Goal: Task Accomplishment & Management: Use online tool/utility

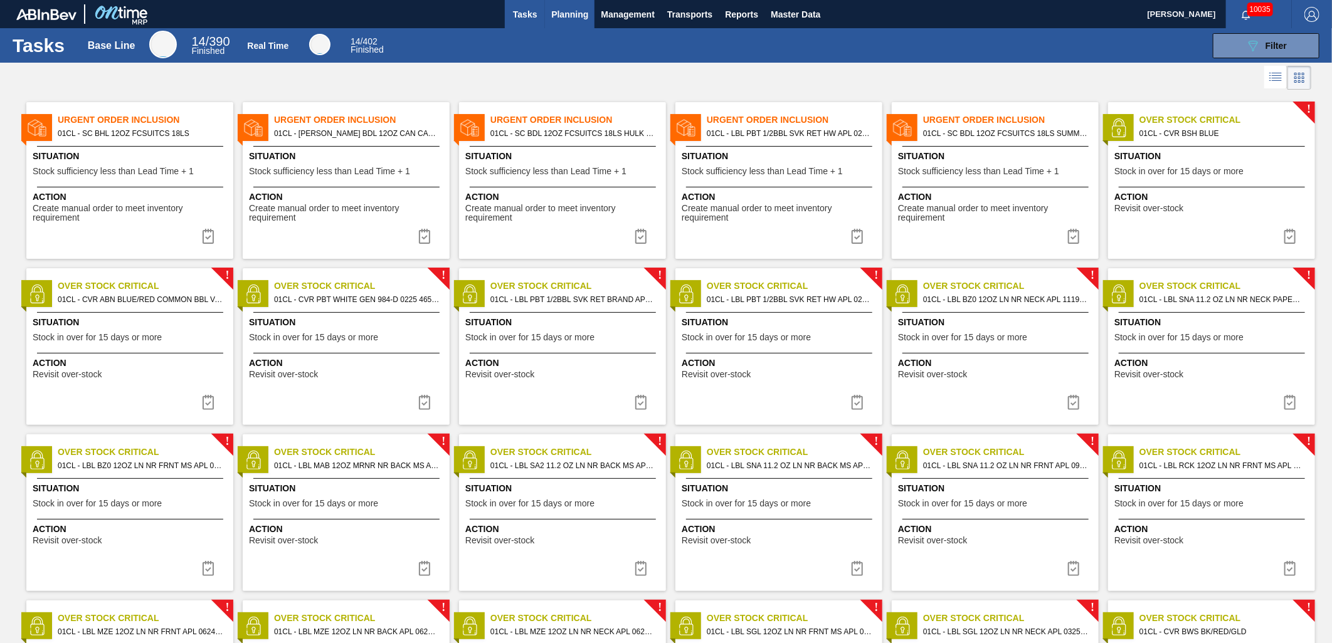
click at [565, 19] on span "Planning" at bounding box center [569, 14] width 37 height 15
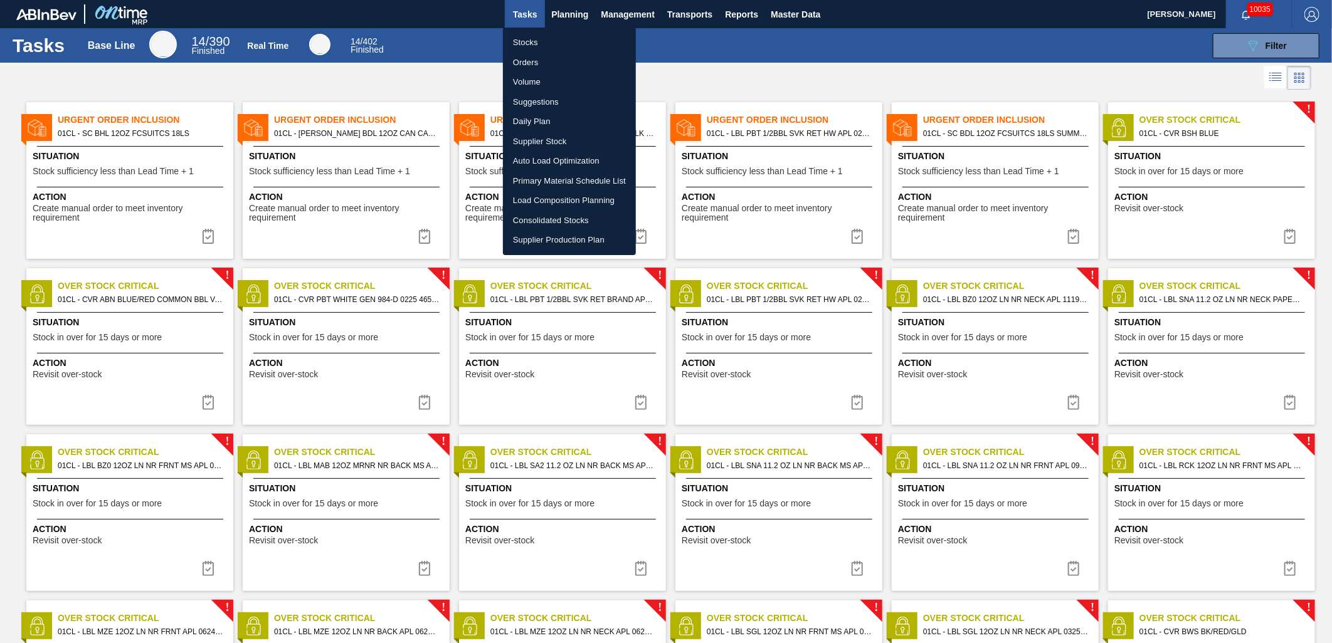
click at [1263, 46] on div at bounding box center [666, 321] width 1332 height 643
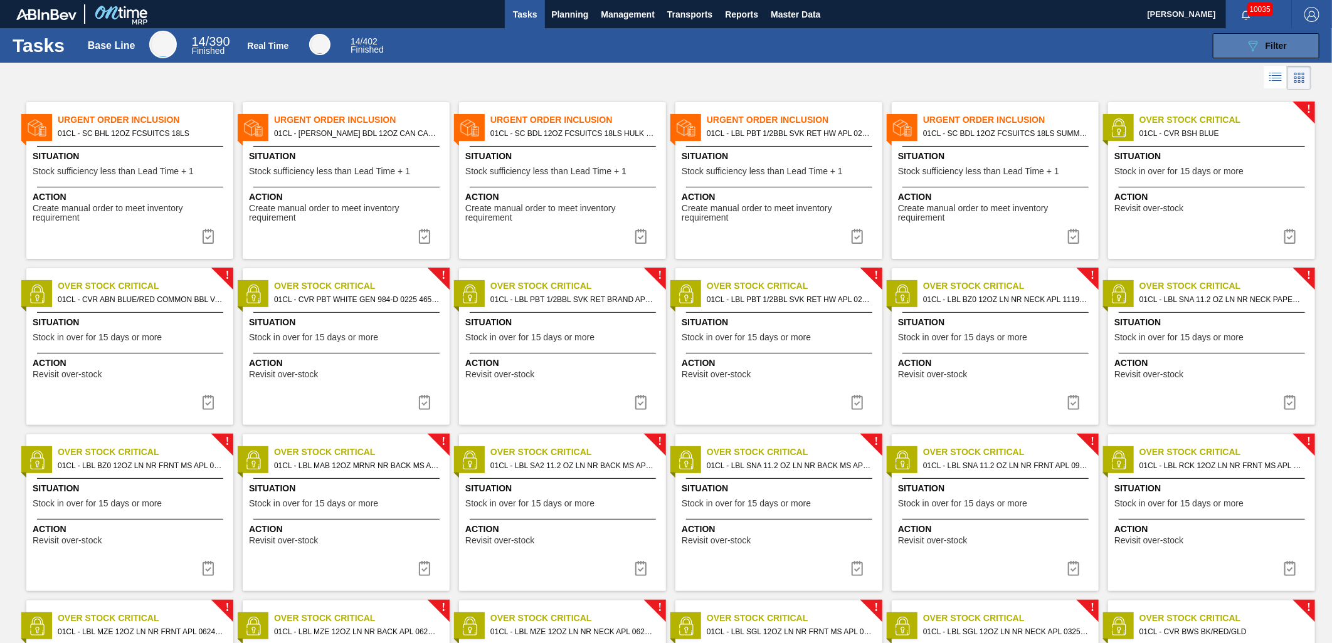
click at [1246, 51] on icon "089F7B8B-B2A5-4AFE-B5C0-19BA573D28AC" at bounding box center [1252, 45] width 15 height 15
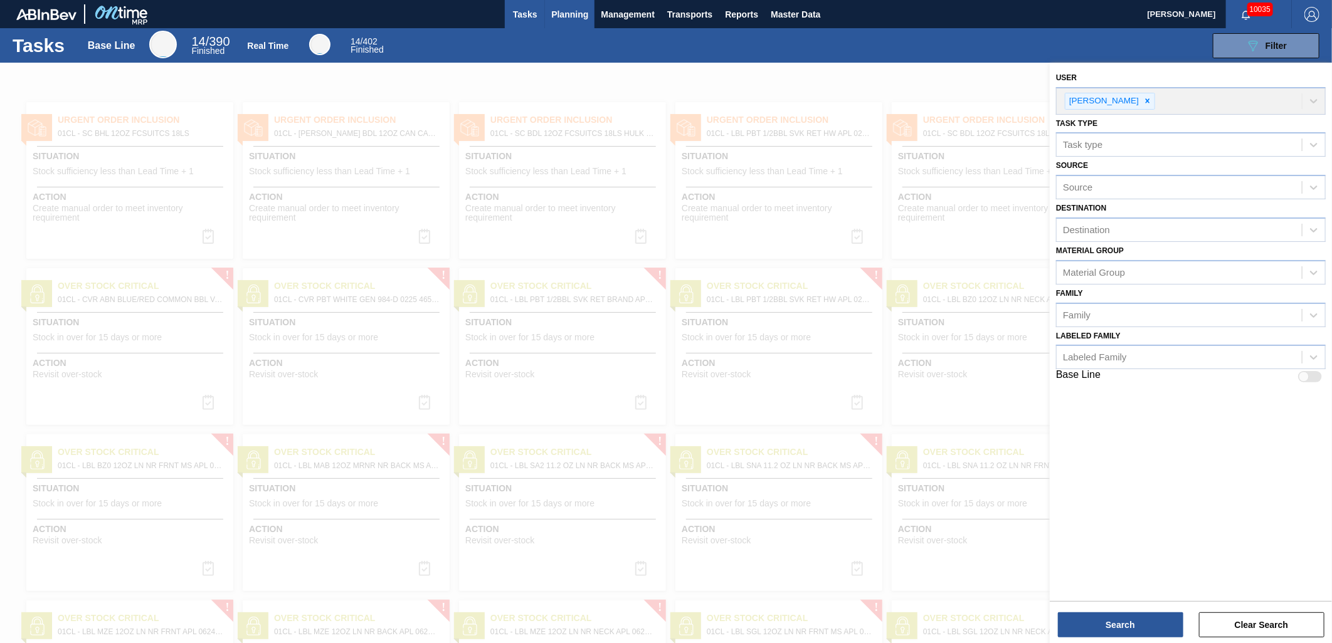
click at [567, 11] on span "Planning" at bounding box center [569, 14] width 37 height 15
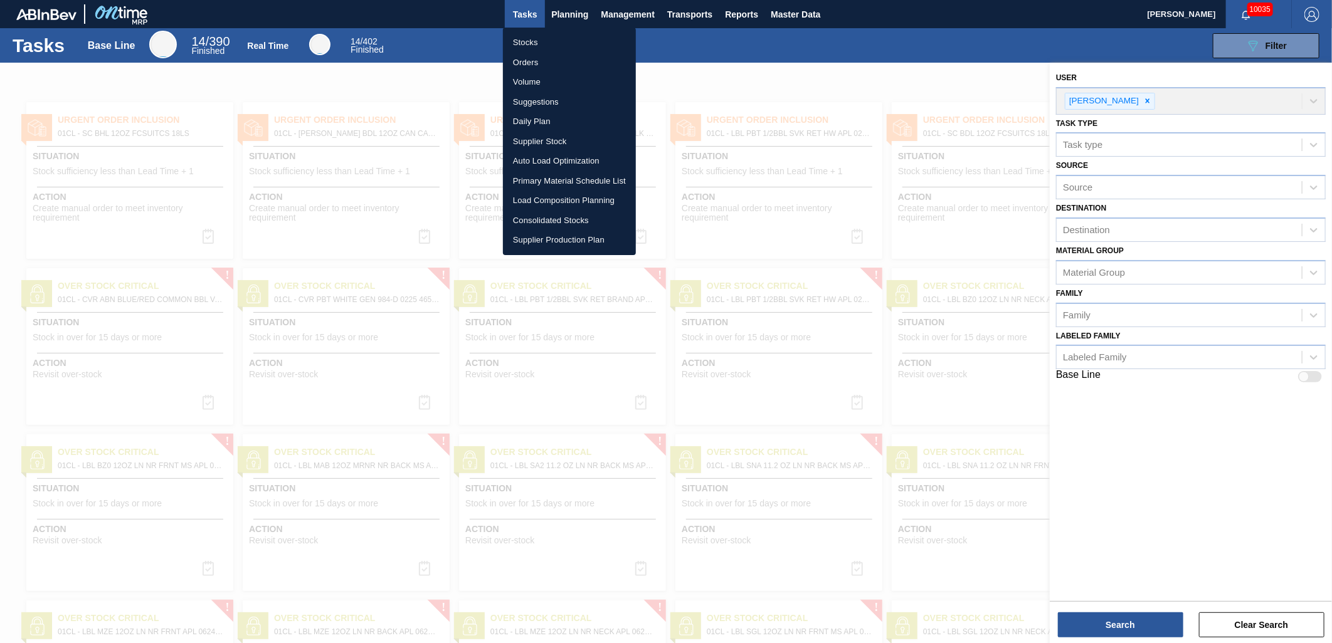
click at [546, 94] on li "Suggestions" at bounding box center [569, 102] width 133 height 20
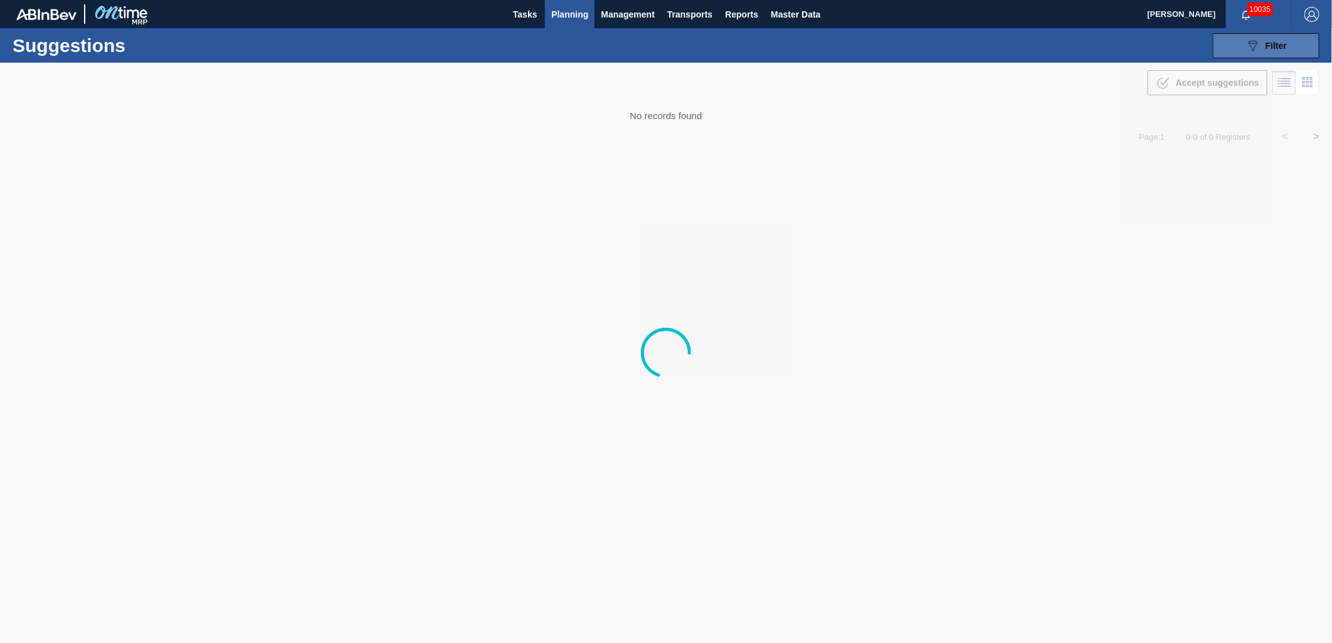
type from "[DATE]"
type to "[DATE]"
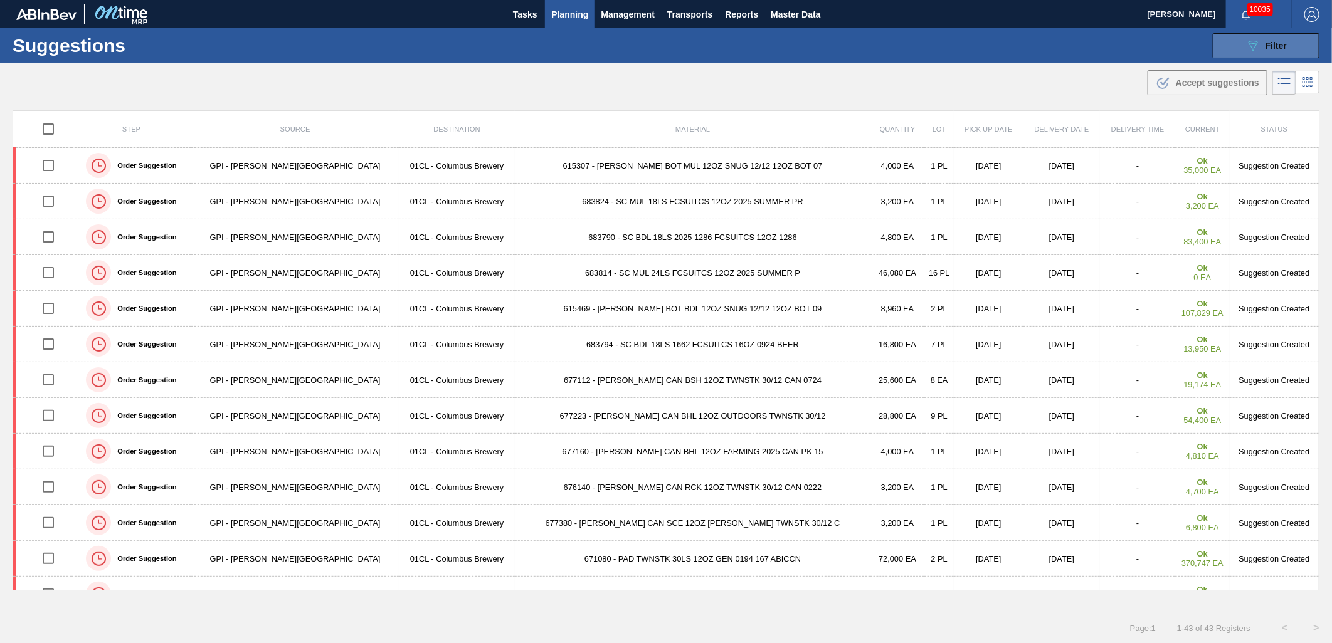
click at [1226, 43] on button "089F7B8B-B2A5-4AFE-B5C0-19BA573D28AC Filter" at bounding box center [1265, 45] width 107 height 25
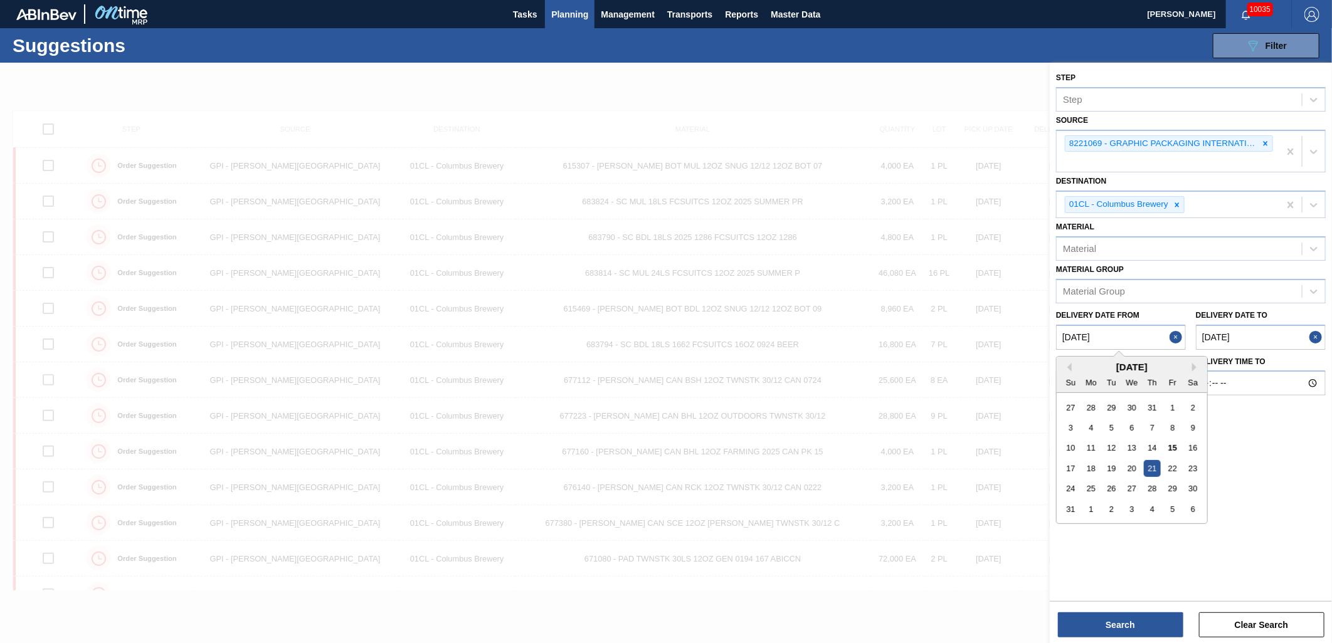
click at [1119, 337] on from "[DATE]" at bounding box center [1121, 337] width 130 height 25
click at [1090, 465] on div "18" at bounding box center [1091, 468] width 17 height 17
type from "[DATE]"
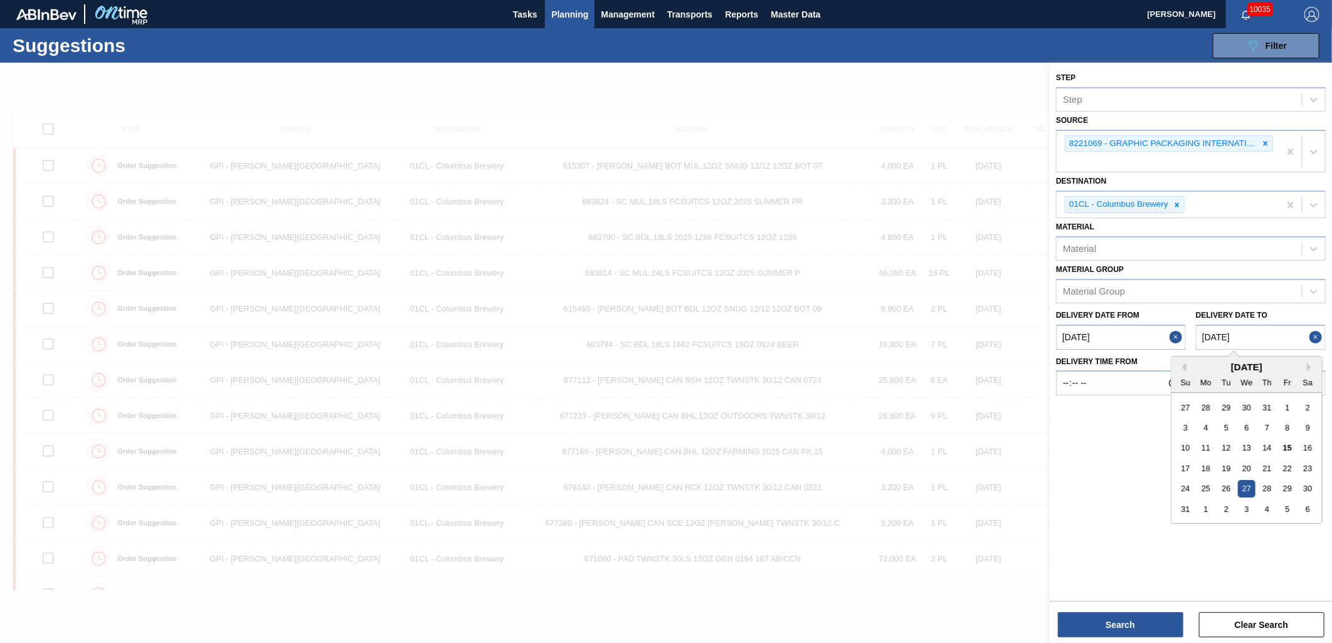
click at [1270, 334] on to "[DATE]" at bounding box center [1260, 337] width 130 height 25
click at [1283, 485] on div "29" at bounding box center [1286, 488] width 17 height 17
type to "[DATE]"
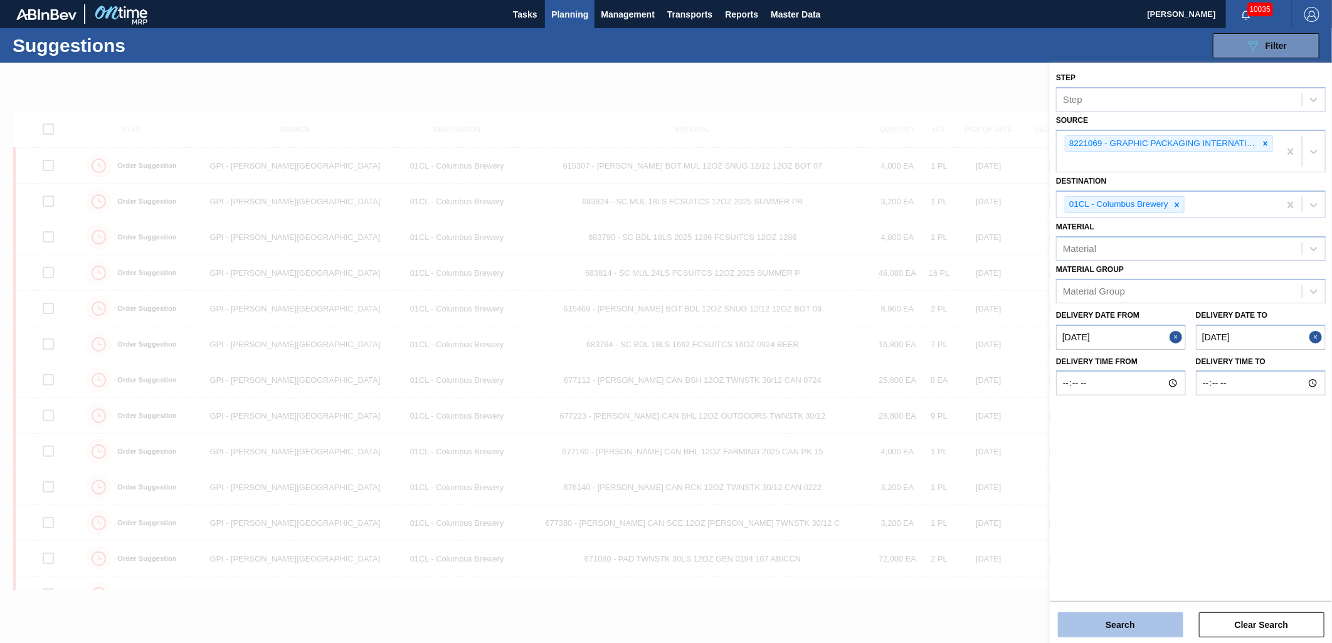
click at [1148, 621] on button "Search" at bounding box center [1120, 624] width 125 height 25
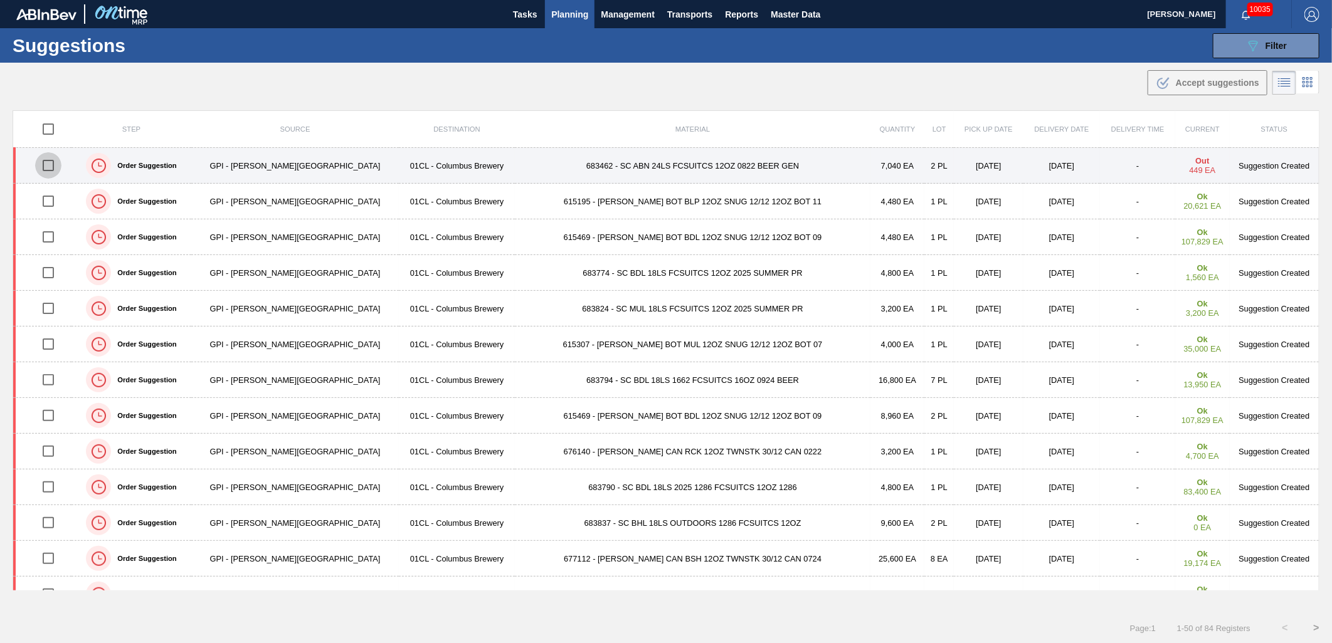
click at [53, 168] on input "checkbox" at bounding box center [48, 165] width 26 height 26
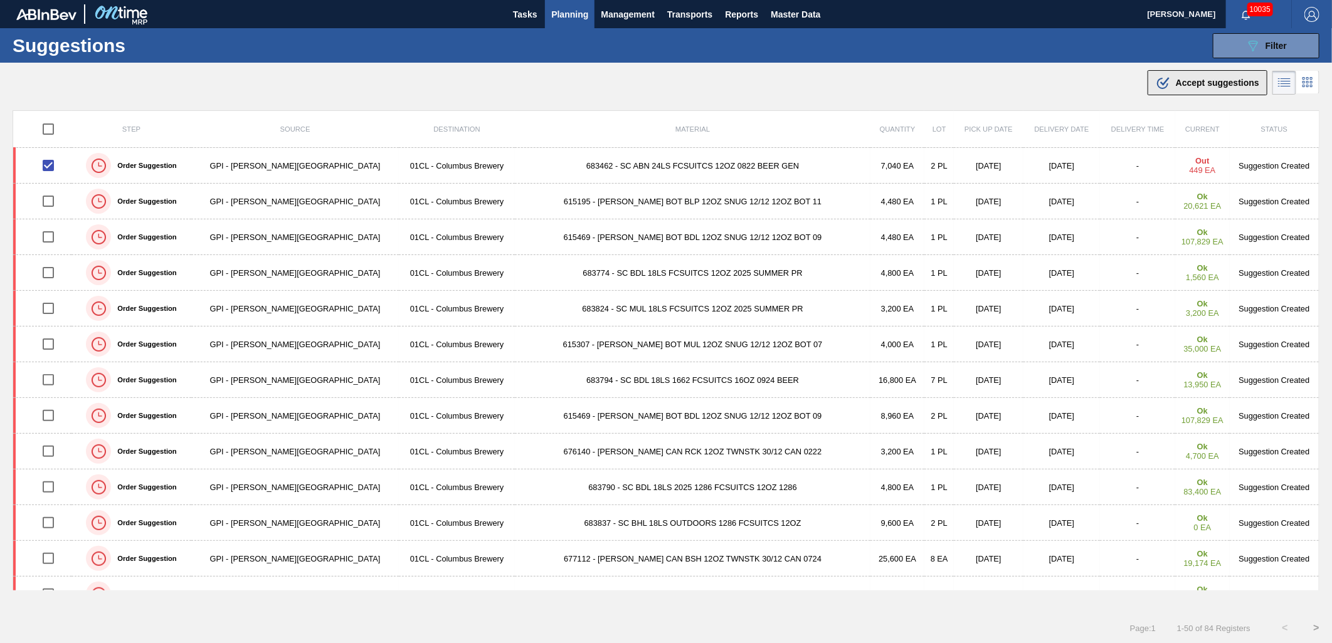
click at [1192, 80] on span "Accept suggestions" at bounding box center [1216, 83] width 83 height 10
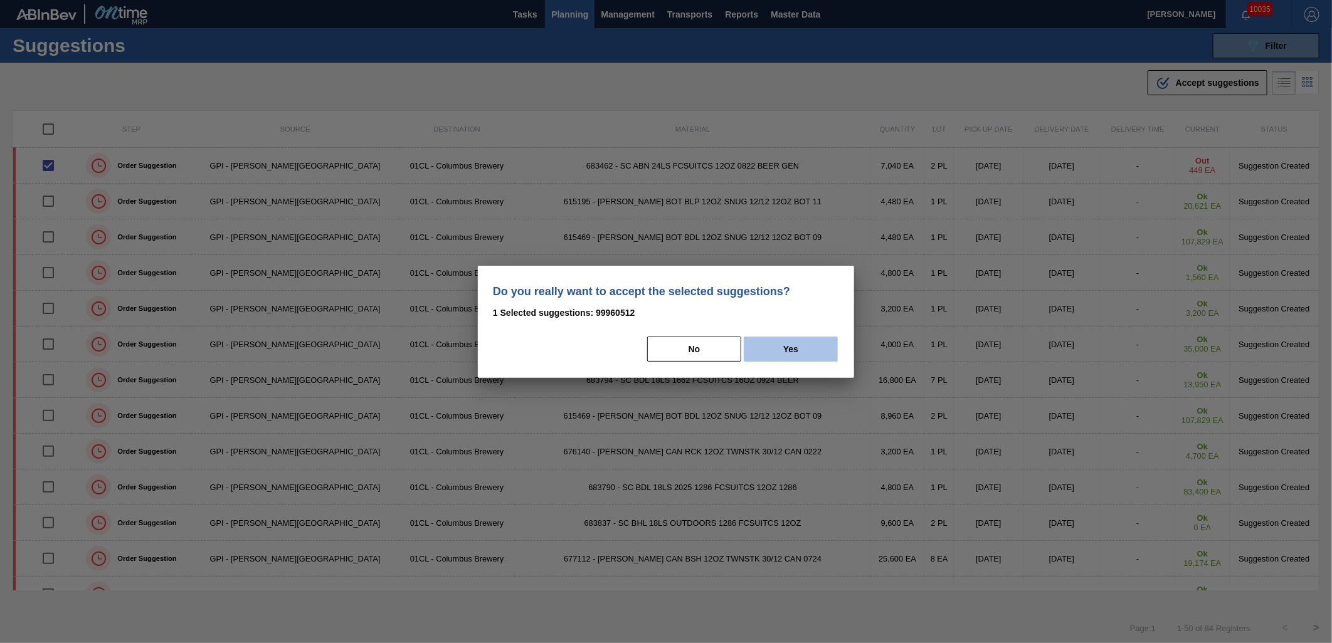
click at [757, 345] on button "Yes" at bounding box center [791, 349] width 94 height 25
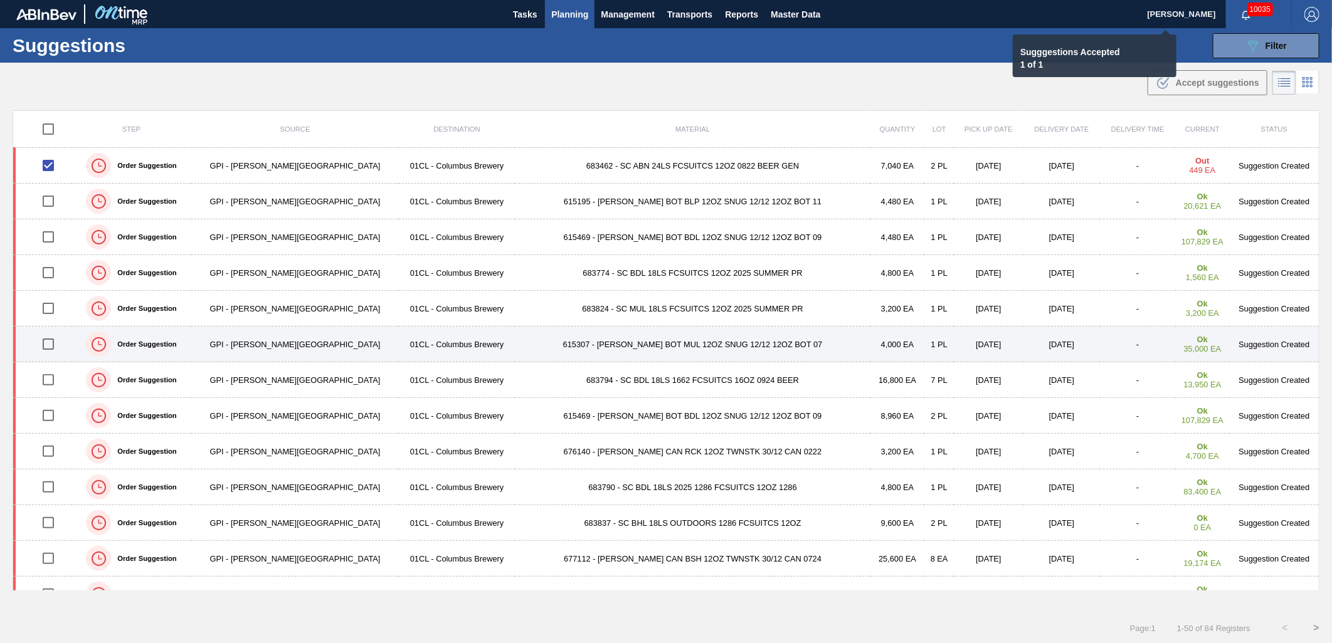
checkbox input "false"
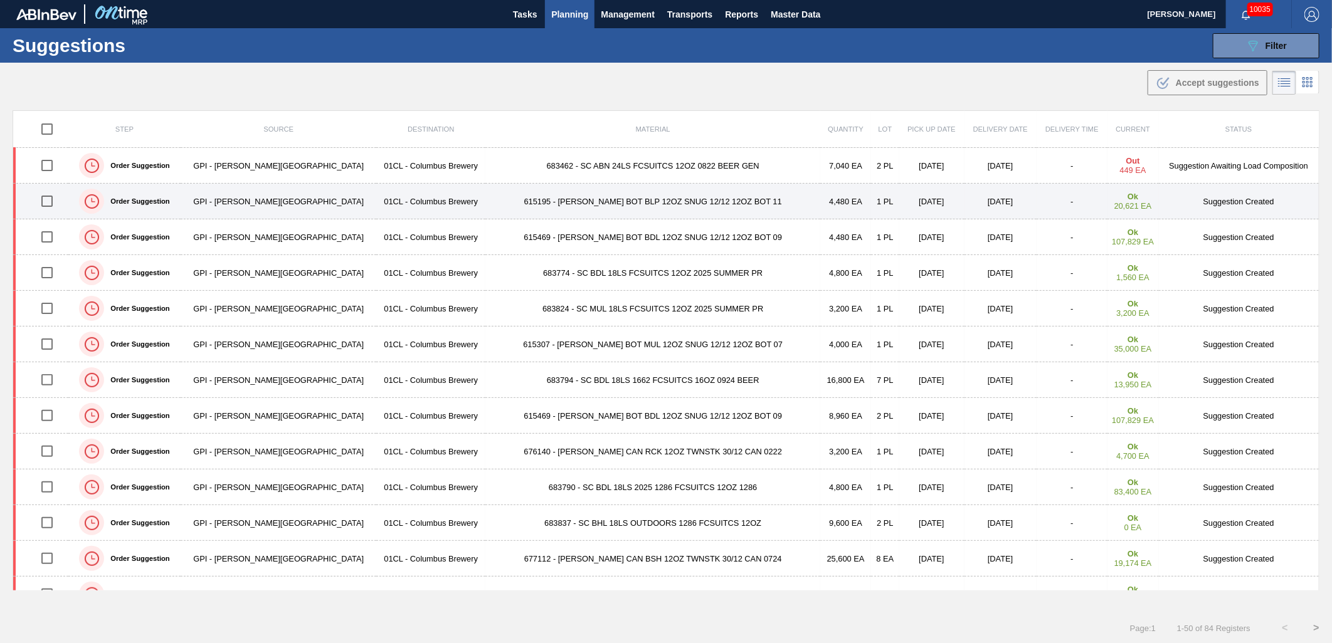
click at [545, 197] on td "615195 - CARR BOT BLP 12OZ SNUG 12/12 12OZ BOT 11" at bounding box center [652, 202] width 335 height 36
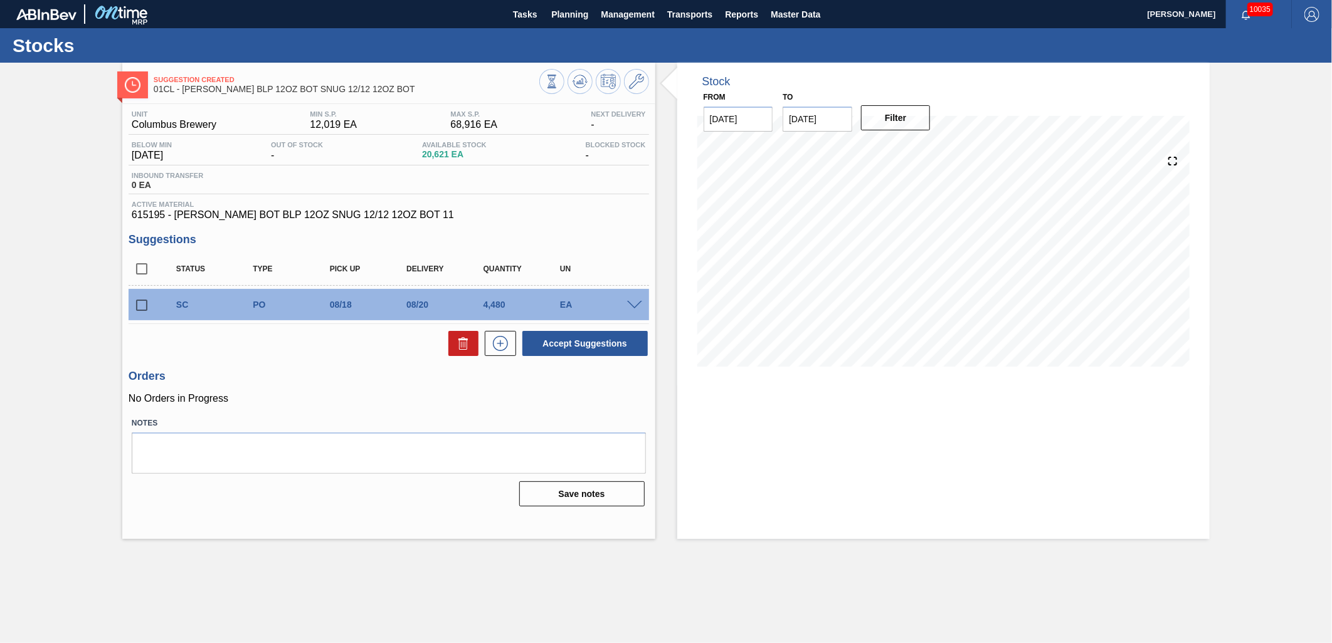
click at [144, 308] on input "checkbox" at bounding box center [142, 305] width 26 height 26
click at [607, 350] on button "Accept Suggestions" at bounding box center [584, 343] width 125 height 25
checkbox input "false"
click at [560, 22] on button "Planning" at bounding box center [570, 14] width 50 height 28
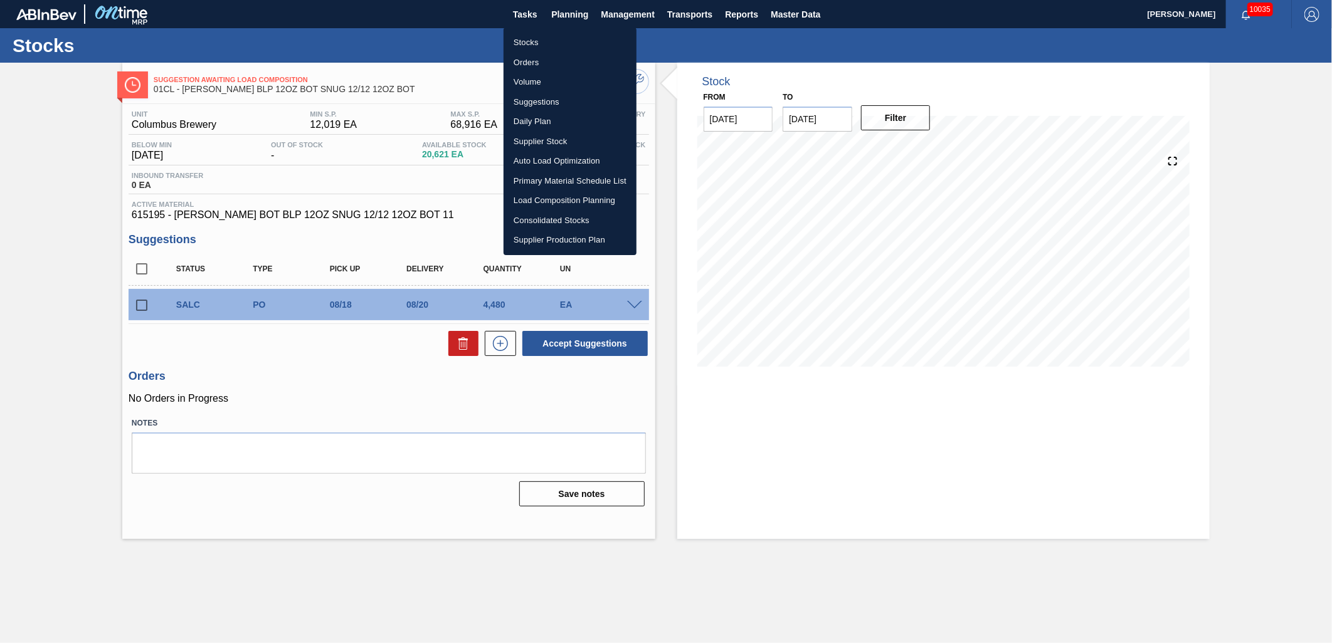
click at [552, 97] on li "Suggestions" at bounding box center [569, 102] width 133 height 20
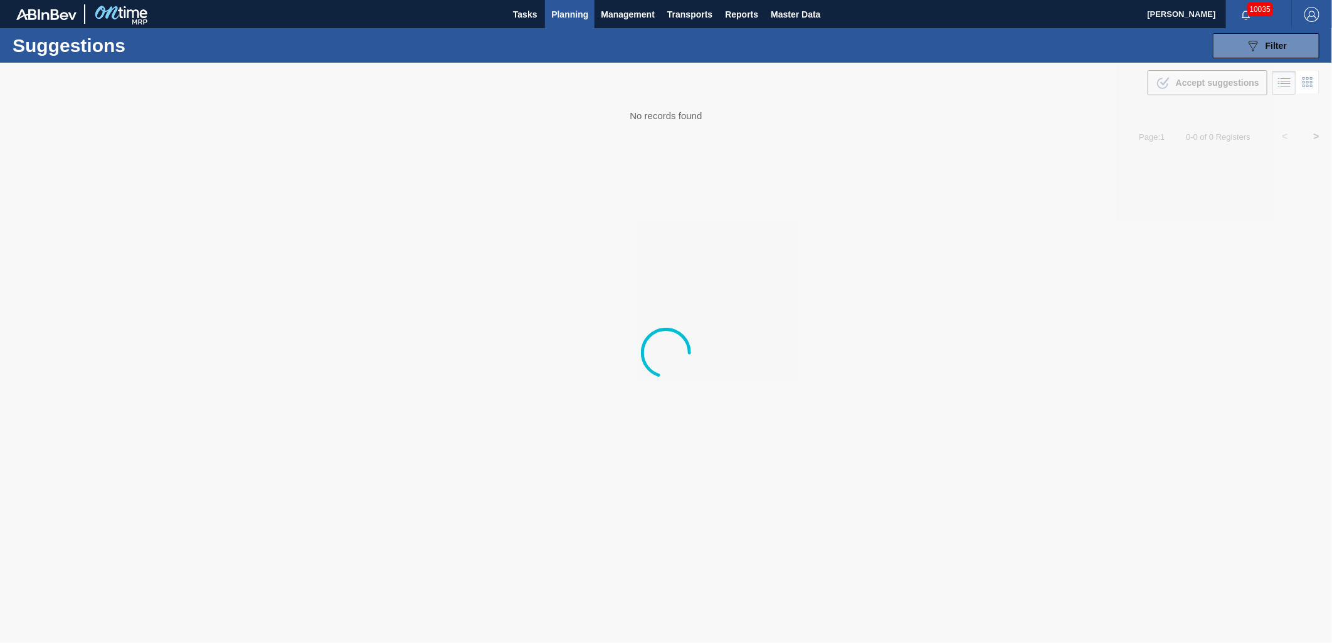
type from "[DATE]"
type to "[DATE]"
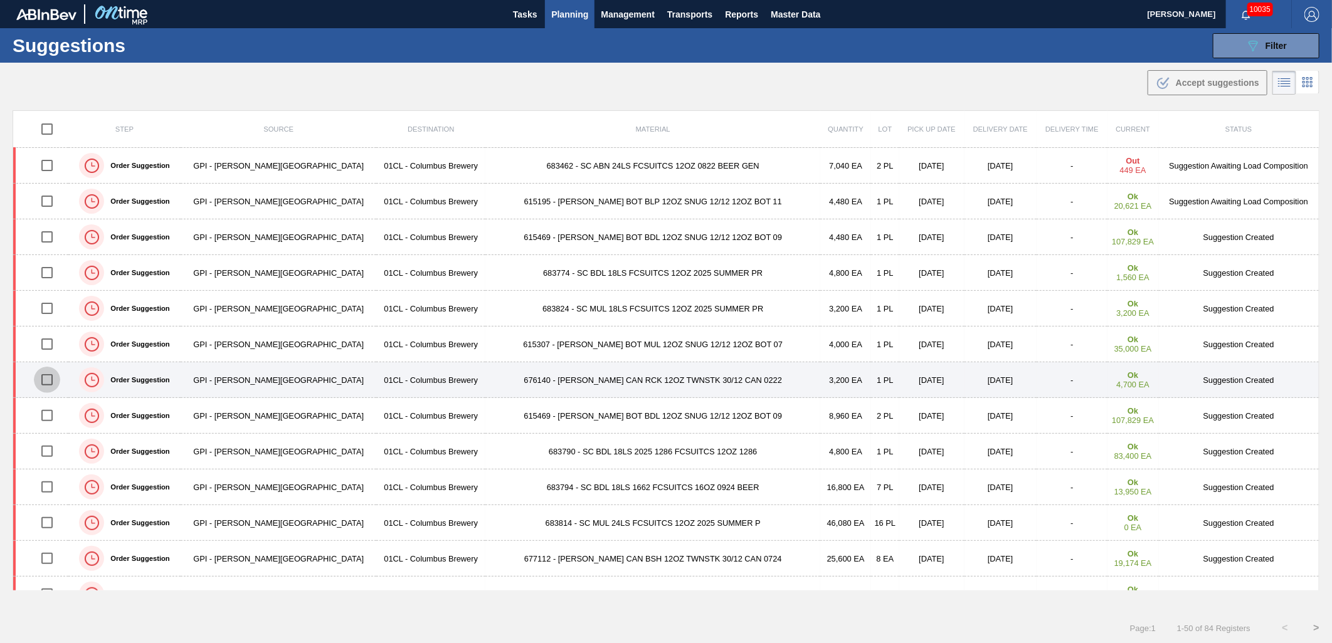
click at [56, 377] on input "checkbox" at bounding box center [47, 380] width 26 height 26
checkbox input "true"
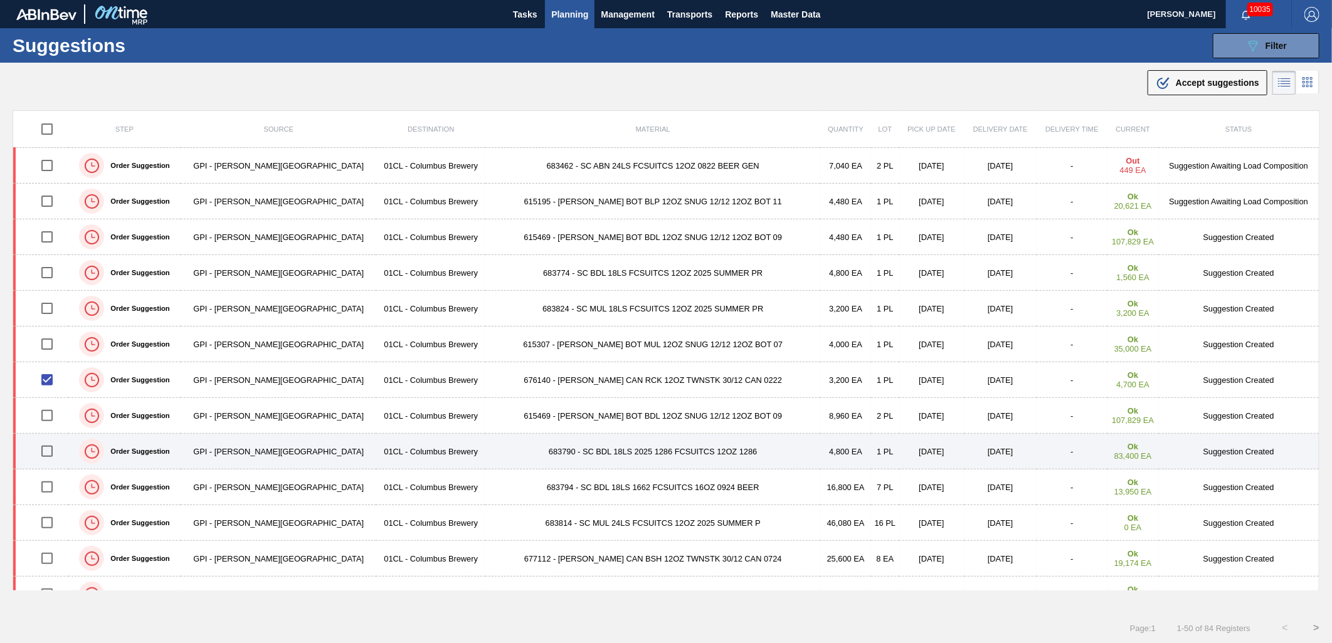
click at [52, 452] on input "checkbox" at bounding box center [47, 451] width 26 height 26
checkbox input "true"
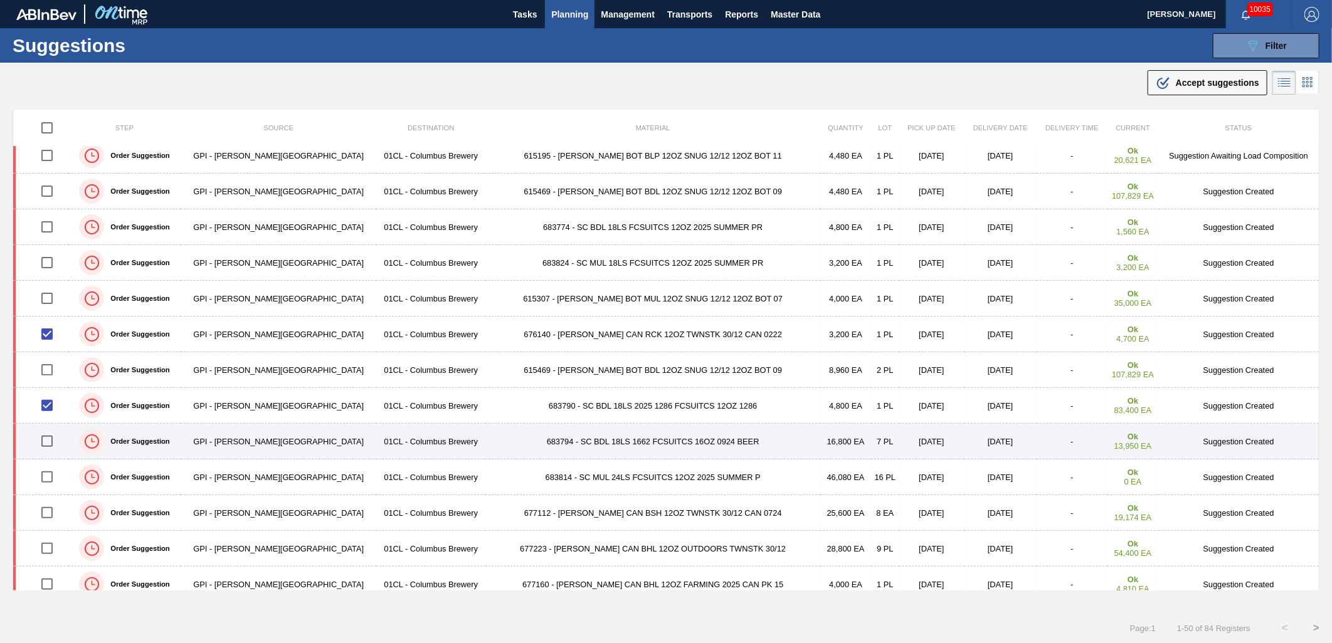
scroll to position [70, 0]
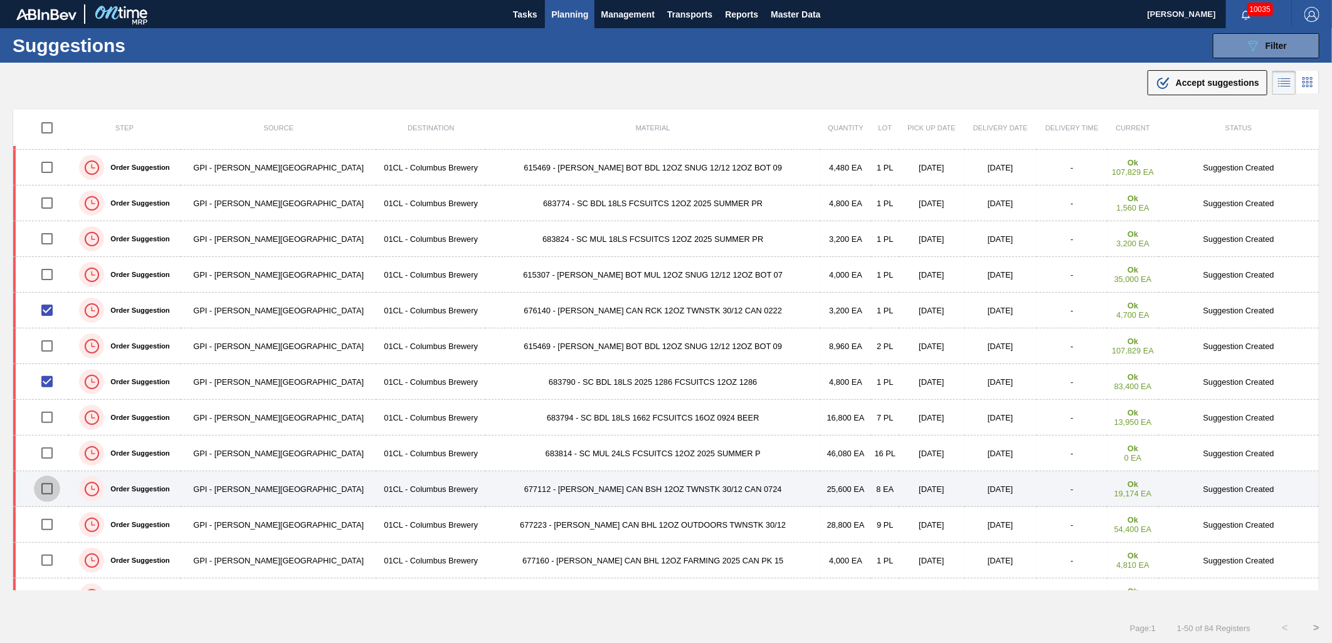
click at [48, 494] on input "checkbox" at bounding box center [47, 489] width 26 height 26
checkbox input "true"
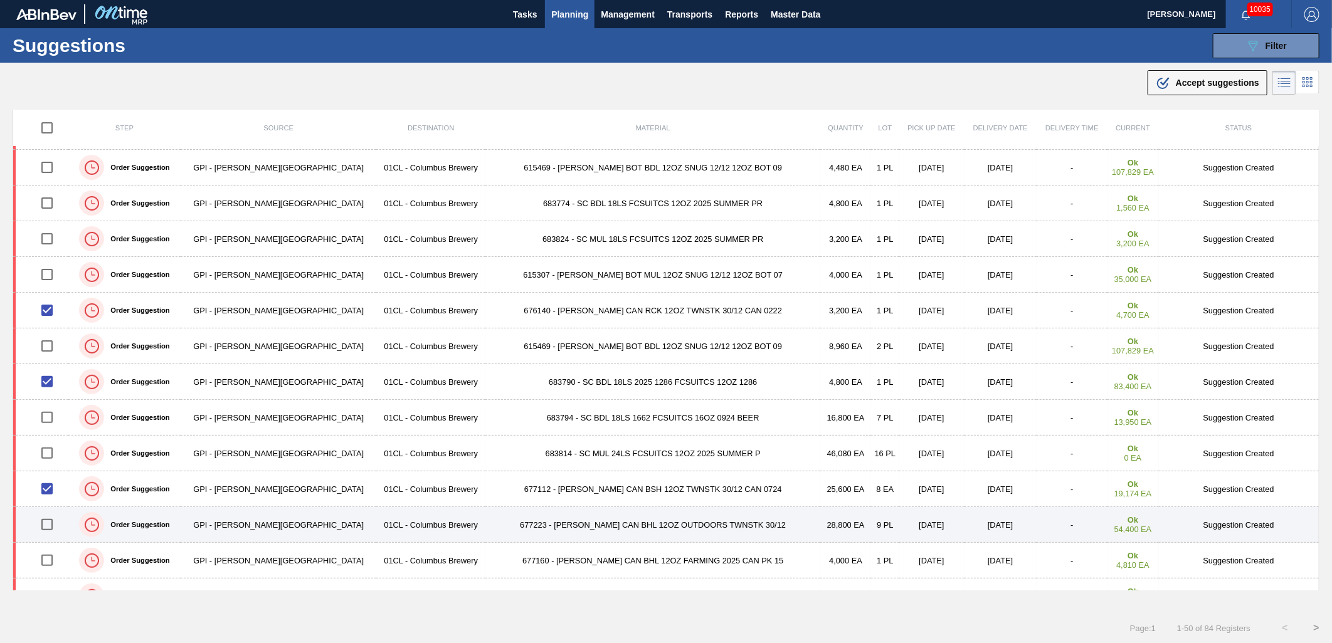
click at [50, 528] on input "checkbox" at bounding box center [47, 525] width 26 height 26
checkbox input "true"
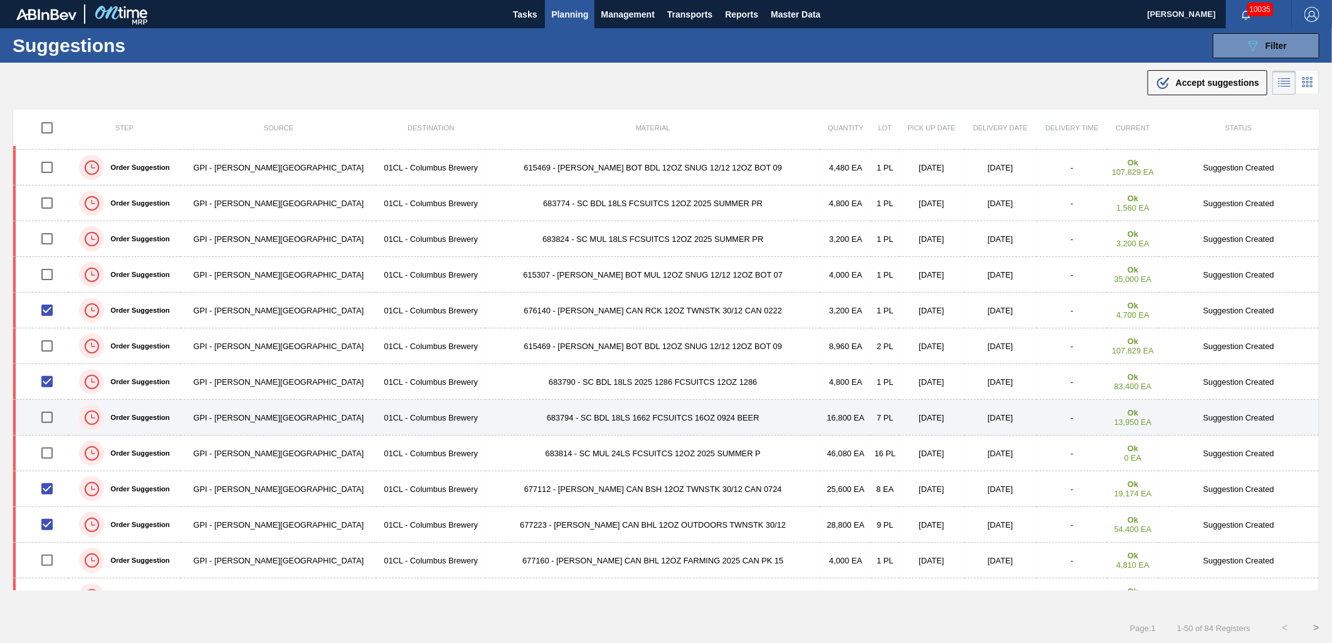
click at [53, 420] on input "checkbox" at bounding box center [47, 417] width 26 height 26
checkbox input "true"
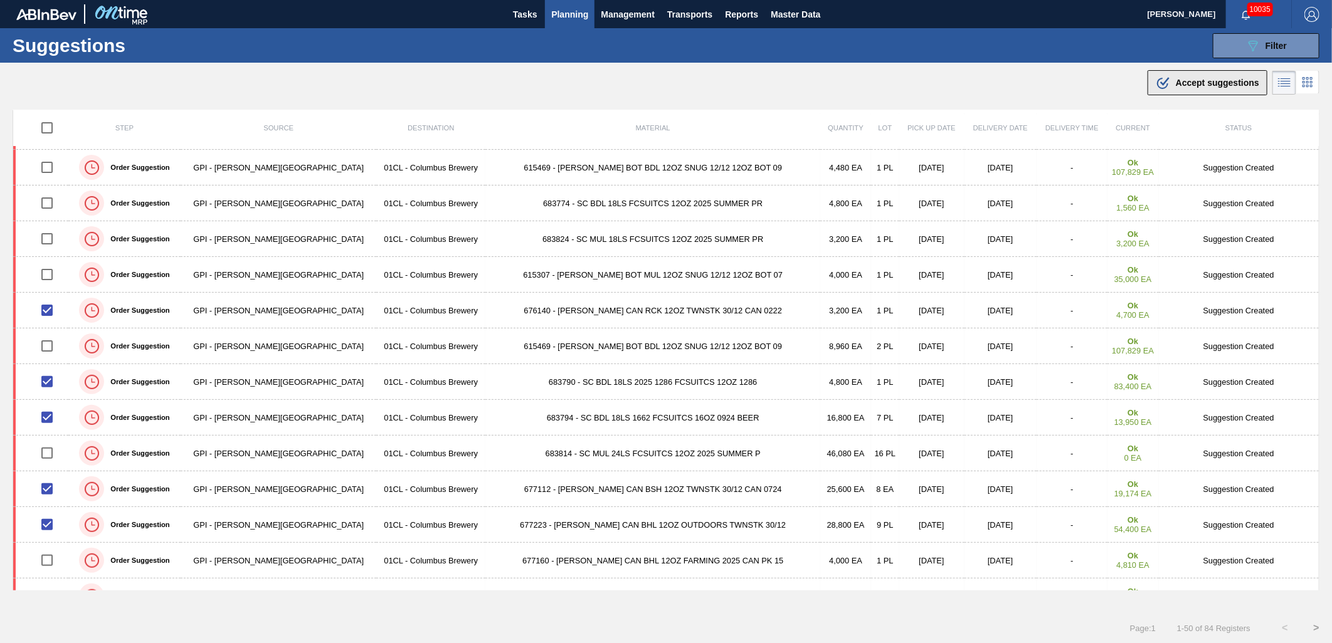
click at [1183, 85] on span "Accept suggestions" at bounding box center [1216, 83] width 83 height 10
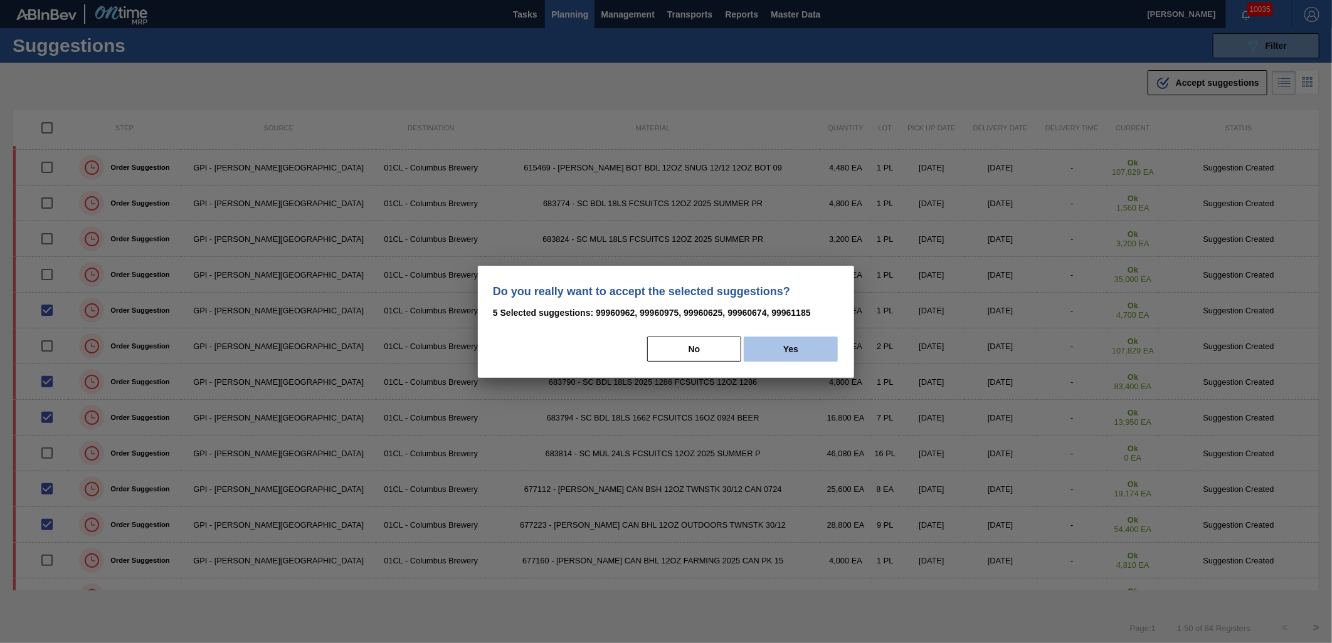
click at [772, 349] on button "Yes" at bounding box center [791, 349] width 94 height 25
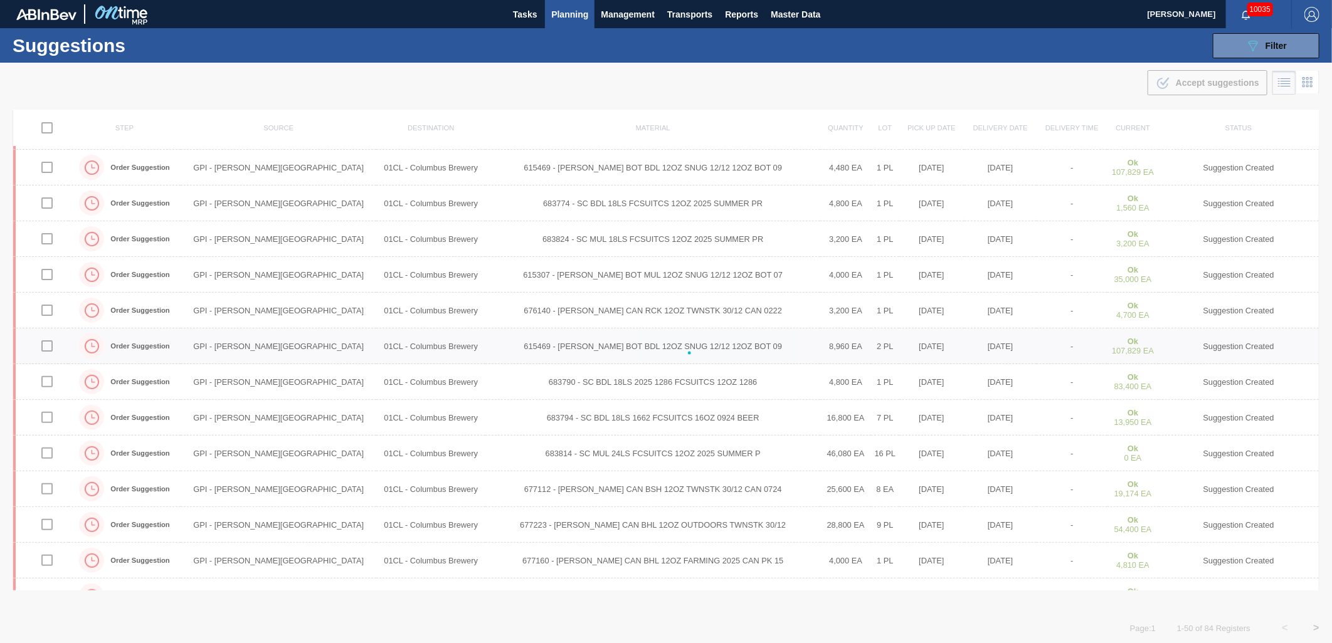
checkbox input "false"
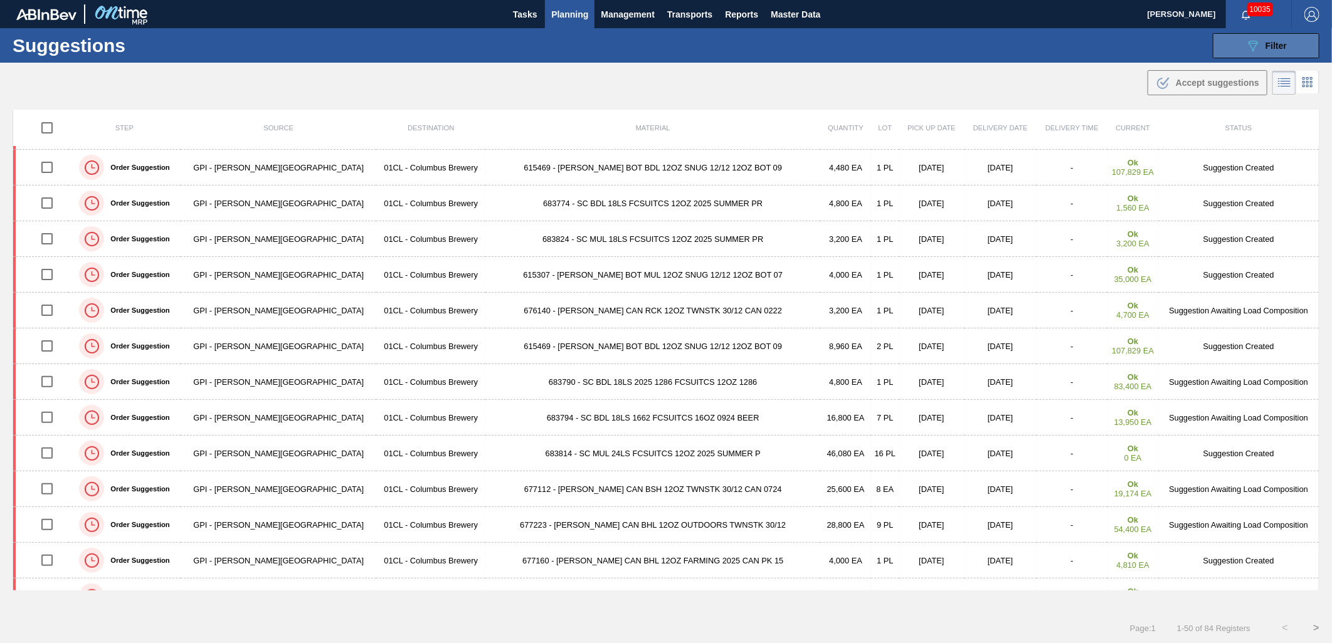
click at [1265, 47] on span "Filter" at bounding box center [1275, 46] width 21 height 10
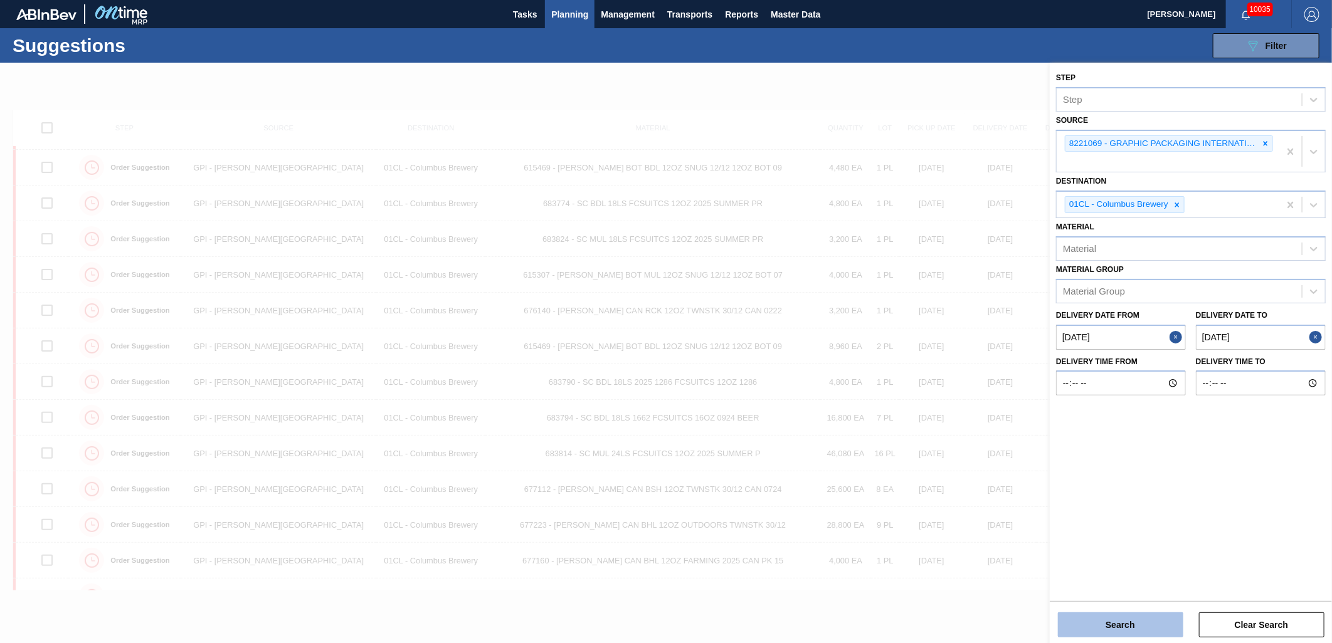
click at [1120, 621] on button "Search" at bounding box center [1120, 624] width 125 height 25
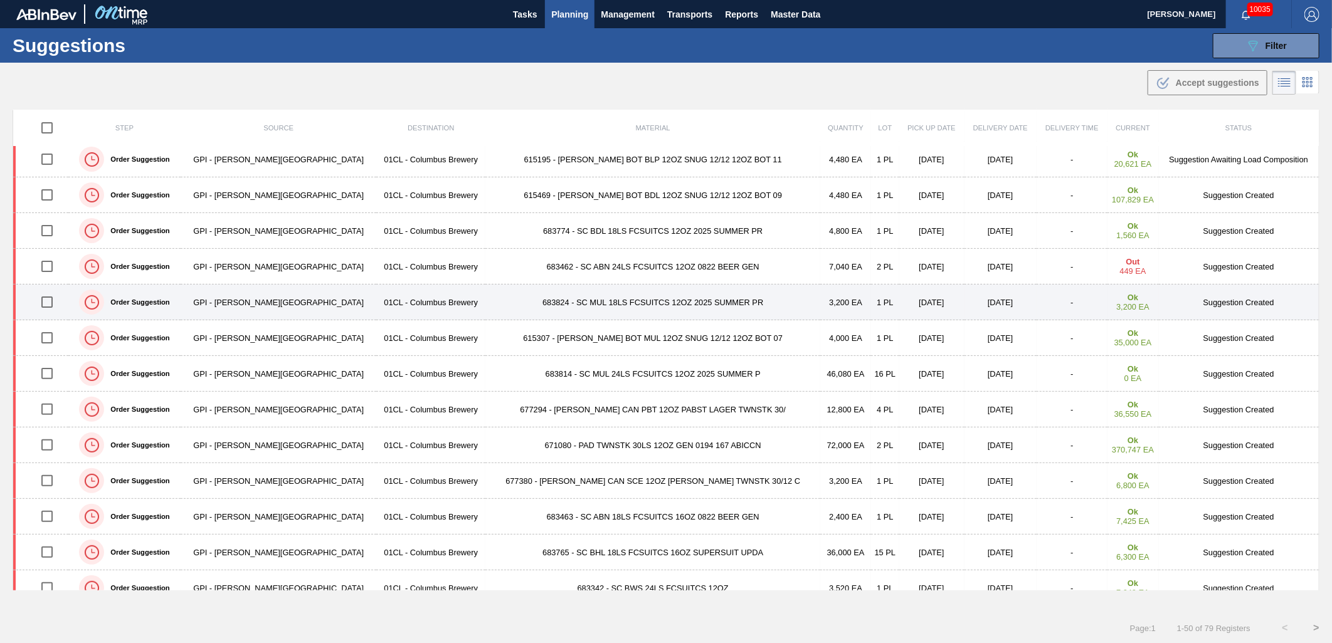
scroll to position [0, 0]
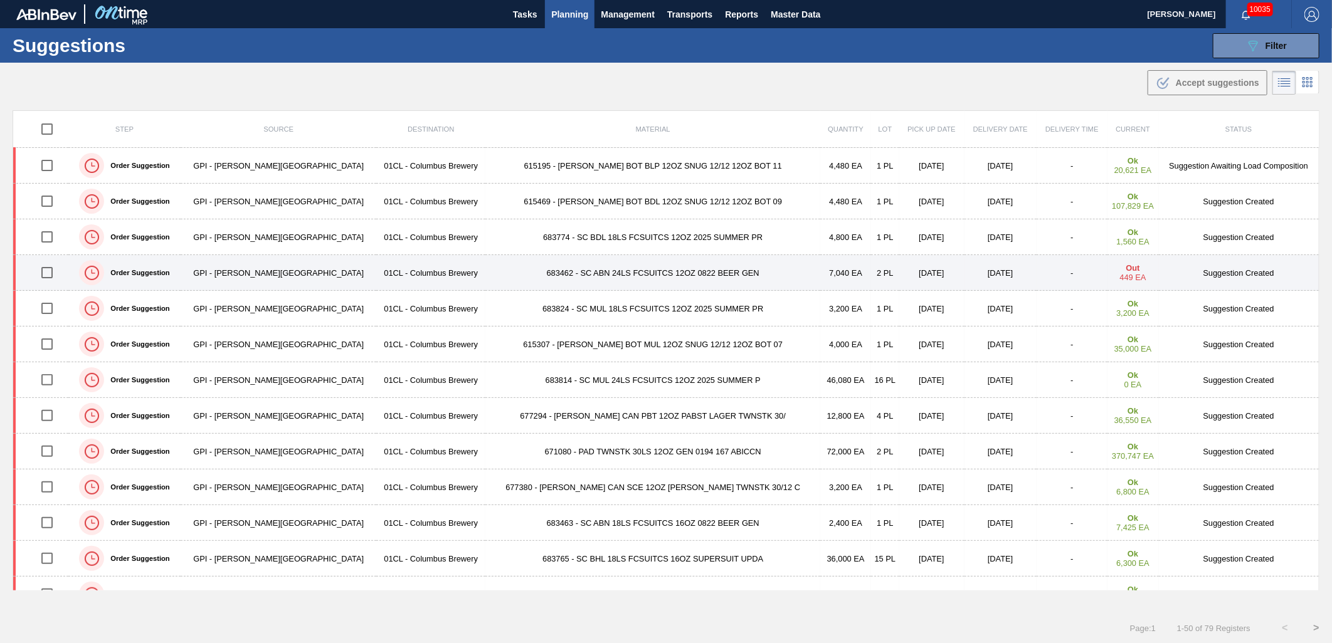
click at [505, 271] on td "683462 - SC ABN 24LS FCSUITCS 12OZ 0822 BEER GEN" at bounding box center [652, 273] width 335 height 36
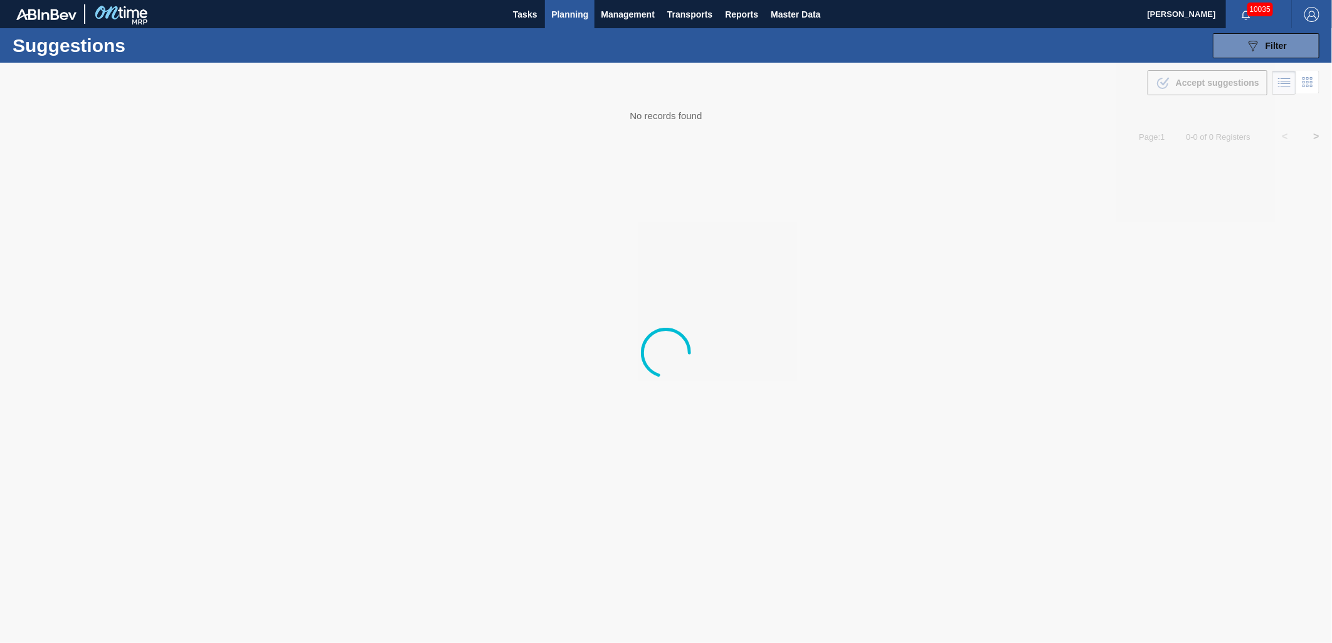
type from "[DATE]"
type to "[DATE]"
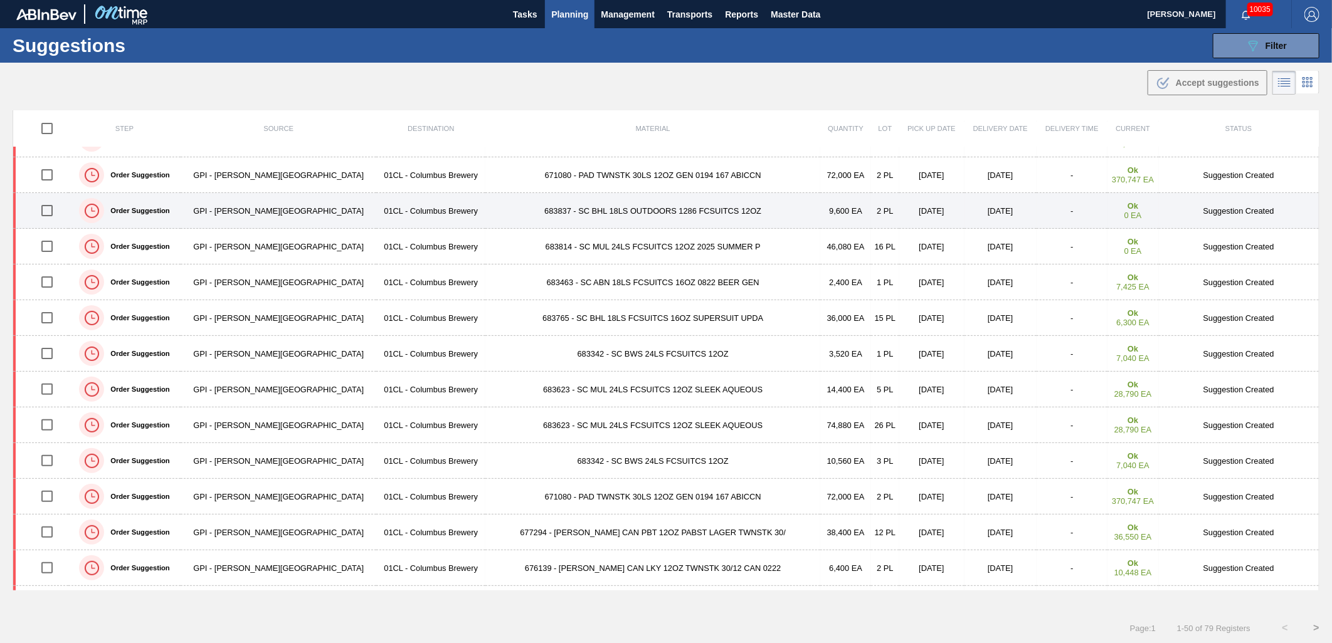
scroll to position [418, 0]
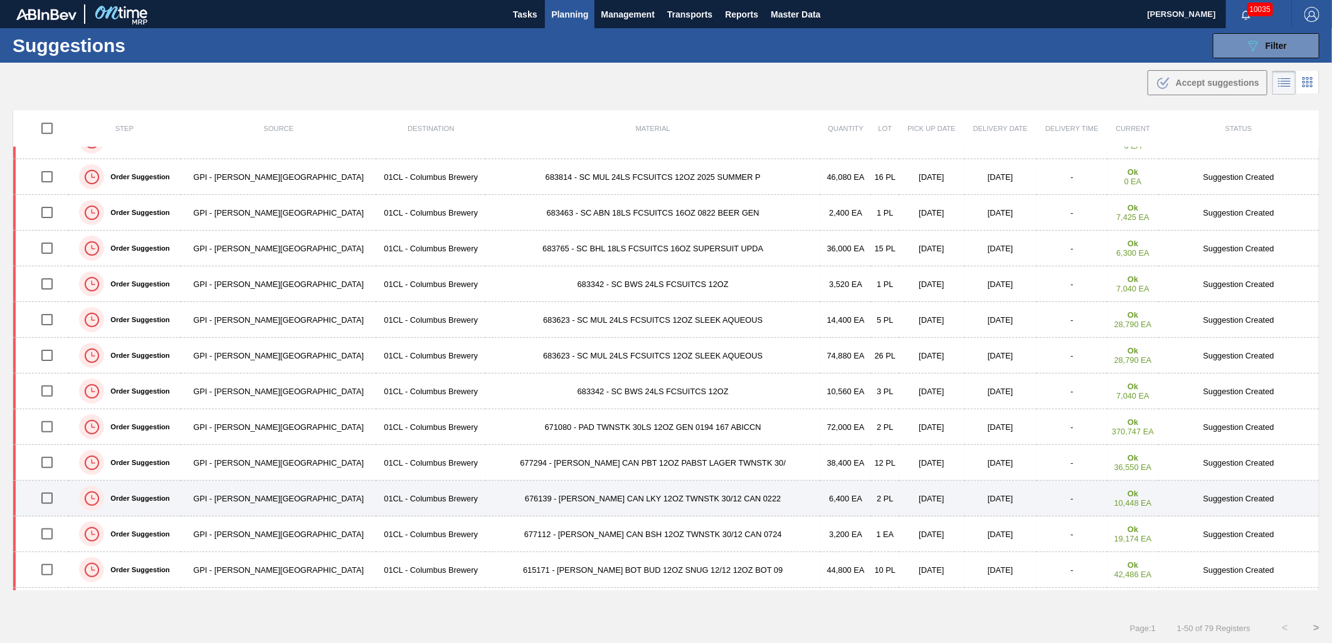
drag, startPoint x: 56, startPoint y: 502, endPoint x: 68, endPoint y: 498, distance: 11.7
click at [56, 502] on input "checkbox" at bounding box center [47, 498] width 26 height 26
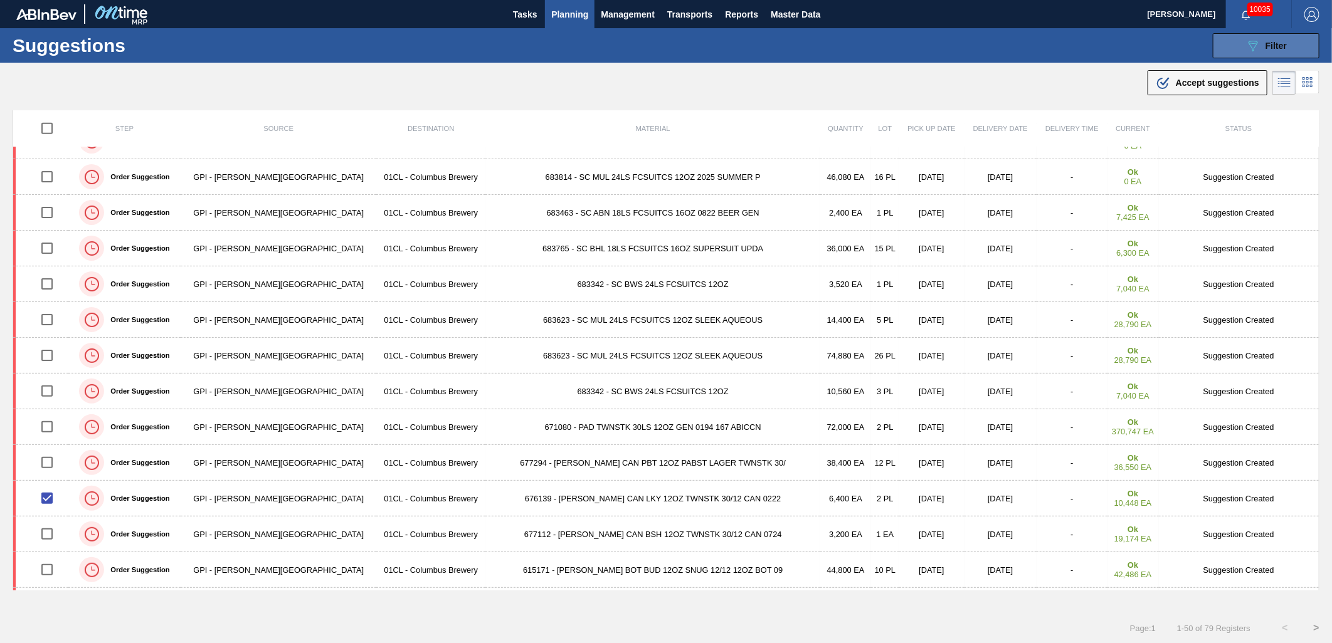
click at [1263, 43] on div "089F7B8B-B2A5-4AFE-B5C0-19BA573D28AC Filter" at bounding box center [1265, 45] width 41 height 15
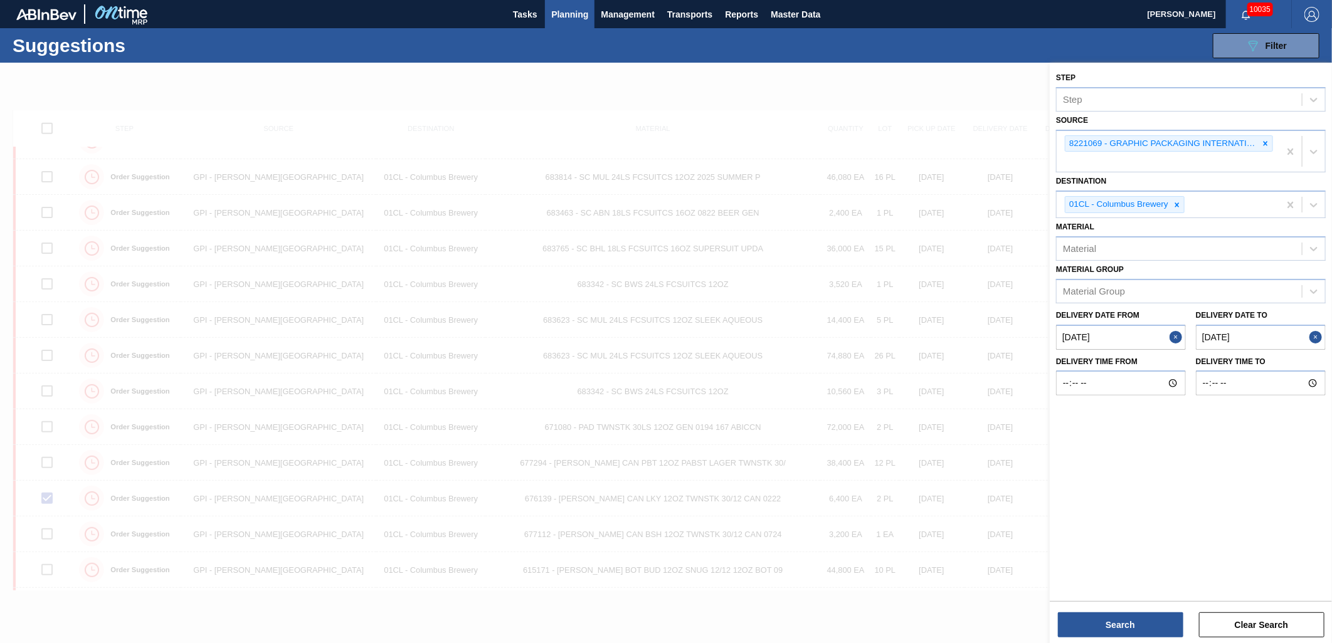
click at [1006, 444] on div at bounding box center [666, 384] width 1332 height 643
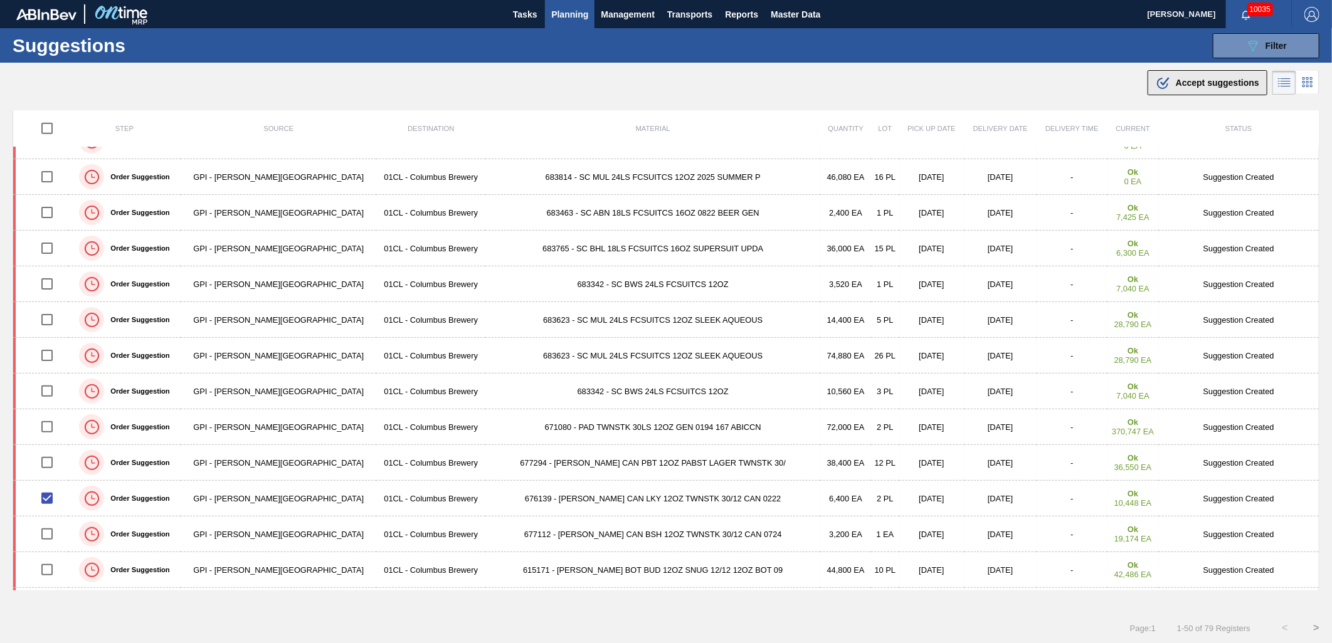
click at [1217, 83] on span "Accept suggestions" at bounding box center [1216, 83] width 83 height 10
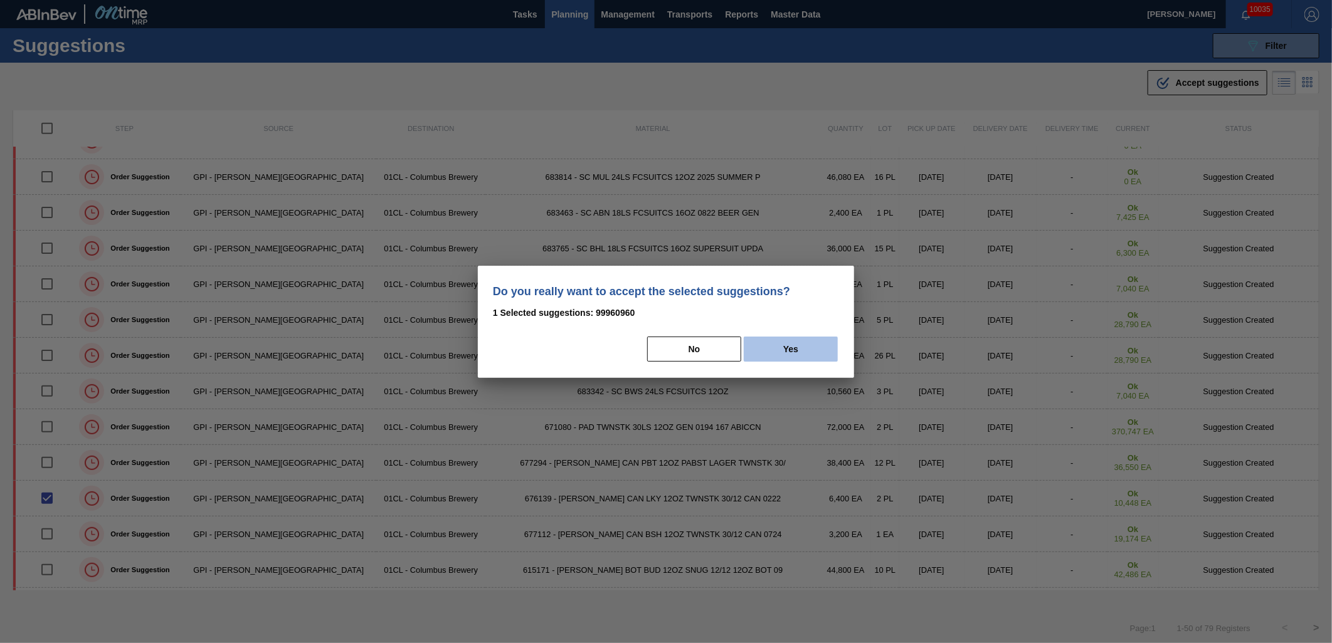
click at [804, 350] on button "Yes" at bounding box center [791, 349] width 94 height 25
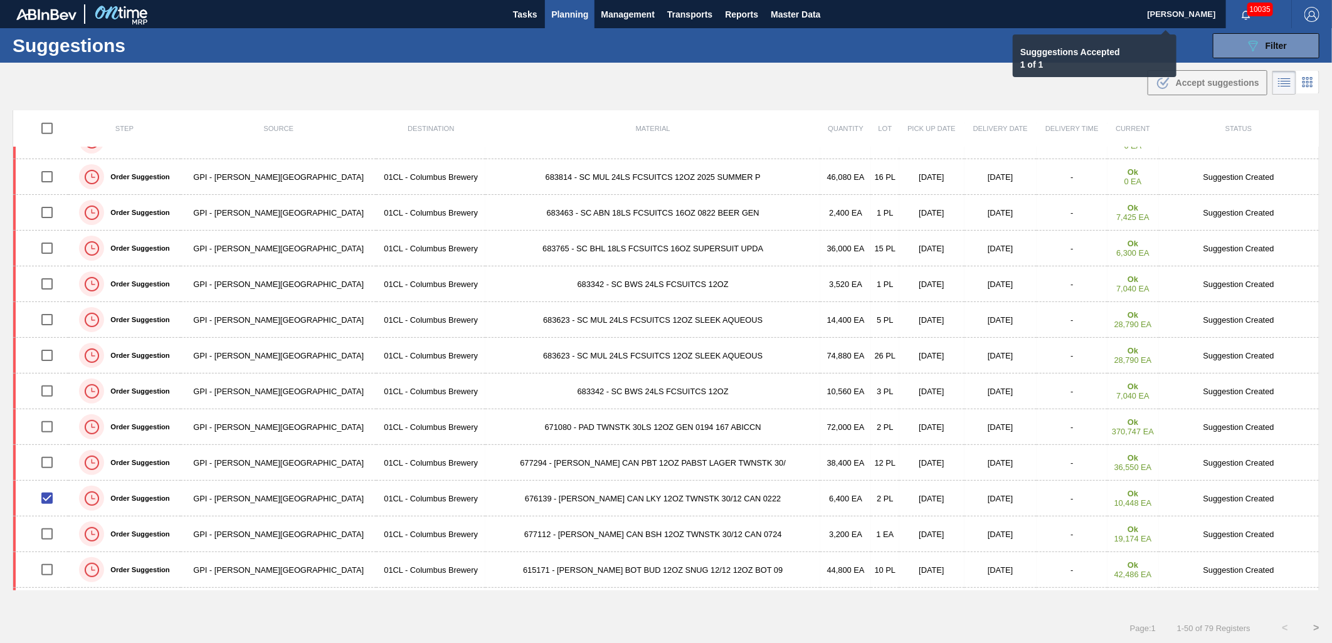
checkbox input "false"
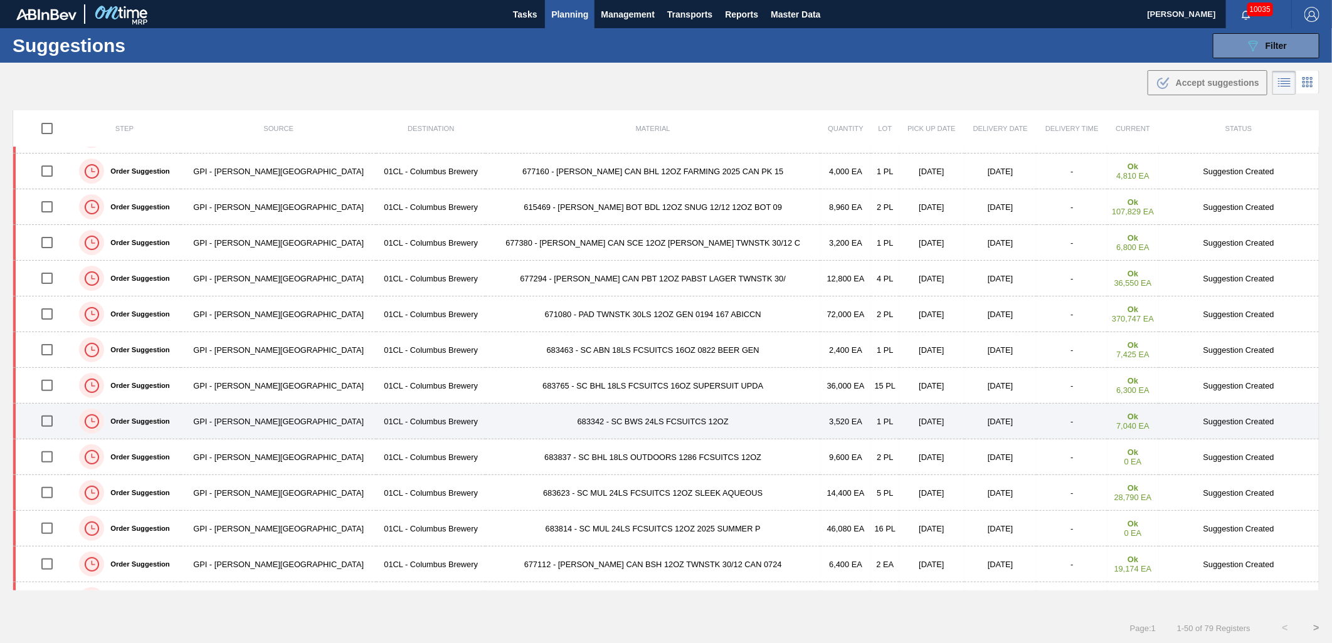
scroll to position [0, 0]
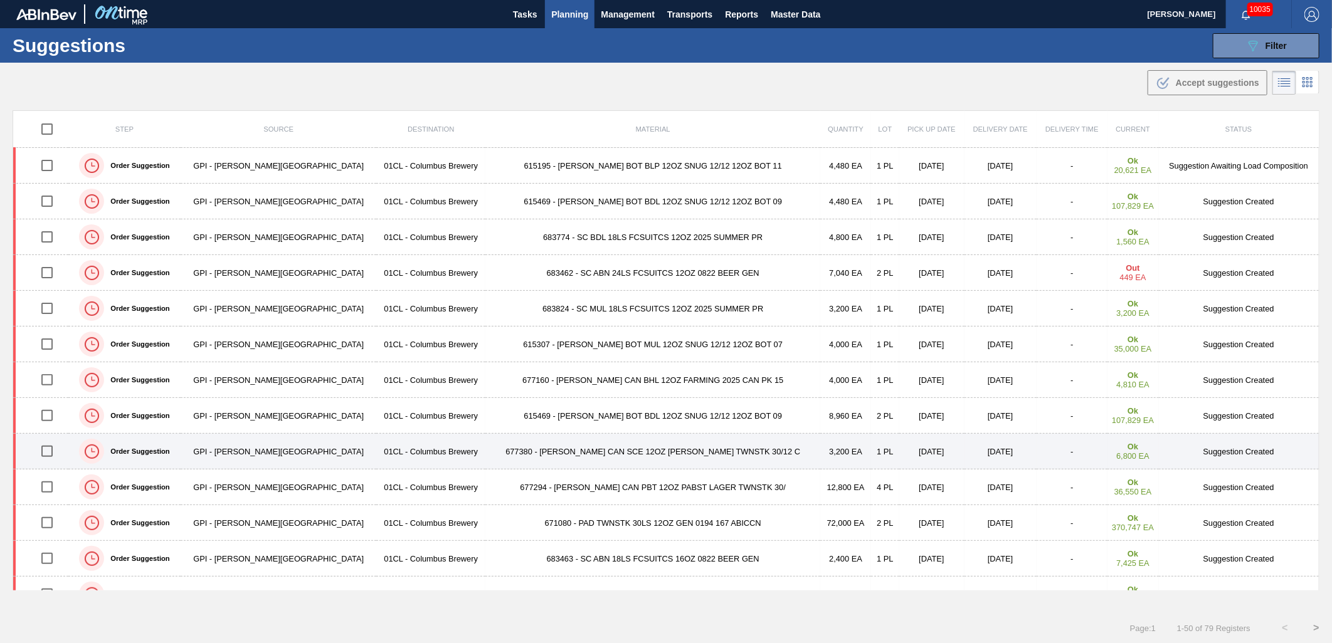
click at [50, 448] on input "checkbox" at bounding box center [47, 451] width 26 height 26
checkbox input "true"
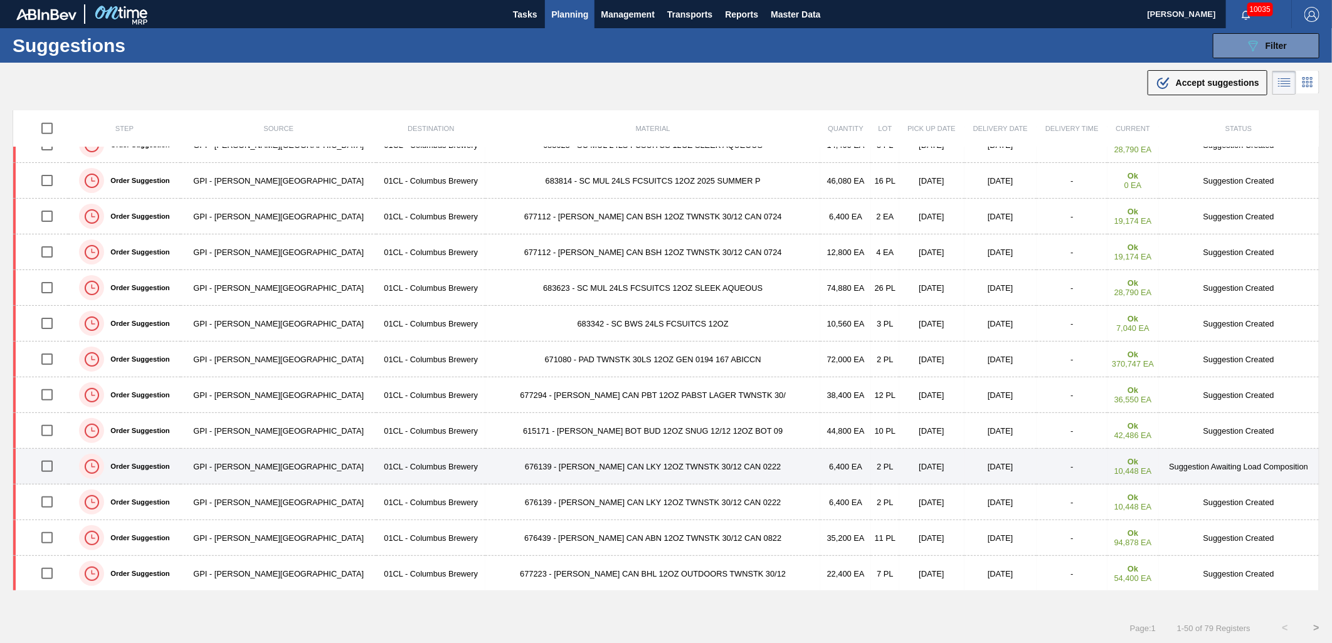
scroll to position [627, 0]
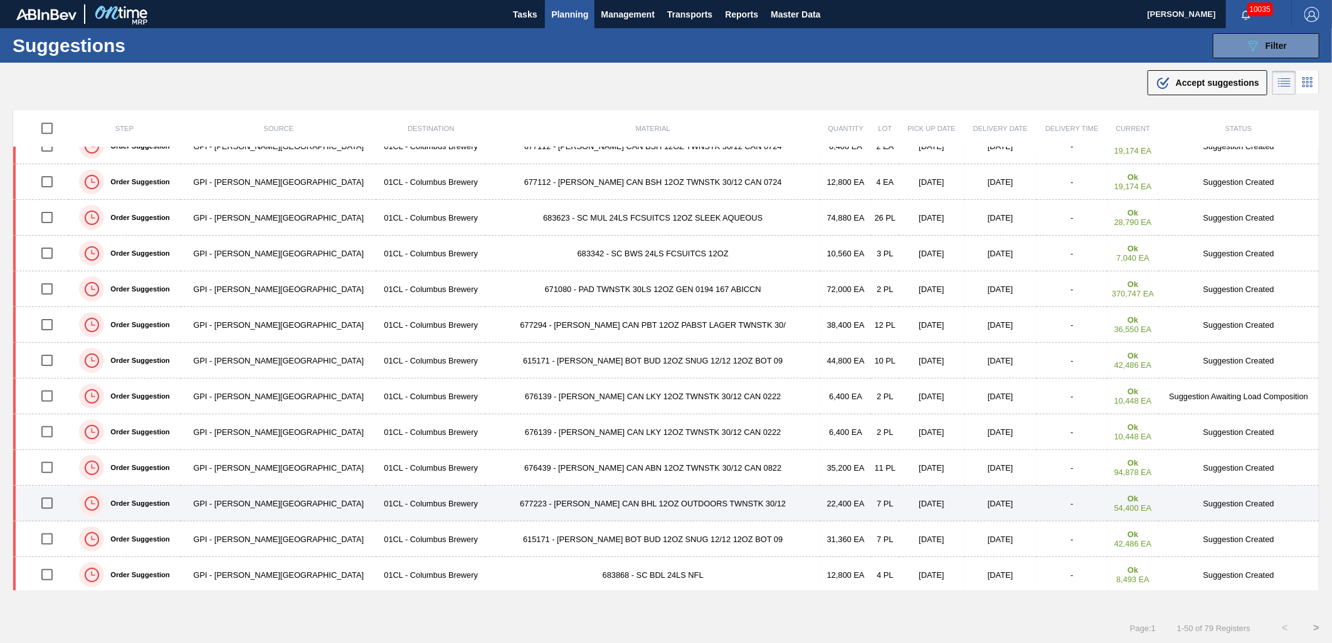
click at [53, 505] on input "checkbox" at bounding box center [47, 503] width 26 height 26
checkbox input "true"
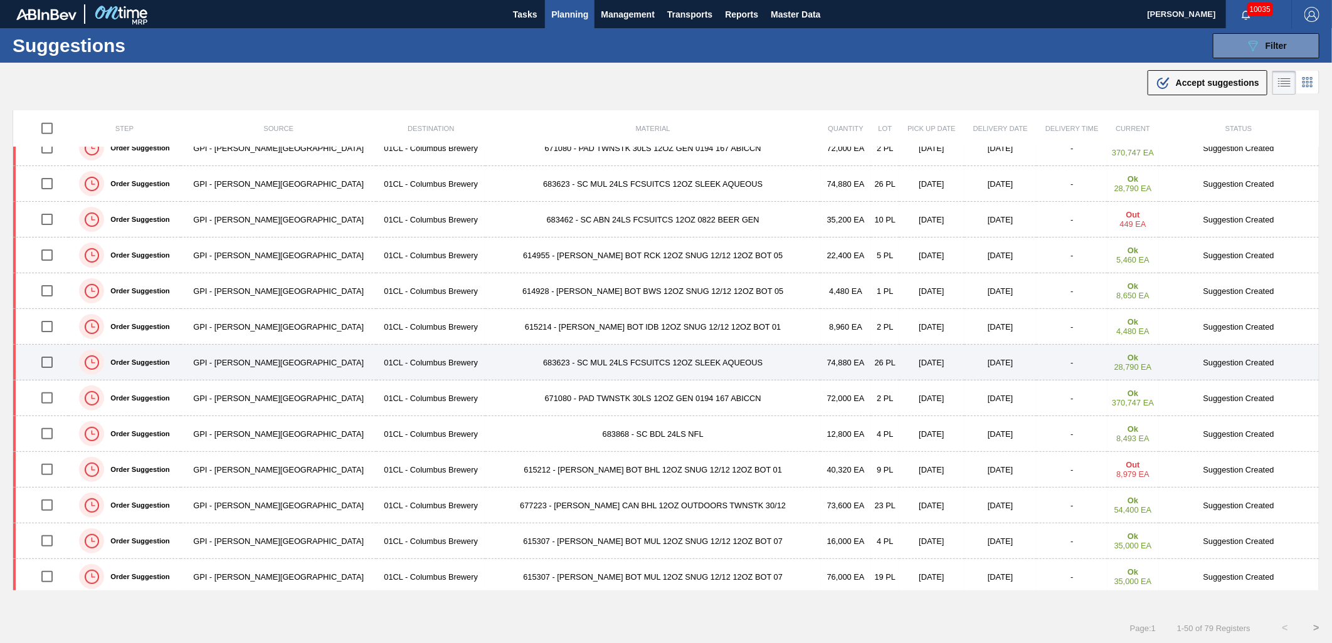
scroll to position [1114, 0]
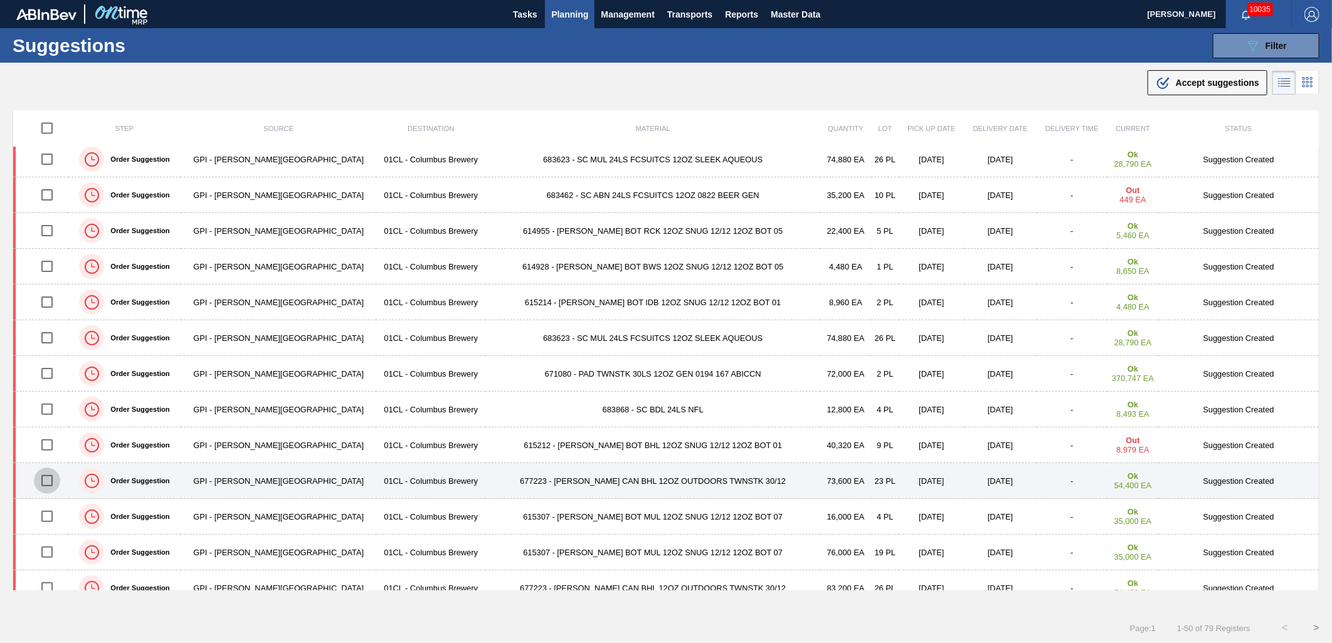
click at [48, 486] on input "checkbox" at bounding box center [47, 481] width 26 height 26
checkbox input "true"
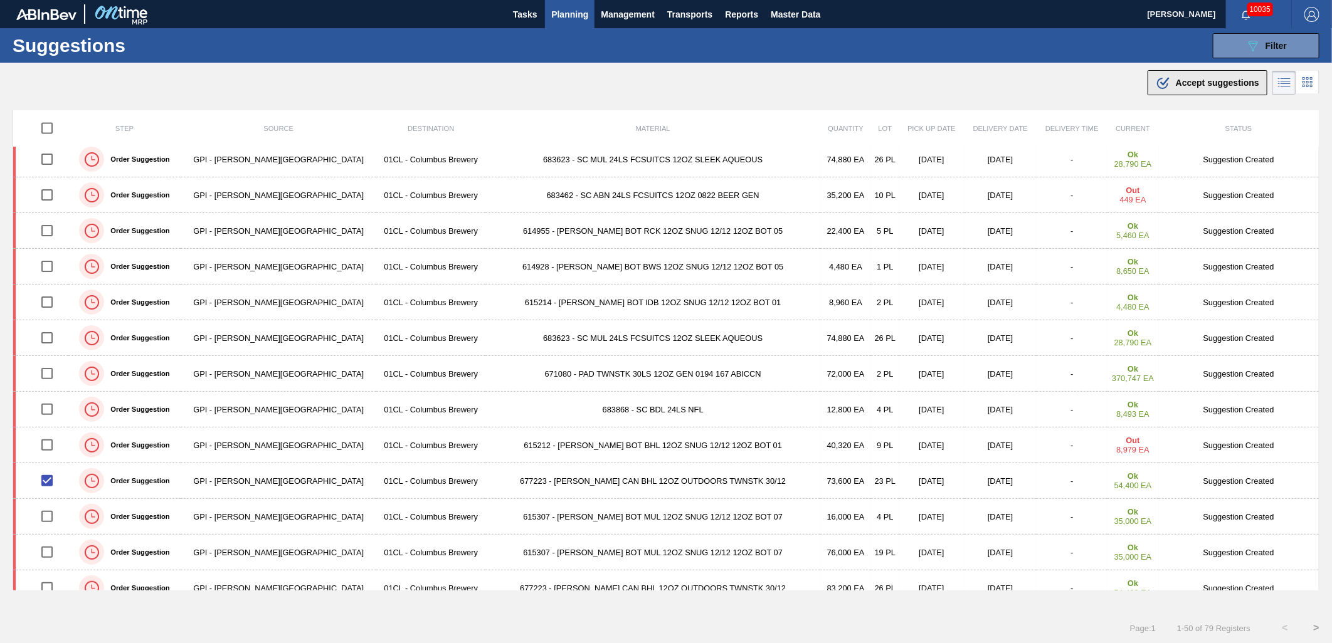
click at [1172, 88] on div ".b{fill:var(--color-action-default)} Accept suggestions" at bounding box center [1206, 82] width 103 height 15
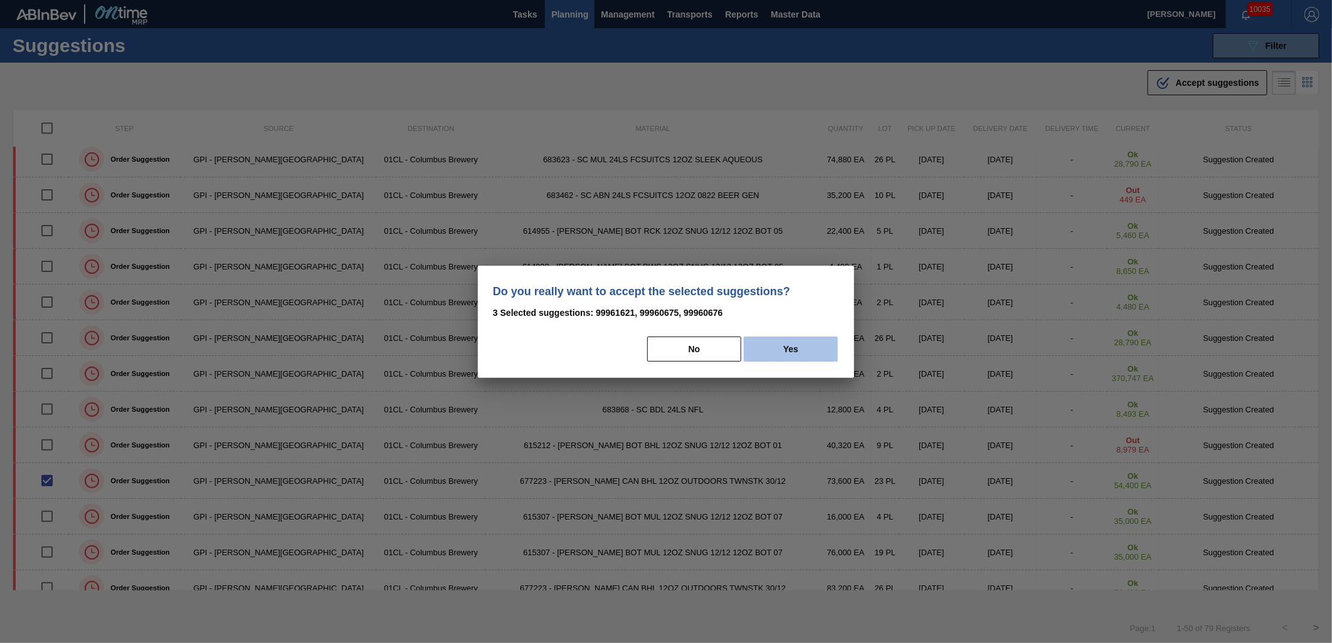
click at [809, 347] on button "Yes" at bounding box center [791, 349] width 94 height 25
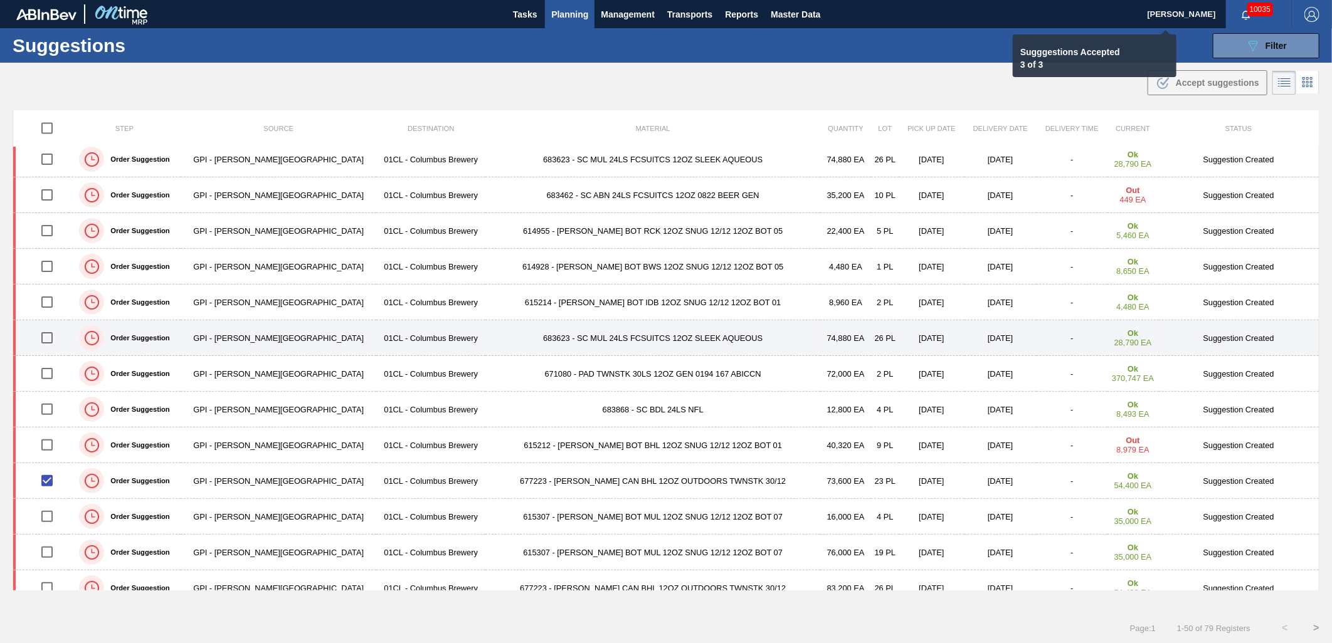
checkbox input "false"
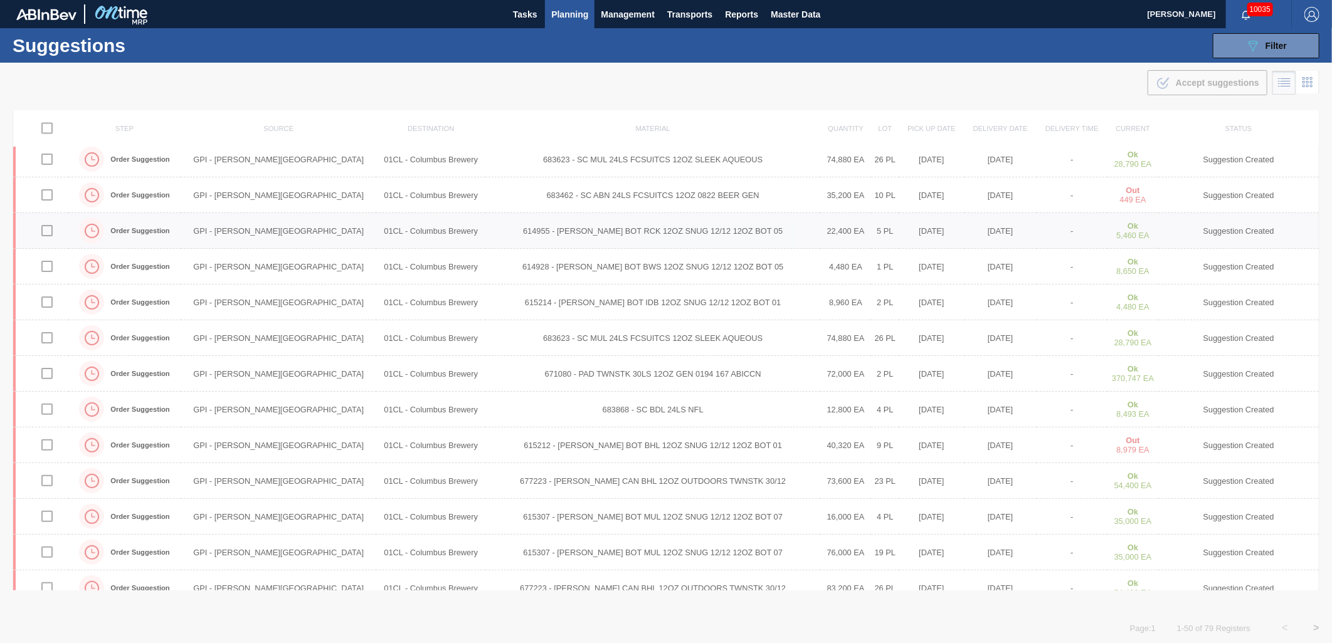
scroll to position [1043, 0]
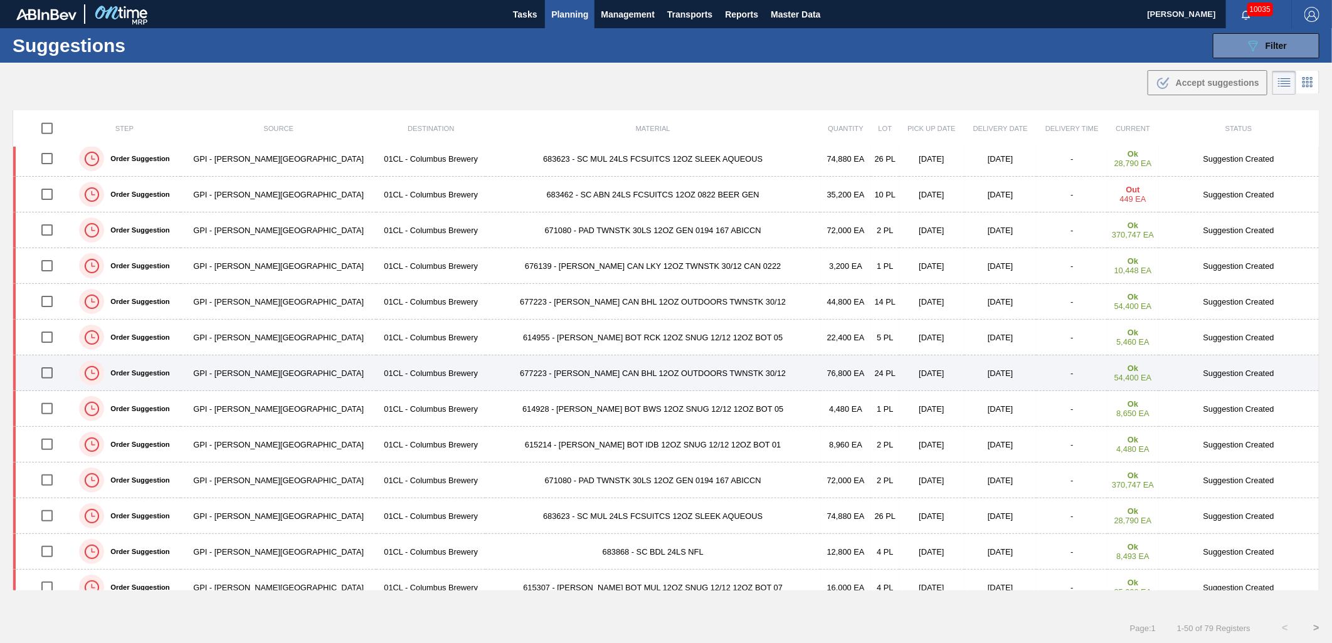
click at [52, 377] on input "checkbox" at bounding box center [47, 373] width 26 height 26
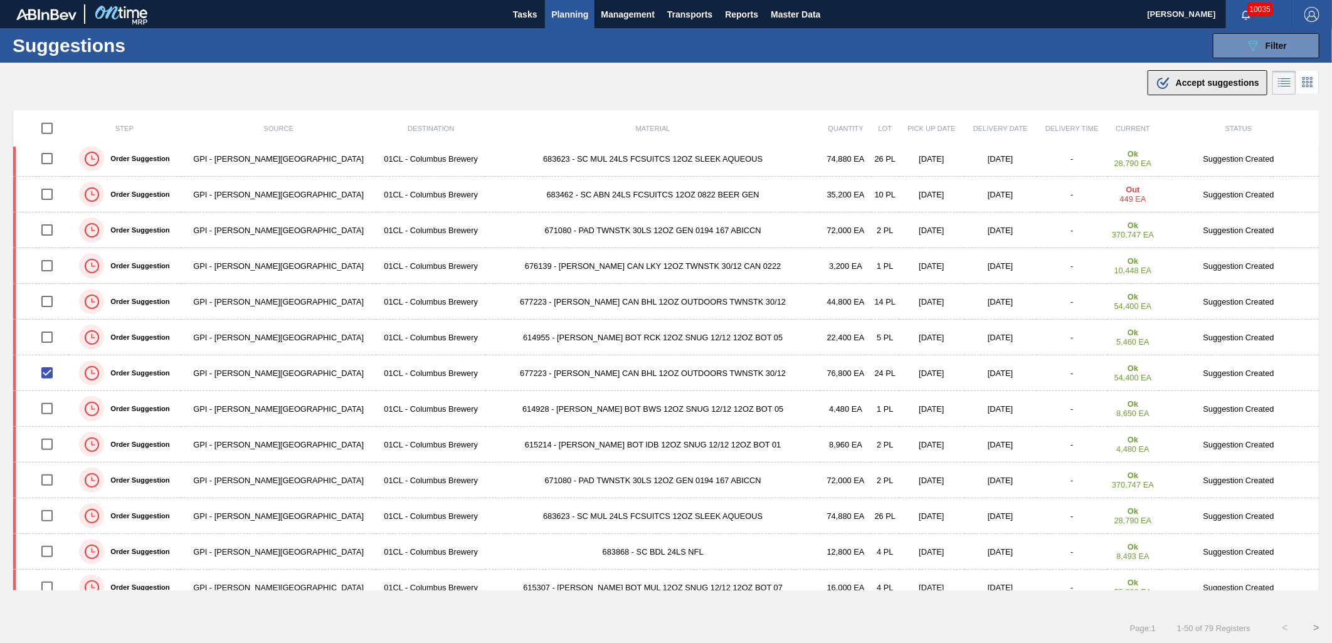
click at [1191, 88] on div ".b{fill:var(--color-action-default)} Accept suggestions" at bounding box center [1206, 82] width 103 height 15
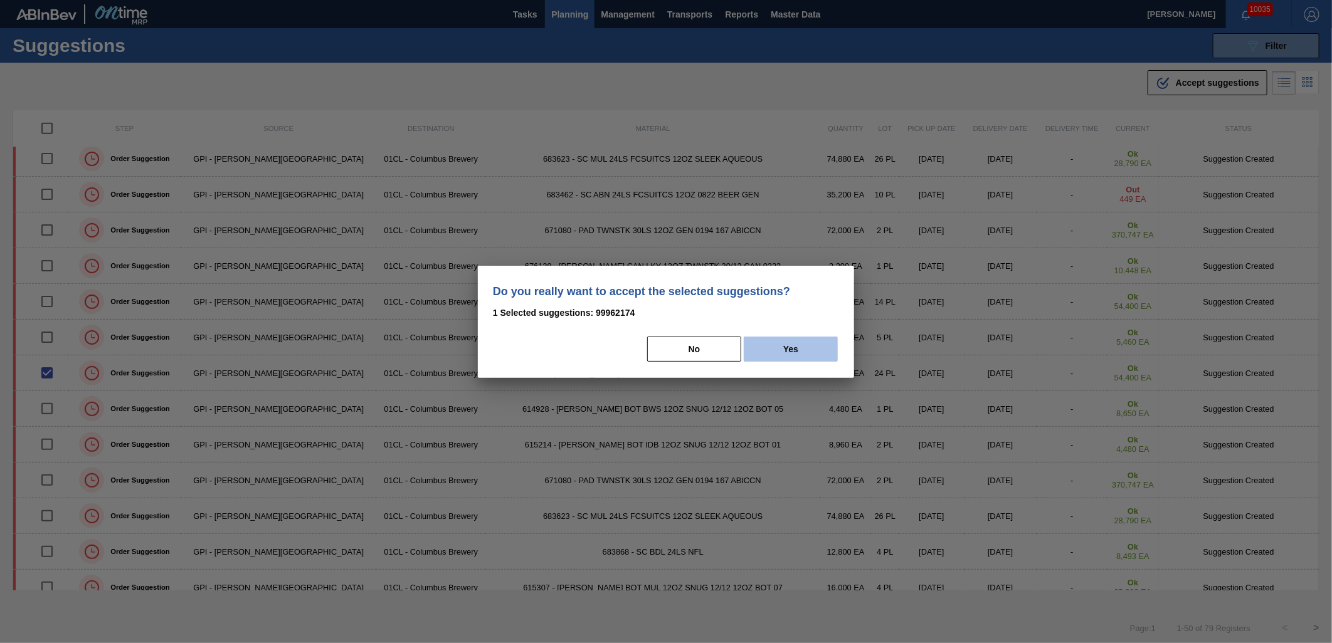
click at [778, 350] on button "Yes" at bounding box center [791, 349] width 94 height 25
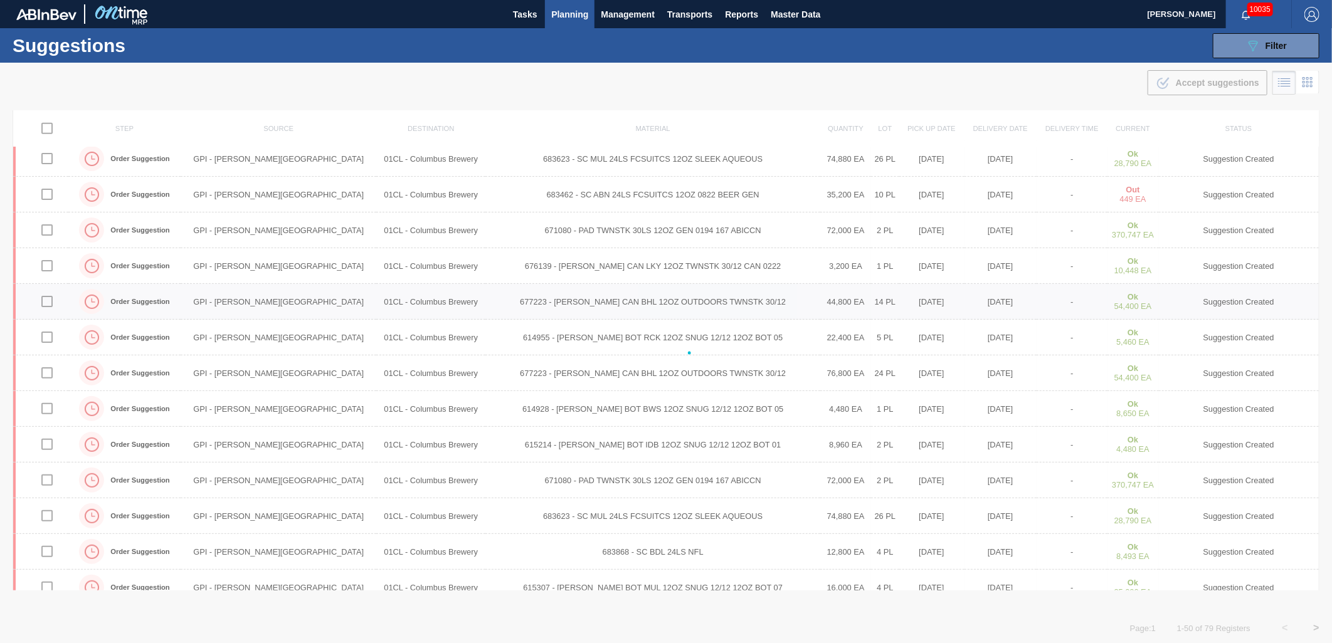
checkbox input "false"
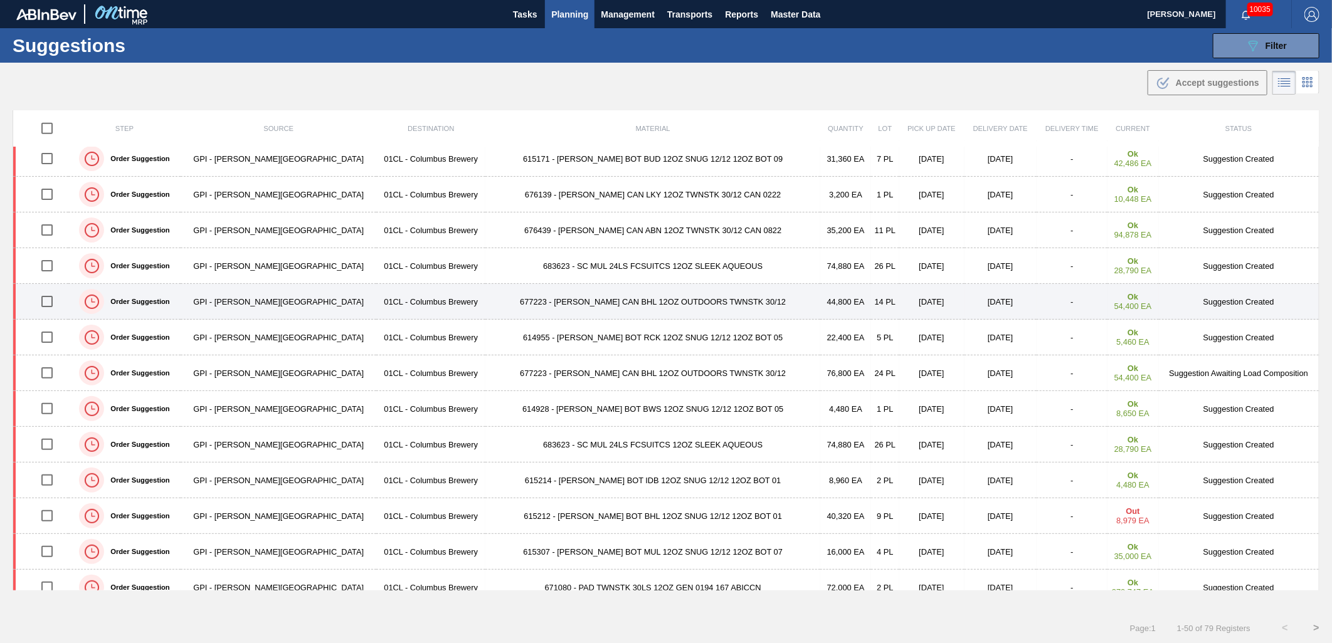
scroll to position [972, 0]
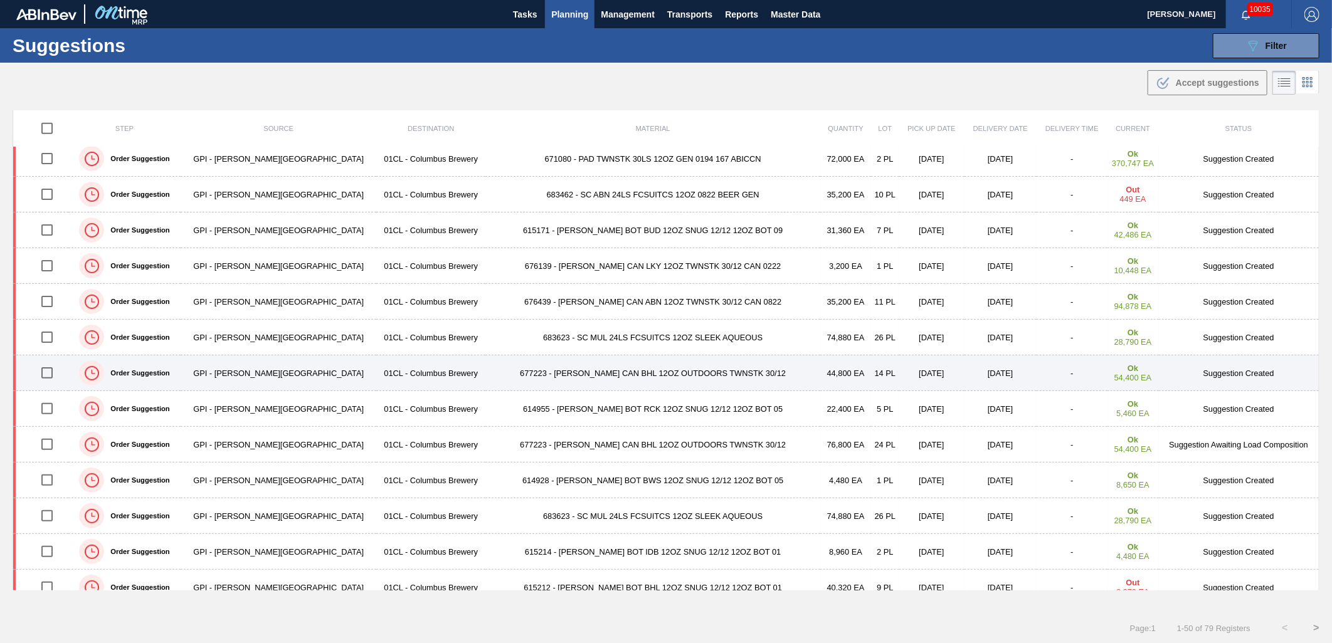
click at [44, 379] on input "checkbox" at bounding box center [47, 373] width 26 height 26
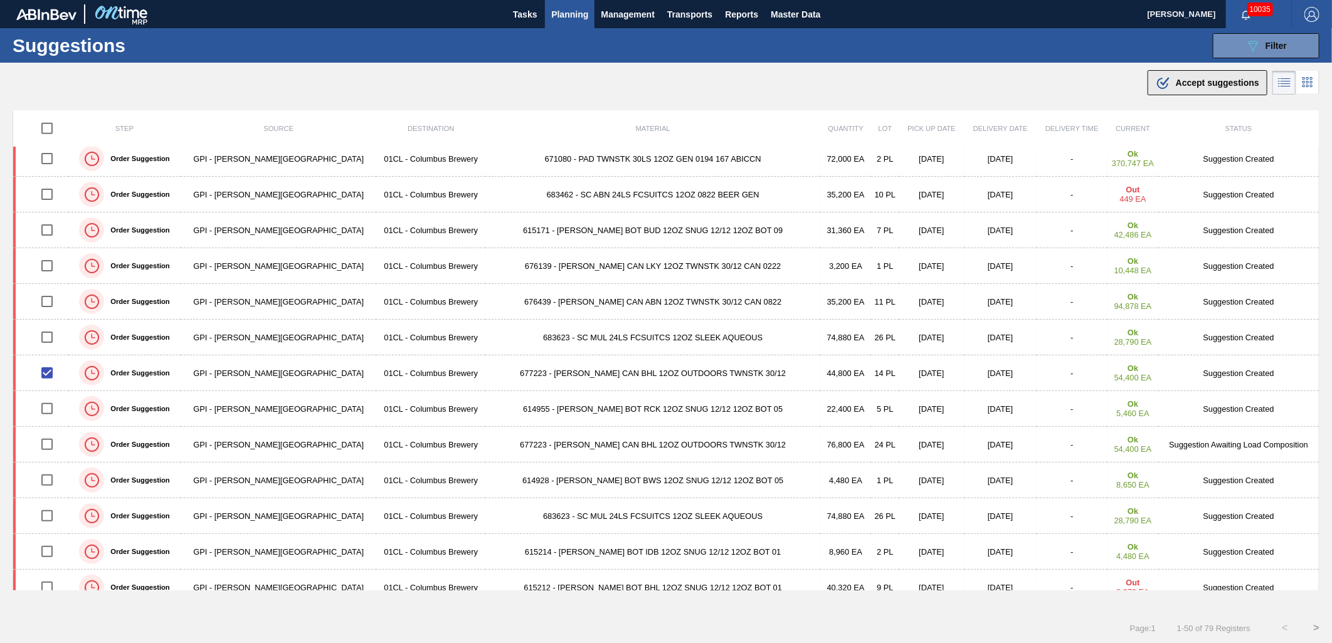
click at [1152, 90] on button ".b{fill:var(--color-action-default)} Accept suggestions" at bounding box center [1207, 82] width 120 height 25
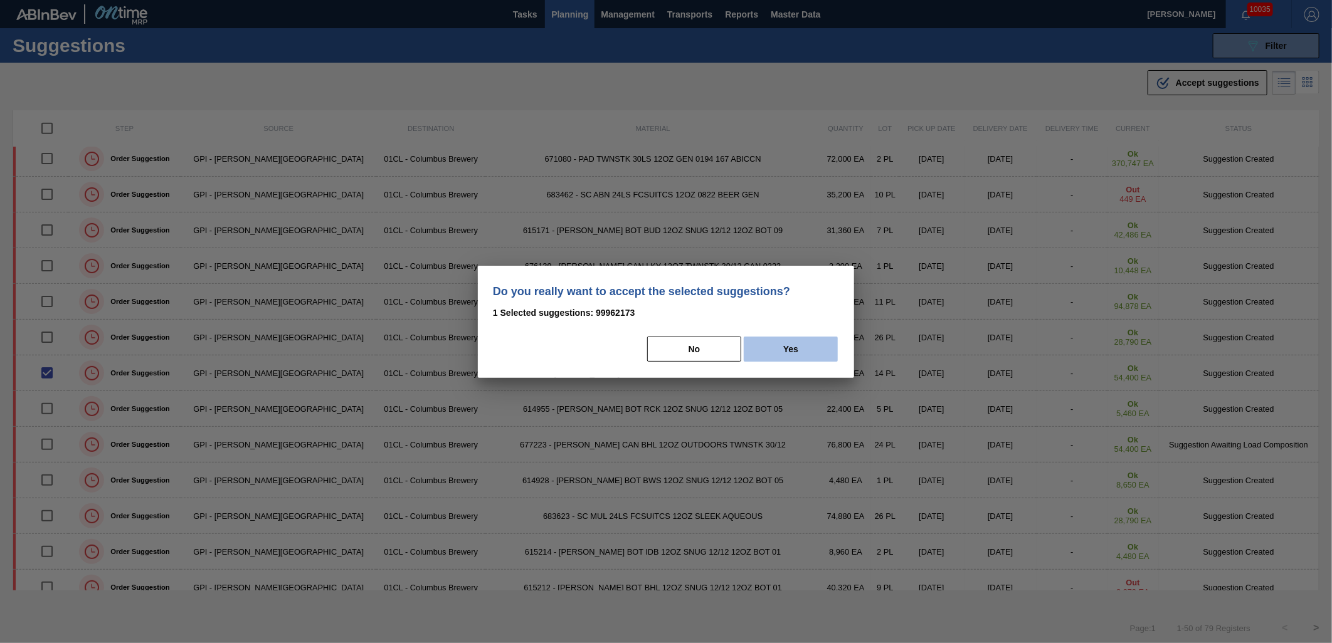
click at [807, 354] on button "Yes" at bounding box center [791, 349] width 94 height 25
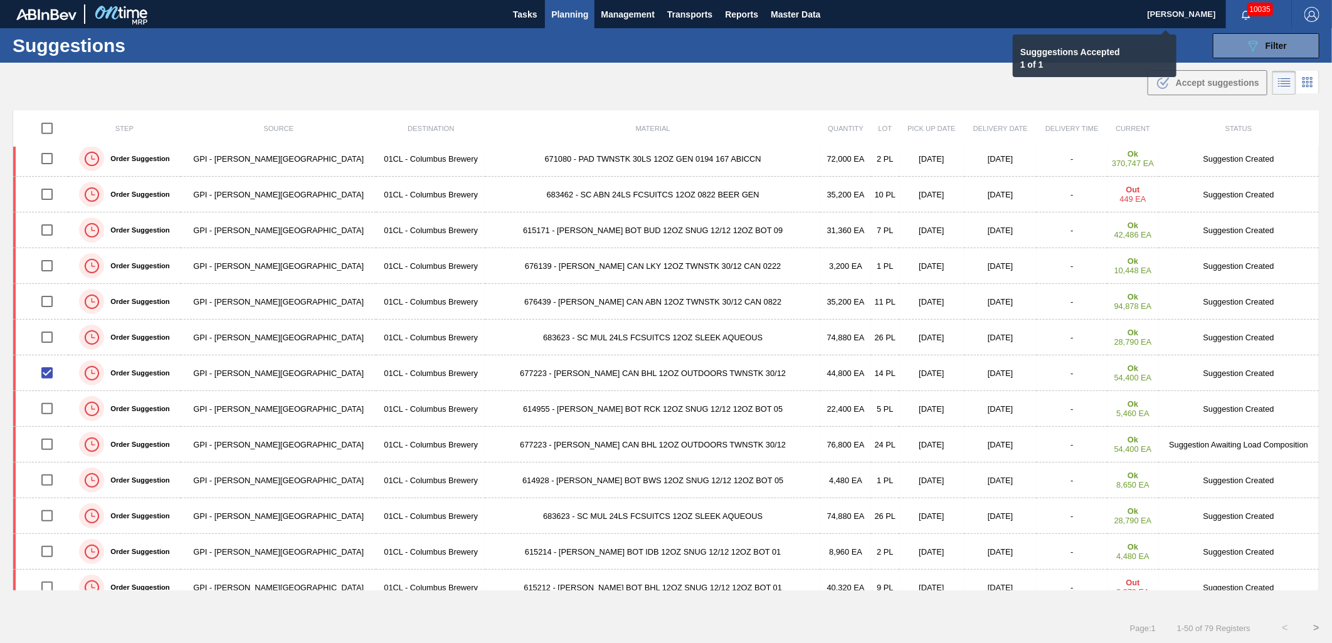
checkbox input "false"
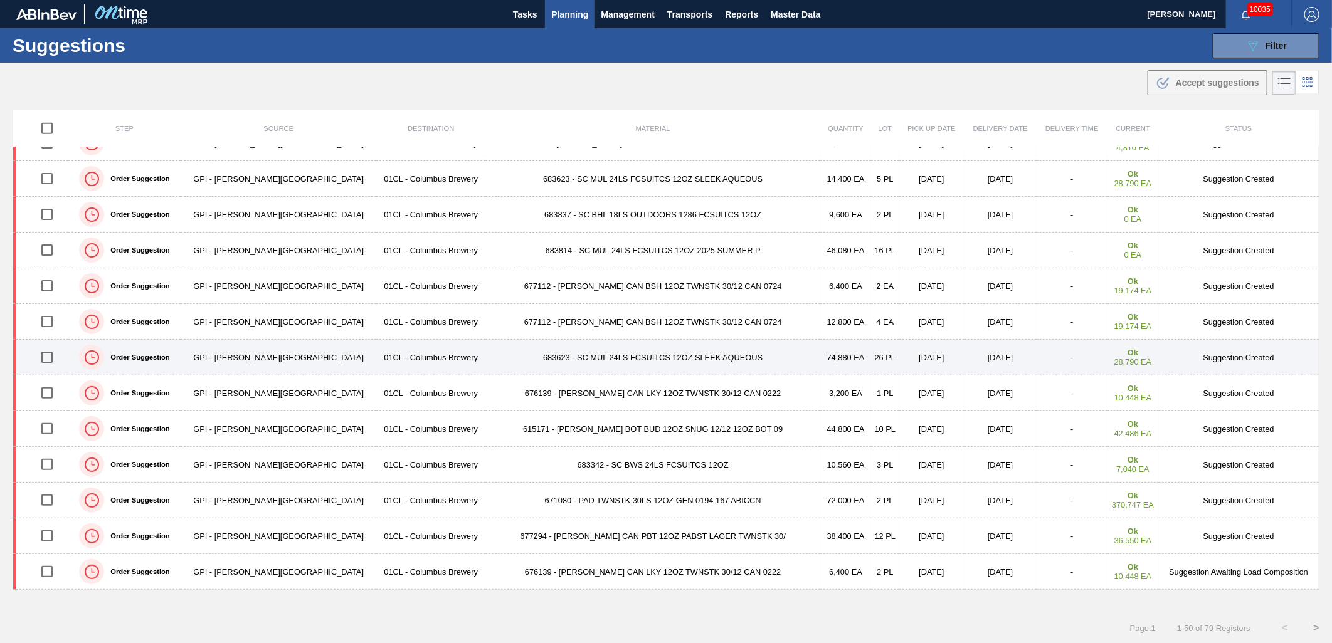
scroll to position [557, 0]
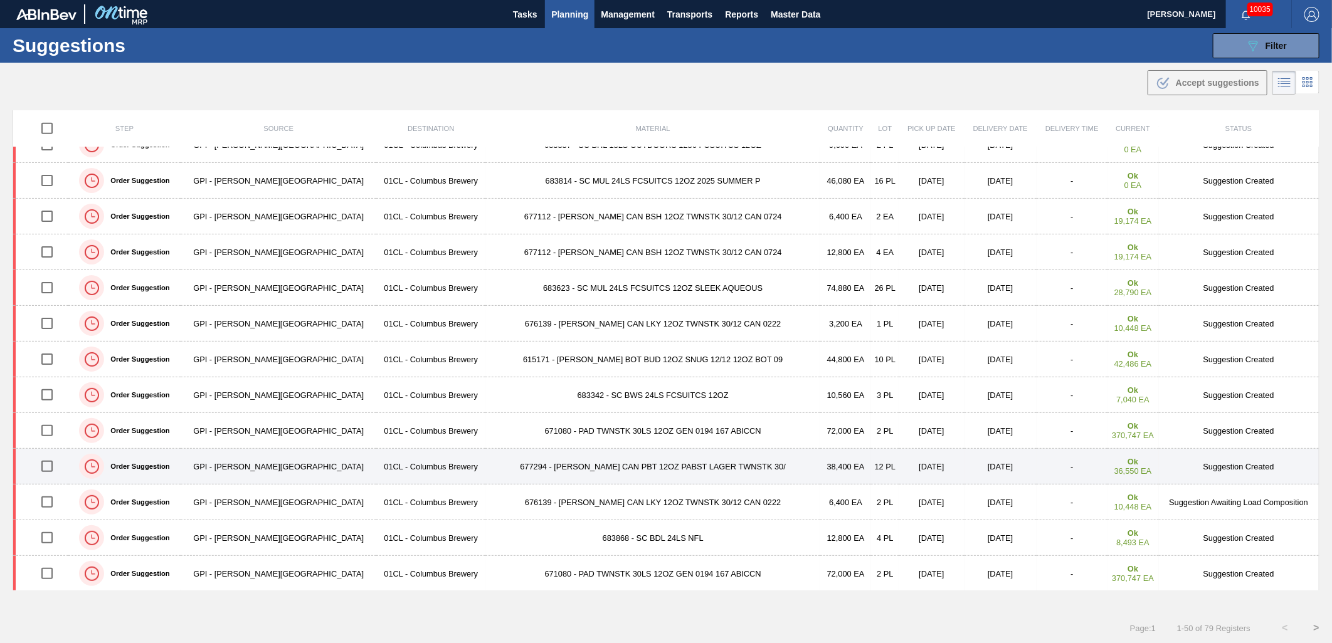
click at [43, 468] on input "checkbox" at bounding box center [47, 466] width 26 height 26
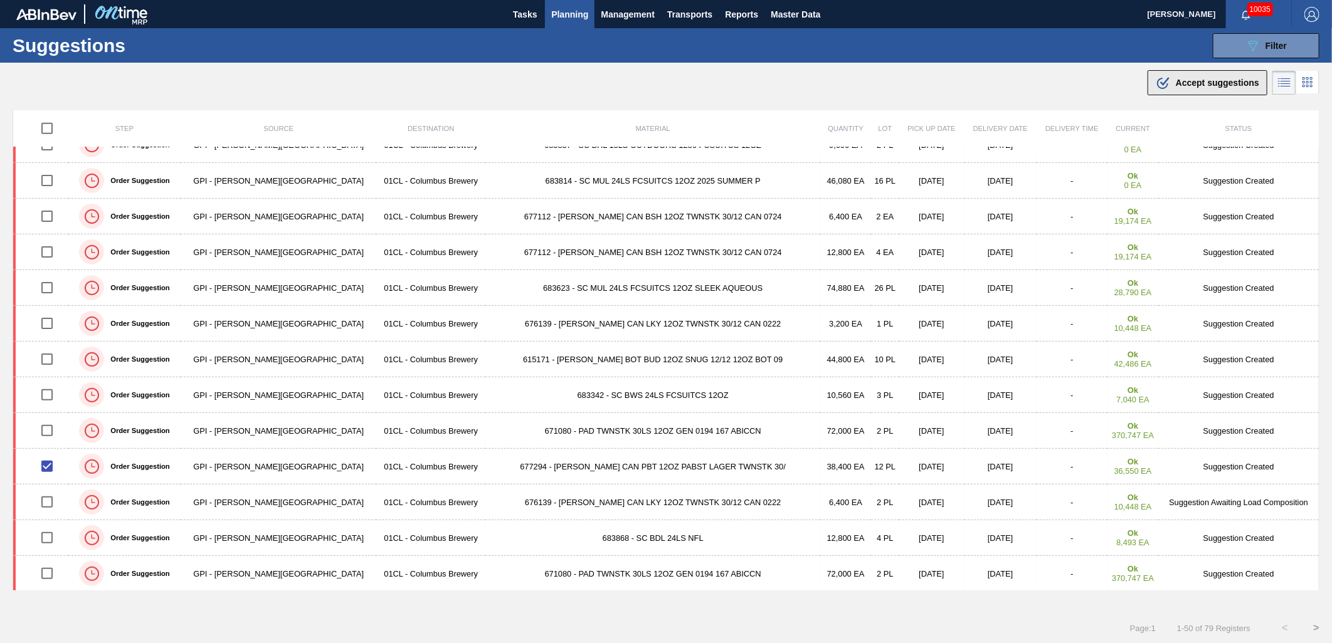
click at [1164, 81] on icon at bounding box center [1164, 81] width 9 height 9
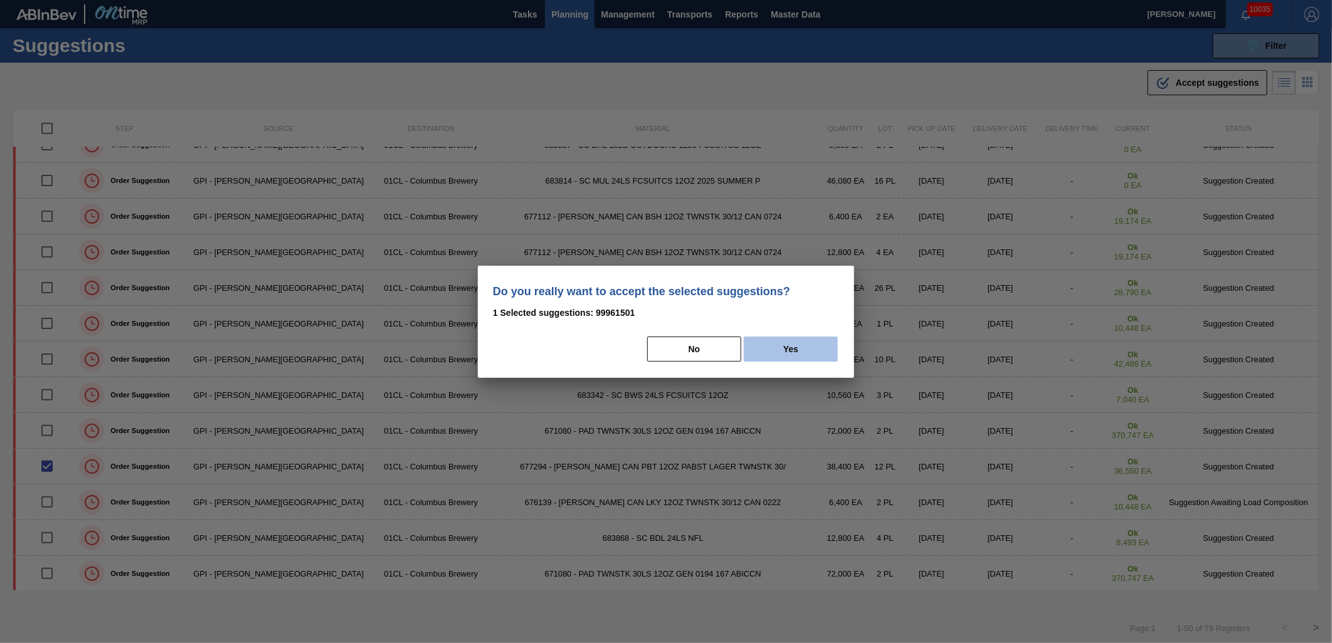
click at [794, 347] on button "Yes" at bounding box center [791, 349] width 94 height 25
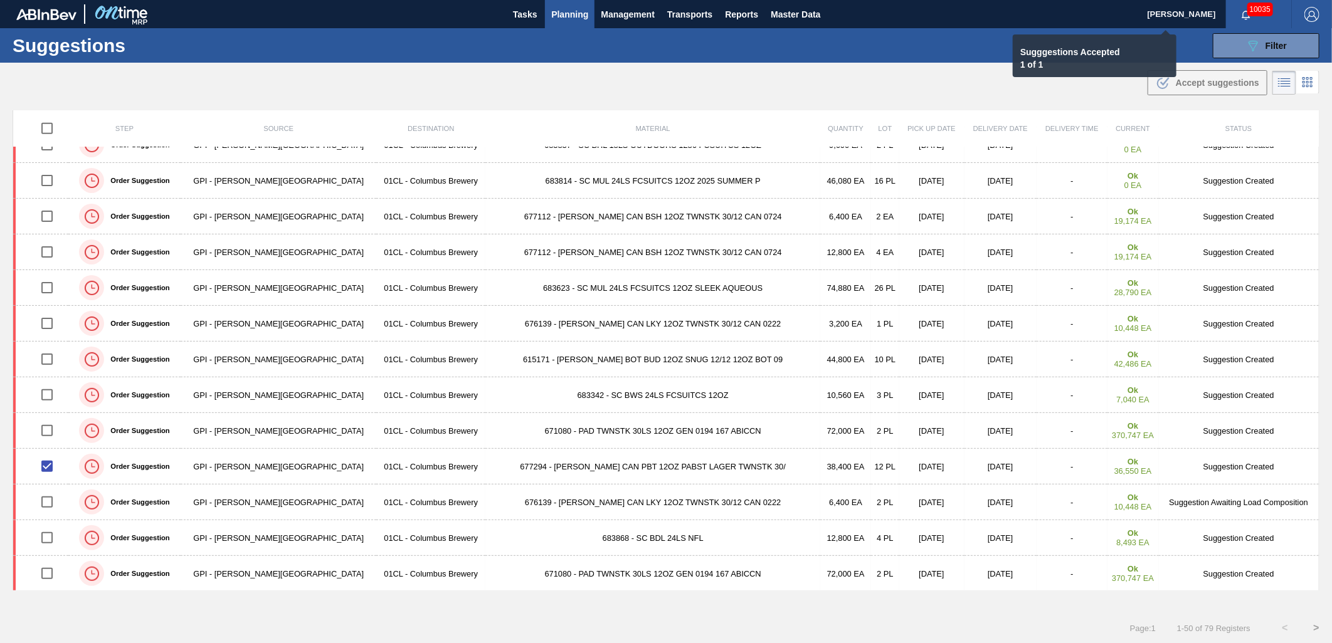
checkbox input "false"
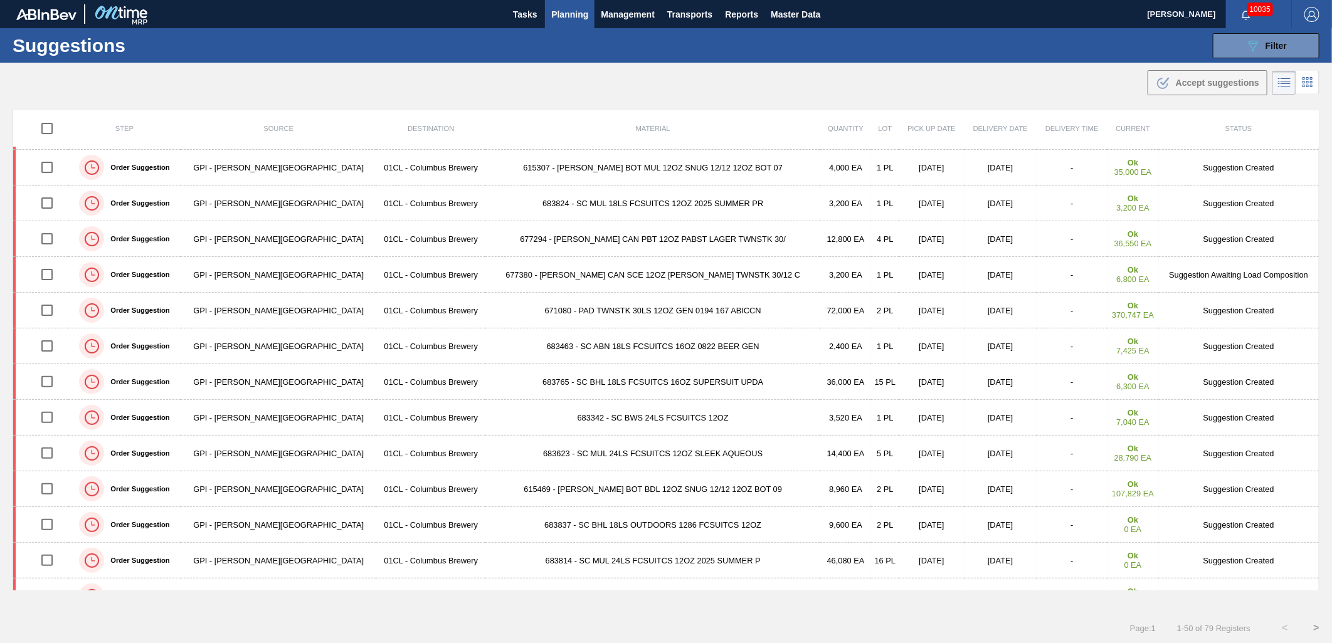
scroll to position [137, 0]
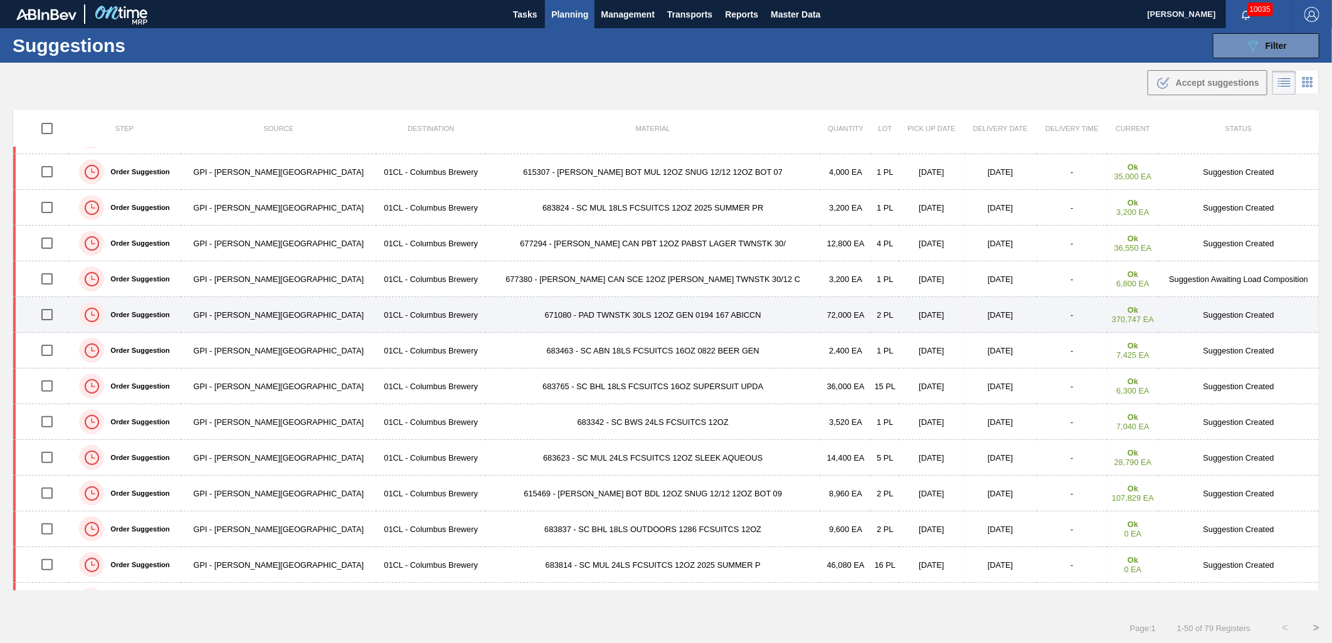
click at [51, 314] on input "checkbox" at bounding box center [47, 315] width 26 height 26
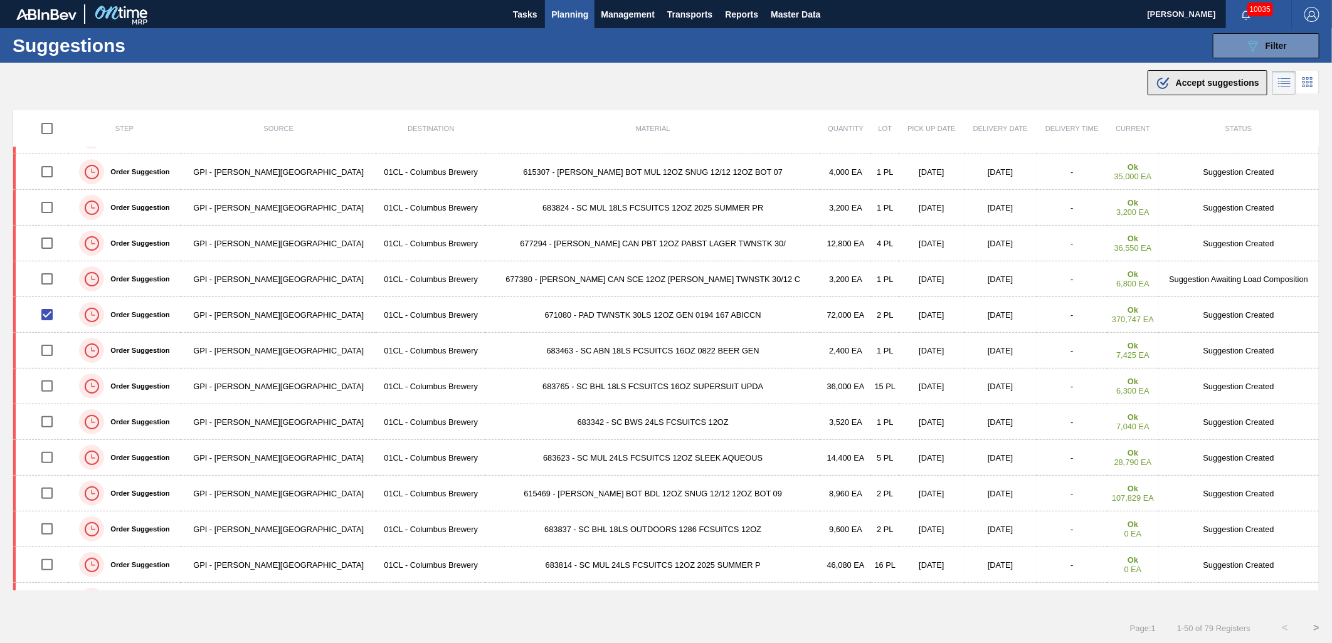
click at [1239, 81] on span "Accept suggestions" at bounding box center [1216, 83] width 83 height 10
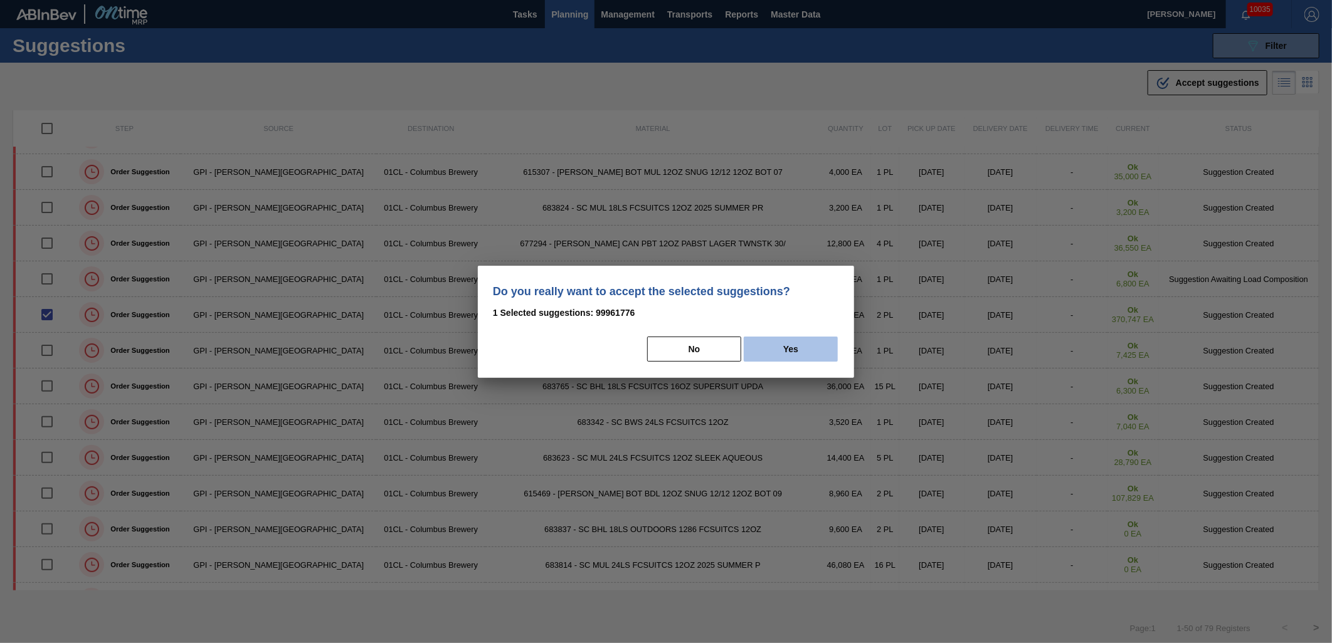
click at [811, 342] on button "Yes" at bounding box center [791, 349] width 94 height 25
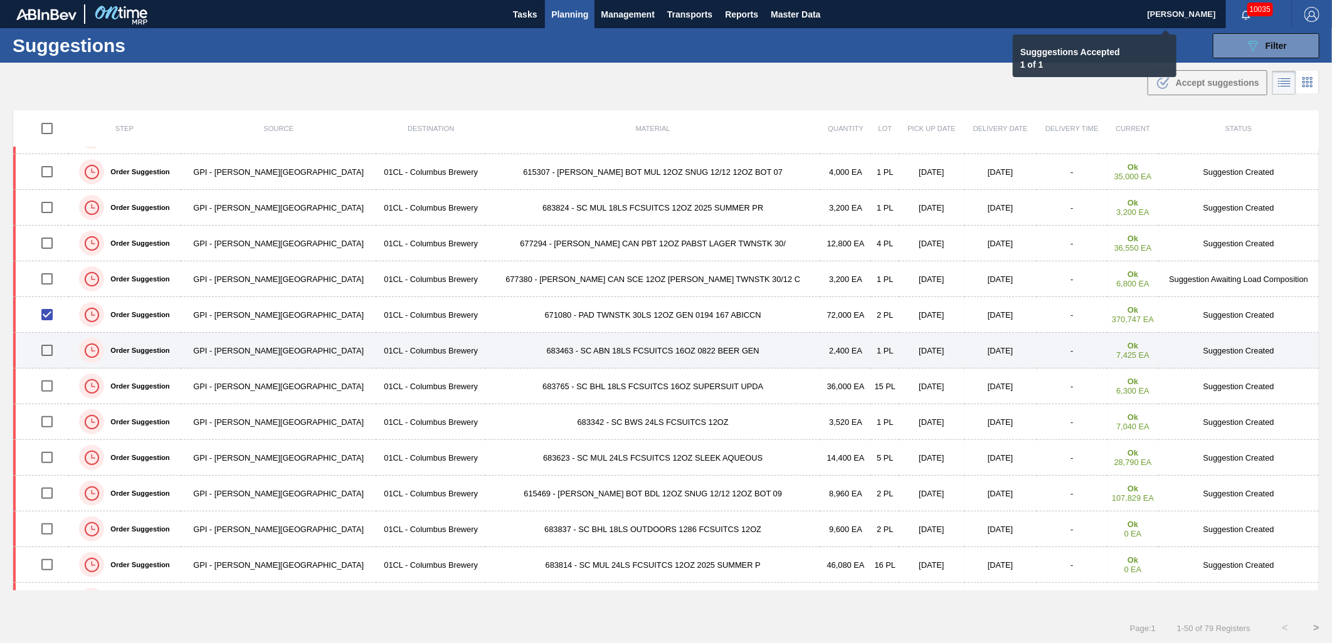
checkbox input "false"
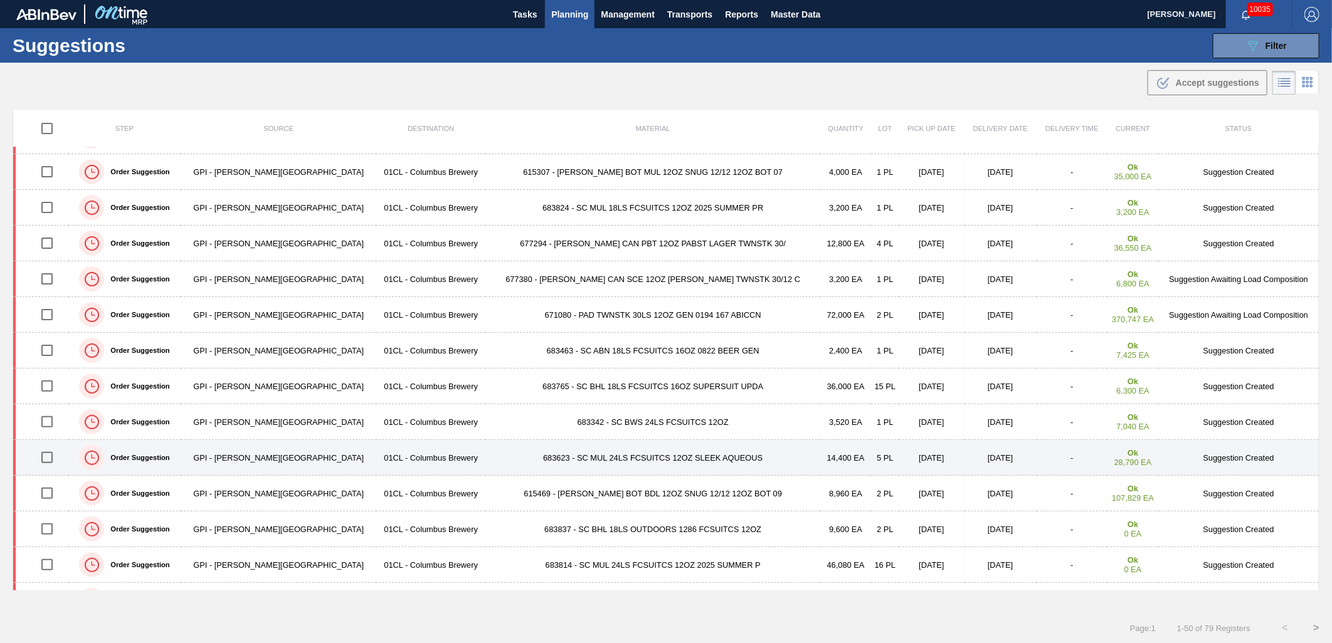
drag, startPoint x: 56, startPoint y: 461, endPoint x: 86, endPoint y: 456, distance: 29.8
click at [56, 461] on input "checkbox" at bounding box center [47, 457] width 26 height 26
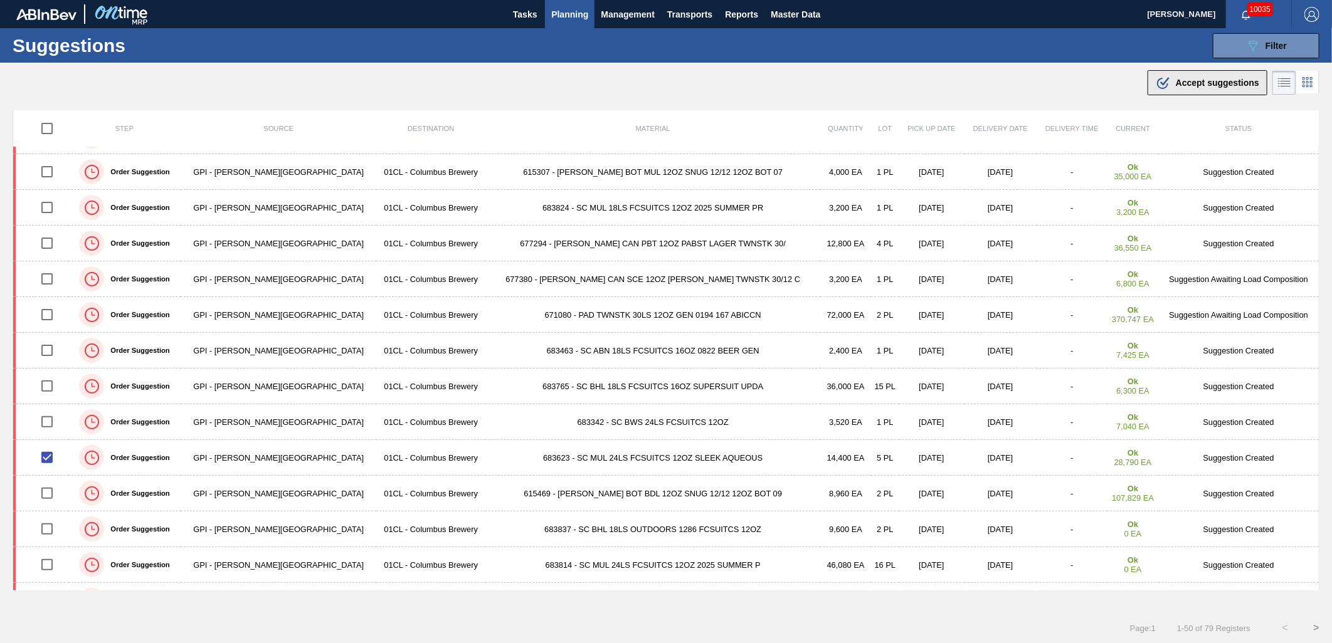
click at [1244, 78] on span "Accept suggestions" at bounding box center [1216, 83] width 83 height 10
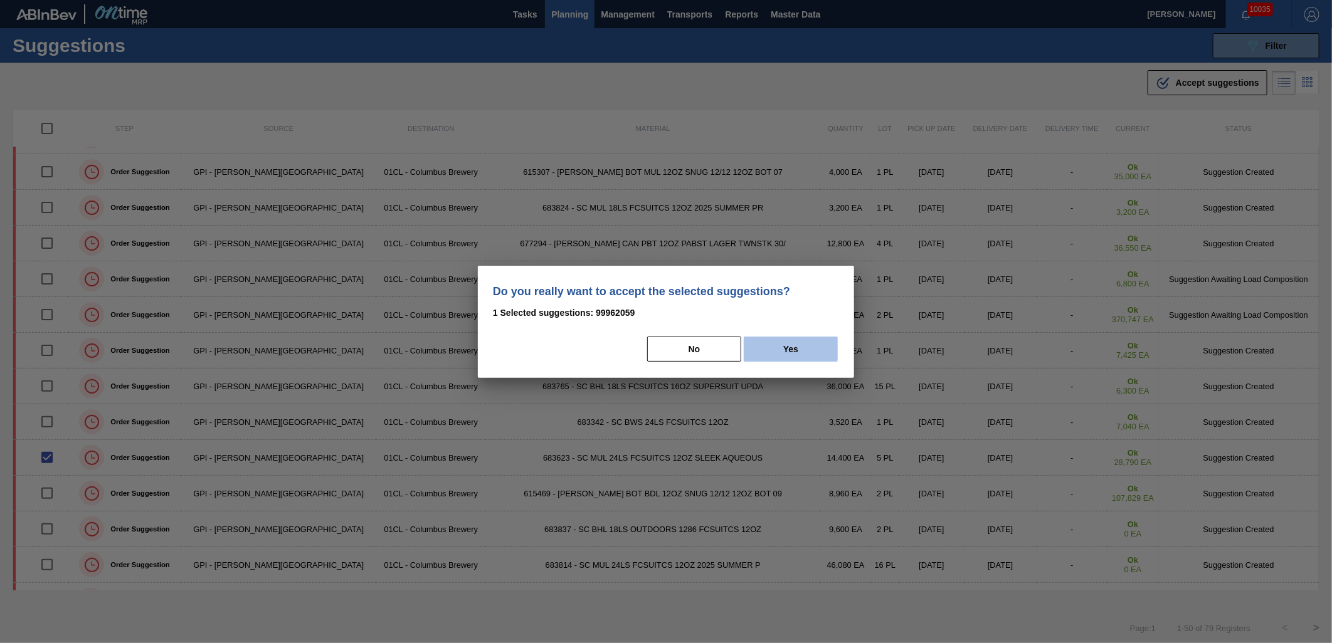
click at [780, 349] on button "Yes" at bounding box center [791, 349] width 94 height 25
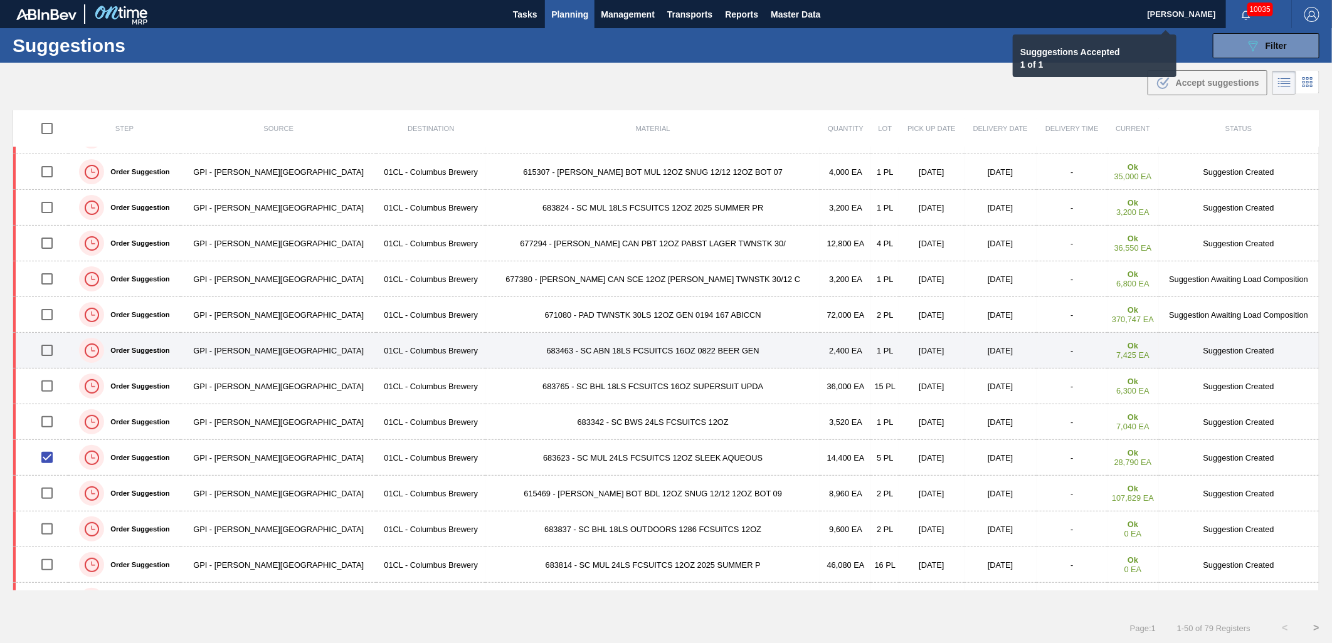
checkbox input "false"
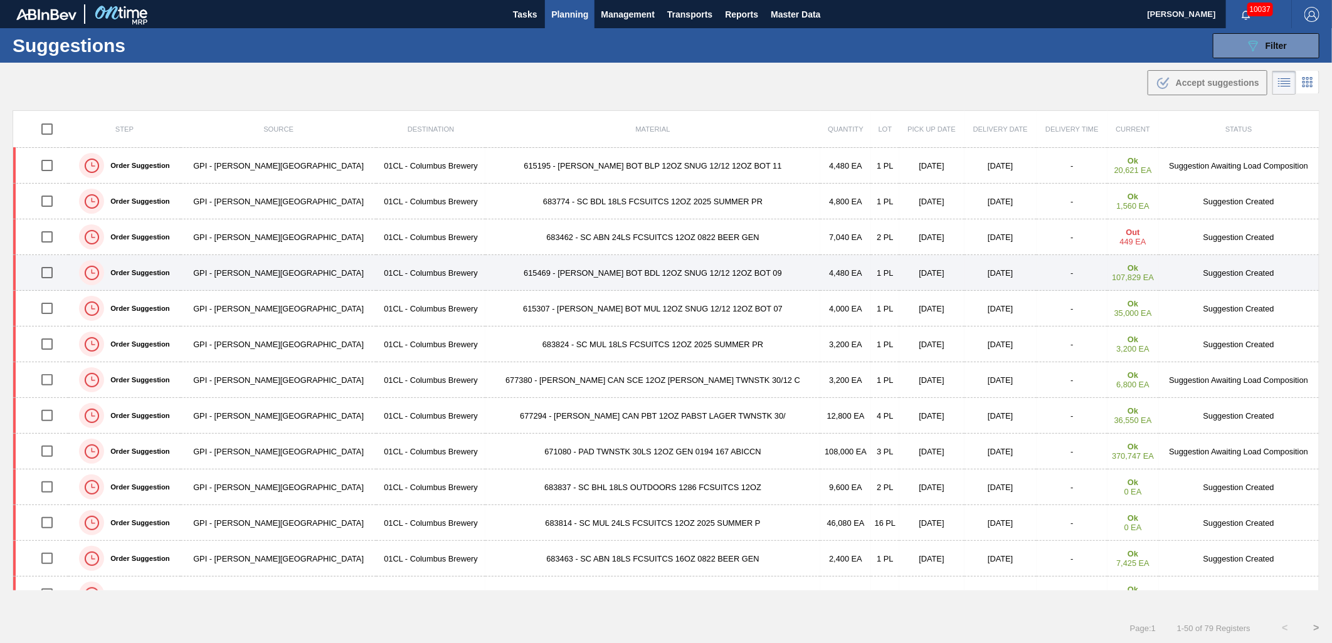
scroll to position [70, 0]
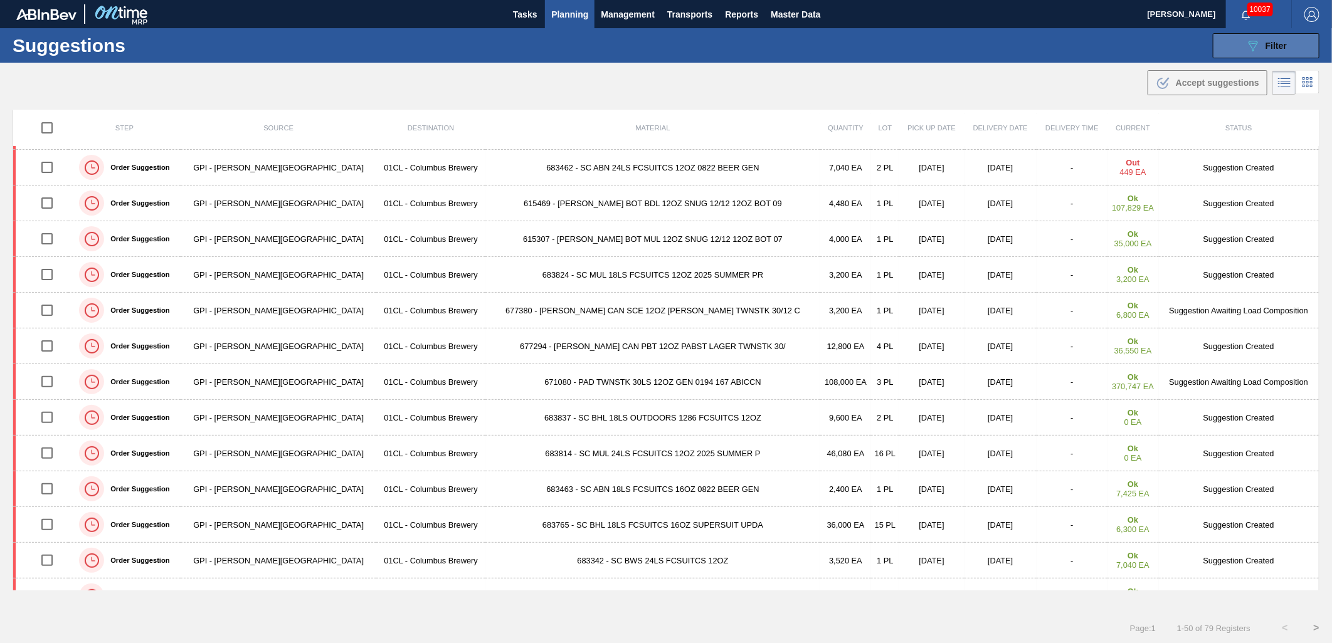
click at [1222, 46] on button "089F7B8B-B2A5-4AFE-B5C0-19BA573D28AC Filter" at bounding box center [1265, 45] width 107 height 25
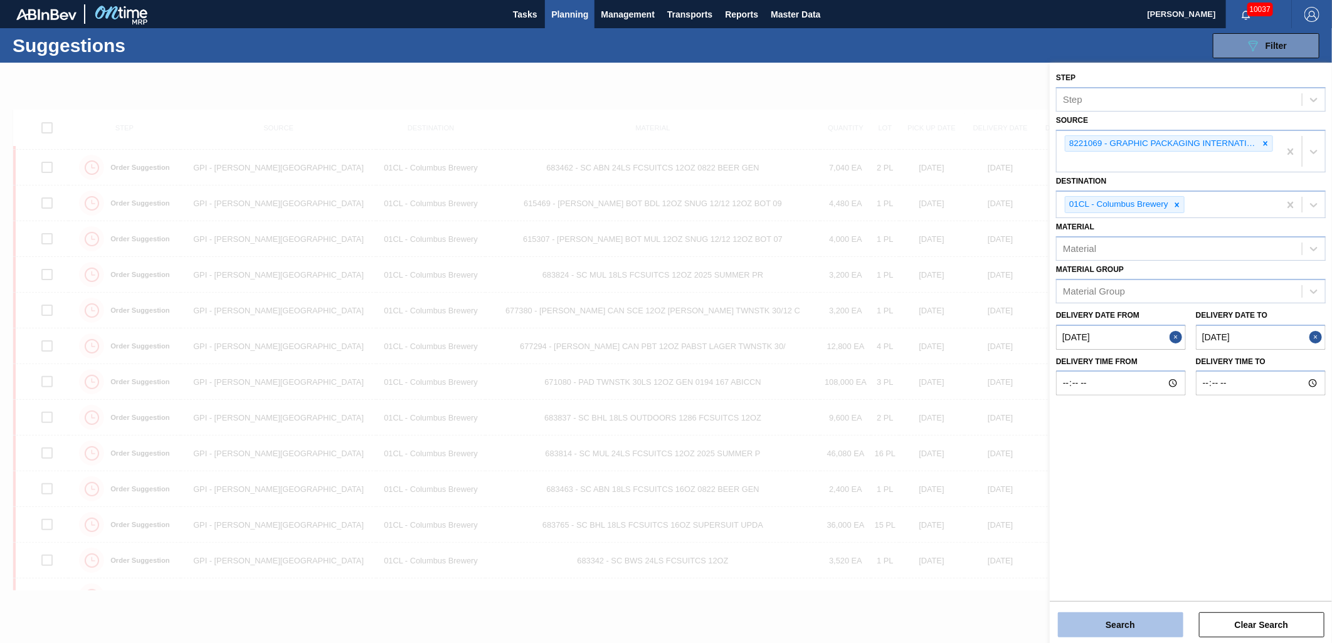
click at [1130, 636] on button "Search" at bounding box center [1120, 624] width 125 height 25
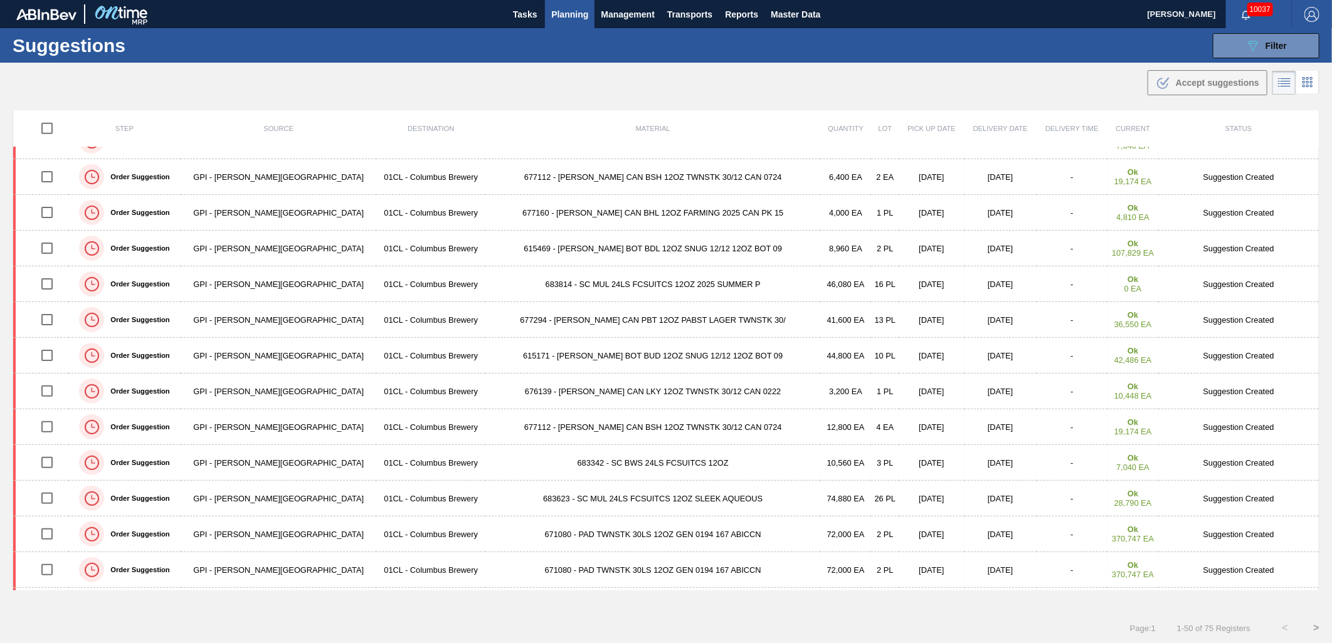
scroll to position [487, 0]
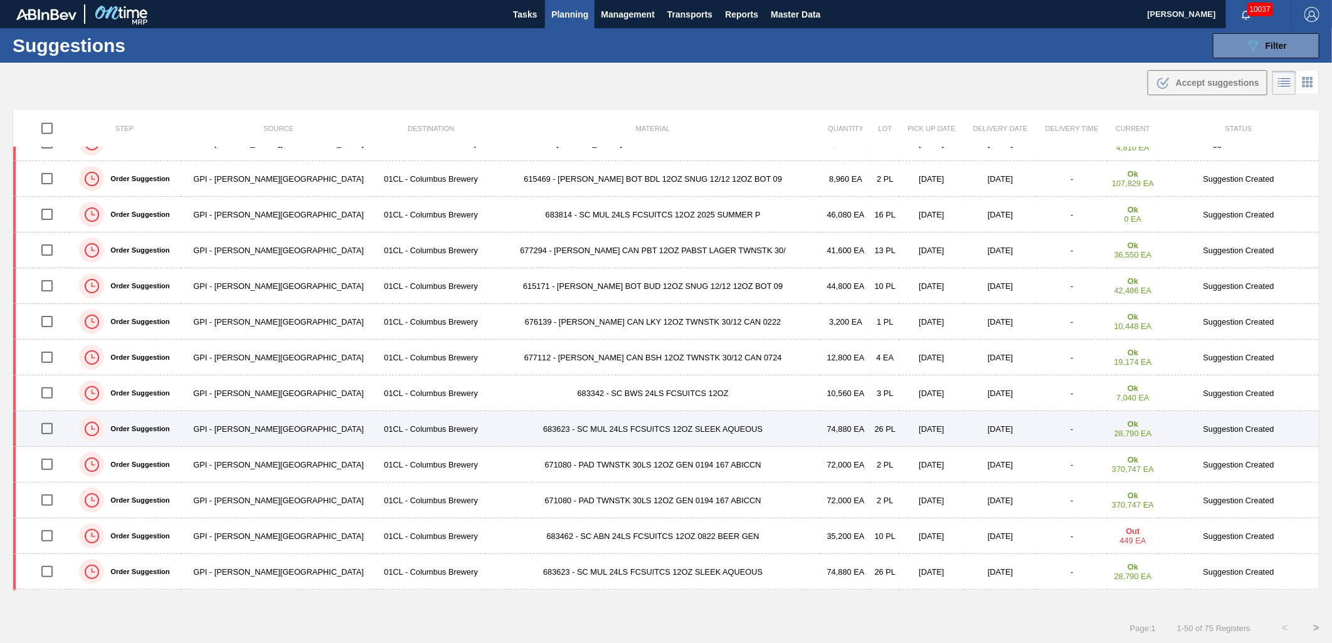
click at [48, 428] on input "checkbox" at bounding box center [47, 429] width 26 height 26
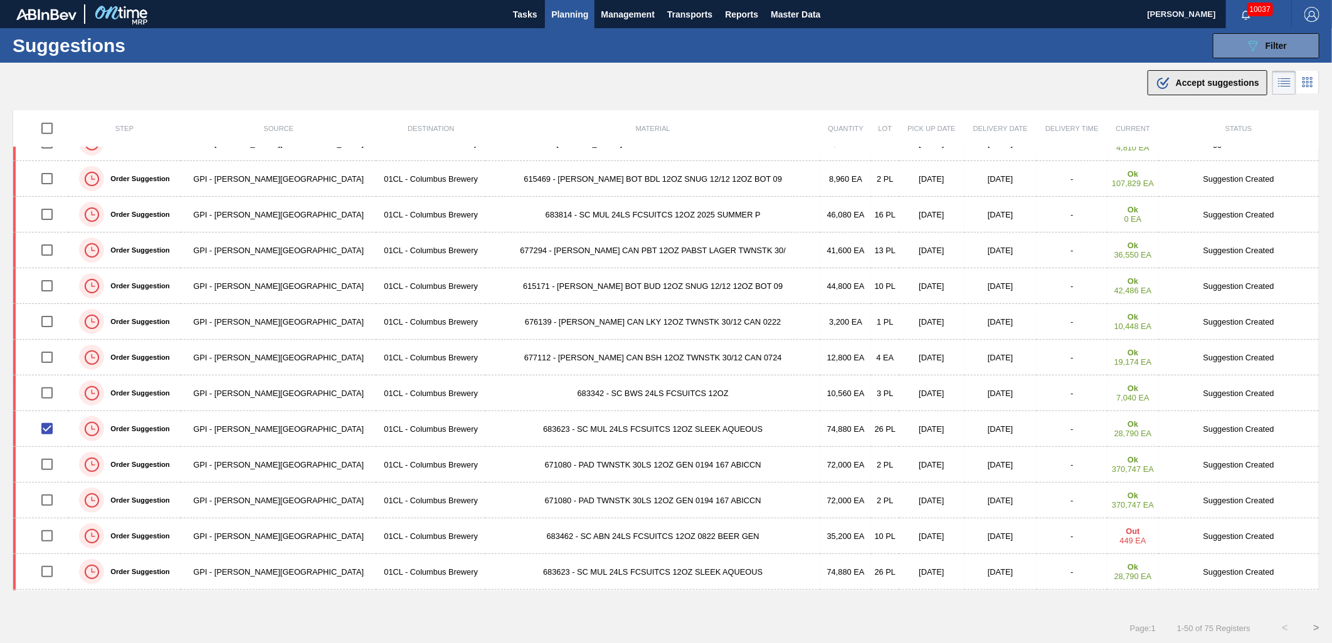
click at [1219, 86] on span "Accept suggestions" at bounding box center [1216, 83] width 83 height 10
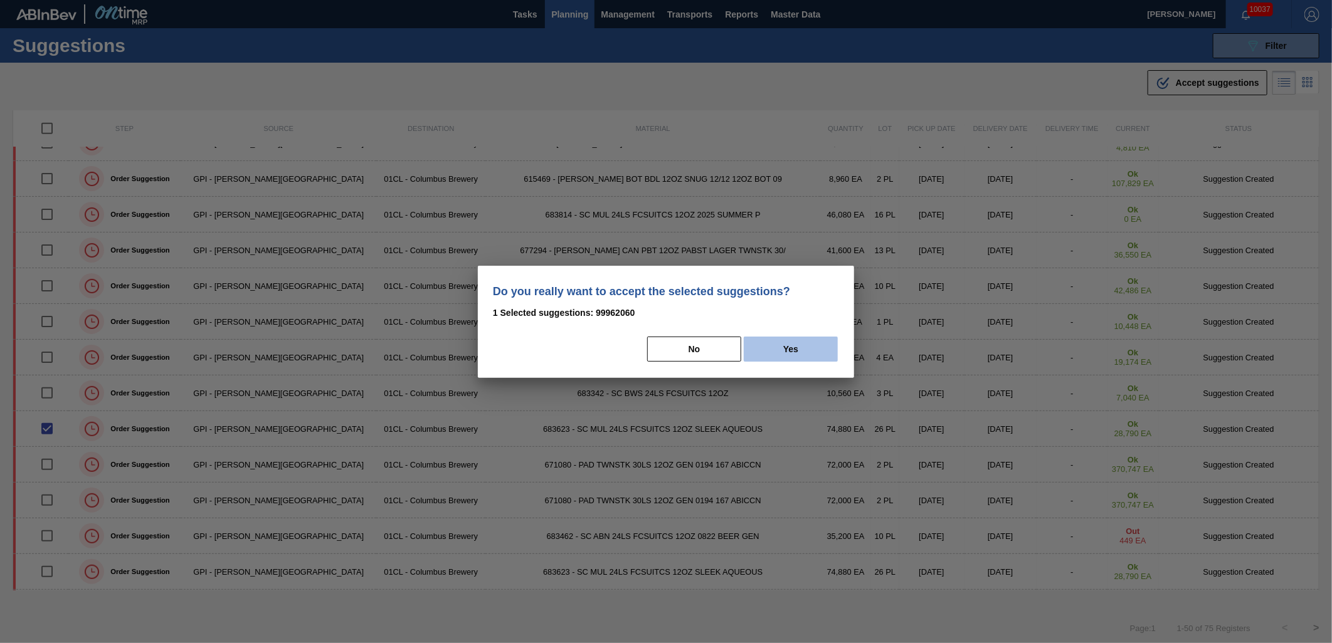
click at [801, 339] on button "Yes" at bounding box center [791, 349] width 94 height 25
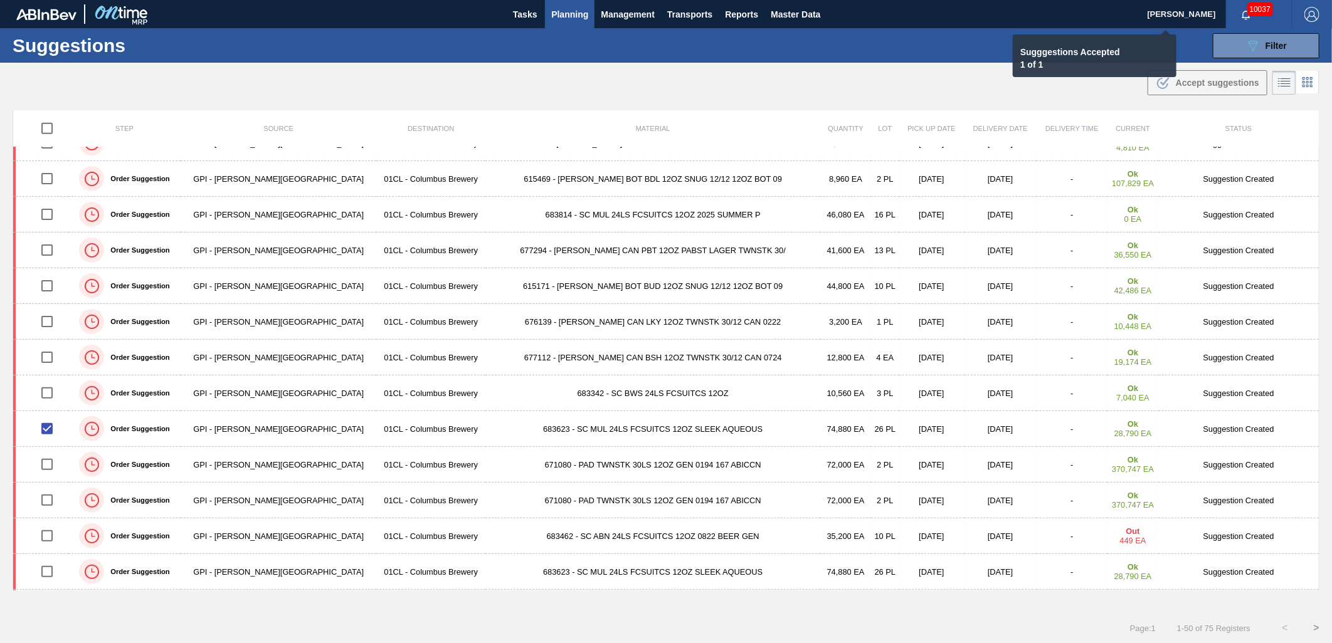
checkbox input "false"
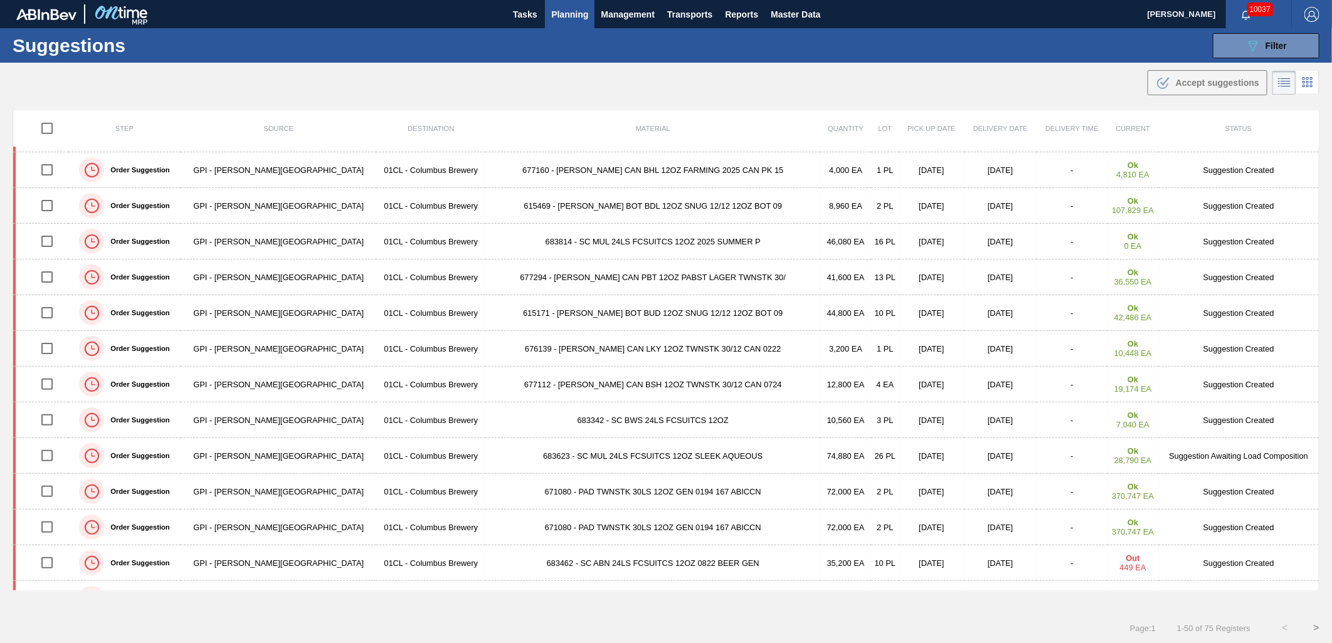
scroll to position [418, 0]
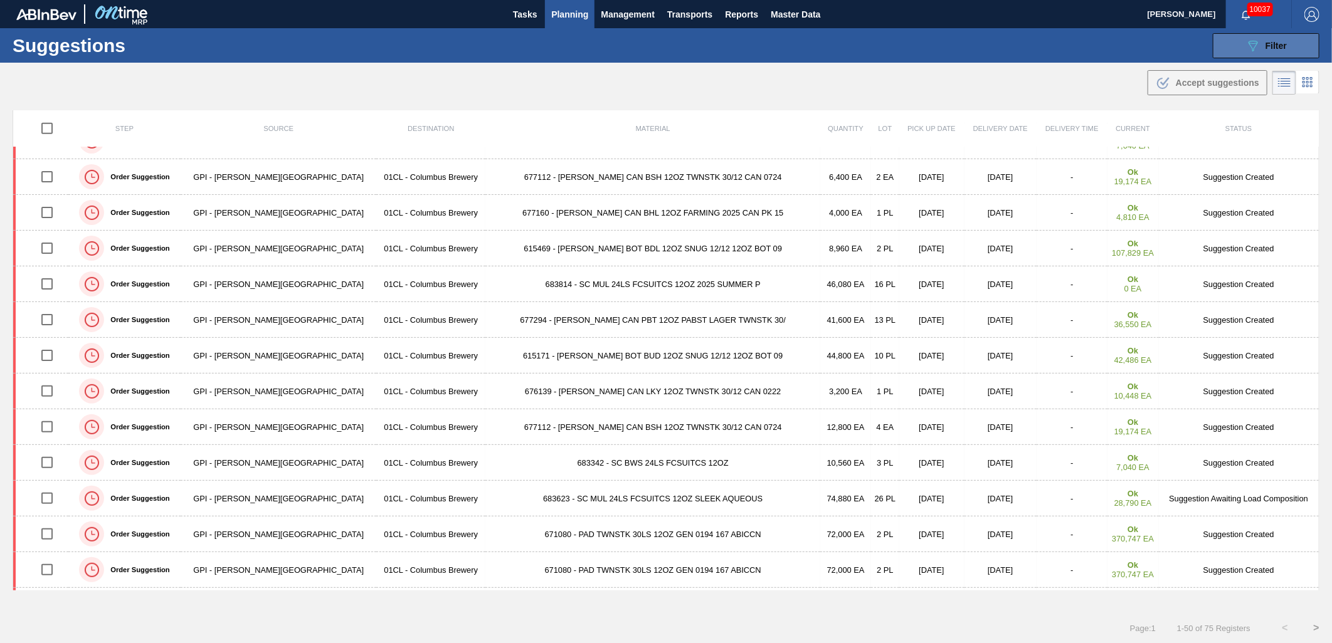
click at [1242, 54] on button "089F7B8B-B2A5-4AFE-B5C0-19BA573D28AC Filter" at bounding box center [1265, 45] width 107 height 25
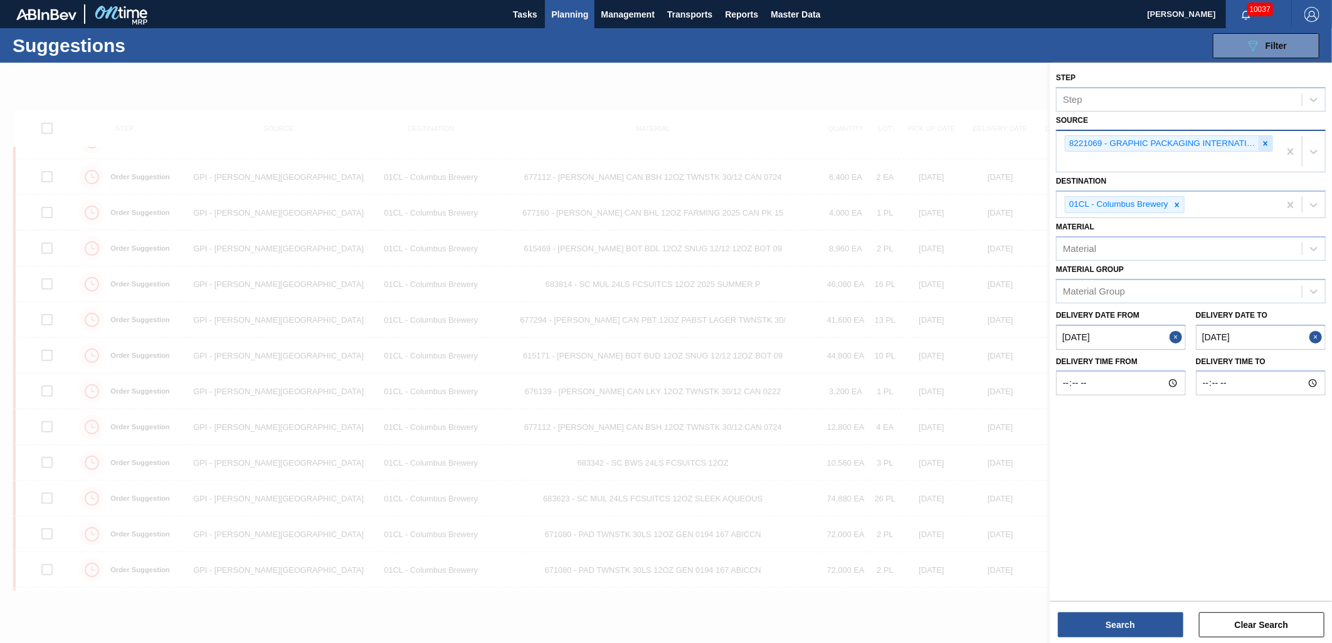
click at [1270, 141] on div at bounding box center [1265, 144] width 14 height 16
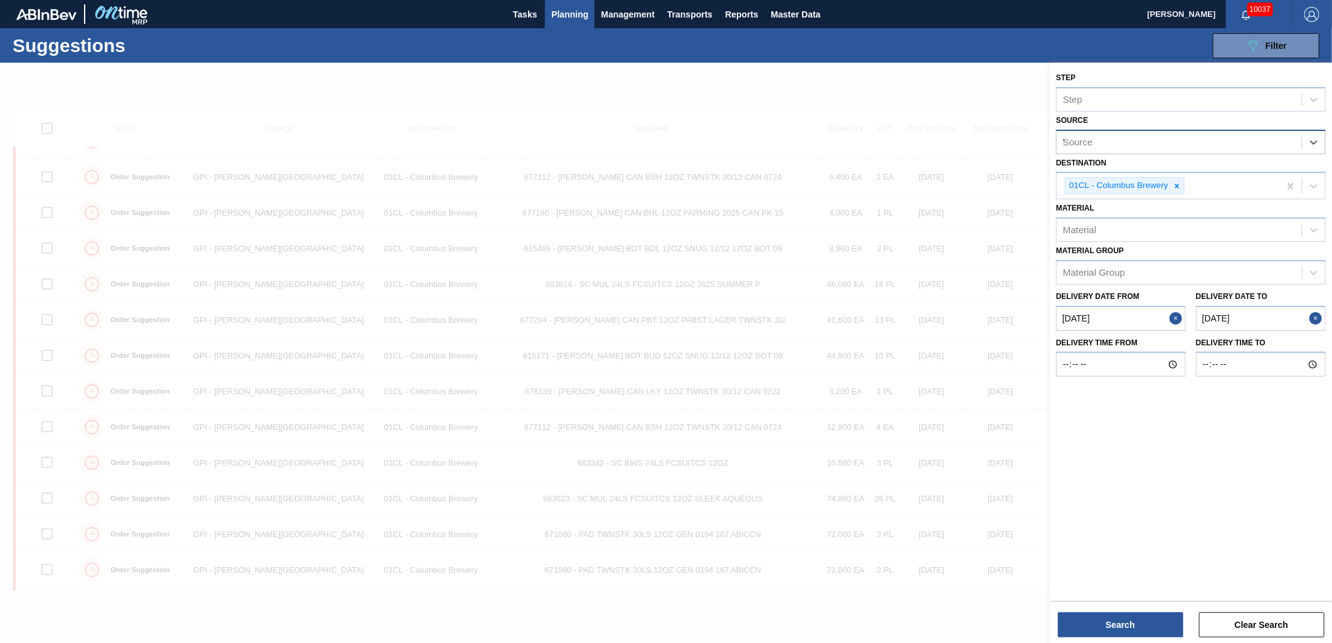
type input "WE"
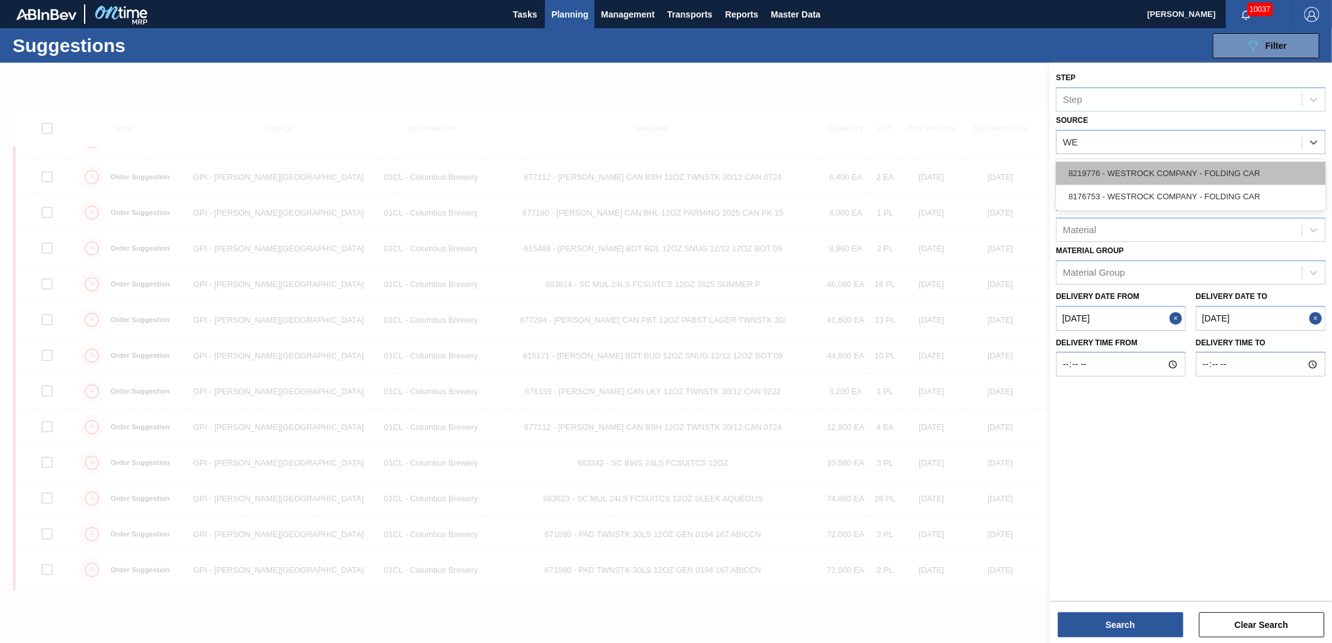
click at [1195, 167] on div "8219776 - WESTROCK COMPANY - FOLDING CAR" at bounding box center [1191, 173] width 270 height 23
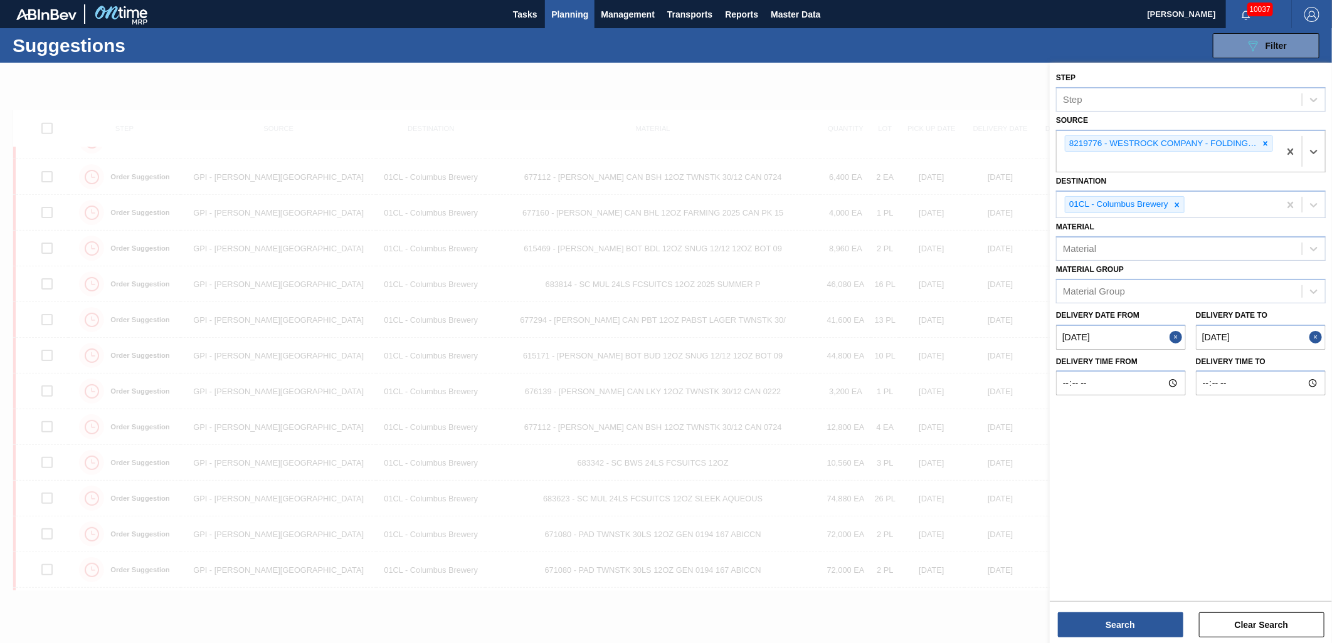
click at [1271, 335] on to "[DATE]" at bounding box center [1260, 337] width 130 height 25
drag, startPoint x: 1305, startPoint y: 504, endPoint x: 1280, endPoint y: 497, distance: 25.4
click at [1305, 505] on div "6" at bounding box center [1307, 509] width 17 height 17
type to "[DATE]"
click at [1113, 631] on button "Search" at bounding box center [1120, 624] width 125 height 25
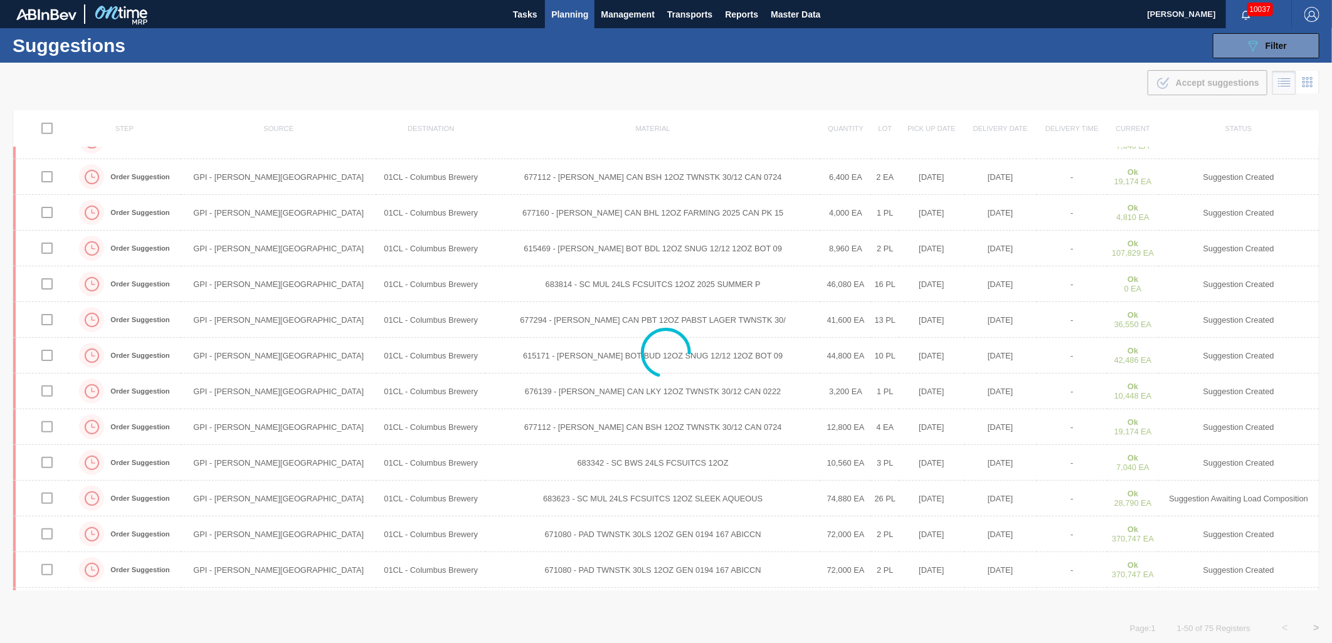
scroll to position [0, 0]
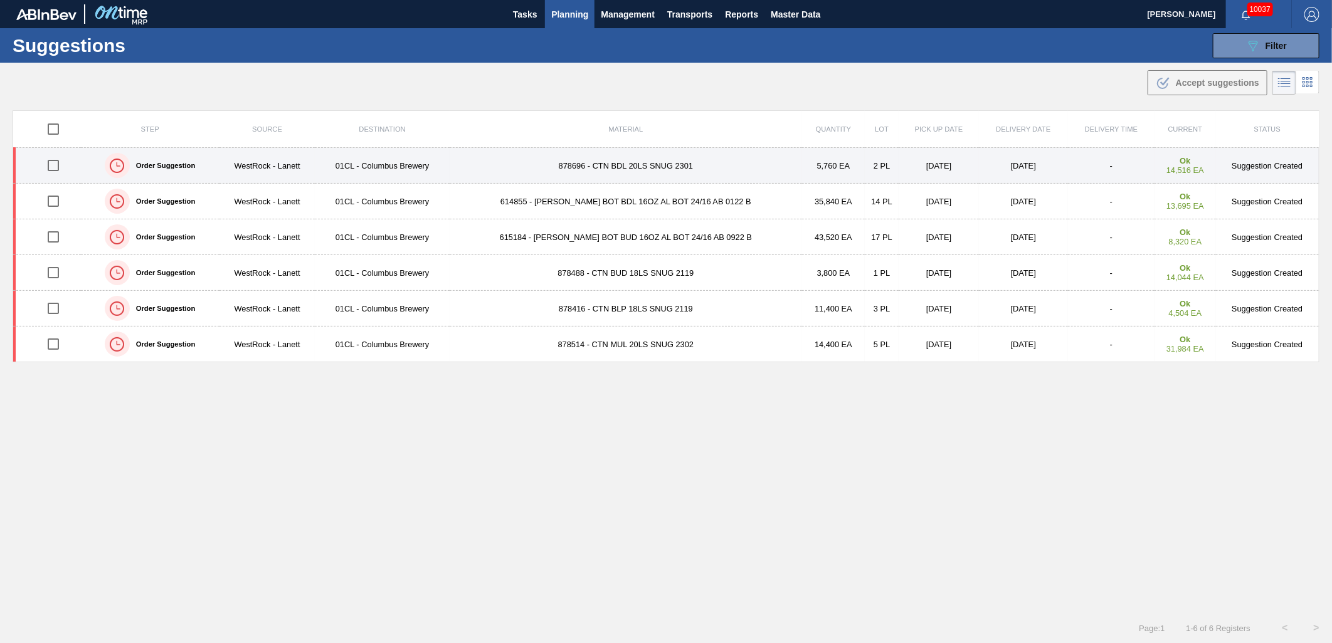
click at [52, 166] on input "checkbox" at bounding box center [53, 165] width 26 height 26
checkbox input "true"
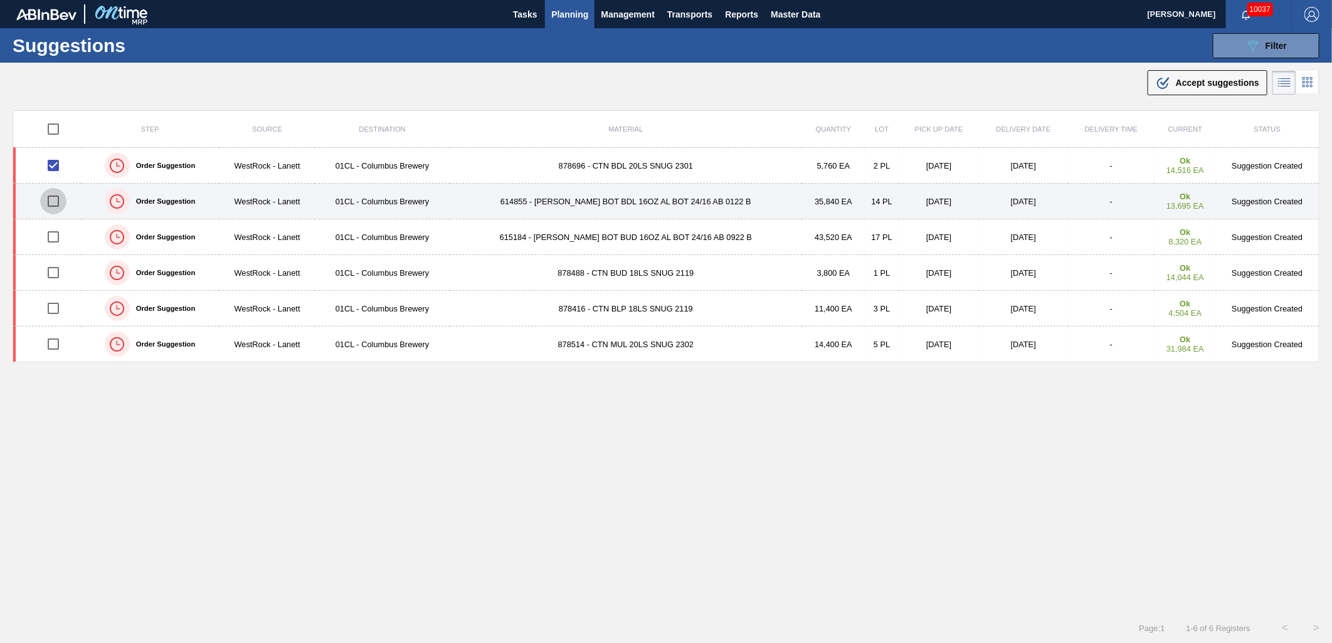
click at [53, 201] on input "checkbox" at bounding box center [53, 201] width 26 height 26
checkbox input "true"
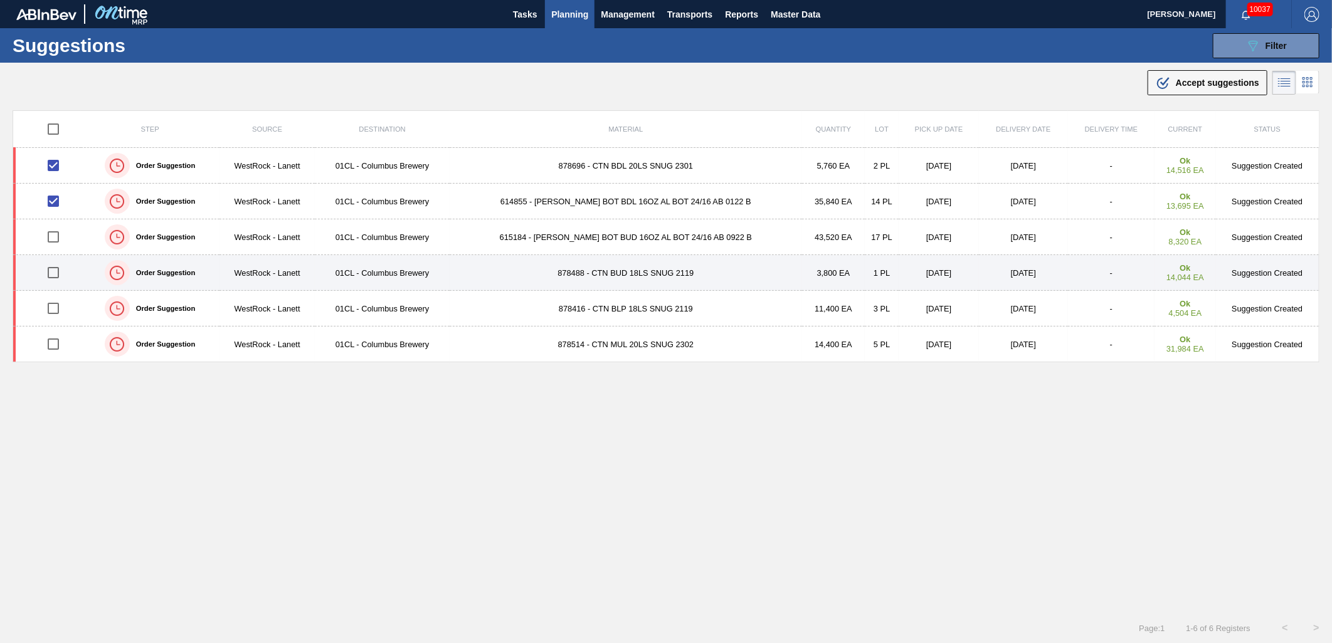
click at [53, 271] on input "checkbox" at bounding box center [53, 273] width 26 height 26
checkbox input "true"
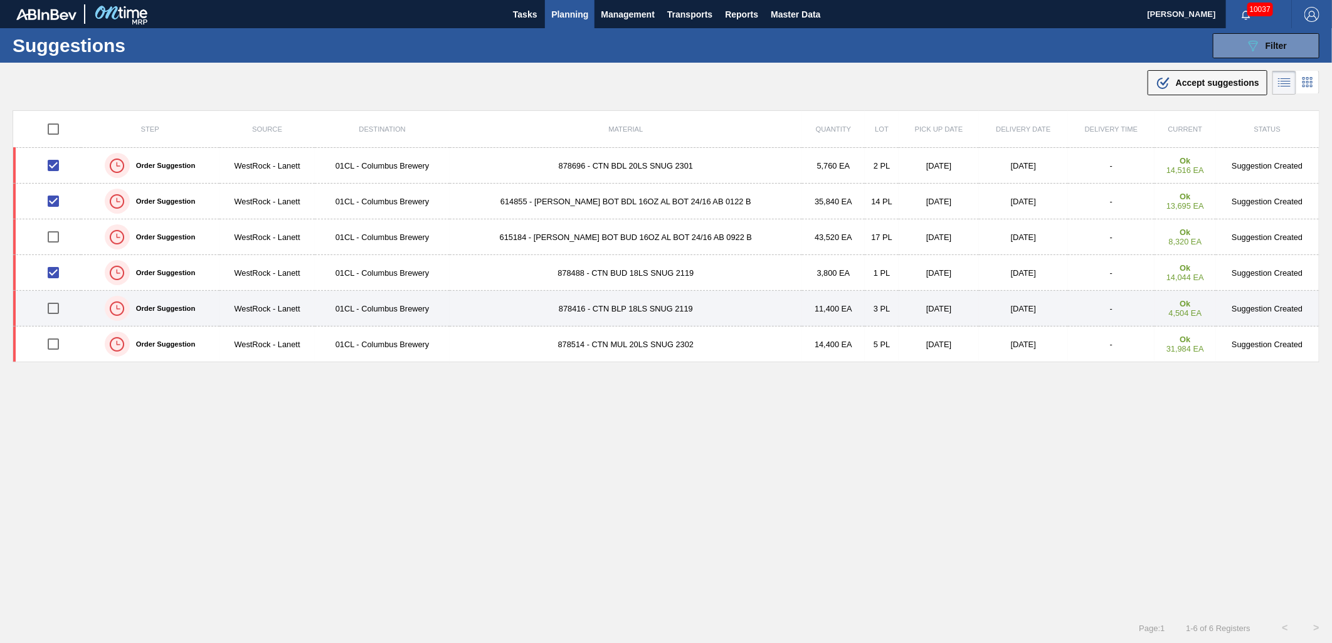
click at [53, 310] on input "checkbox" at bounding box center [53, 308] width 26 height 26
checkbox input "true"
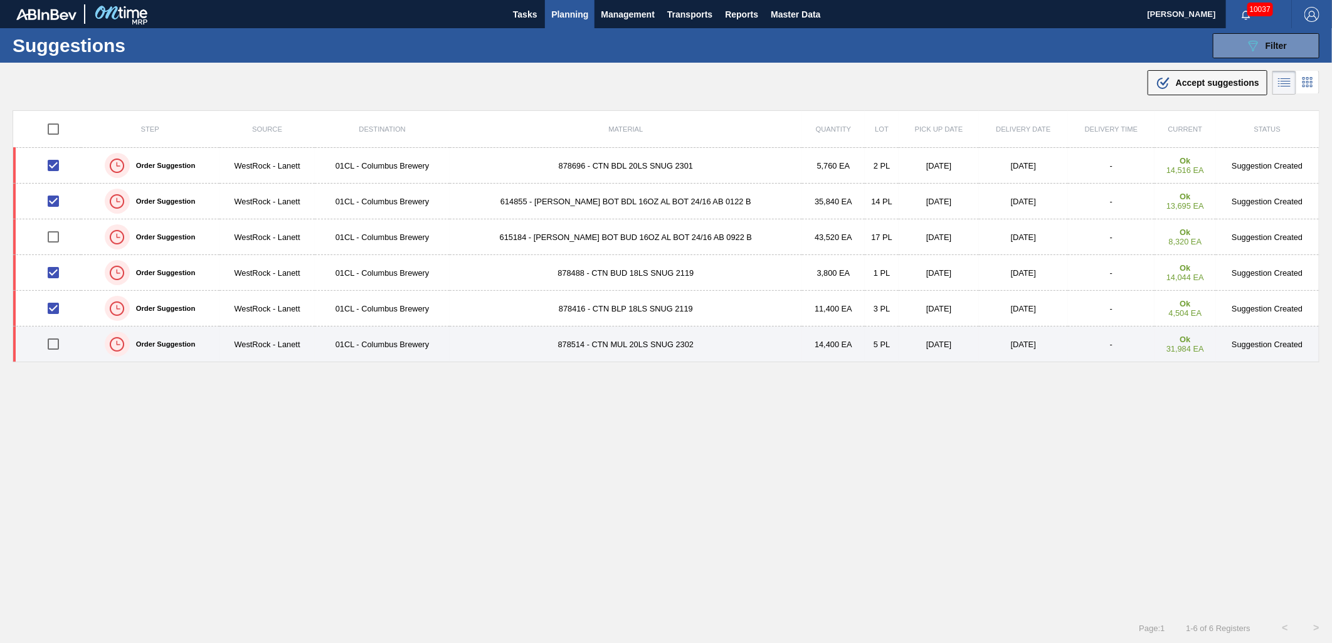
click at [51, 345] on input "checkbox" at bounding box center [53, 344] width 26 height 26
checkbox input "true"
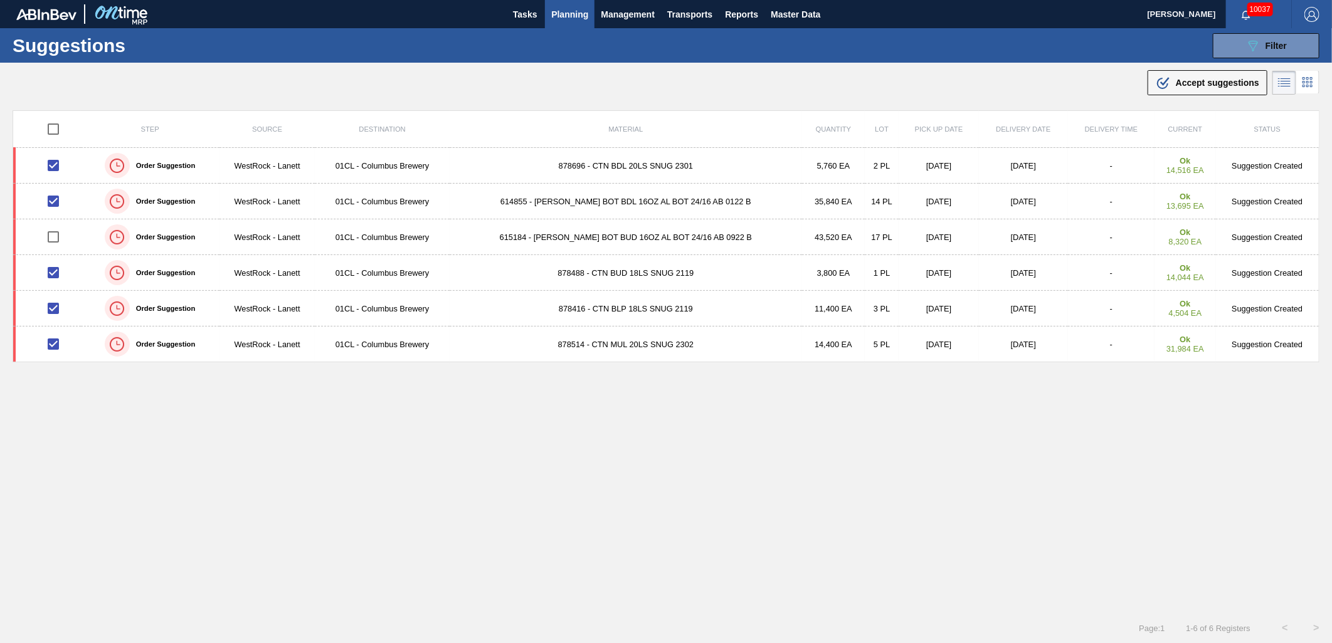
drag, startPoint x: 1217, startPoint y: 85, endPoint x: 1180, endPoint y: 97, distance: 38.5
click at [1217, 85] on span "Accept suggestions" at bounding box center [1216, 83] width 83 height 10
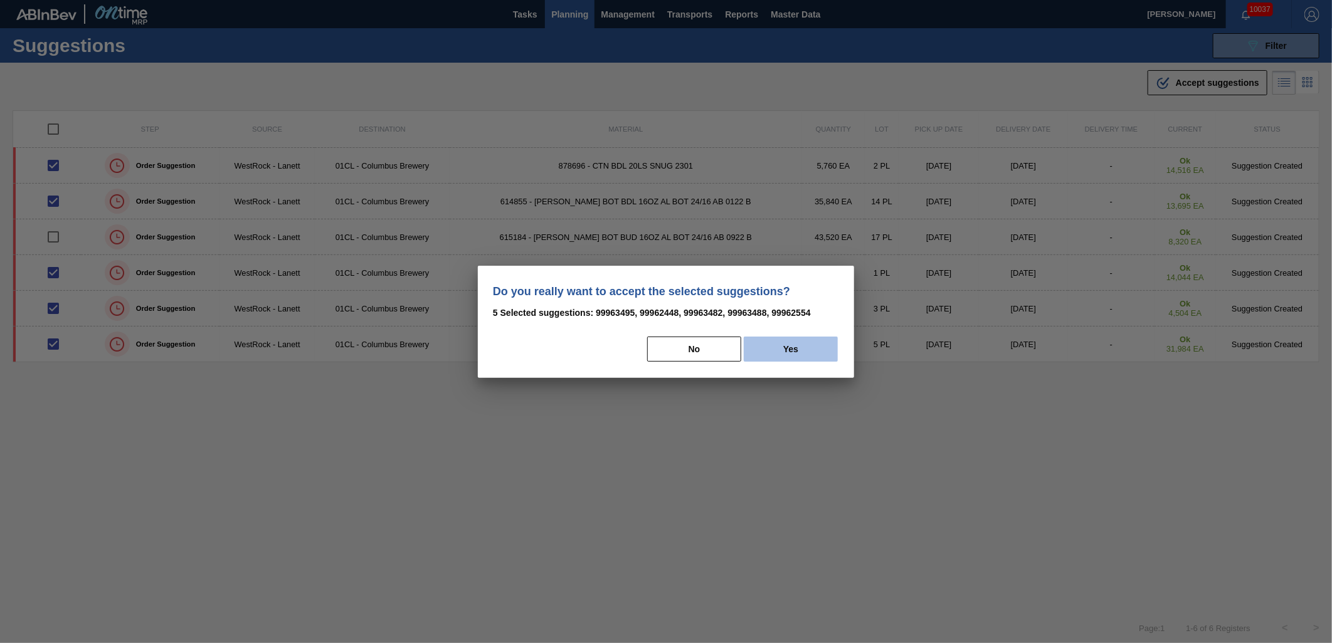
click at [786, 352] on button "Yes" at bounding box center [791, 349] width 94 height 25
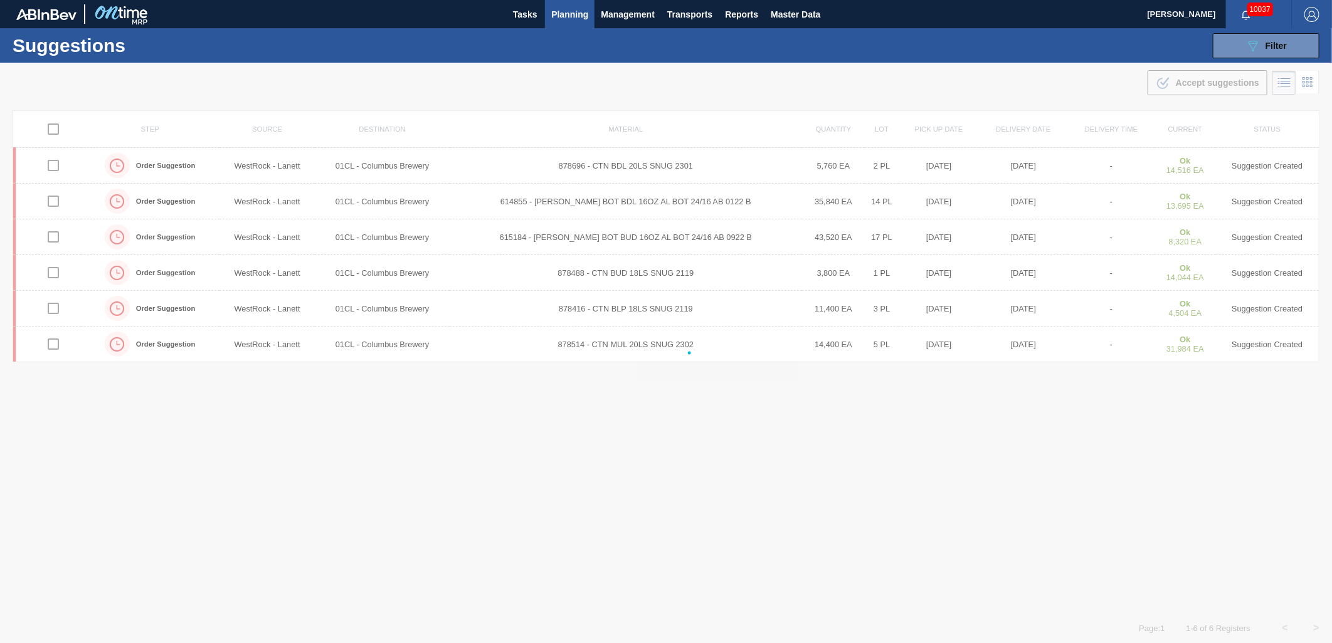
checkbox input "false"
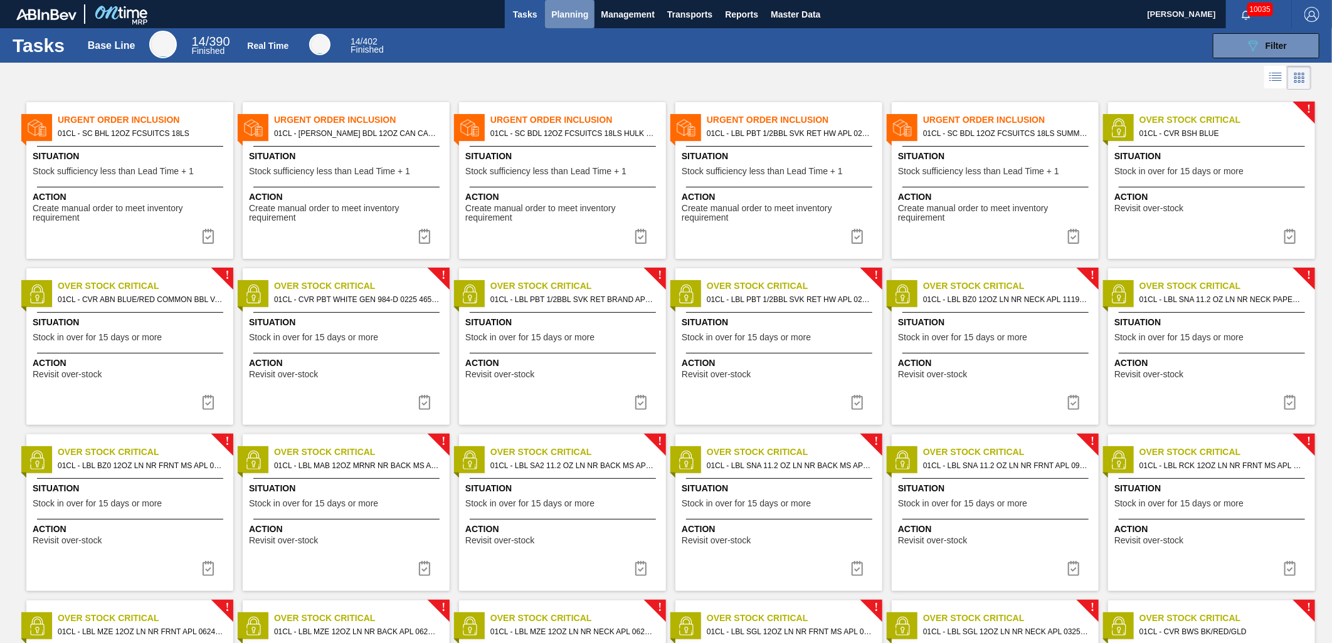
click at [558, 13] on span "Planning" at bounding box center [569, 14] width 37 height 15
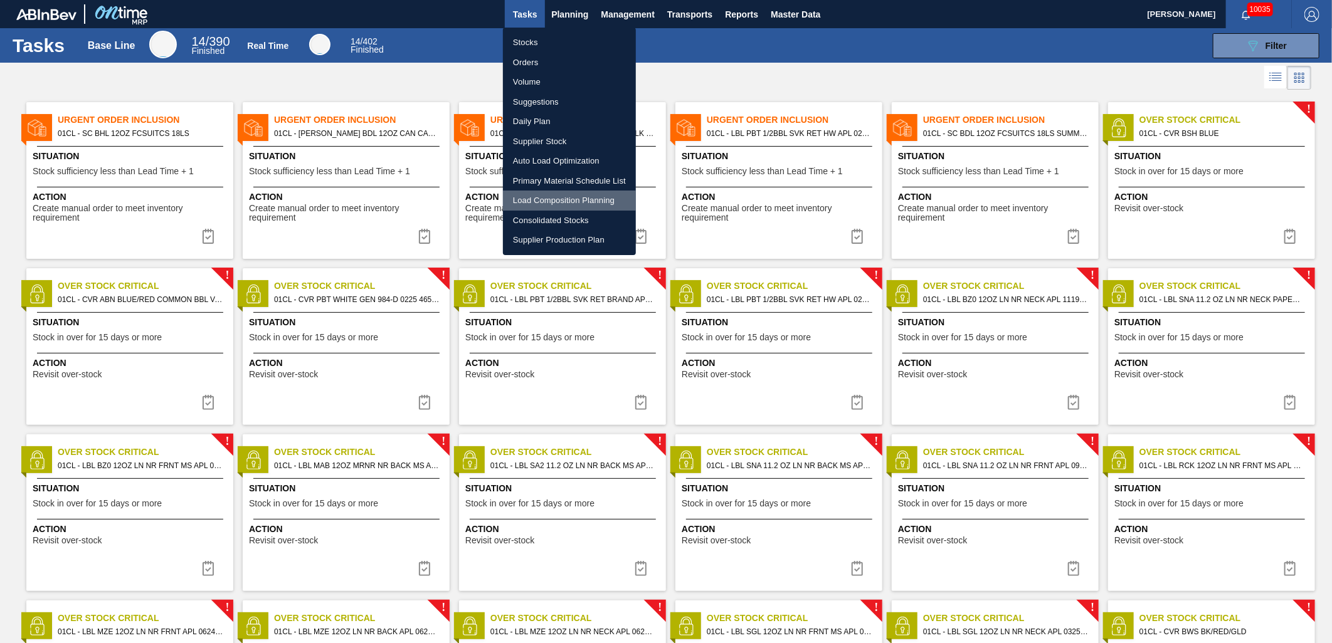
click at [544, 201] on li "Load Composition Planning" at bounding box center [569, 201] width 133 height 20
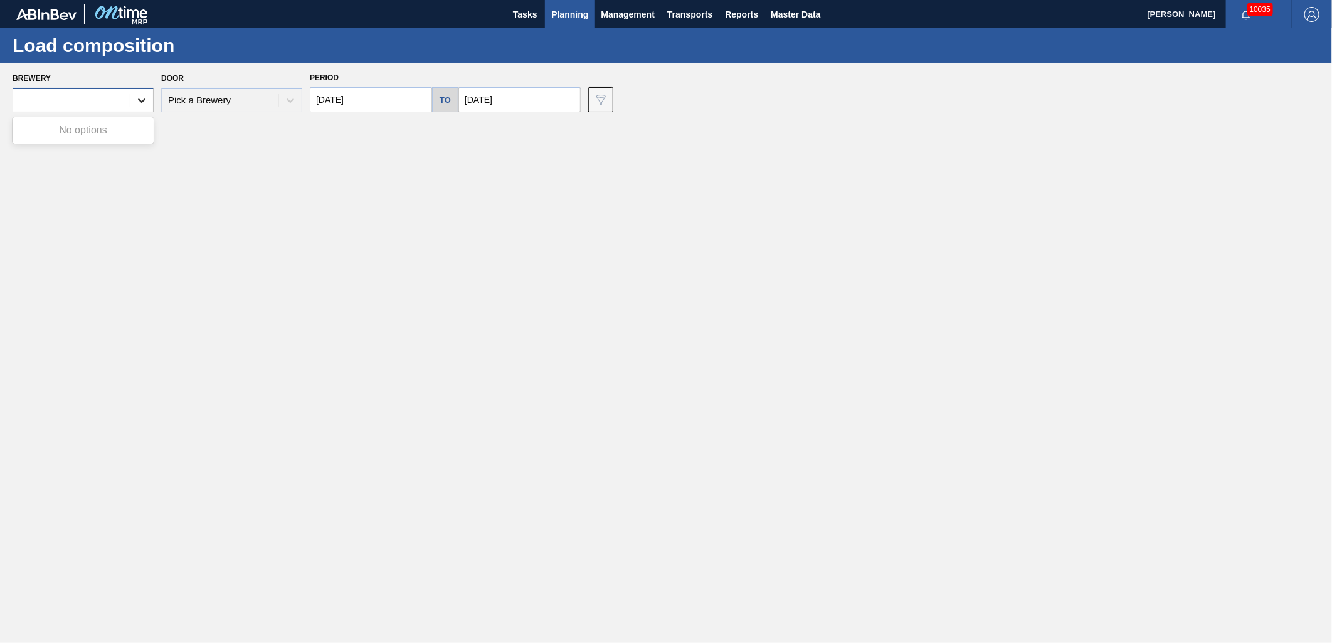
click at [139, 105] on icon at bounding box center [141, 100] width 13 height 13
click at [475, 211] on main "Tasks Planning Management Transports Reports Master Data [PERSON_NAME] 10035 Ma…" at bounding box center [666, 321] width 1332 height 643
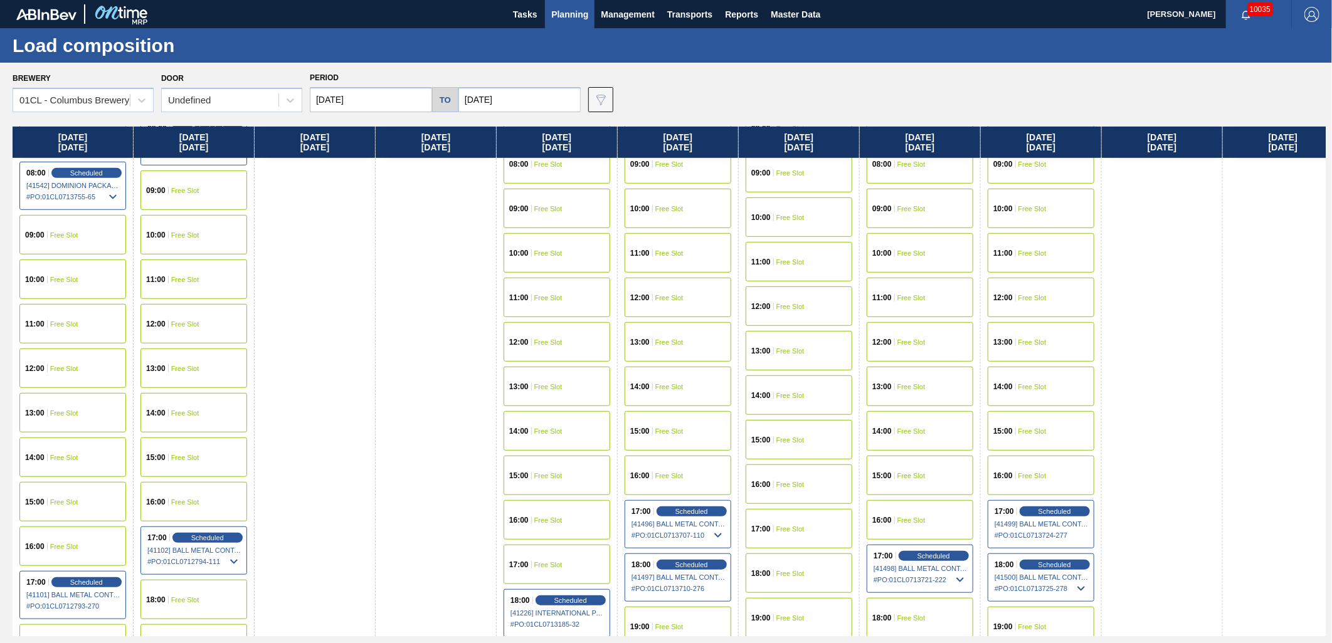
scroll to position [418, 0]
click at [66, 282] on div "10:00 Free Slot" at bounding box center [72, 278] width 107 height 39
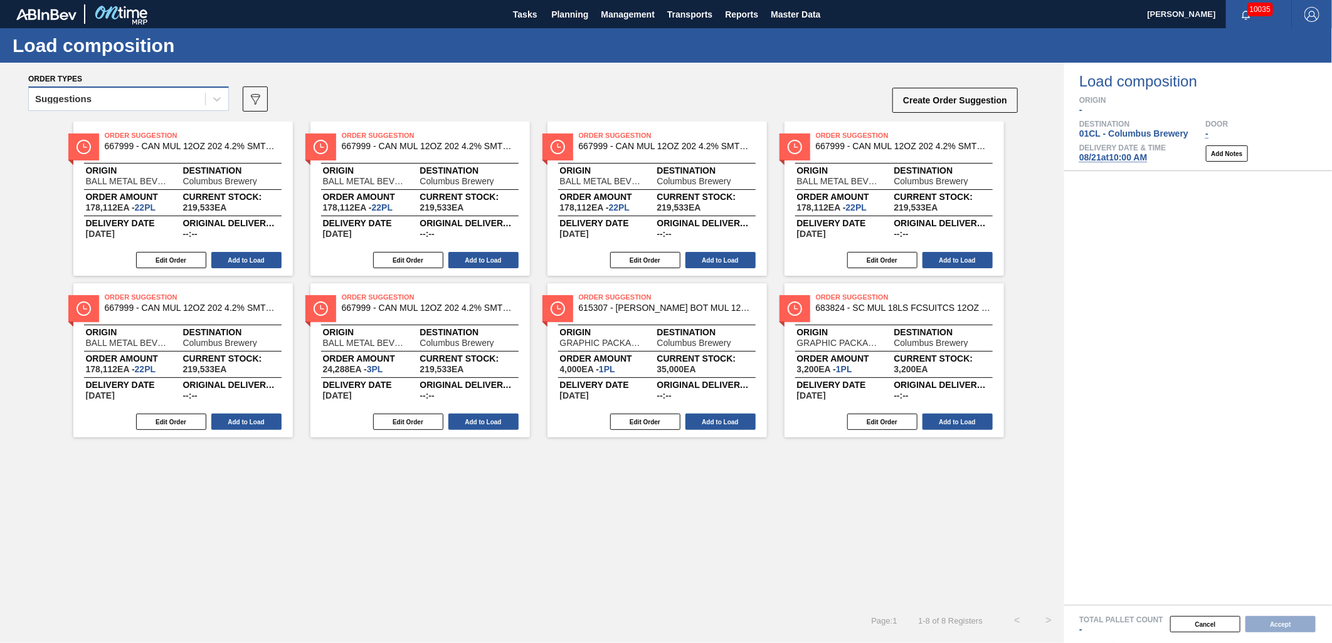
click at [162, 97] on div "Suggestions" at bounding box center [117, 99] width 176 height 18
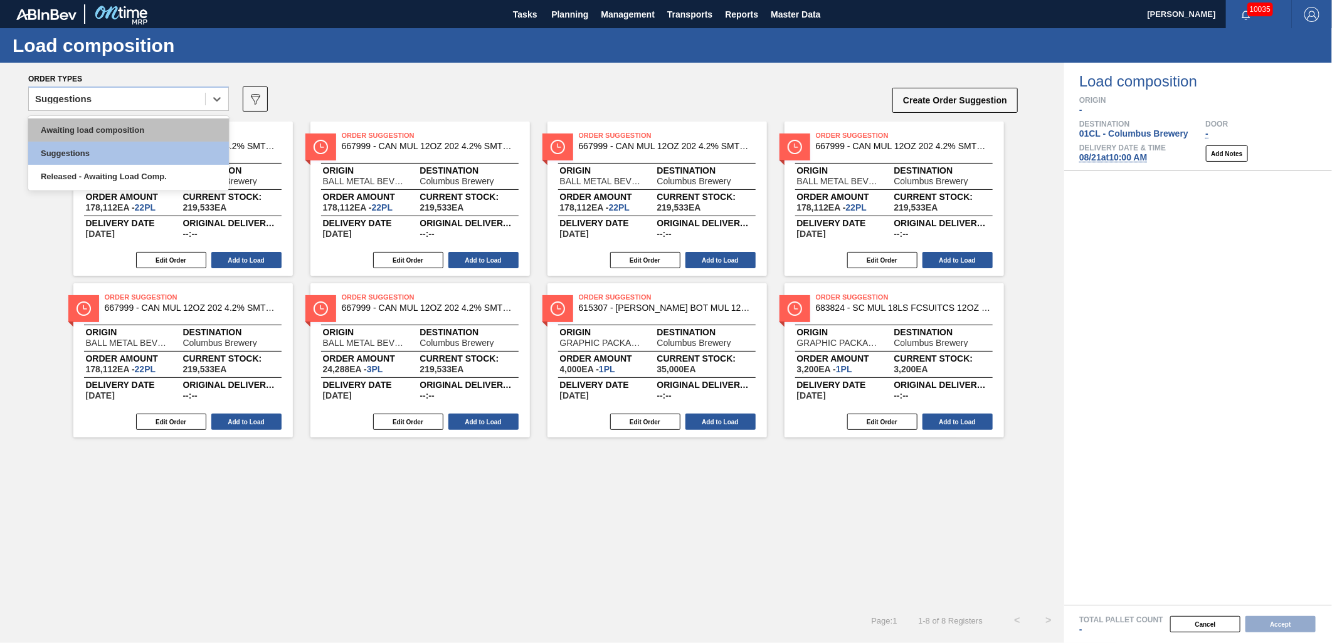
click at [132, 132] on div "Awaiting load composition" at bounding box center [128, 129] width 201 height 23
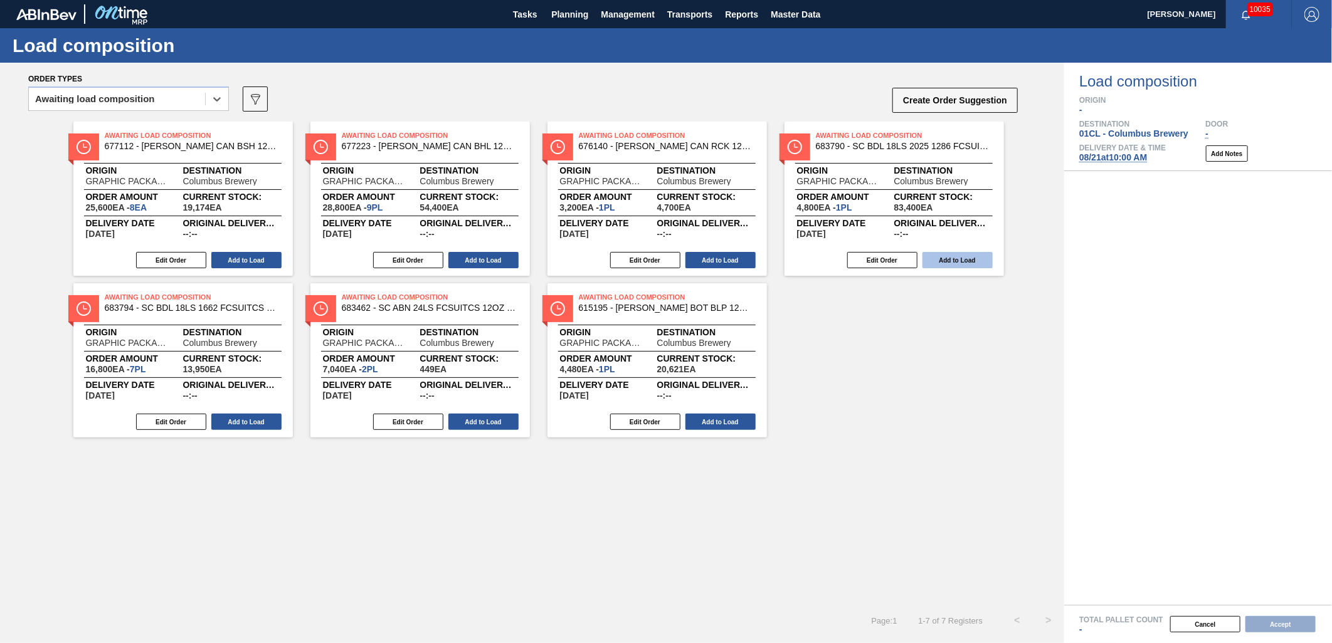
click at [945, 265] on button "Add to Load" at bounding box center [957, 260] width 70 height 16
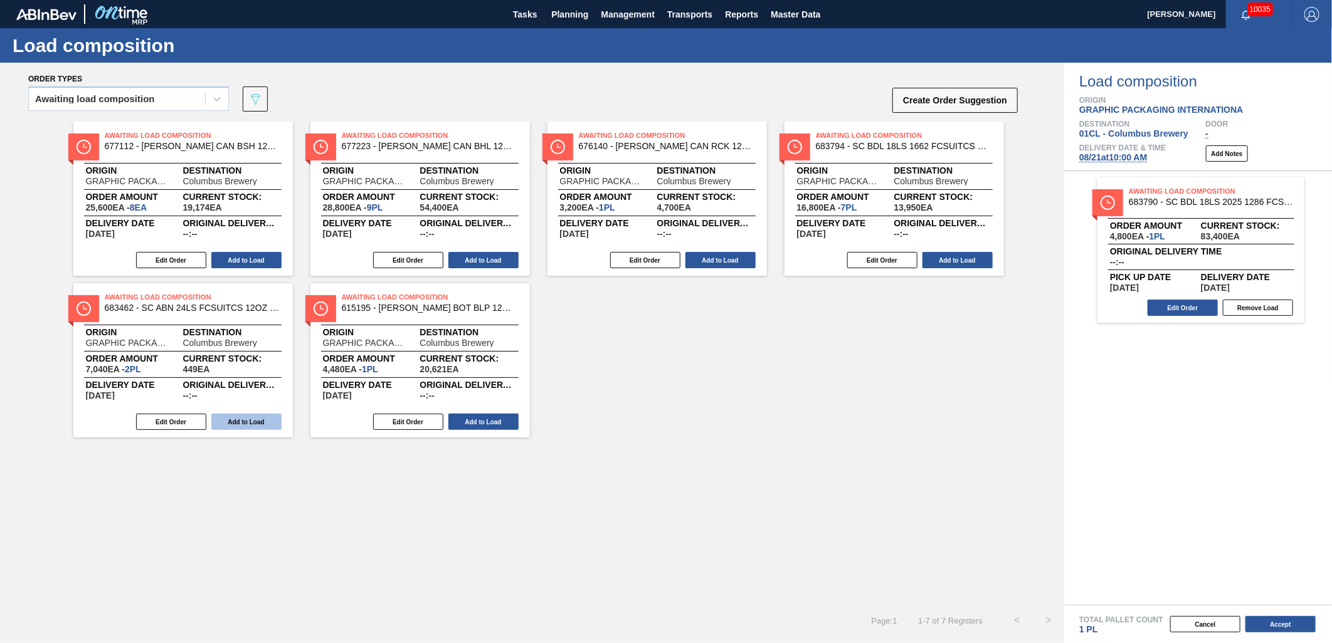
click at [258, 425] on button "Add to Load" at bounding box center [246, 422] width 70 height 16
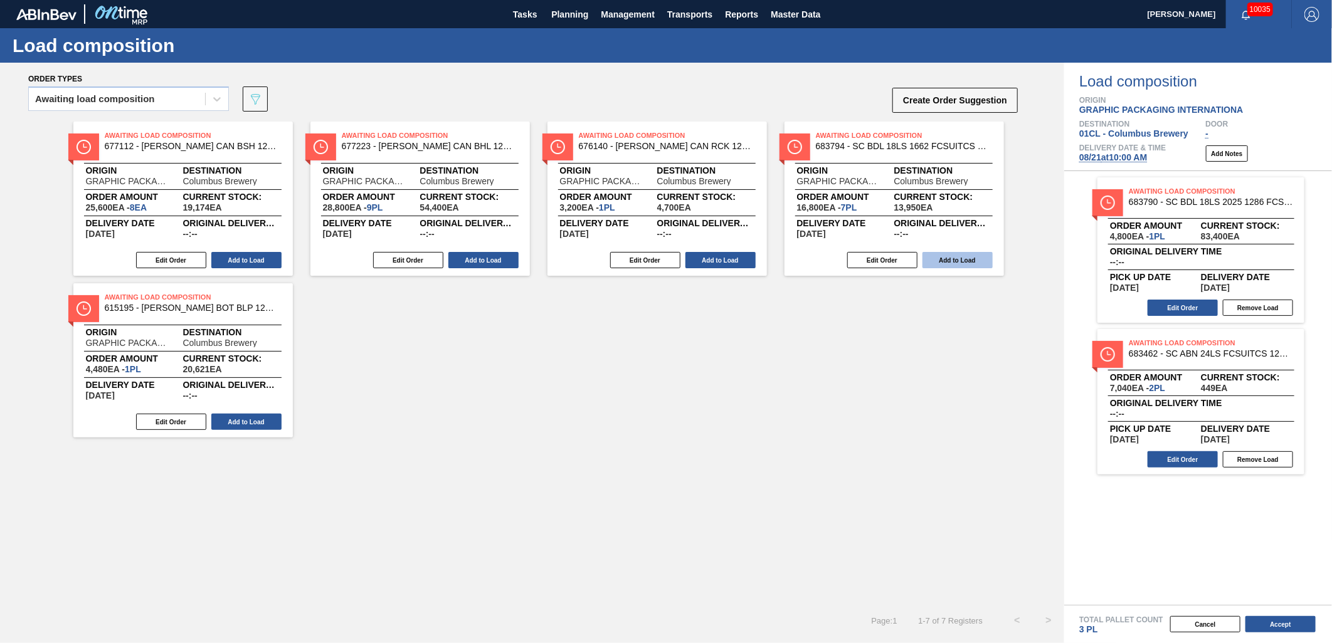
click at [960, 260] on button "Add to Load" at bounding box center [957, 260] width 70 height 16
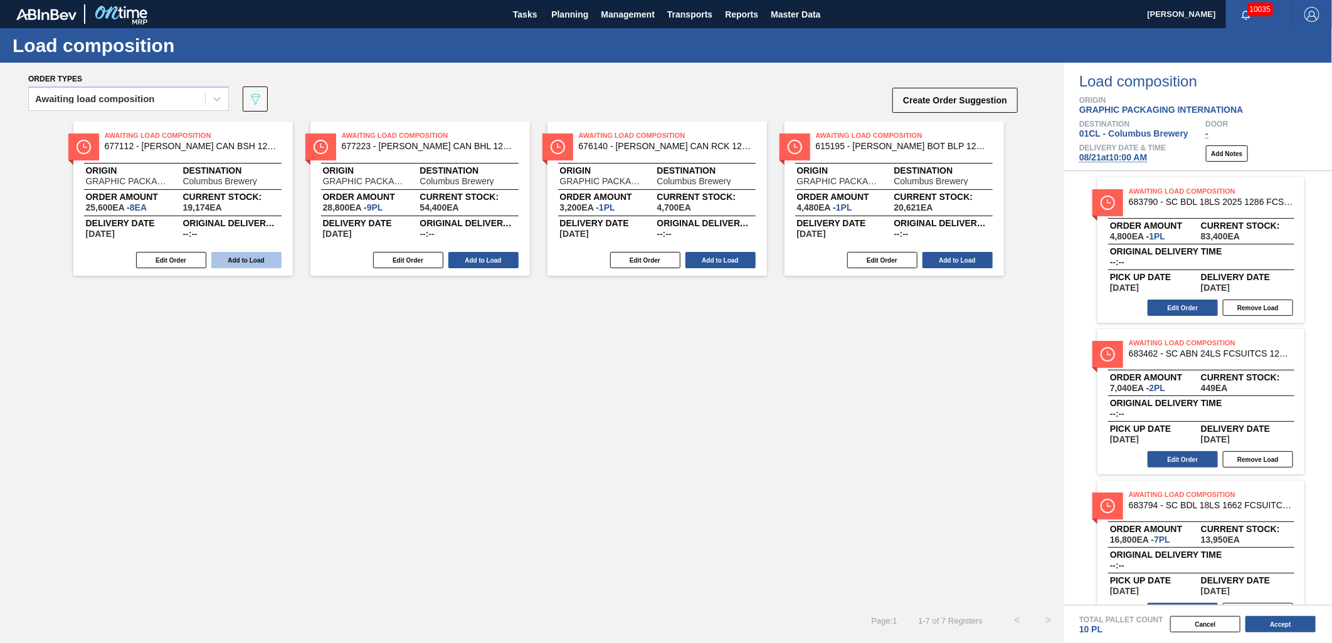
click at [267, 265] on button "Add to Load" at bounding box center [246, 260] width 70 height 16
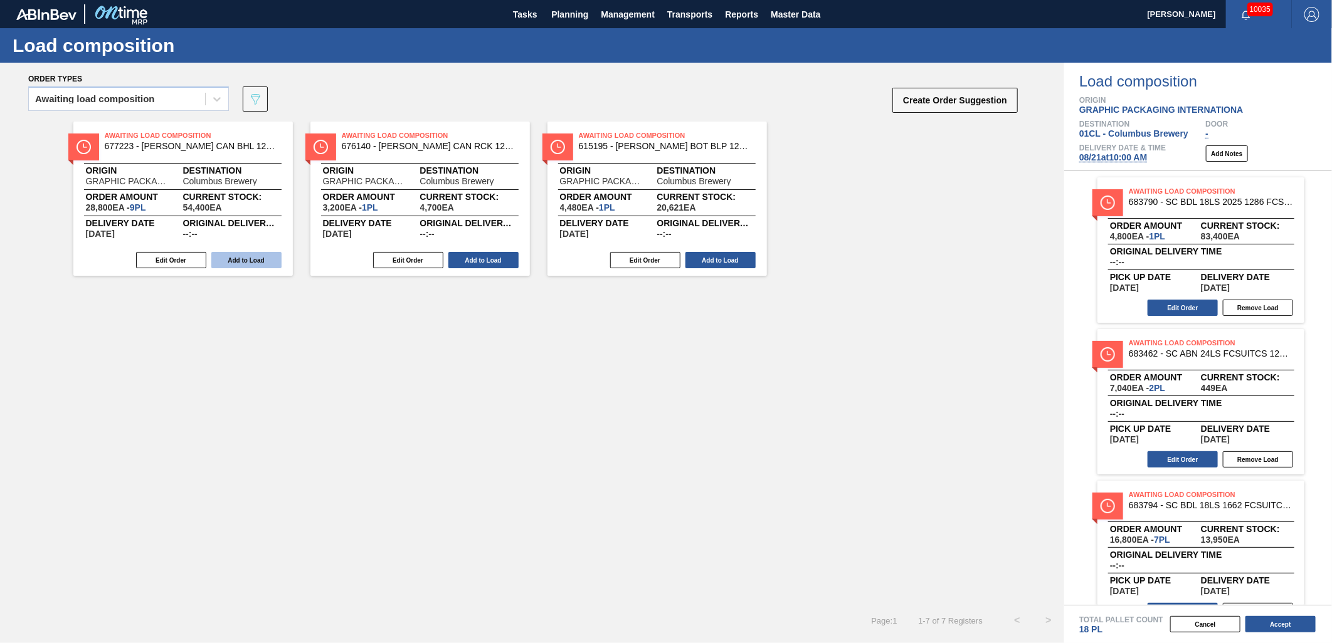
click at [243, 260] on button "Add to Load" at bounding box center [246, 260] width 70 height 16
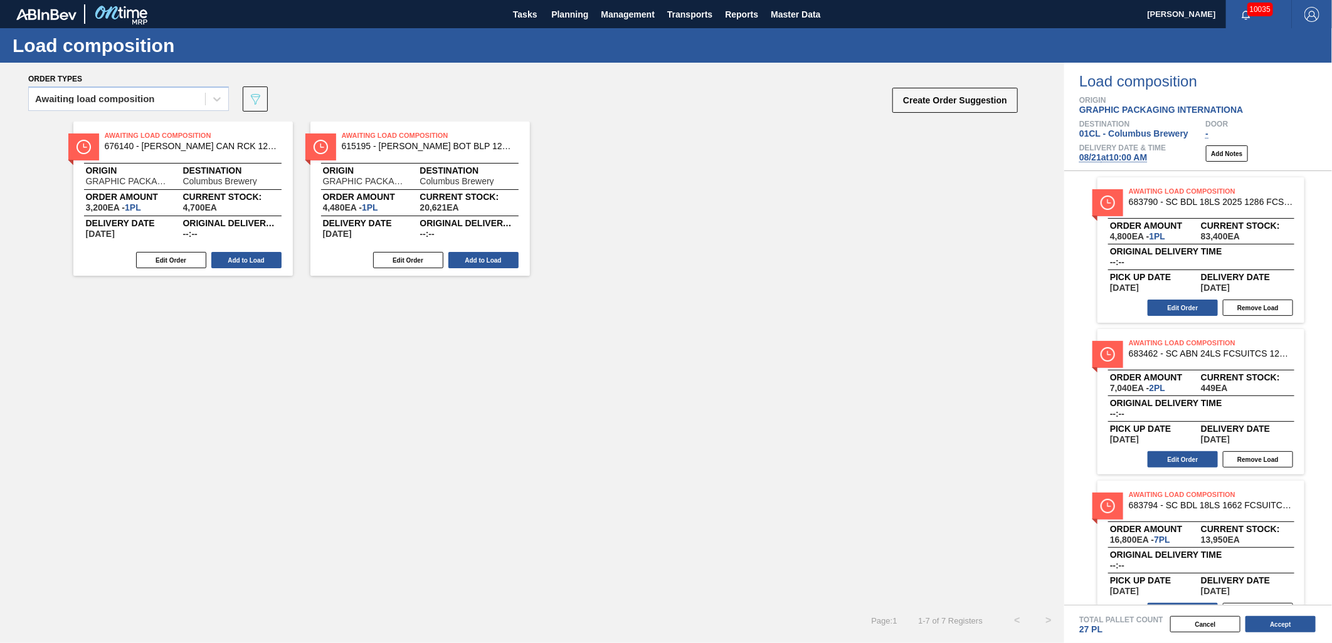
click at [243, 260] on button "Add to Load" at bounding box center [246, 260] width 70 height 16
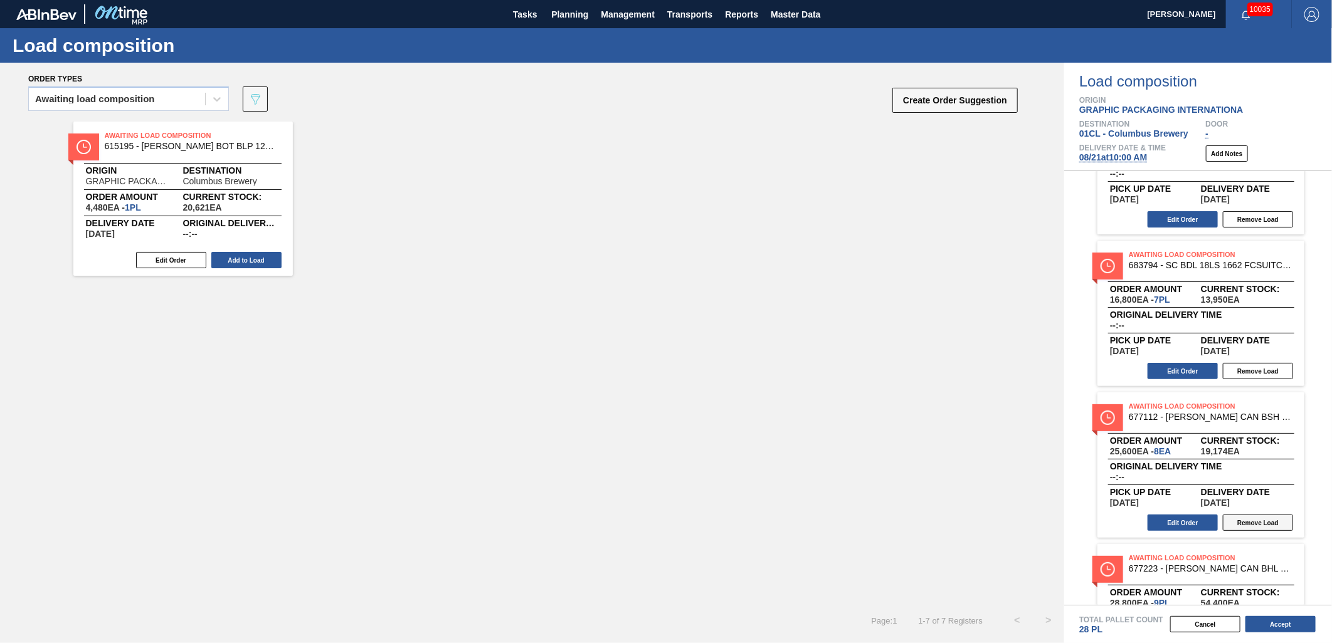
scroll to position [348, 0]
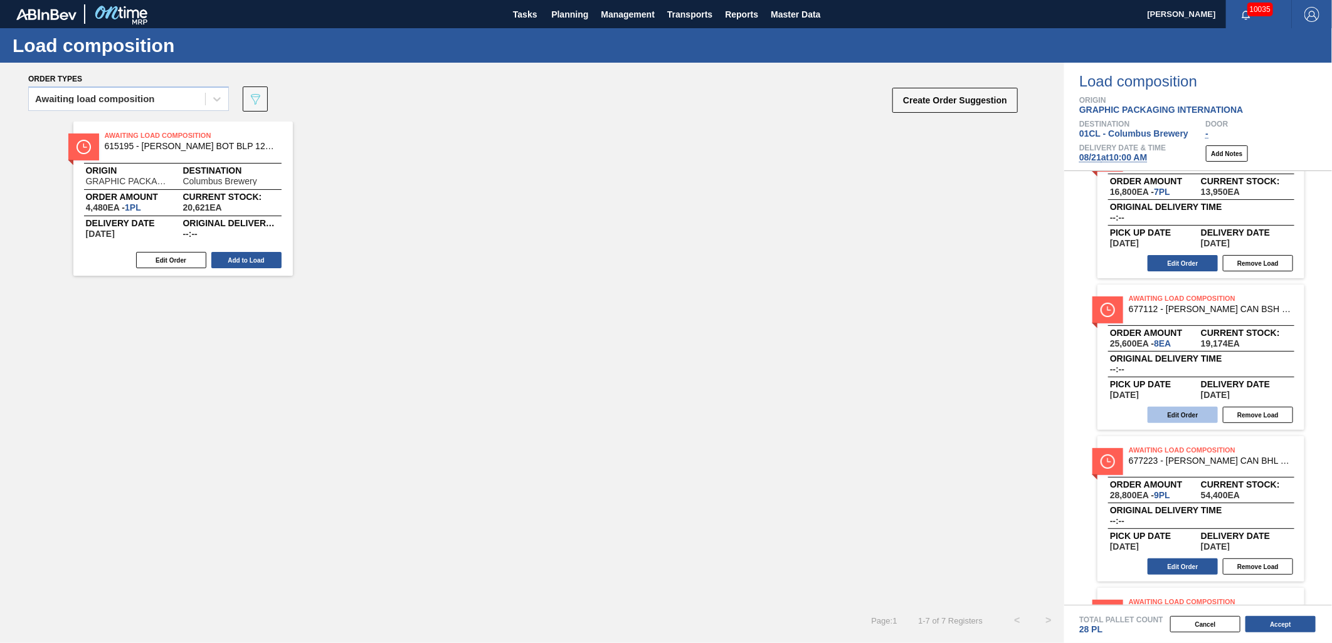
click at [1179, 411] on button "Edit Order" at bounding box center [1182, 415] width 70 height 16
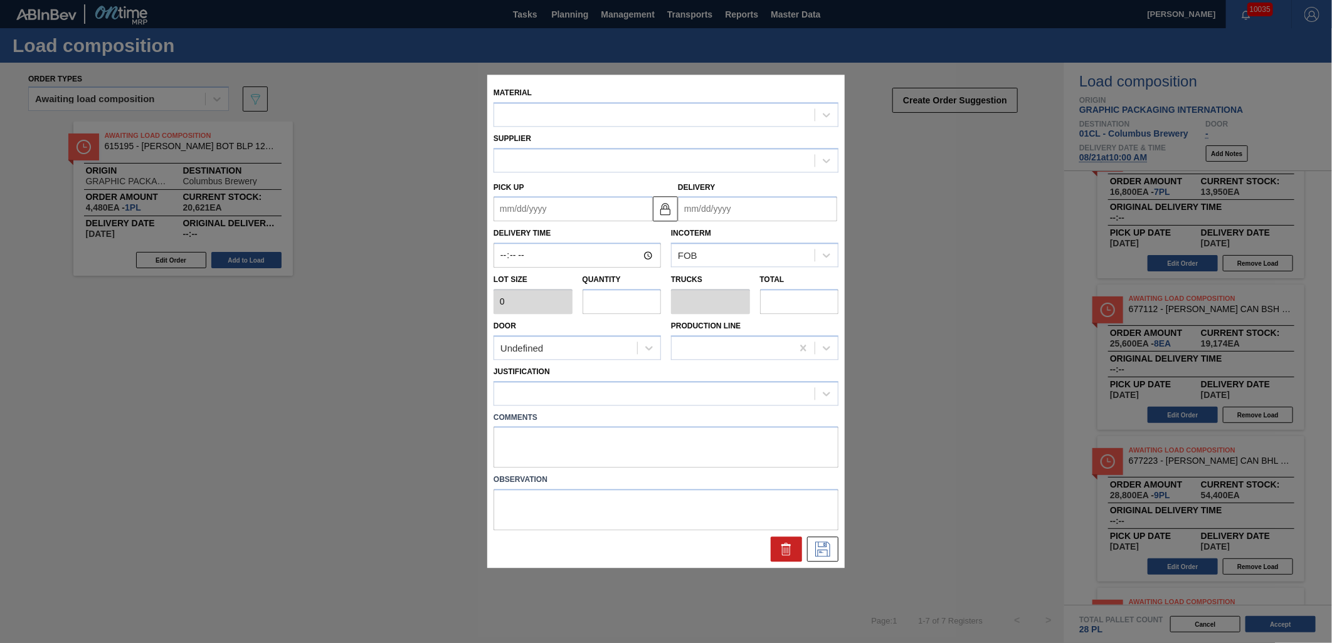
type input "3,200"
type input "8"
type input "0.308"
type input "25,600"
type up "[DATE]"
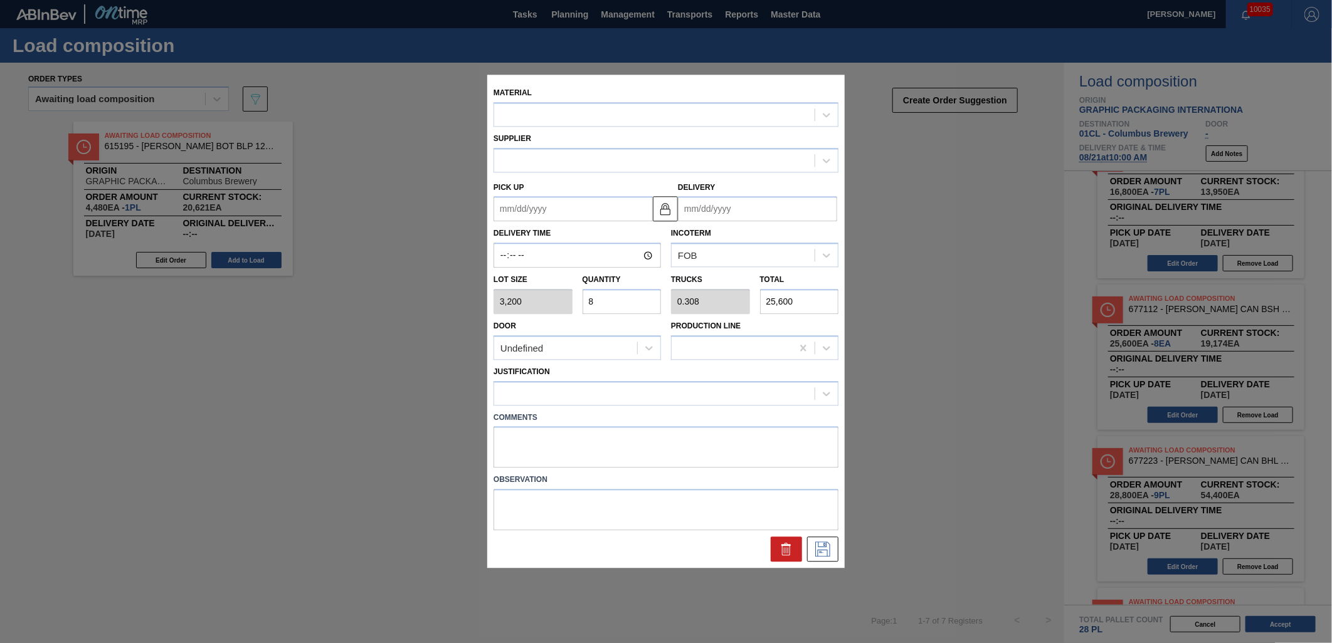
type input "[DATE]"
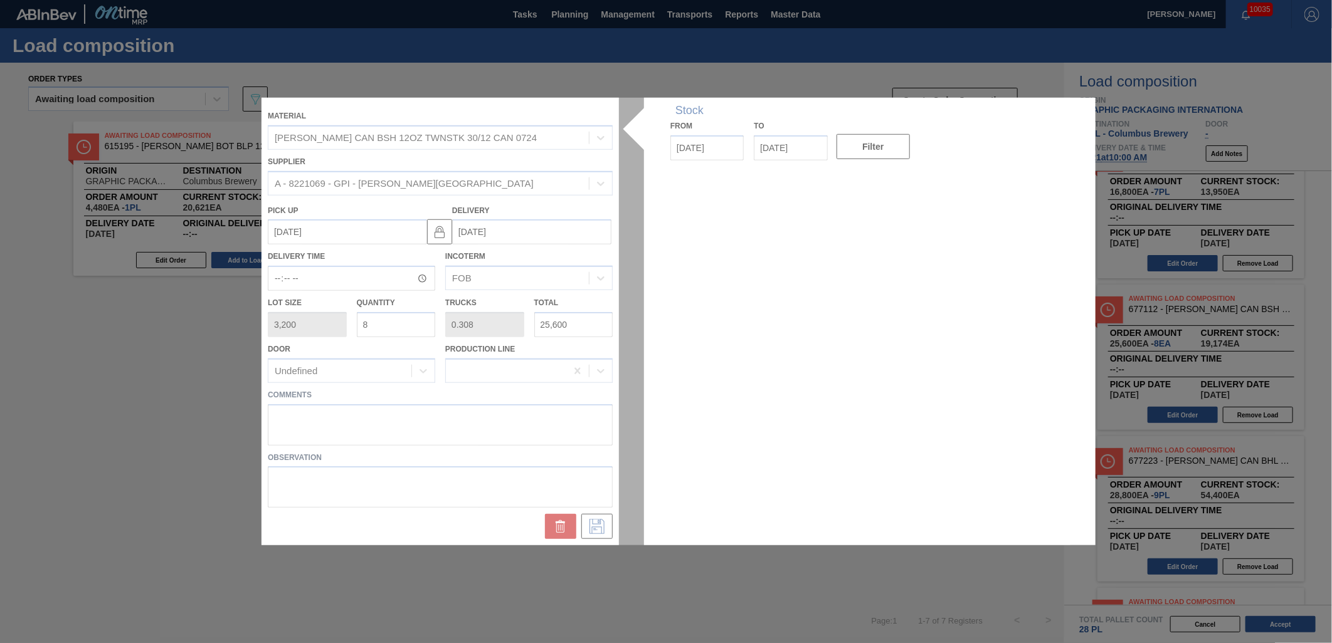
click at [383, 325] on div at bounding box center [665, 322] width 809 height 448
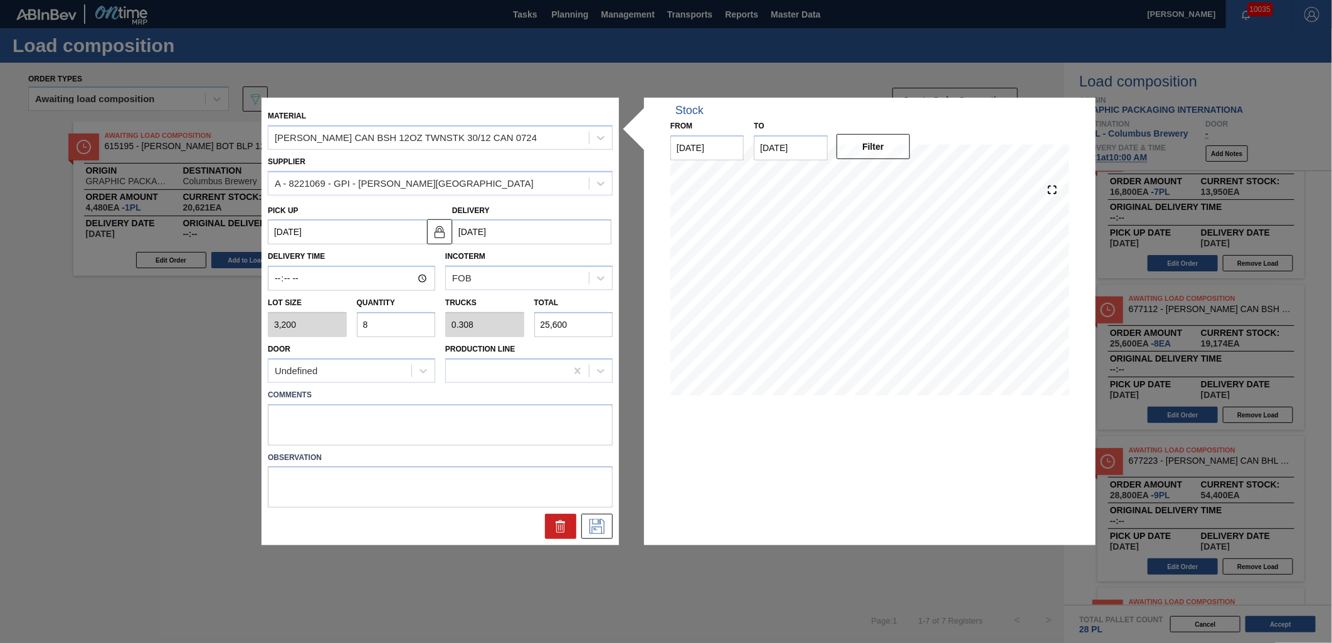
click at [383, 325] on input "8" at bounding box center [396, 324] width 79 height 25
type input "0"
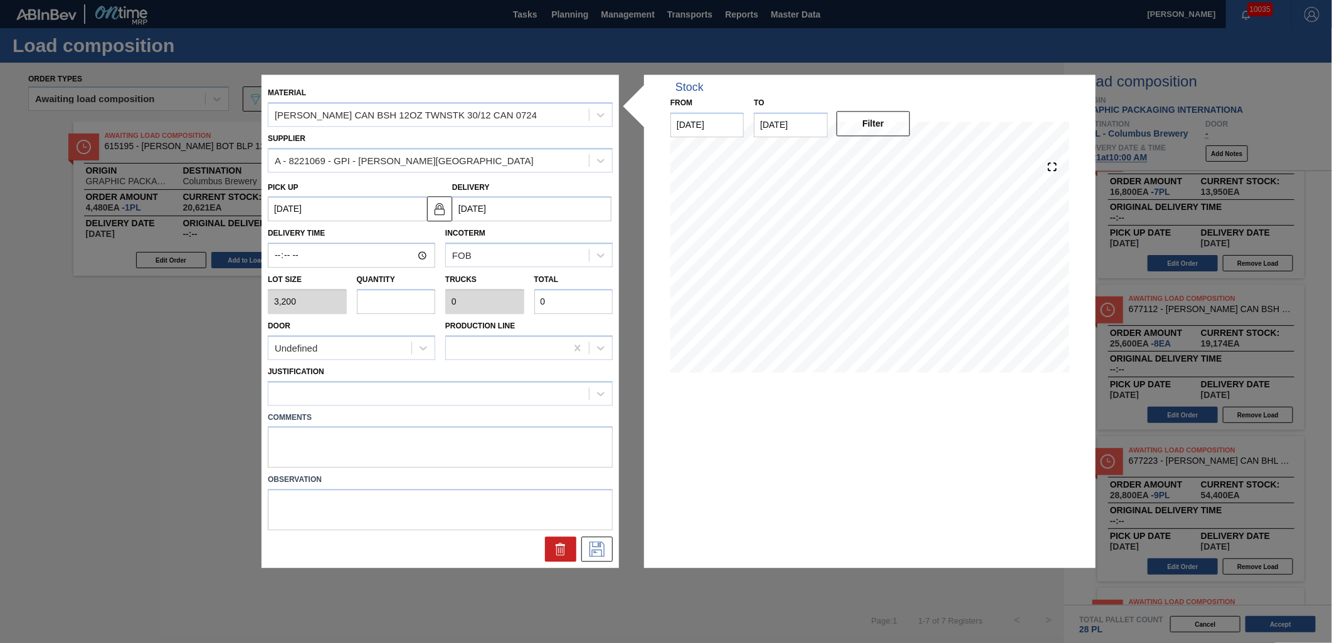
type input "6"
type input "0.231"
type input "19,200"
type input "6"
click at [411, 391] on div at bounding box center [428, 393] width 320 height 18
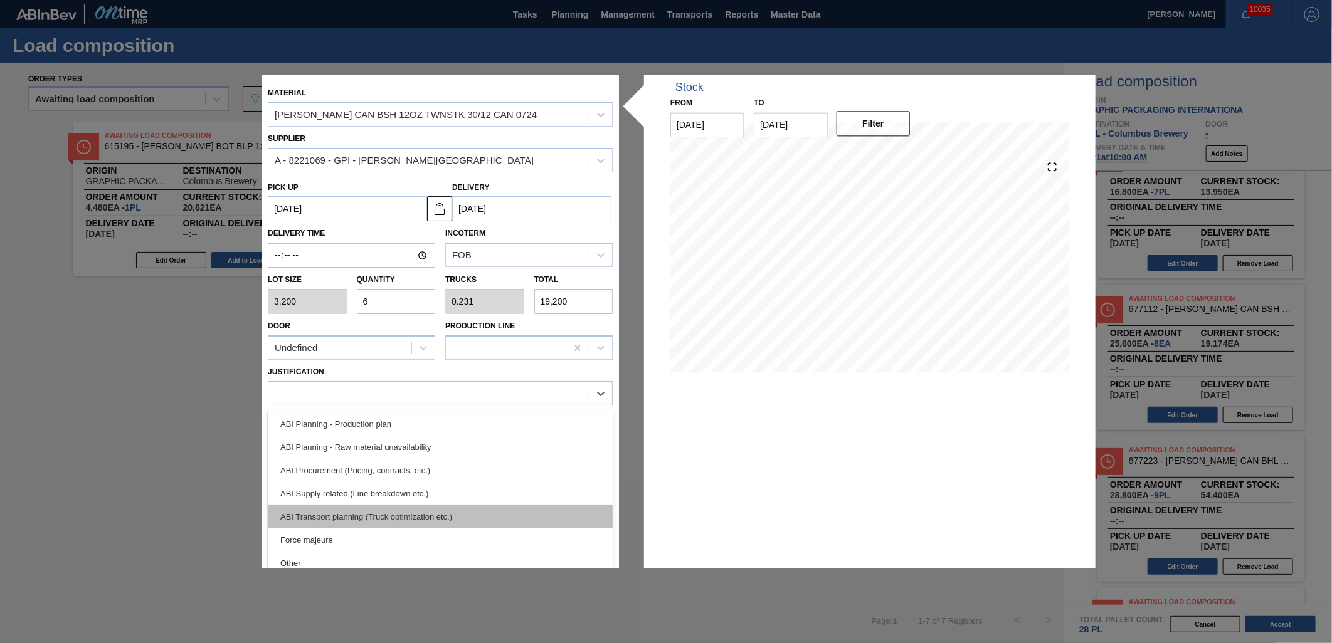
scroll to position [139, 0]
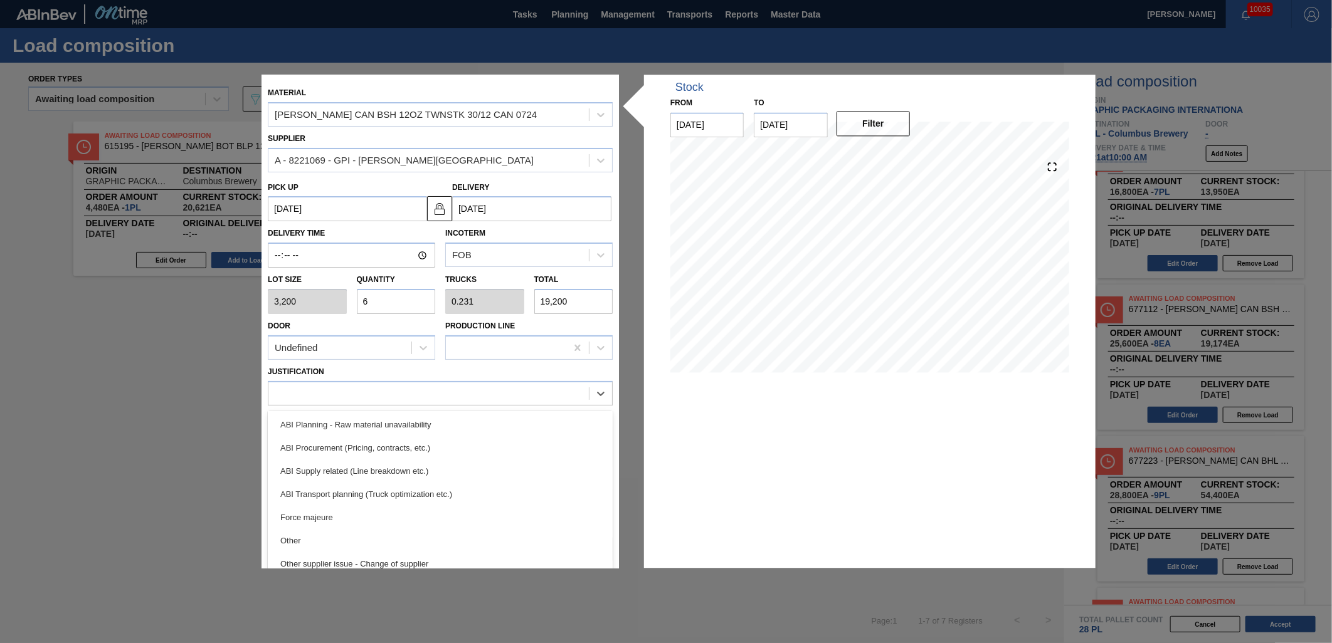
click at [449, 500] on div "ABI Transport planning (Truck optimization etc.)" at bounding box center [440, 494] width 345 height 23
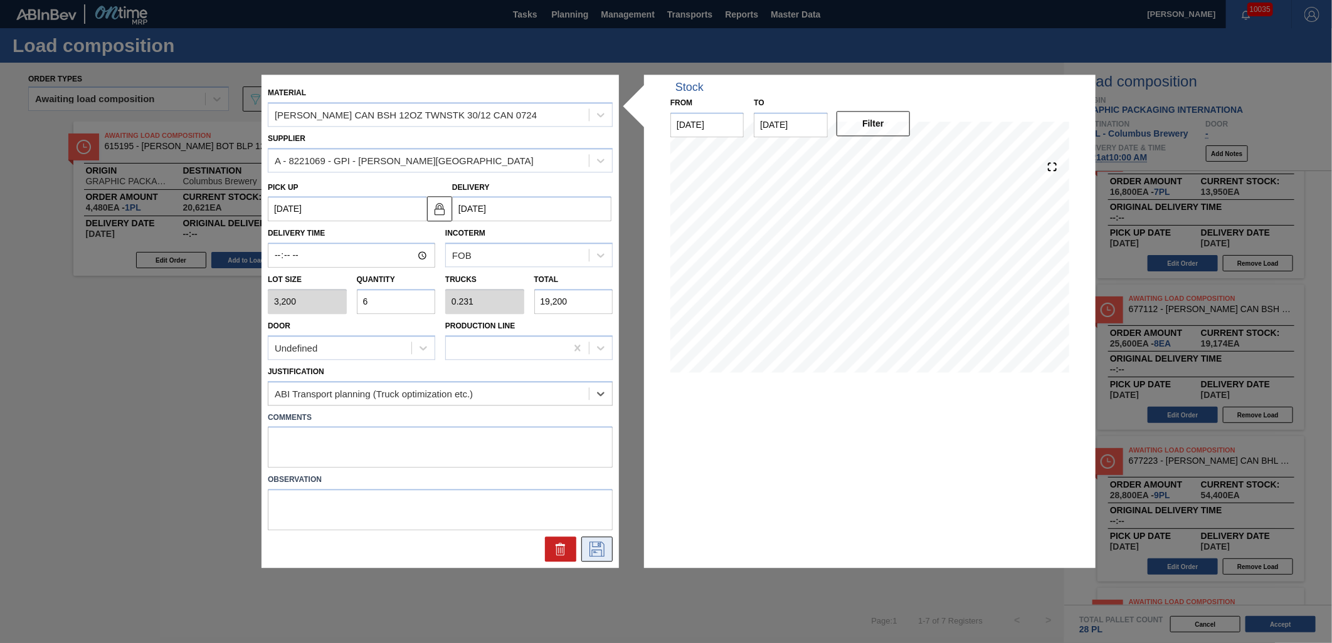
click at [597, 547] on icon at bounding box center [597, 549] width 20 height 15
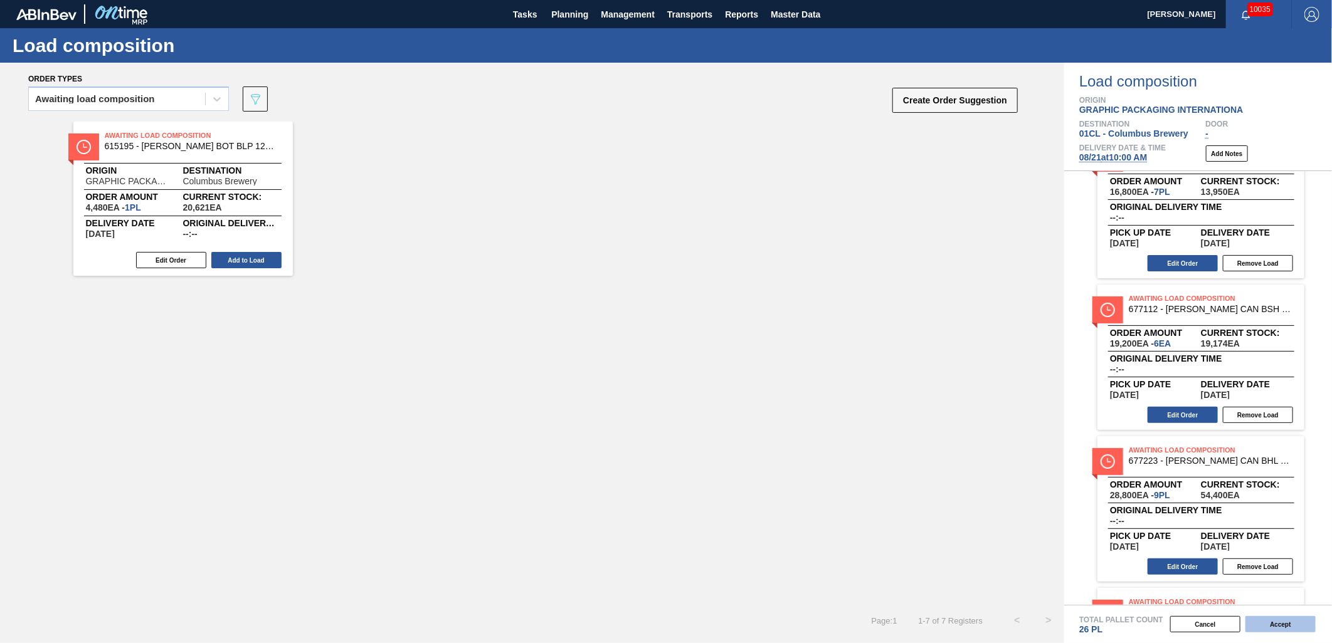
click at [1198, 579] on button "Accept" at bounding box center [1280, 624] width 70 height 16
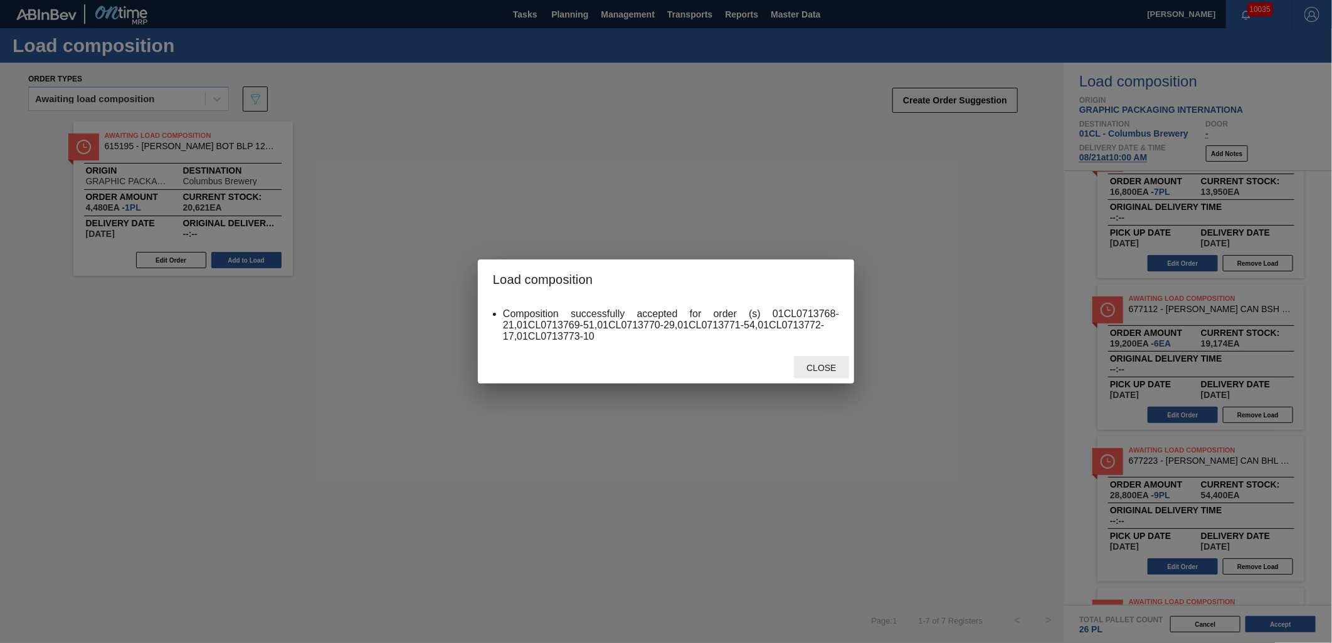
click at [831, 364] on span "Close" at bounding box center [821, 368] width 50 height 10
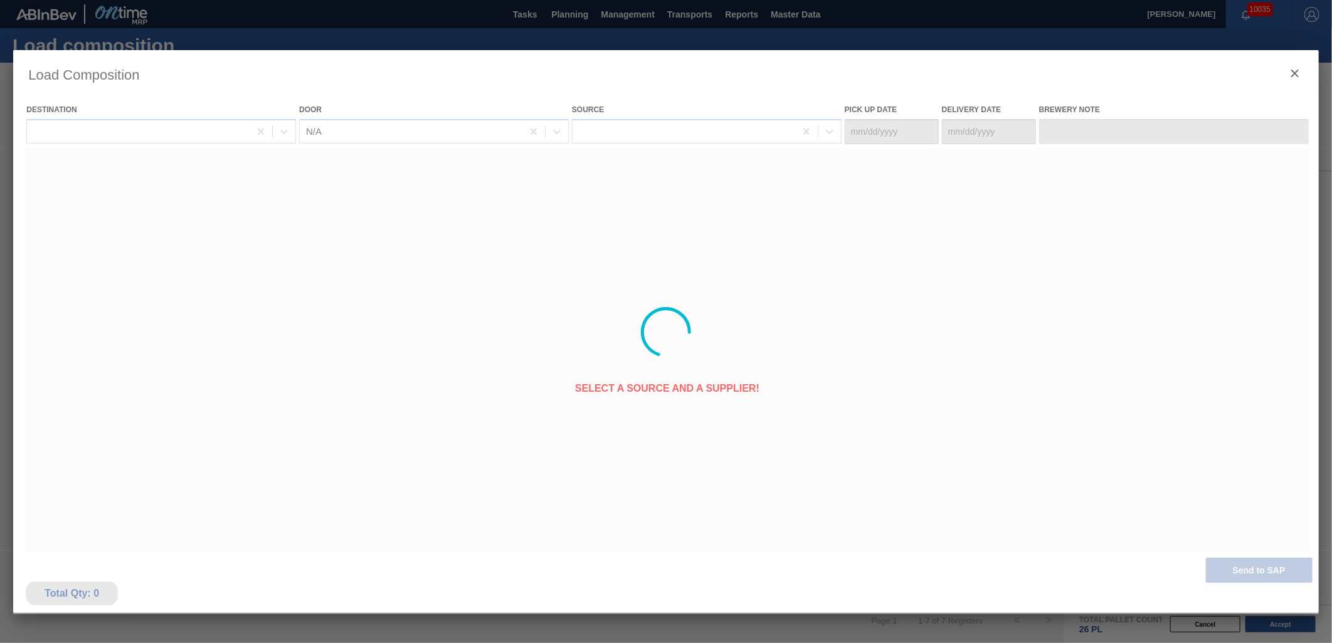
type Date "[DATE]"
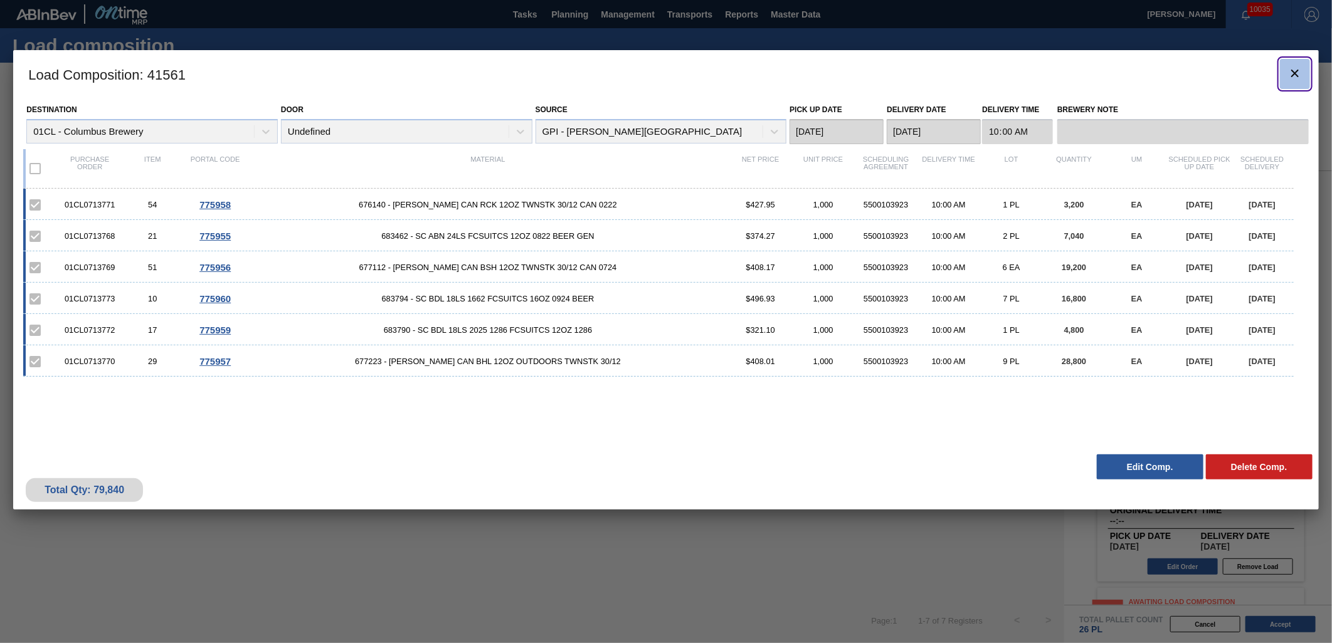
click at [1198, 69] on icon "botão de ícone" at bounding box center [1294, 73] width 15 height 15
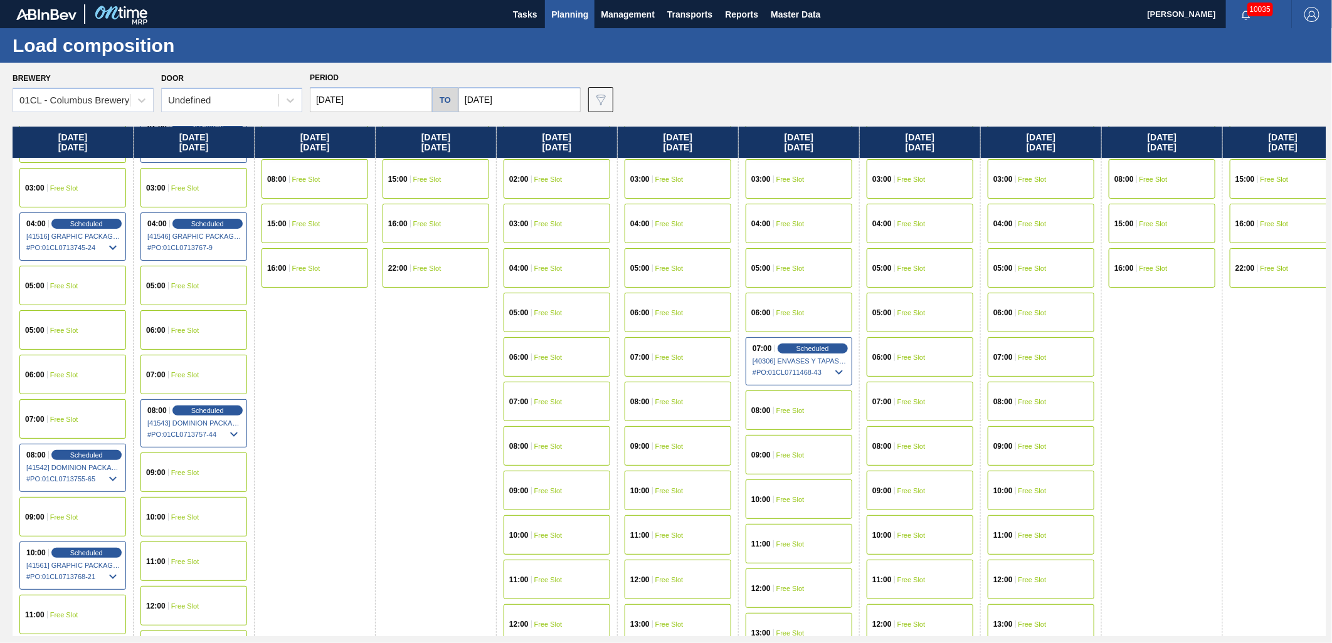
scroll to position [139, 0]
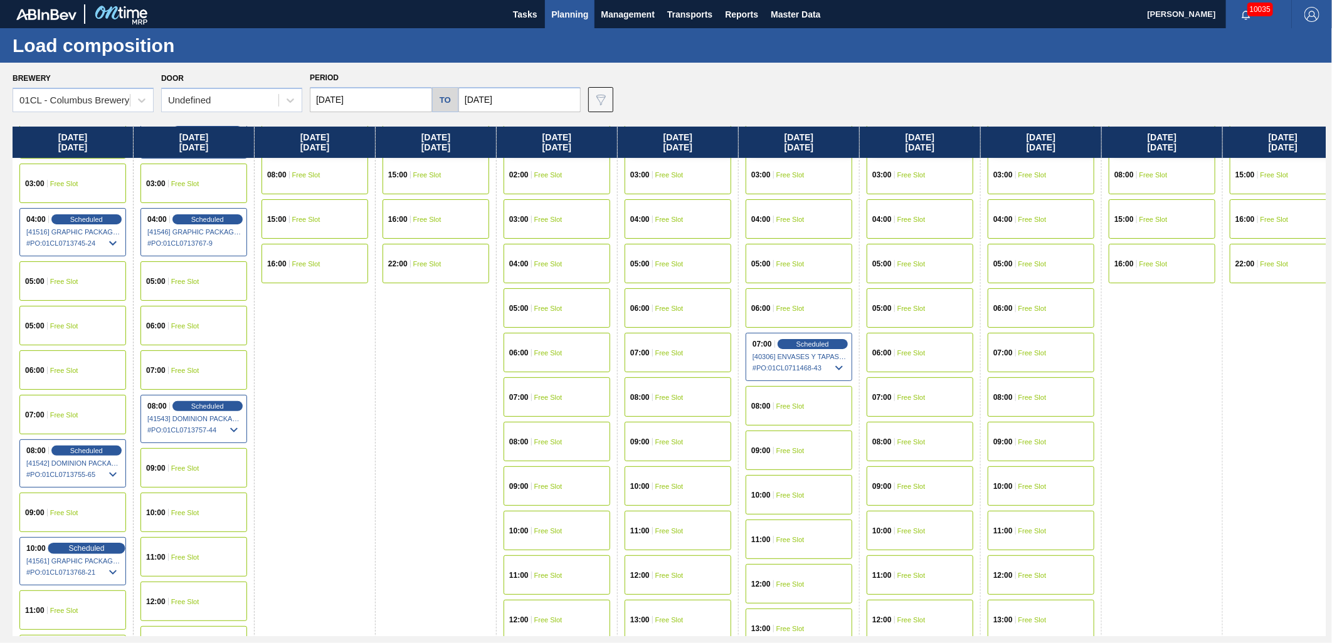
click at [82, 549] on span "Scheduled" at bounding box center [86, 548] width 36 height 8
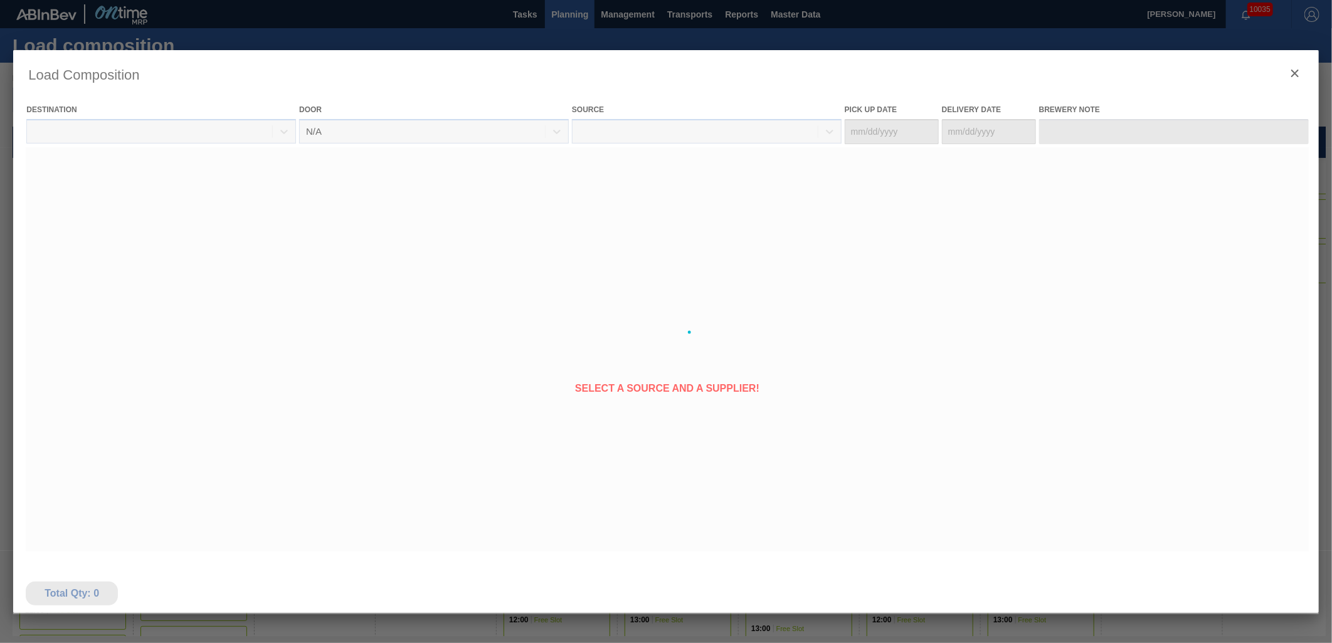
type Date "[DATE]"
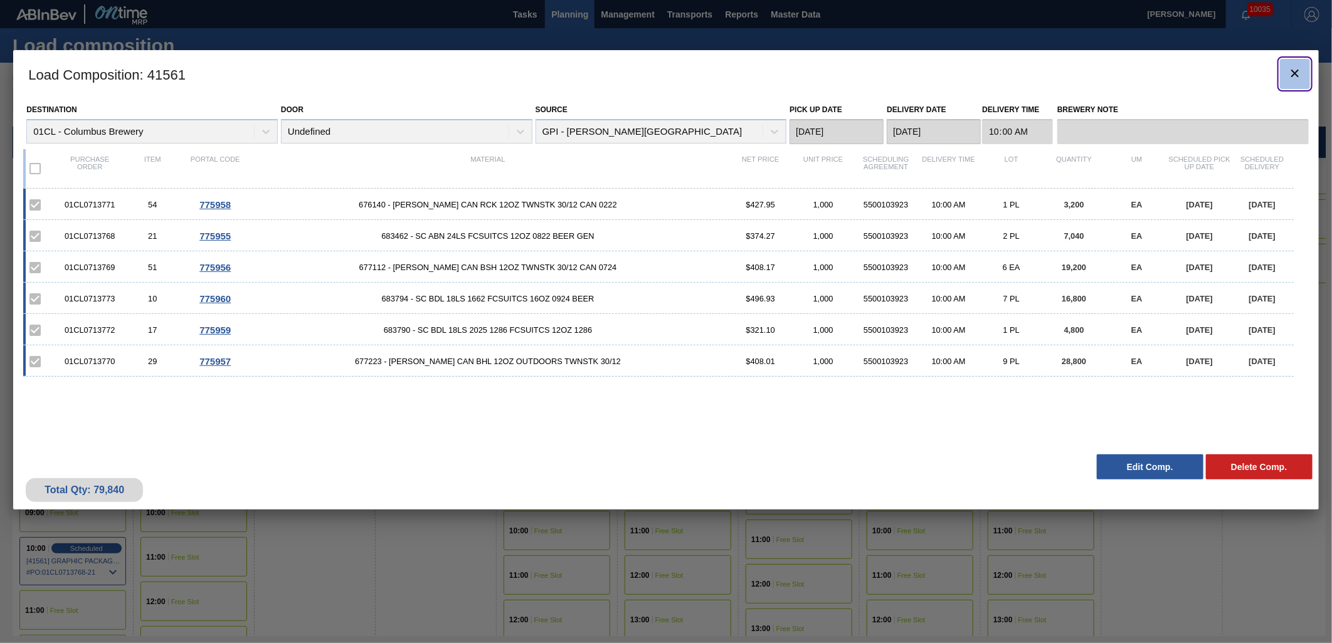
click at [1198, 71] on icon "botão de ícone" at bounding box center [1294, 73] width 15 height 15
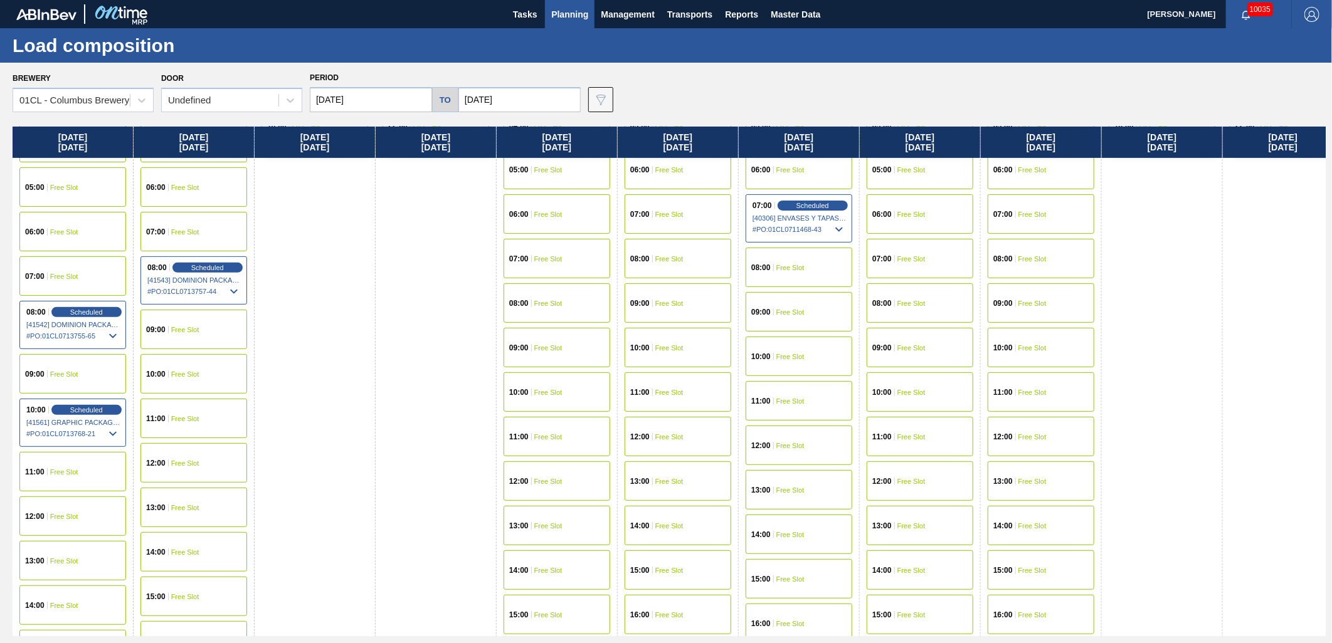
scroll to position [277, 0]
click at [191, 416] on span "Free Slot" at bounding box center [185, 420] width 28 height 8
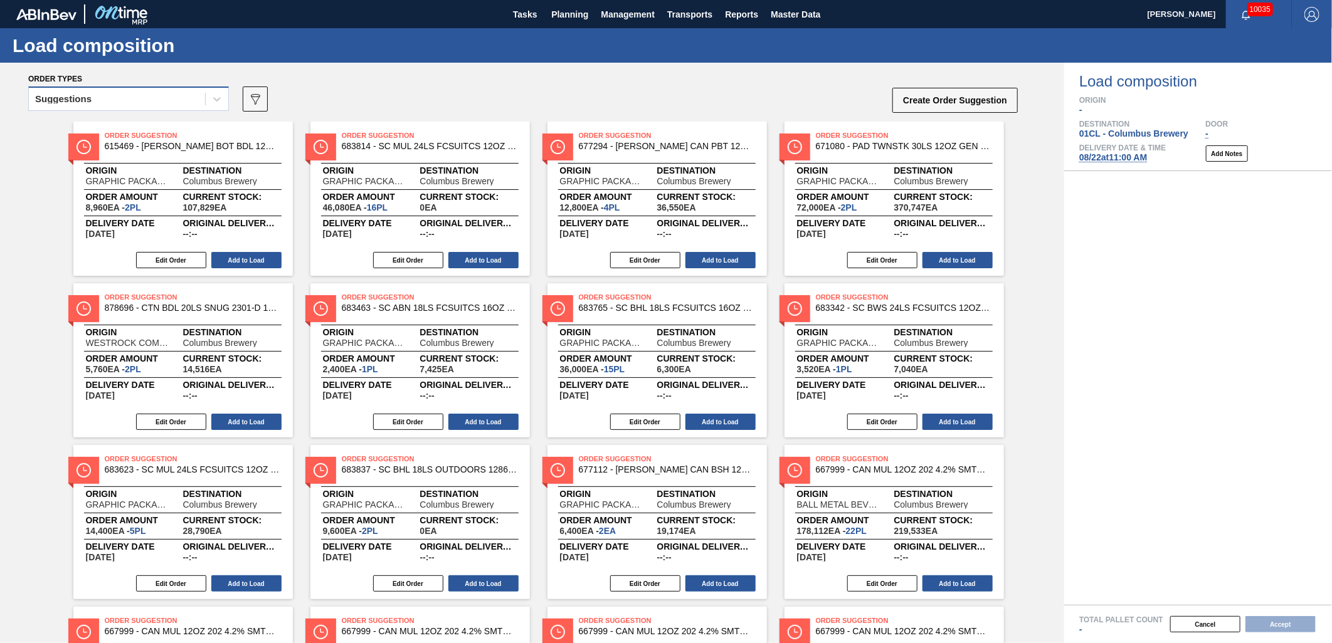
click at [177, 98] on div "Suggestions" at bounding box center [117, 99] width 176 height 18
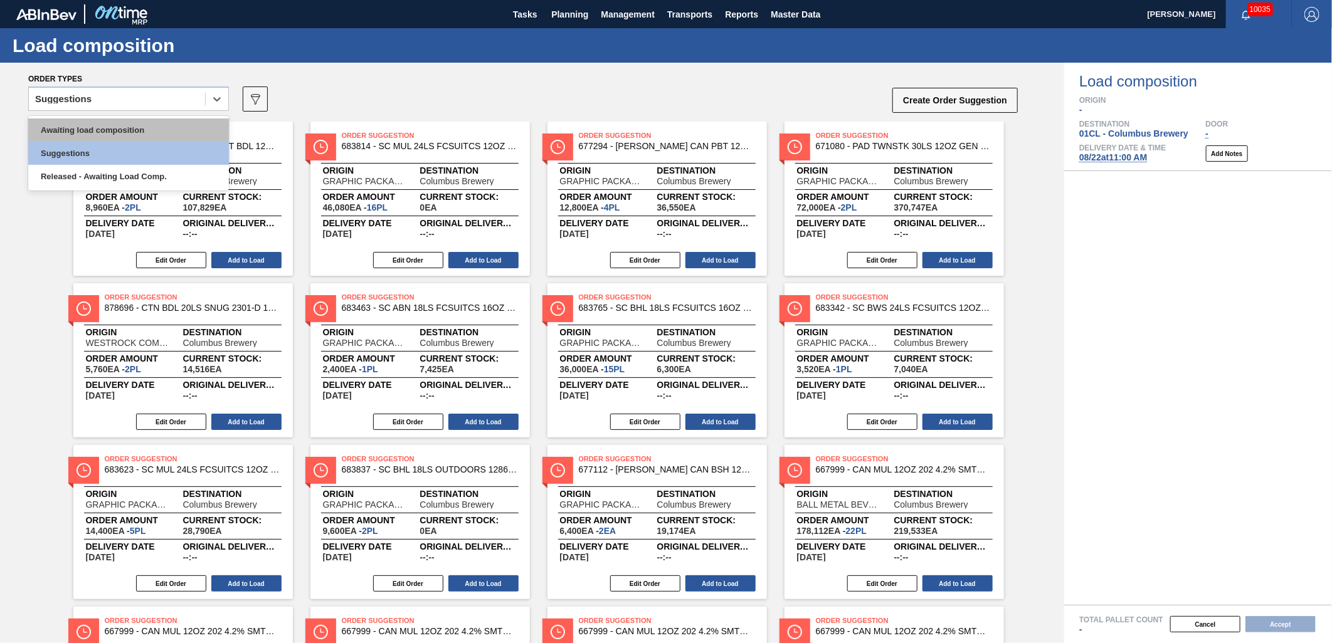
click at [152, 127] on div "Awaiting load composition" at bounding box center [128, 129] width 201 height 23
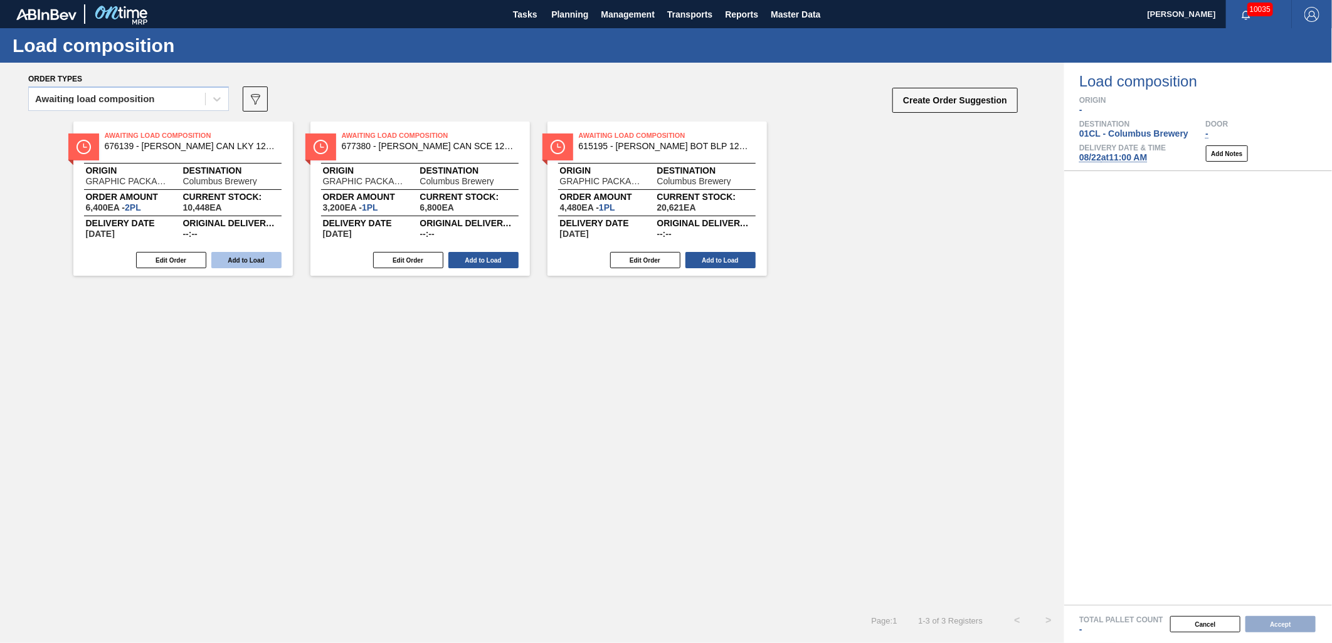
click at [243, 265] on button "Add to Load" at bounding box center [246, 260] width 70 height 16
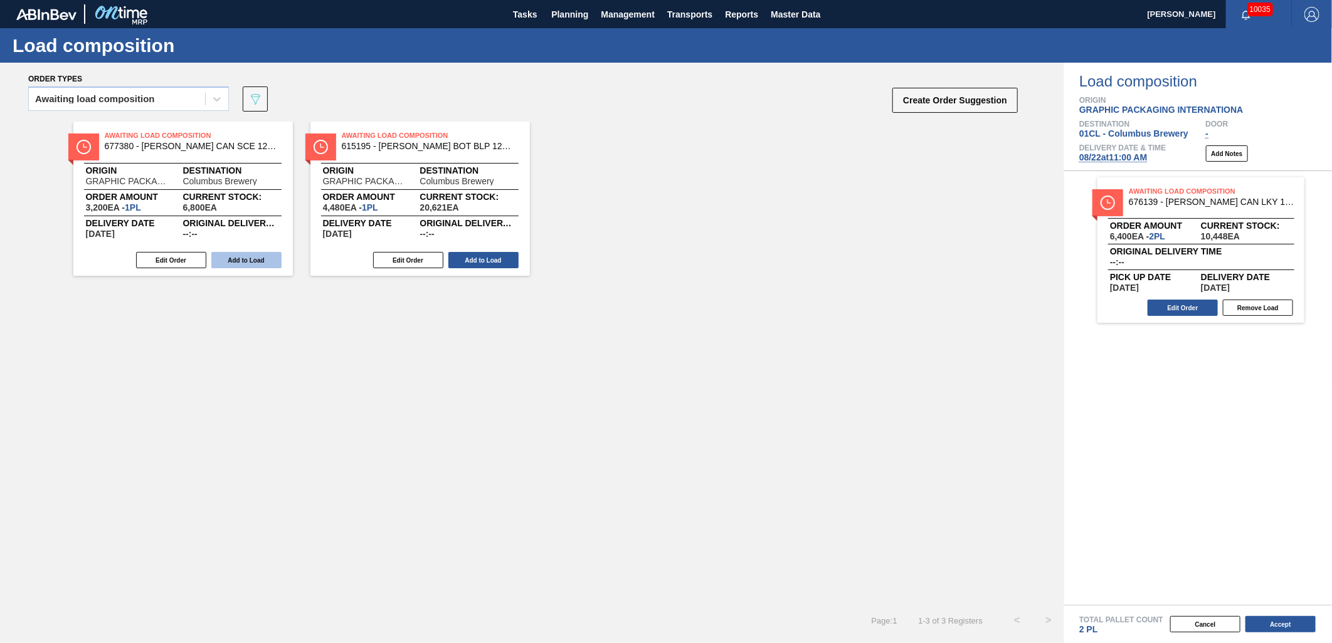
click at [260, 260] on button "Add to Load" at bounding box center [246, 260] width 70 height 16
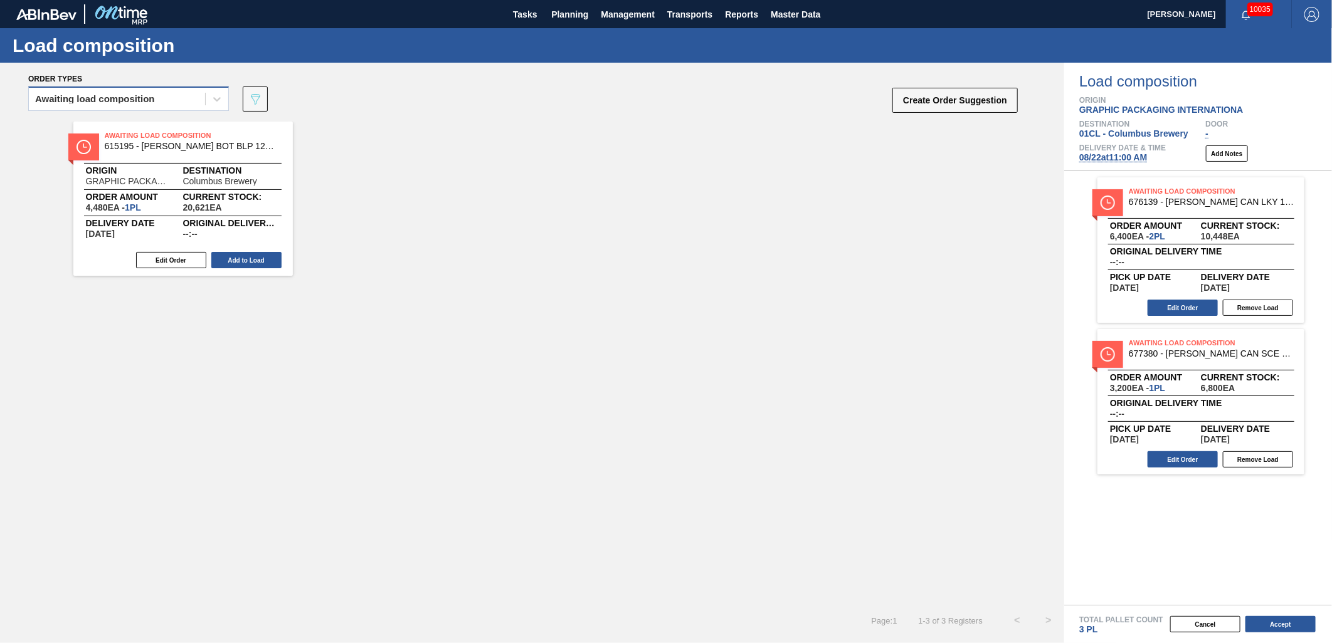
click at [180, 96] on div "Awaiting load composition" at bounding box center [117, 99] width 176 height 18
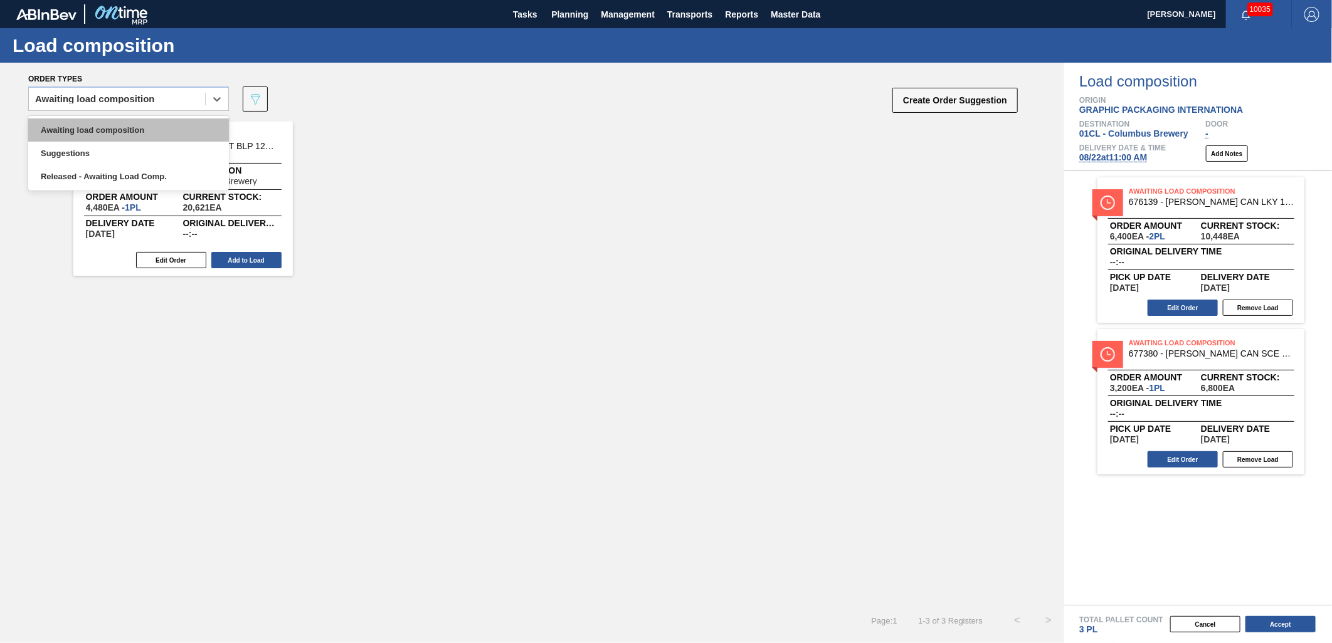
click at [154, 125] on div "Awaiting load composition" at bounding box center [128, 129] width 201 height 23
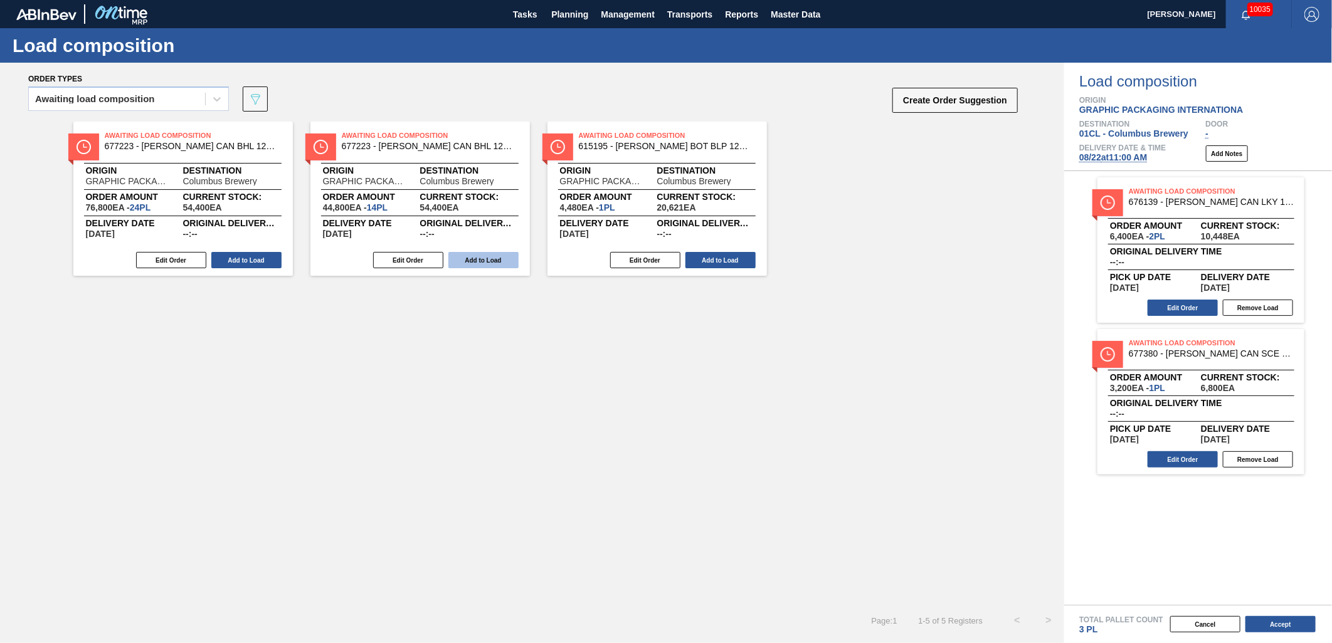
click at [462, 258] on button "Add to Load" at bounding box center [483, 260] width 70 height 16
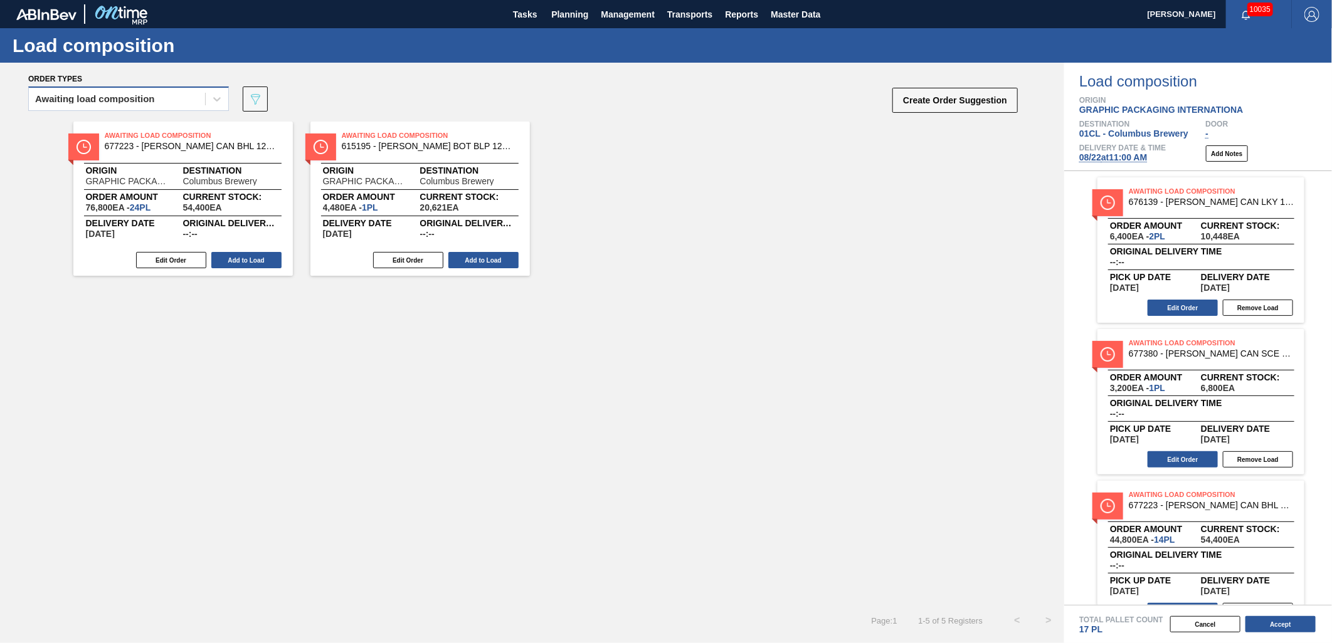
click at [162, 97] on div "Awaiting load composition" at bounding box center [117, 99] width 176 height 18
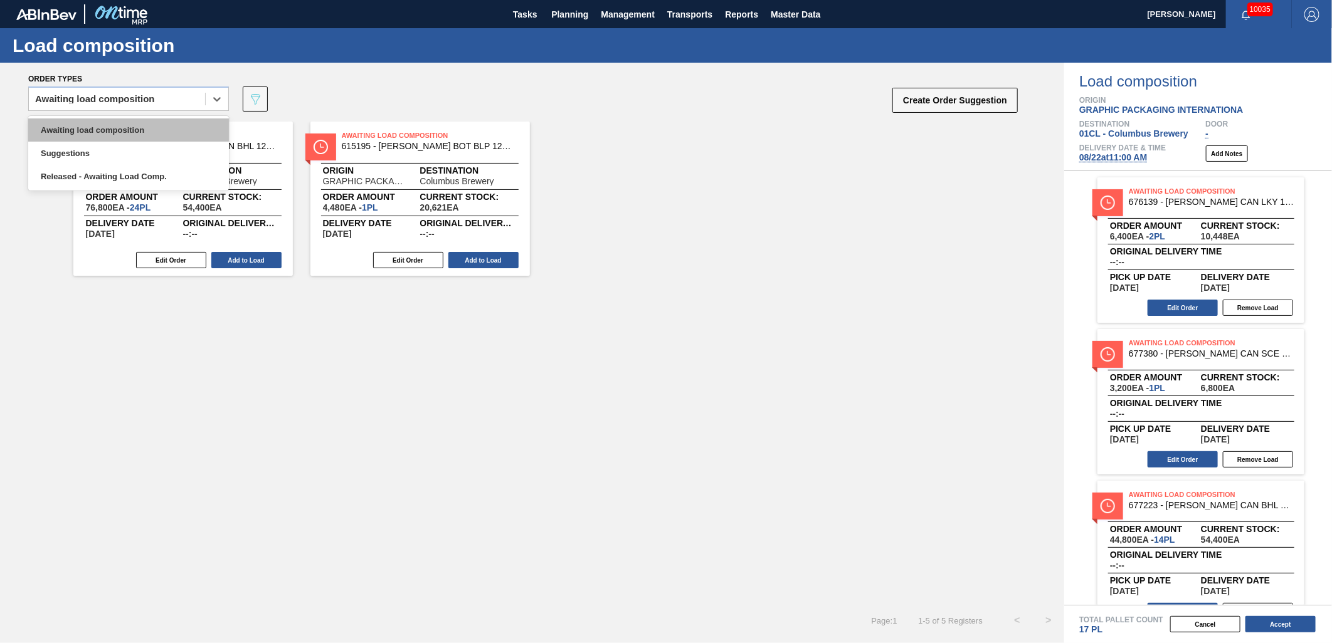
click at [160, 132] on div "Awaiting load composition" at bounding box center [128, 129] width 201 height 23
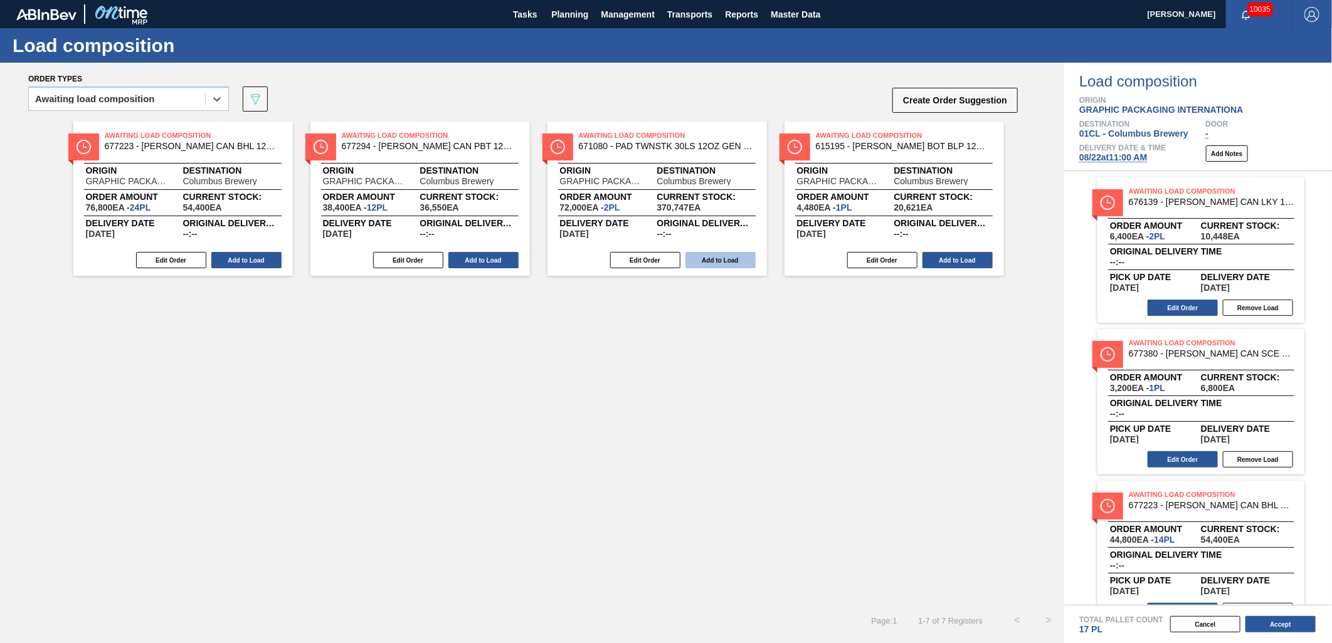
click at [719, 262] on button "Add to Load" at bounding box center [720, 260] width 70 height 16
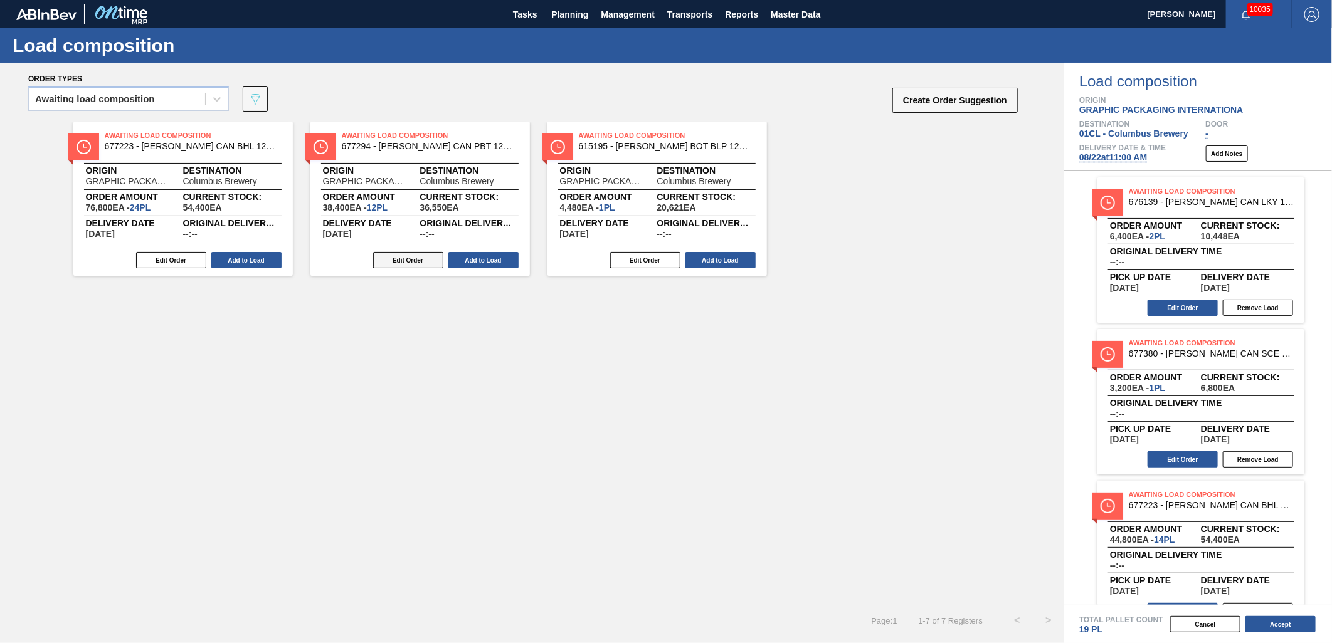
click at [407, 260] on button "Edit Order" at bounding box center [408, 260] width 70 height 16
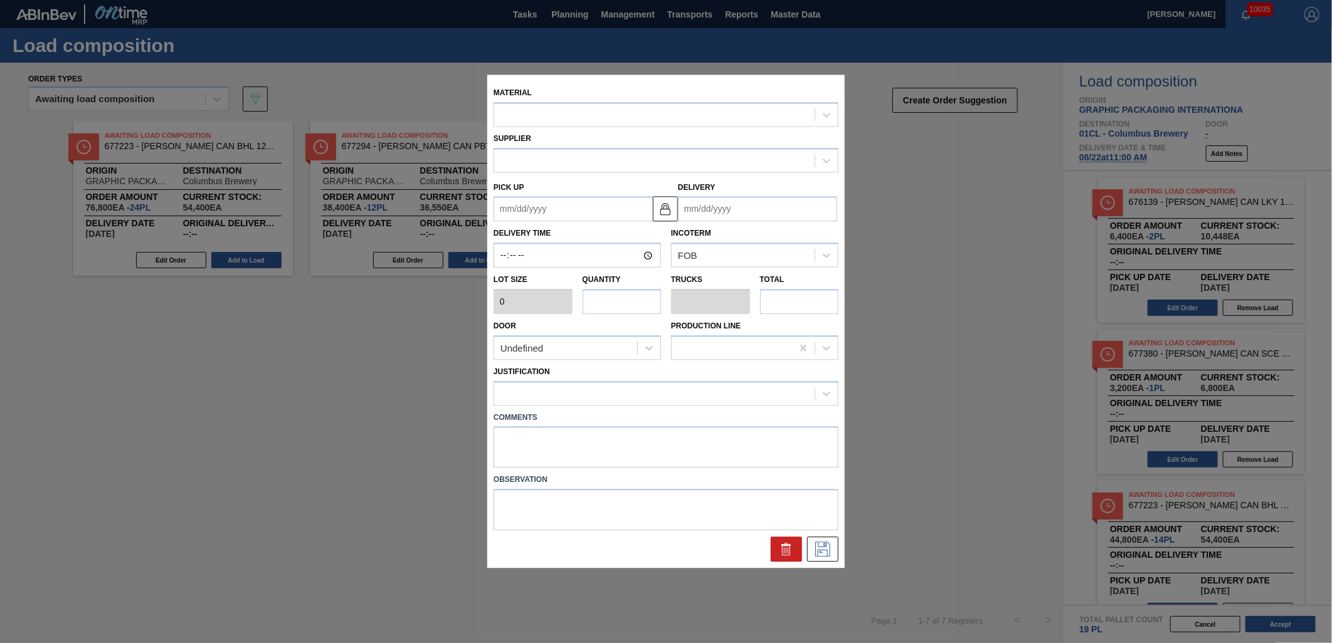
type input "3,200"
type input "12"
type input "0.462"
type input "38,400"
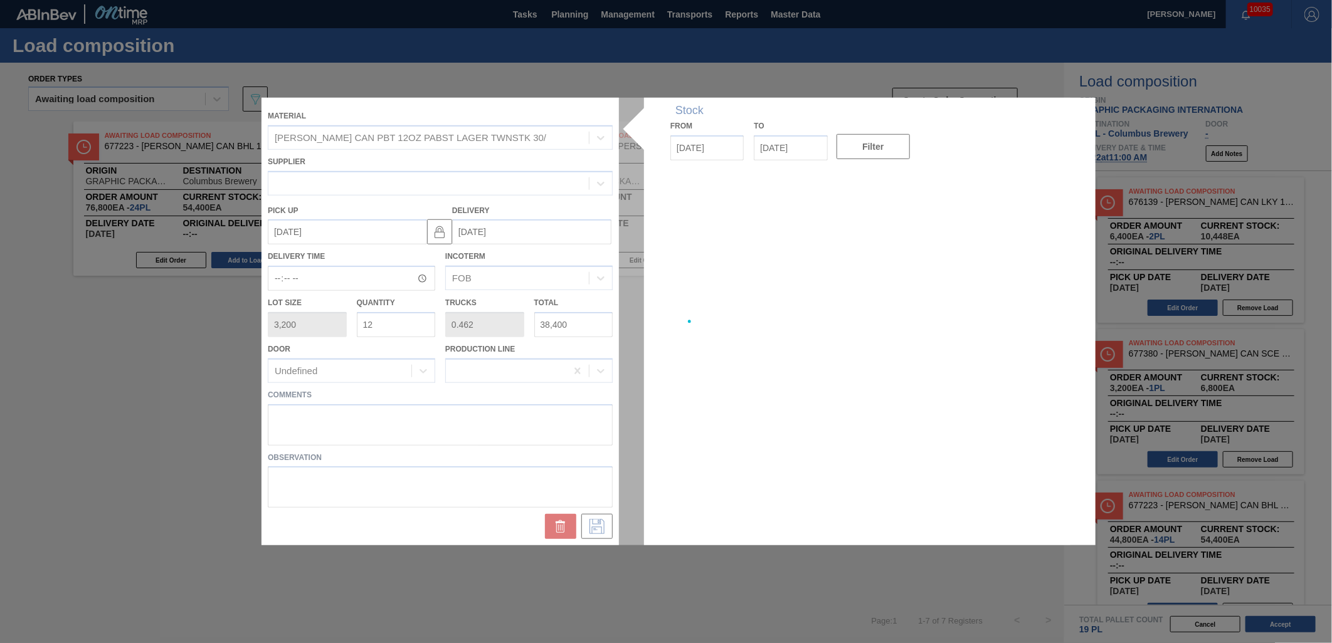
type up "[DATE]"
type input "[DATE]"
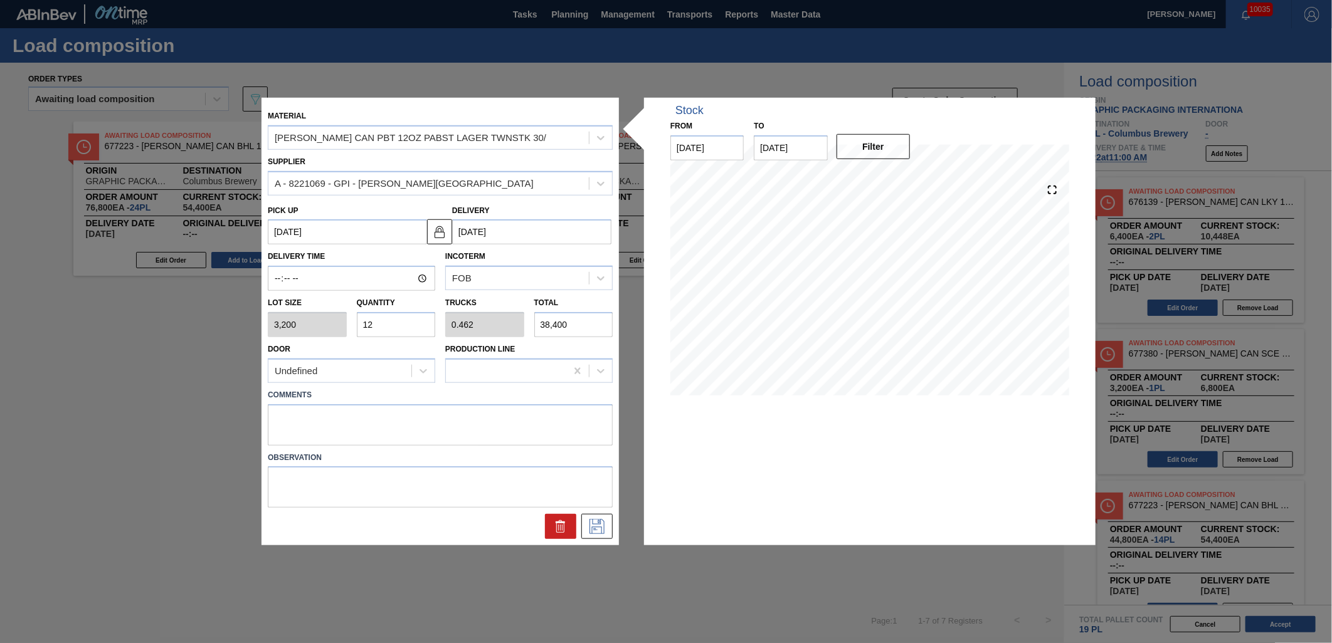
click at [393, 324] on input "12" at bounding box center [396, 324] width 79 height 25
type input "1"
type input "0.038"
type input "3,200"
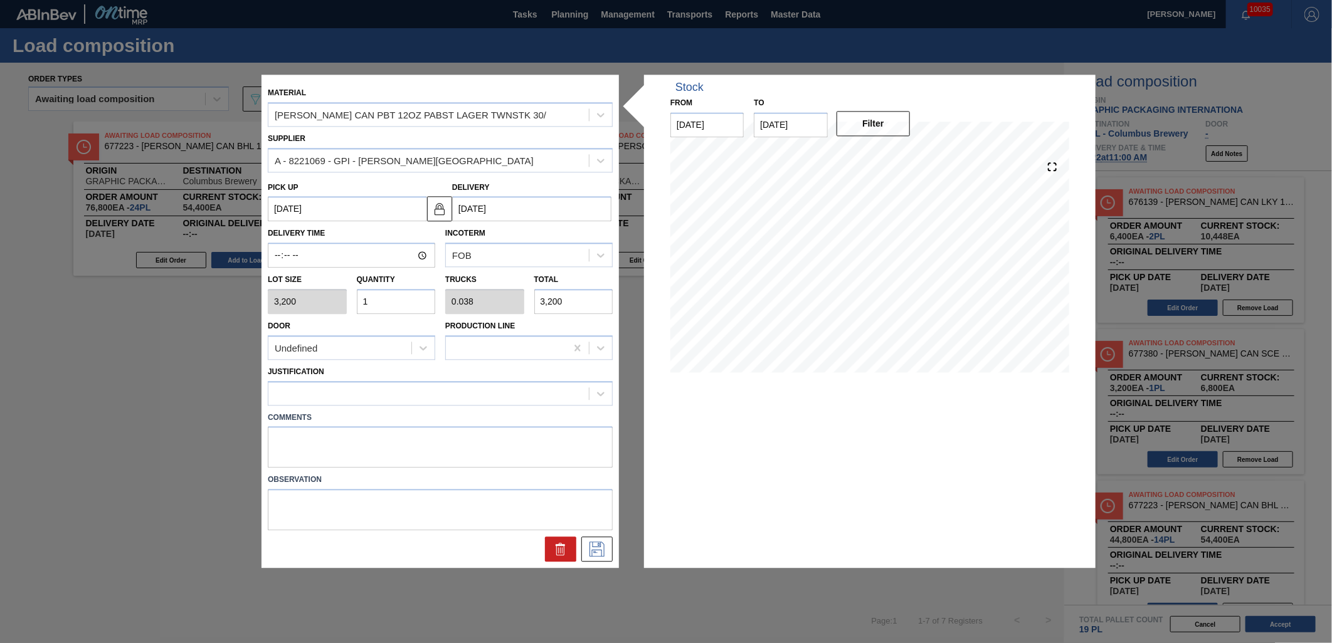
type input "0"
type input "4"
type input "0.154"
type input "12,800"
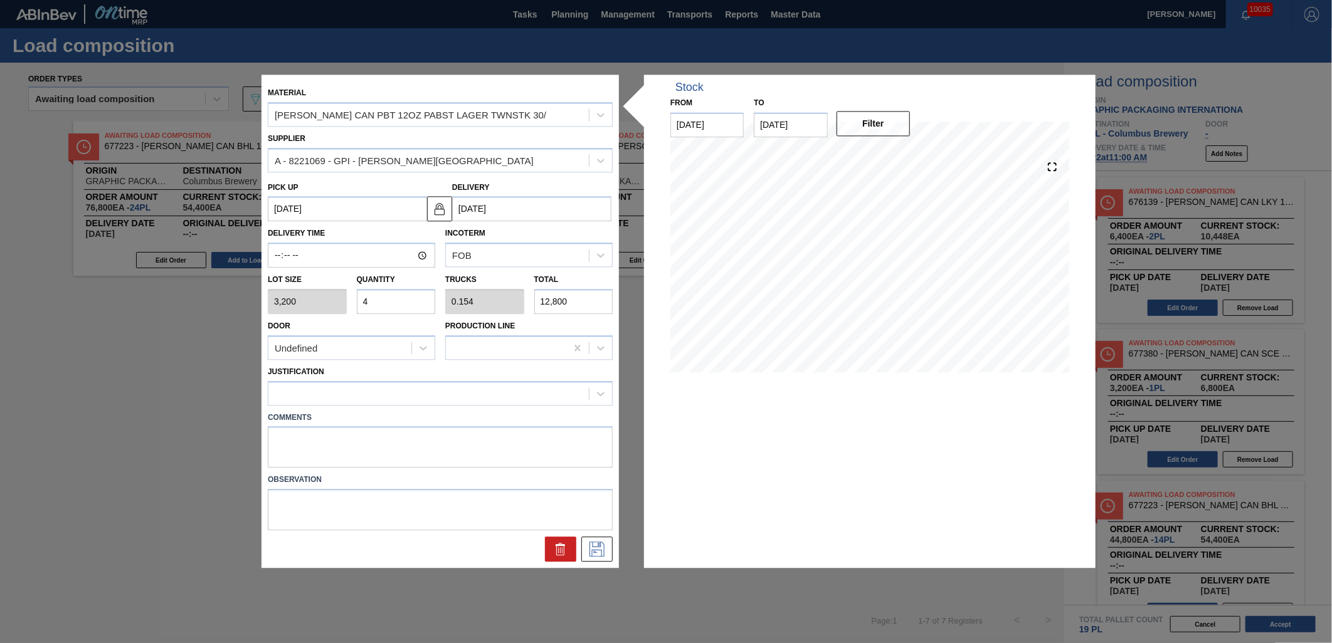
type input "0"
type input "3"
type input "0.115"
type input "9,600"
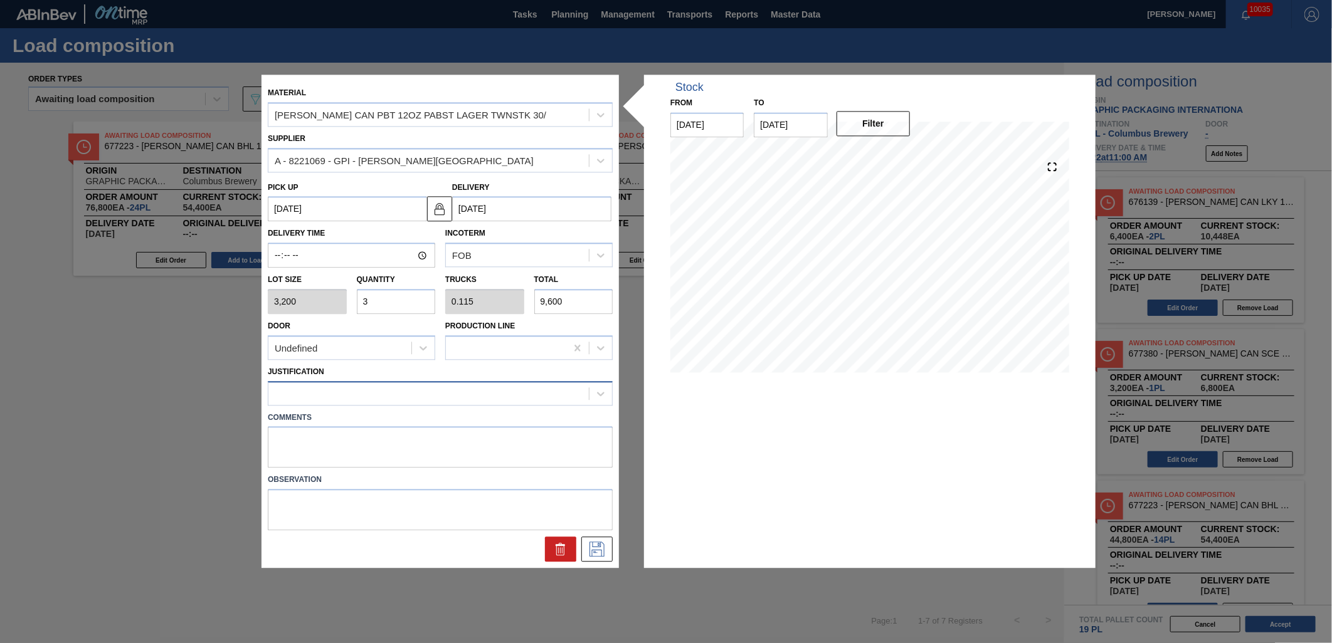
type input "3"
click at [510, 391] on div at bounding box center [428, 393] width 320 height 18
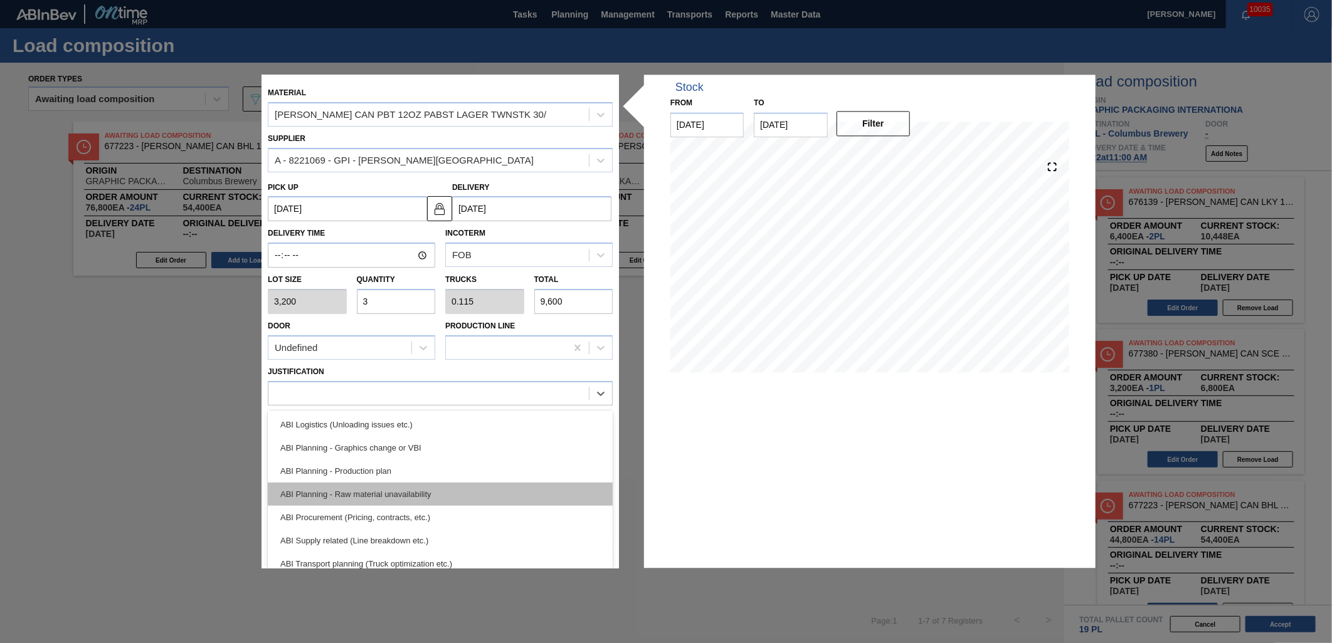
scroll to position [139, 0]
click at [471, 492] on div "ABI Transport planning (Truck optimization etc.)" at bounding box center [440, 494] width 345 height 23
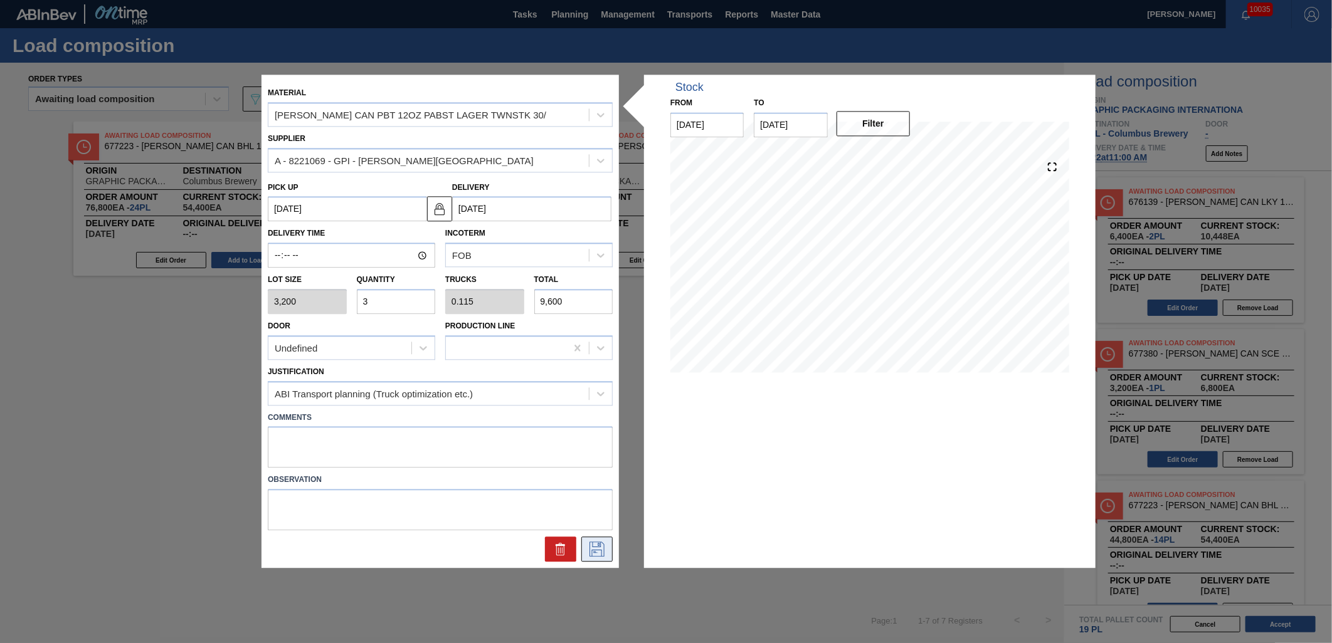
click at [604, 548] on icon at bounding box center [597, 549] width 20 height 15
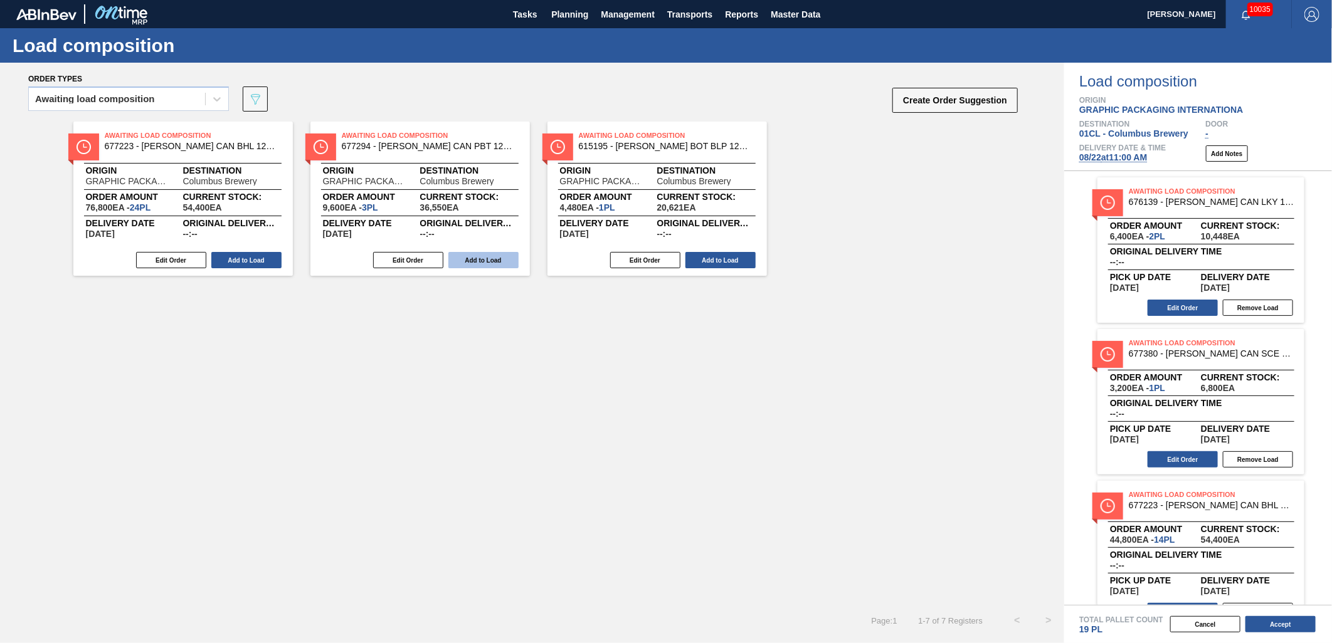
click at [484, 255] on button "Add to Load" at bounding box center [483, 260] width 70 height 16
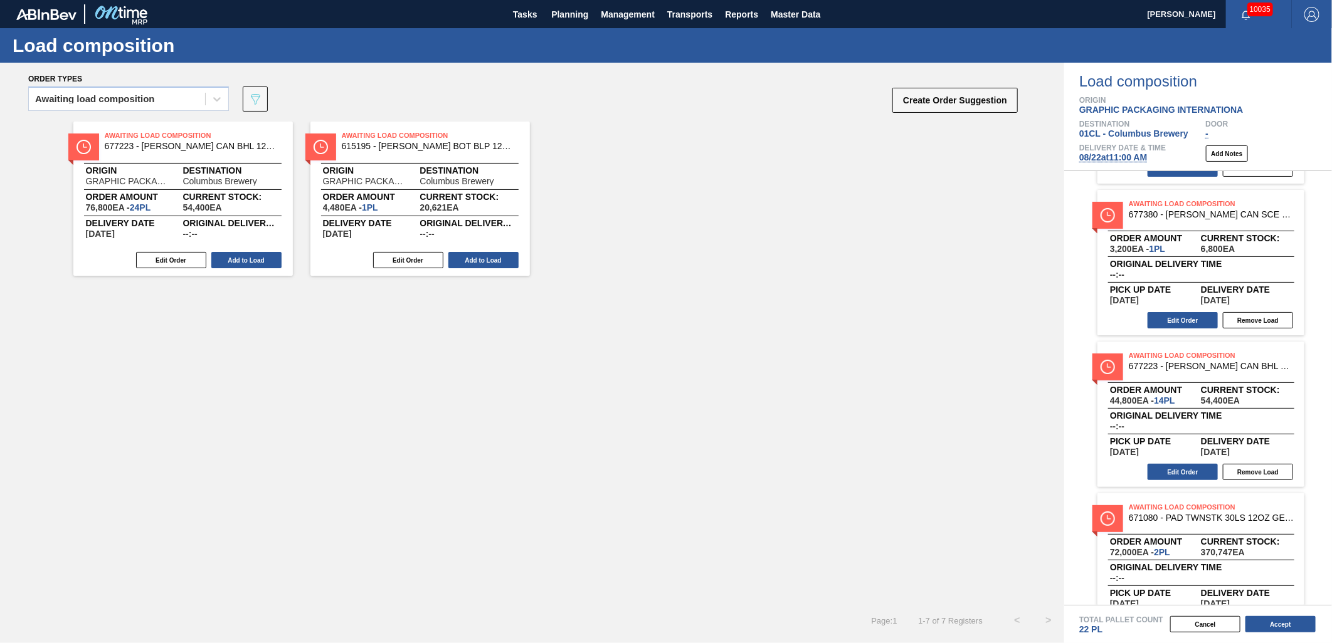
scroll to position [209, 0]
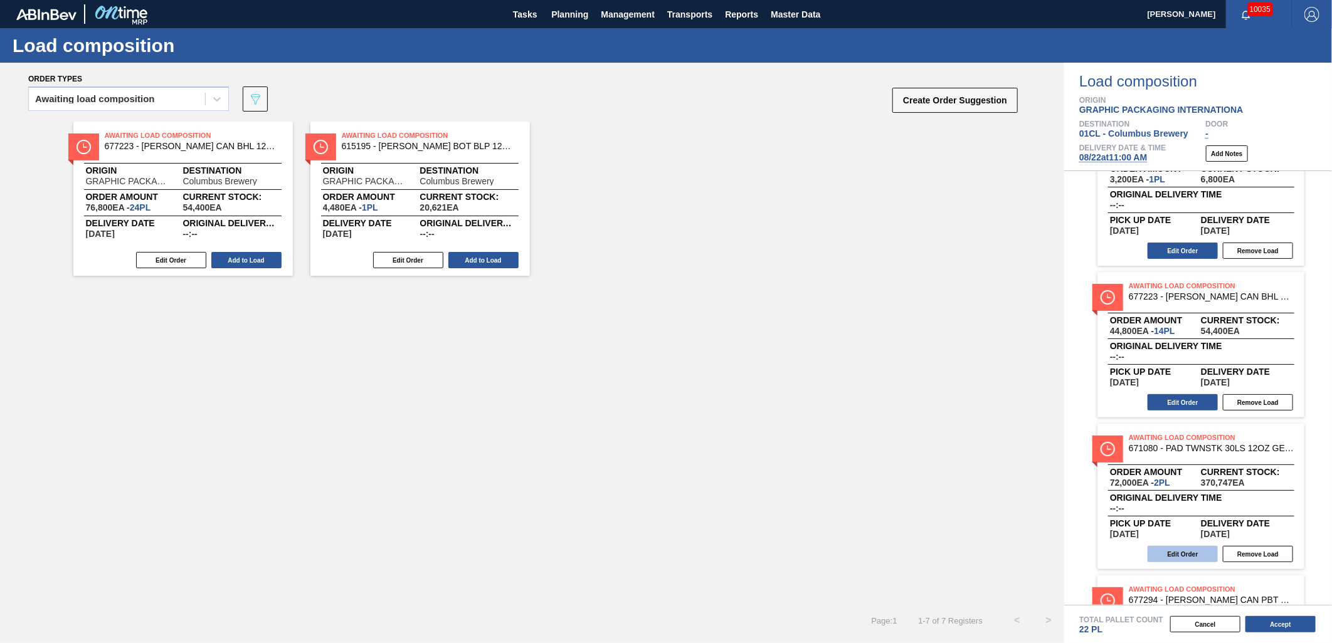
click at [1192, 554] on button "Edit Order" at bounding box center [1182, 554] width 70 height 16
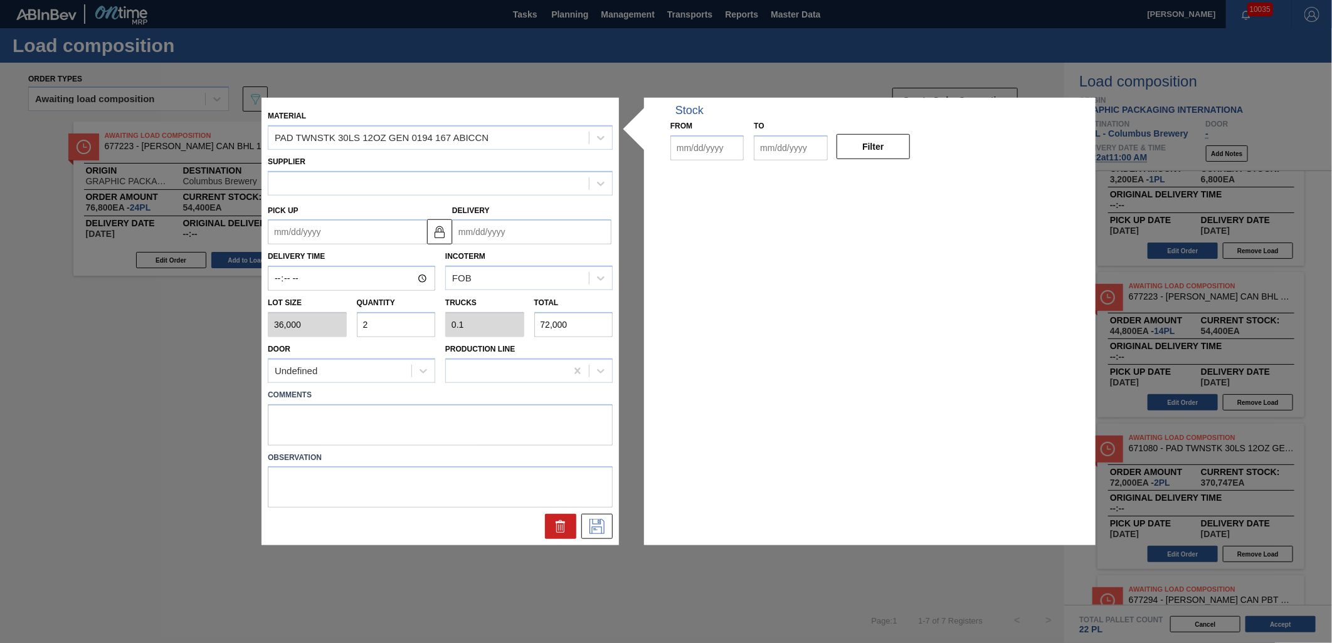
type input "36,000"
type input "2"
type input "0.1"
type input "72,000"
type up "[DATE]"
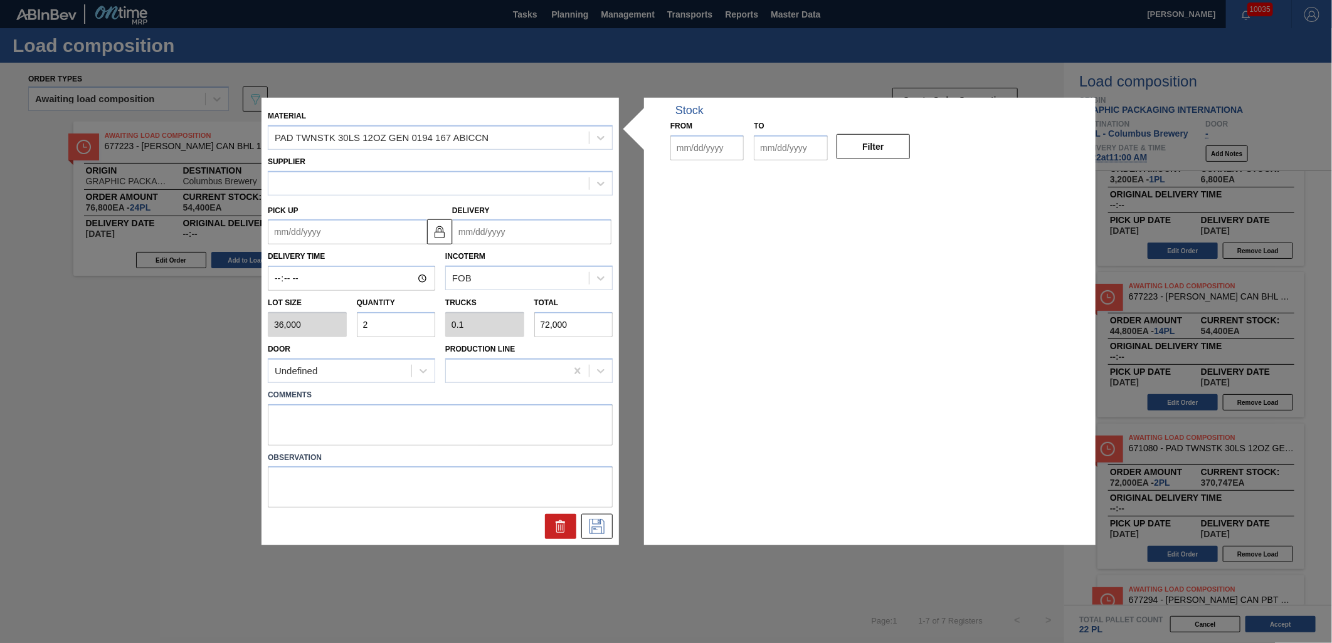
type input "[DATE]"
click at [399, 327] on input "2" at bounding box center [396, 324] width 79 height 25
type input "0"
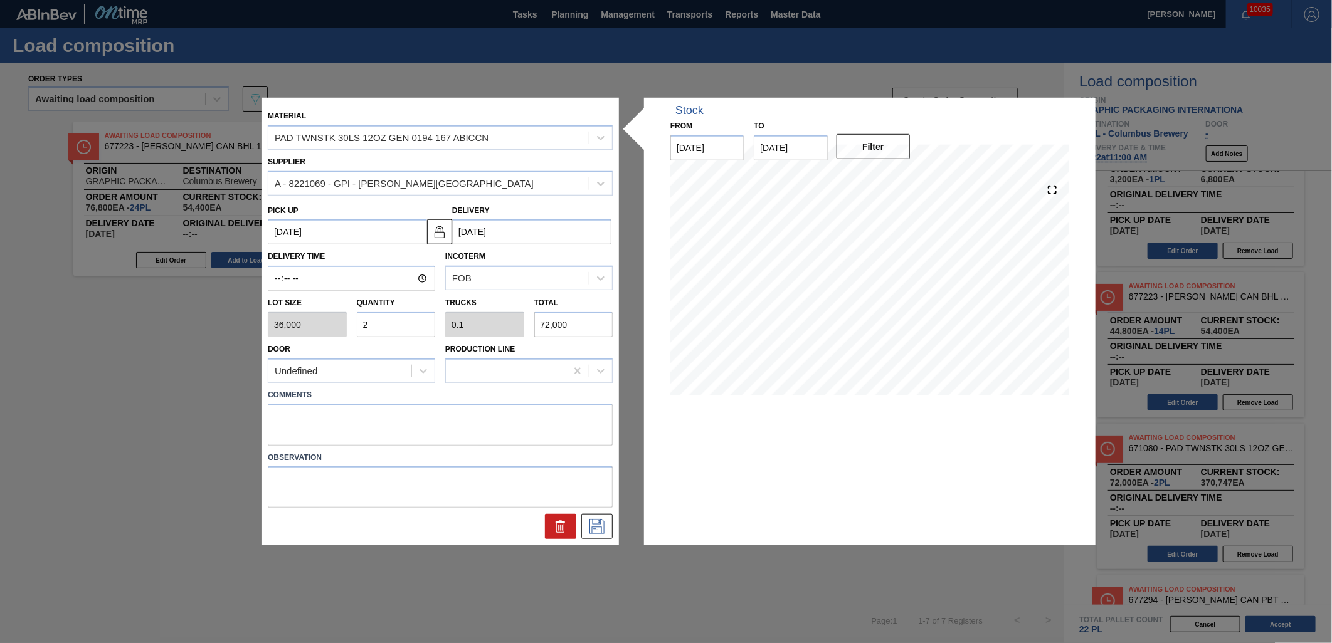
type input "0"
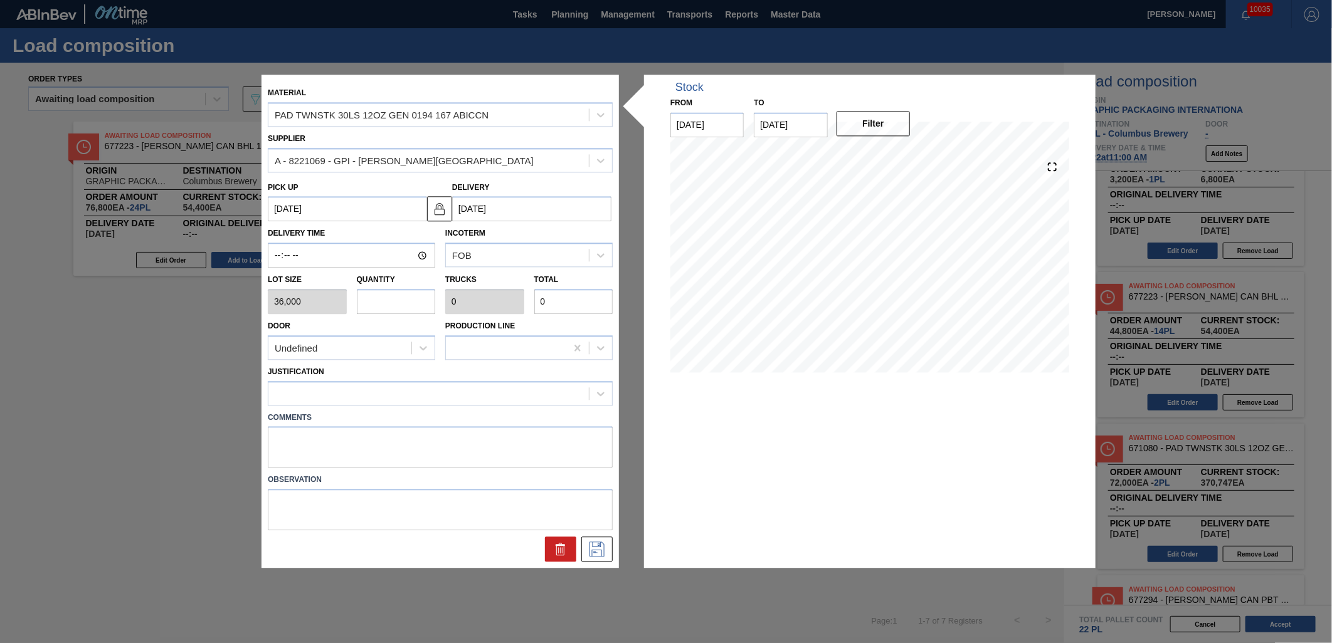
type input "3"
type input "0.15"
type input "108,000"
type input "3"
click at [575, 392] on div at bounding box center [428, 393] width 320 height 18
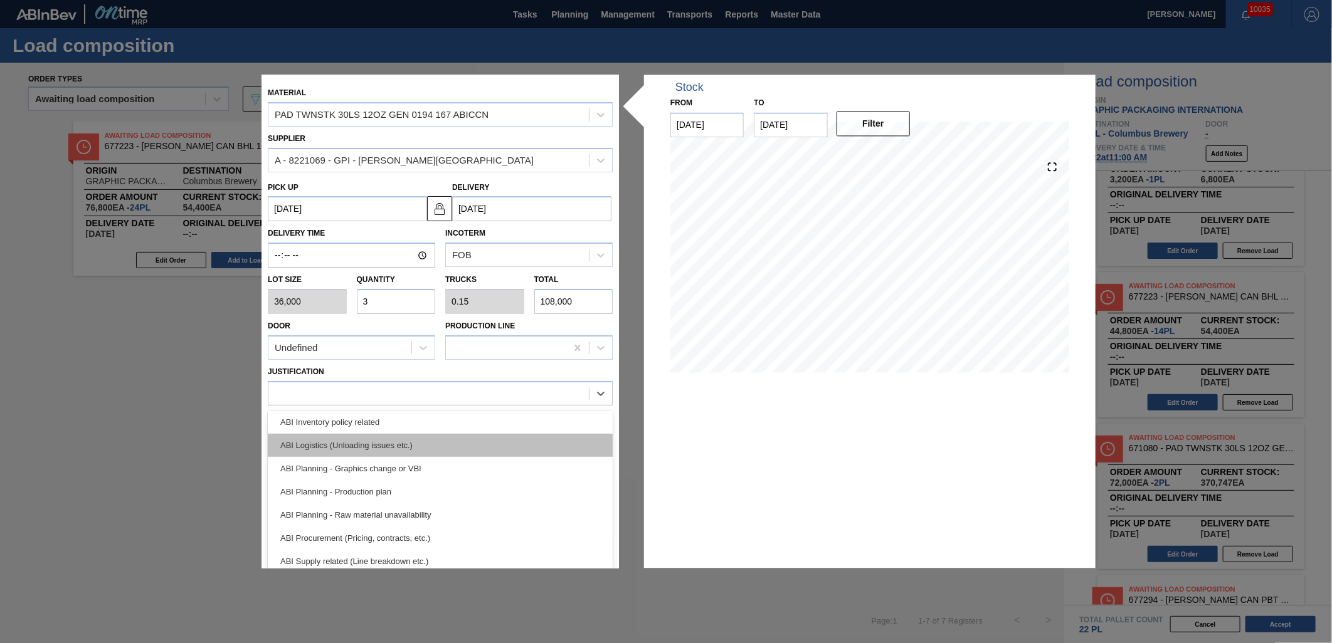
scroll to position [70, 0]
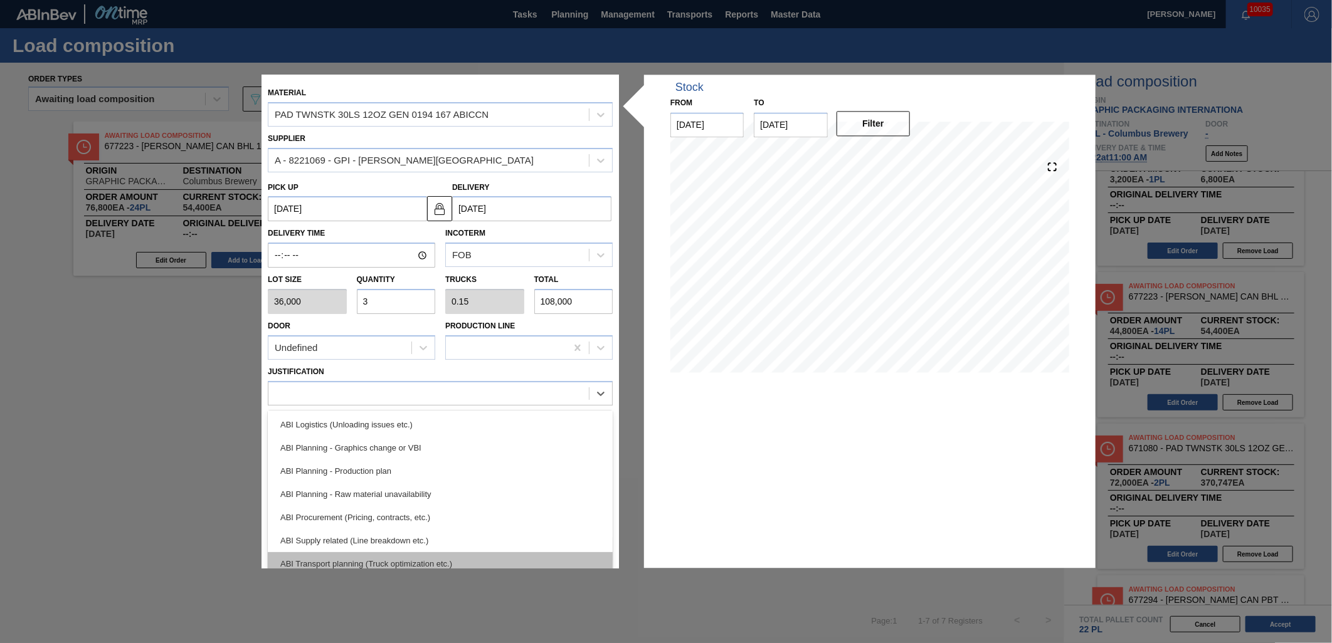
click at [502, 552] on div "ABI Transport planning (Truck optimization etc.)" at bounding box center [440, 563] width 345 height 23
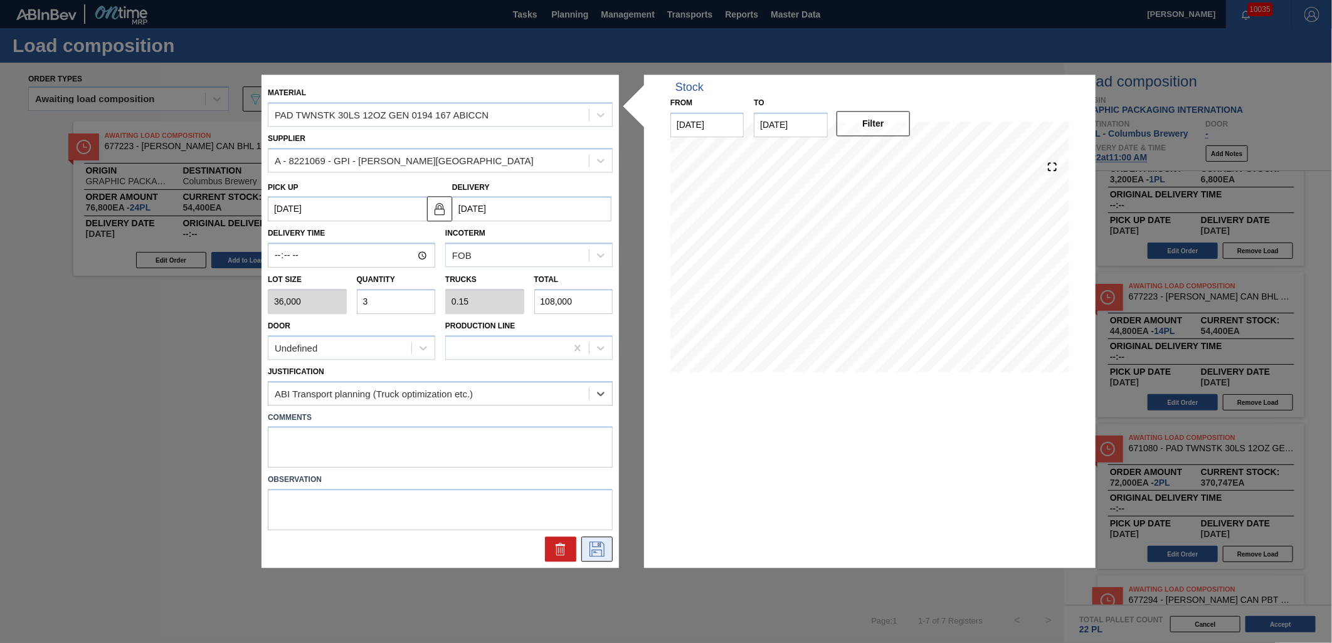
click at [603, 542] on icon at bounding box center [597, 549] width 20 height 15
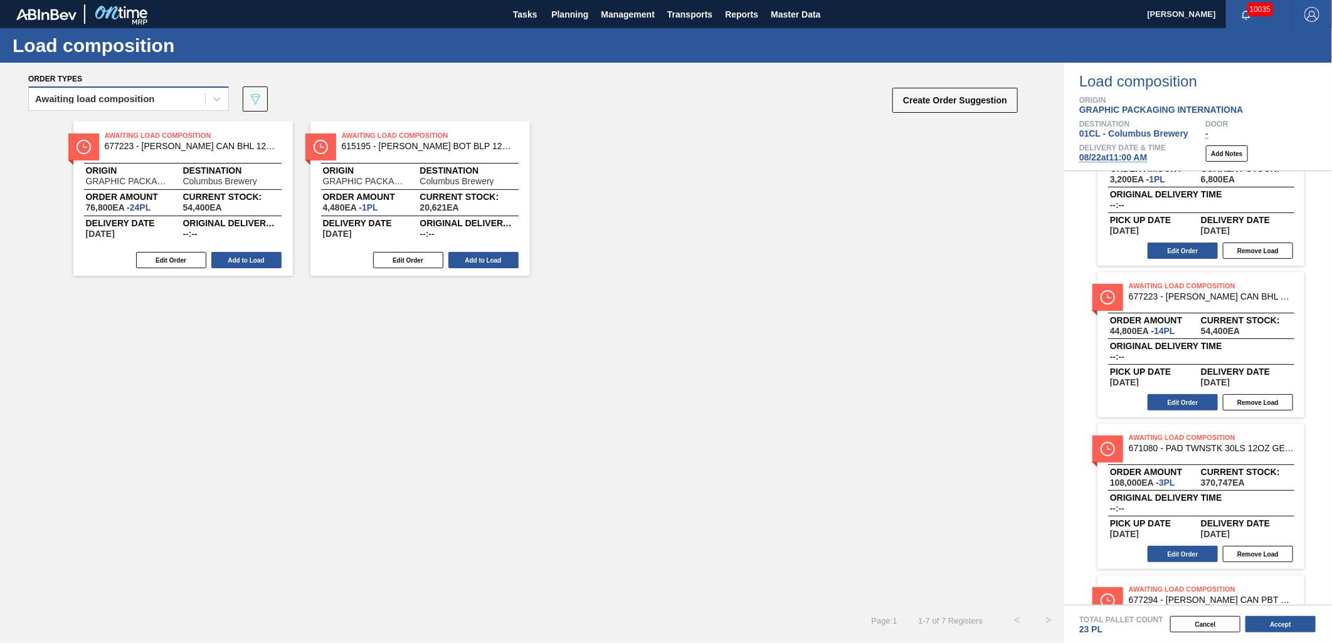
click at [128, 103] on div "Awaiting load composition" at bounding box center [117, 99] width 176 height 18
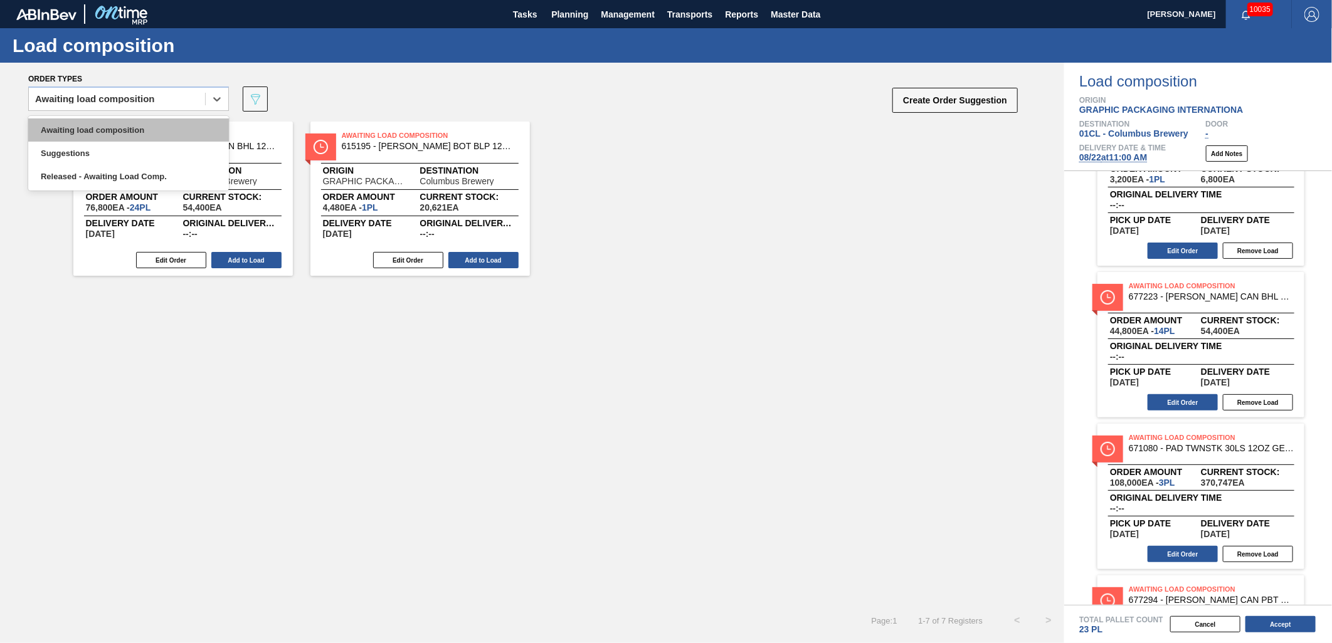
click at [132, 124] on div "Awaiting load composition" at bounding box center [128, 129] width 201 height 23
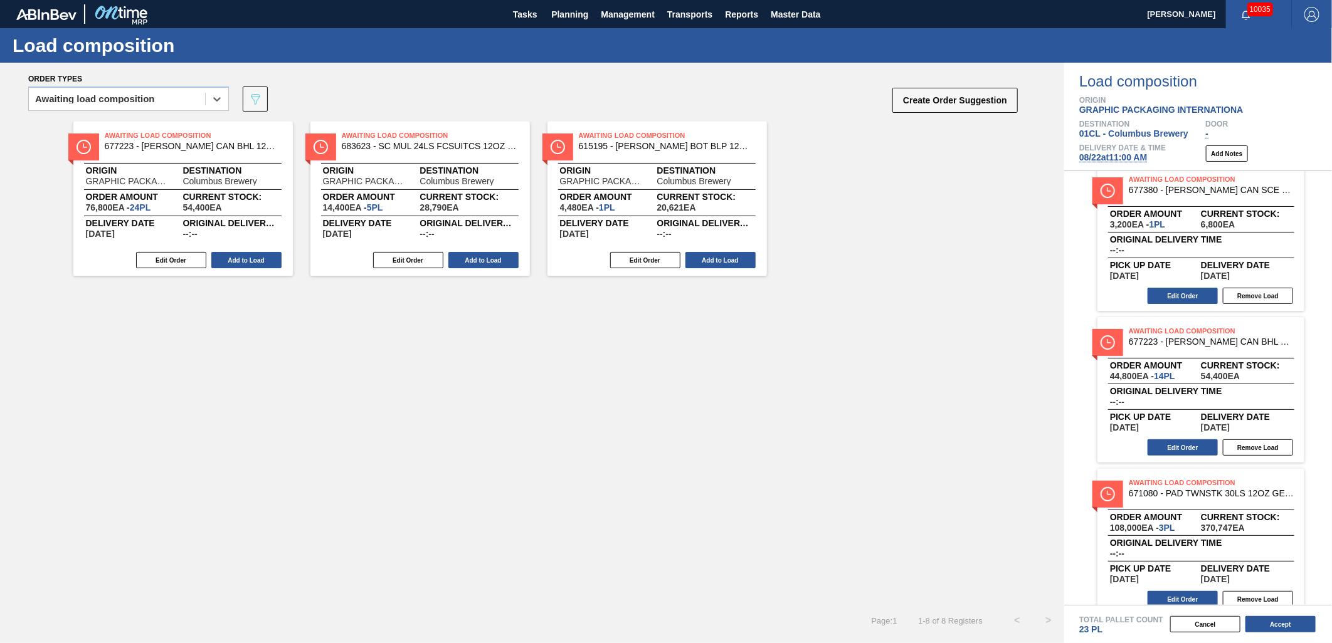
scroll to position [139, 0]
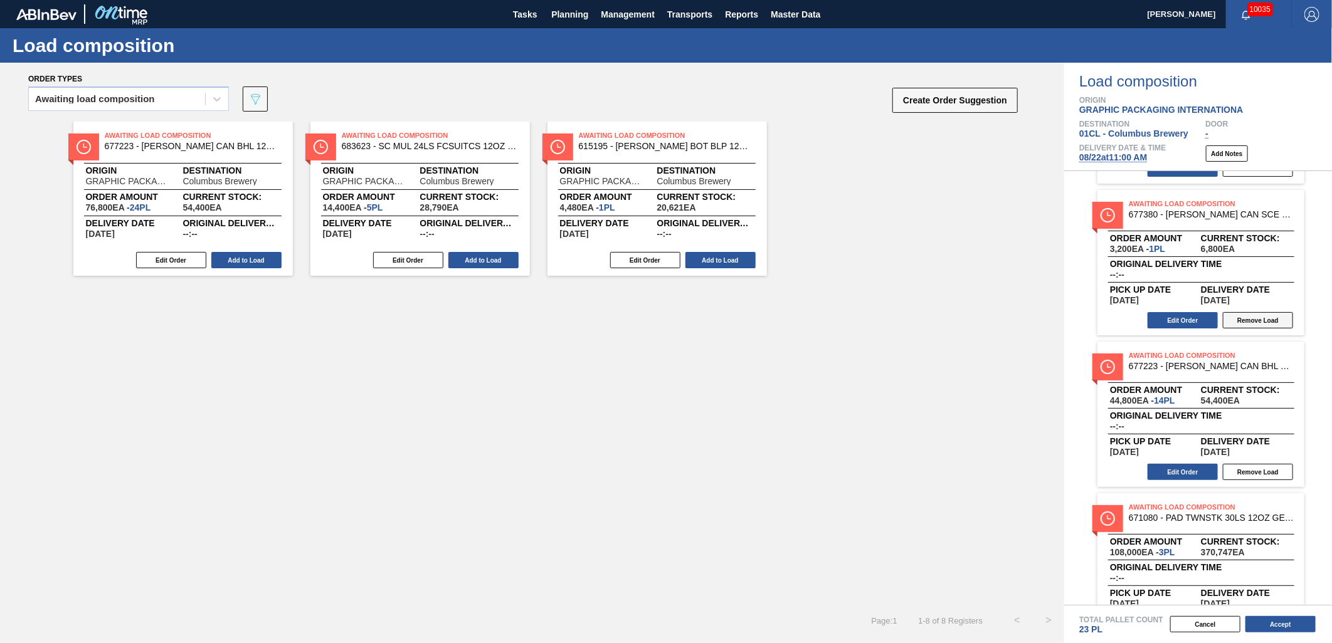
click at [1198, 320] on button "Remove Load" at bounding box center [1257, 320] width 70 height 16
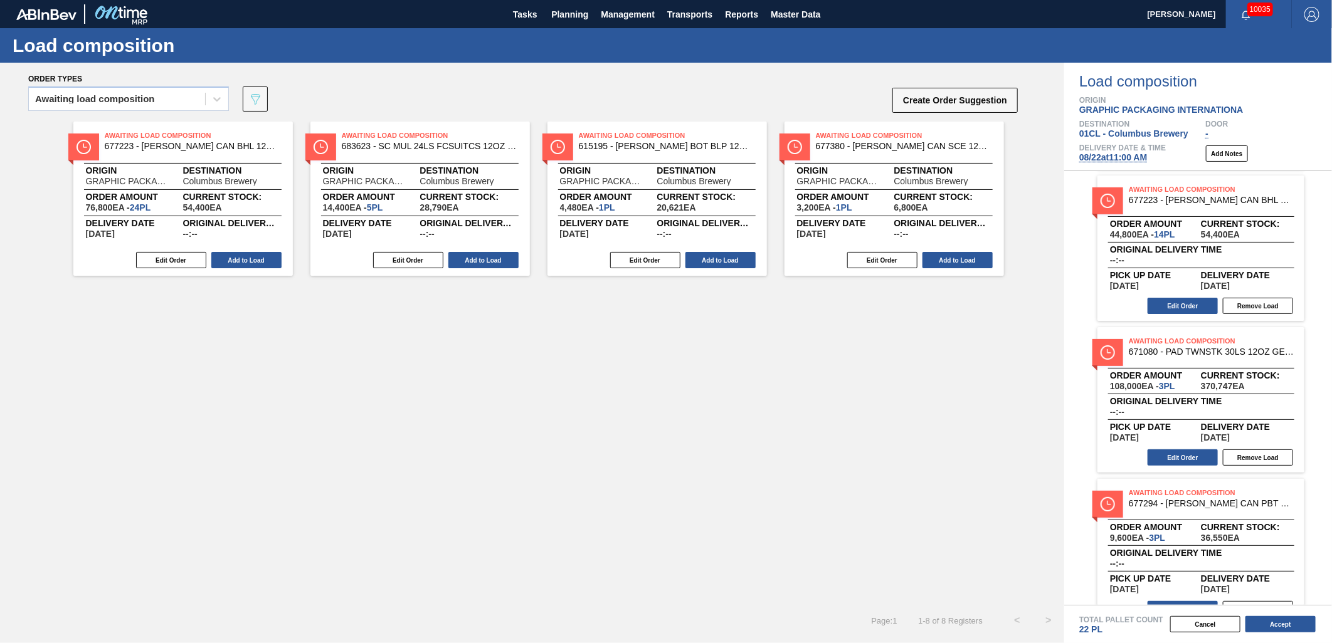
scroll to position [178, 0]
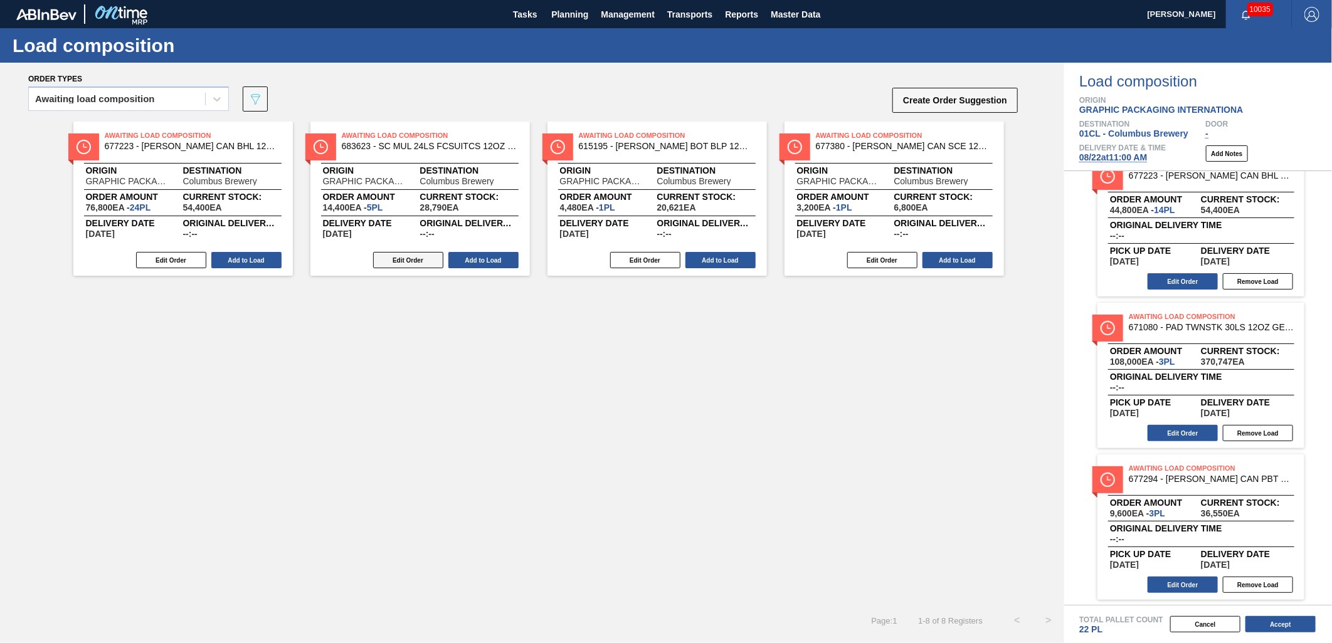
click at [406, 263] on button "Edit Order" at bounding box center [408, 260] width 70 height 16
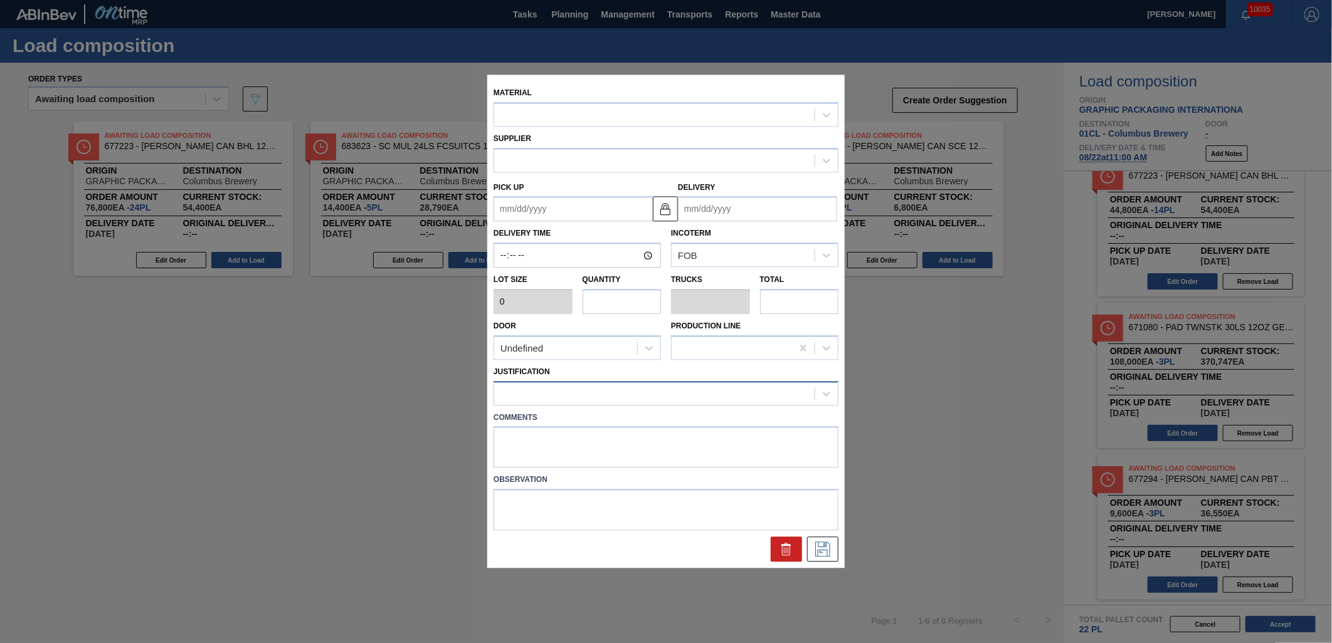
type input "2,880"
type input "5"
type input "0.192"
type input "14,400"
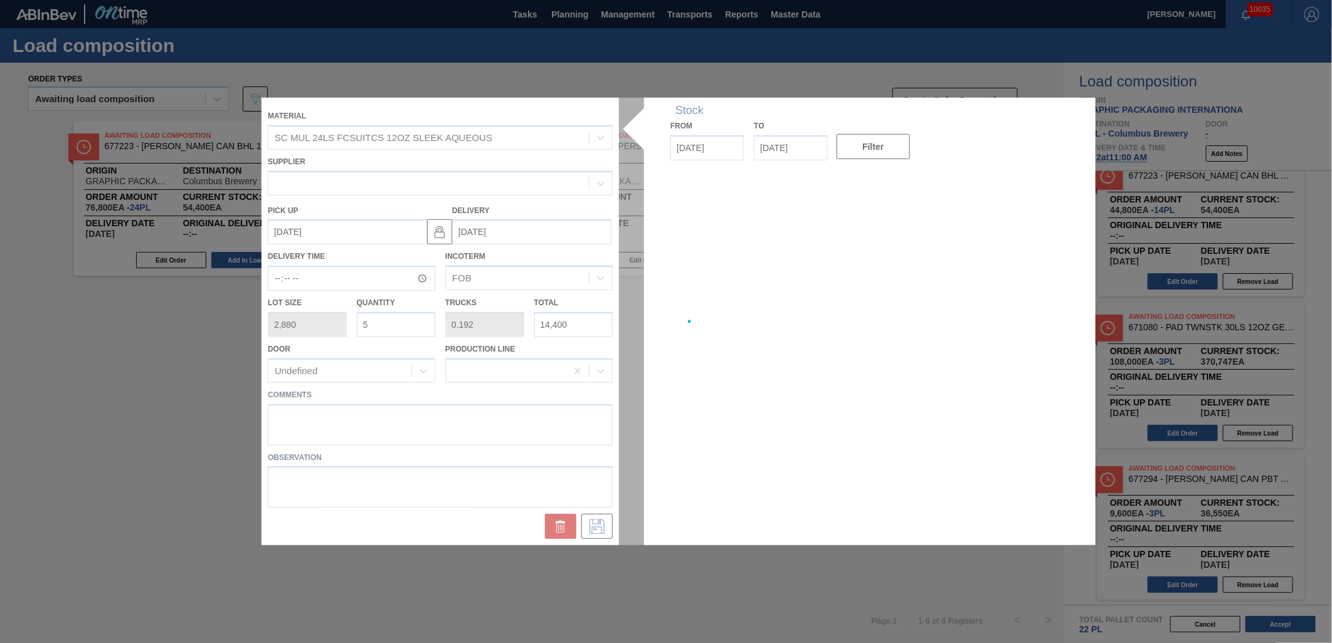
type up "[DATE]"
type input "[DATE]"
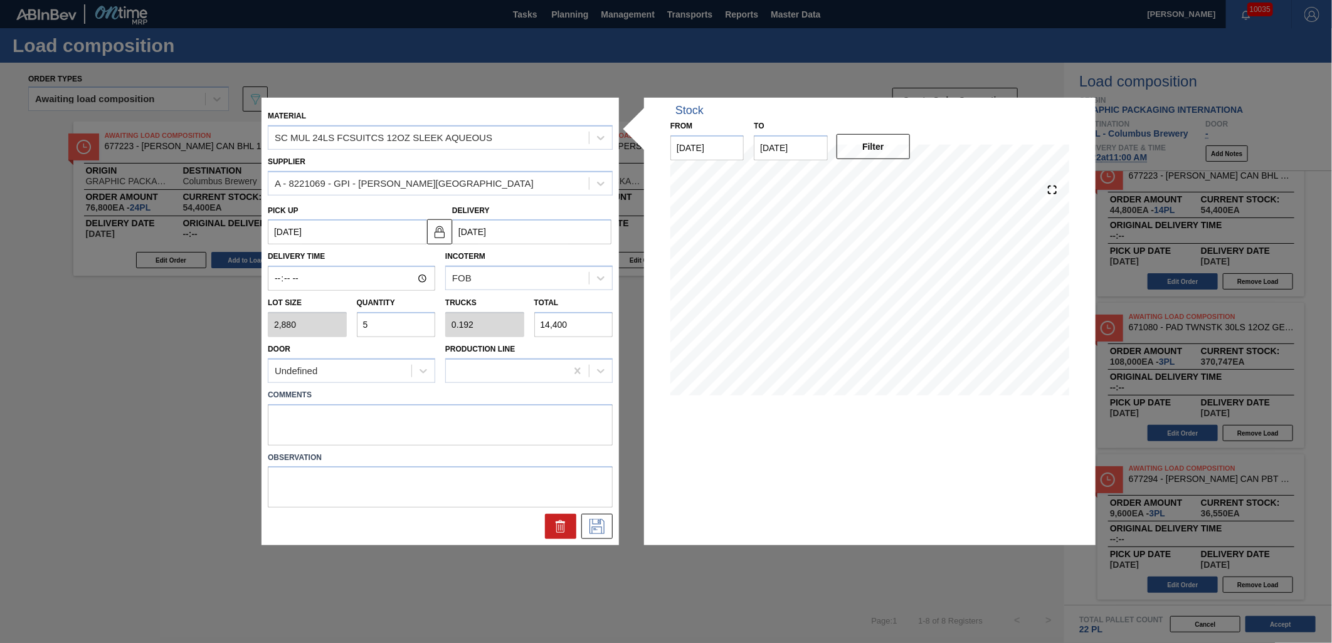
click at [396, 329] on input "5" at bounding box center [396, 324] width 79 height 25
type input "0"
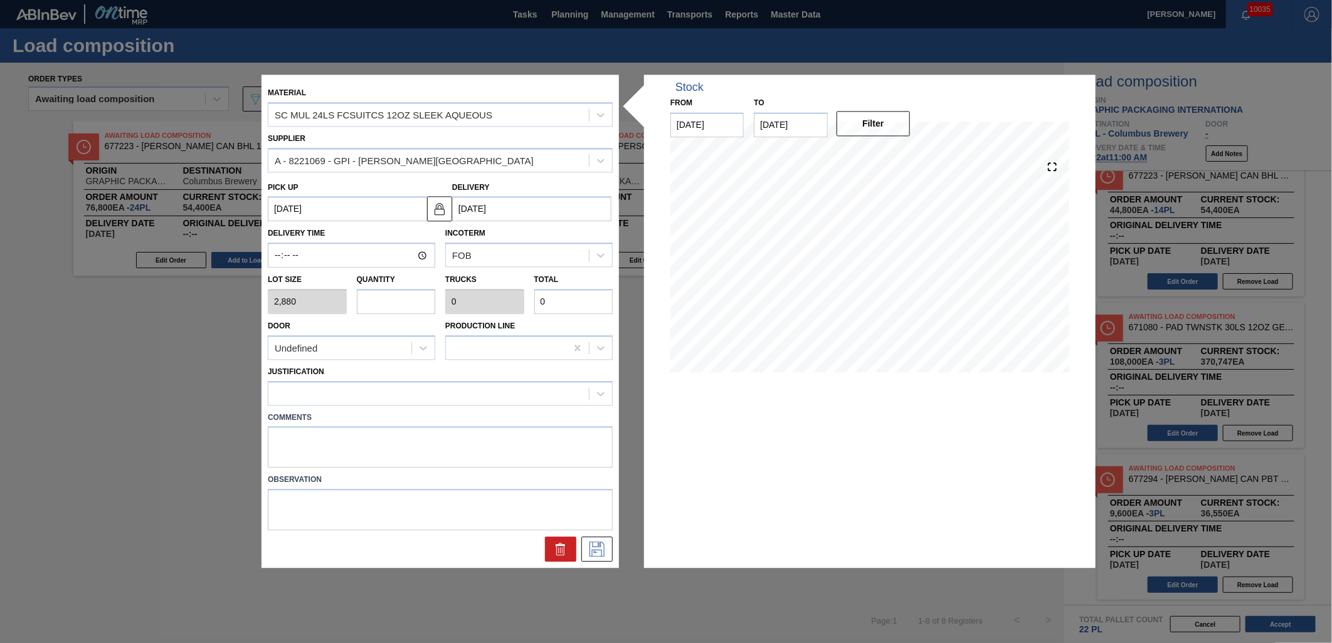
type input "4"
type input "0.154"
type input "11,520"
type input "4"
click at [602, 540] on button at bounding box center [596, 549] width 31 height 25
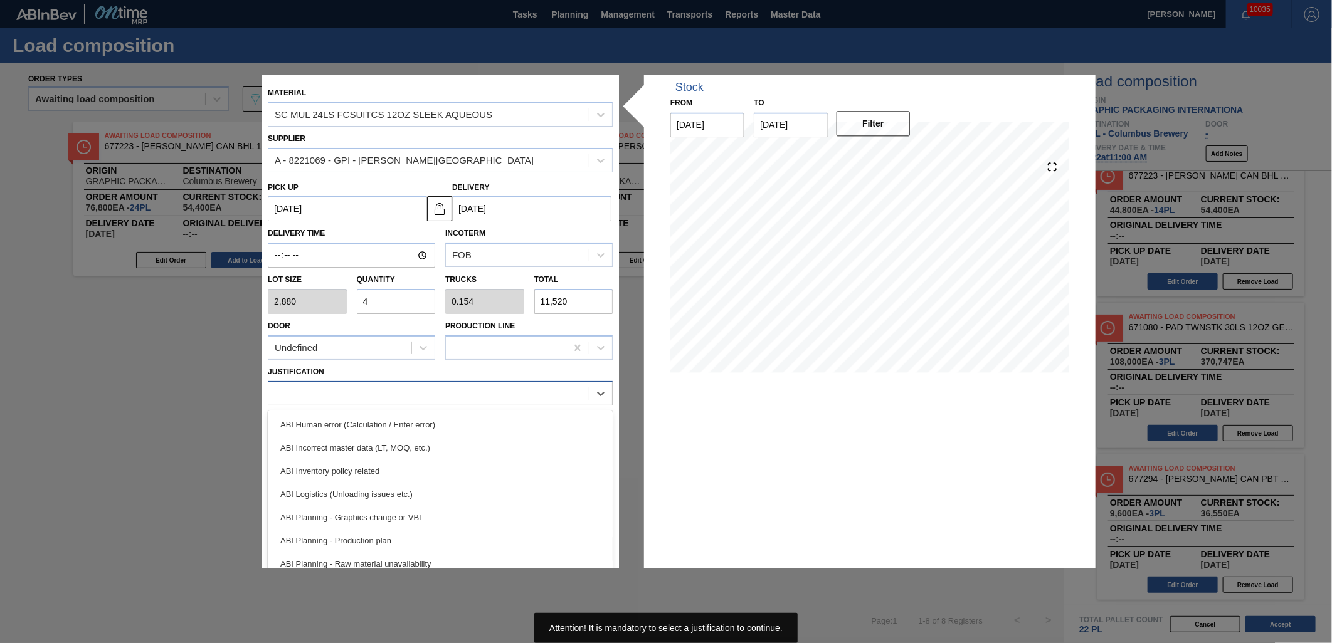
click at [495, 386] on div at bounding box center [428, 393] width 320 height 18
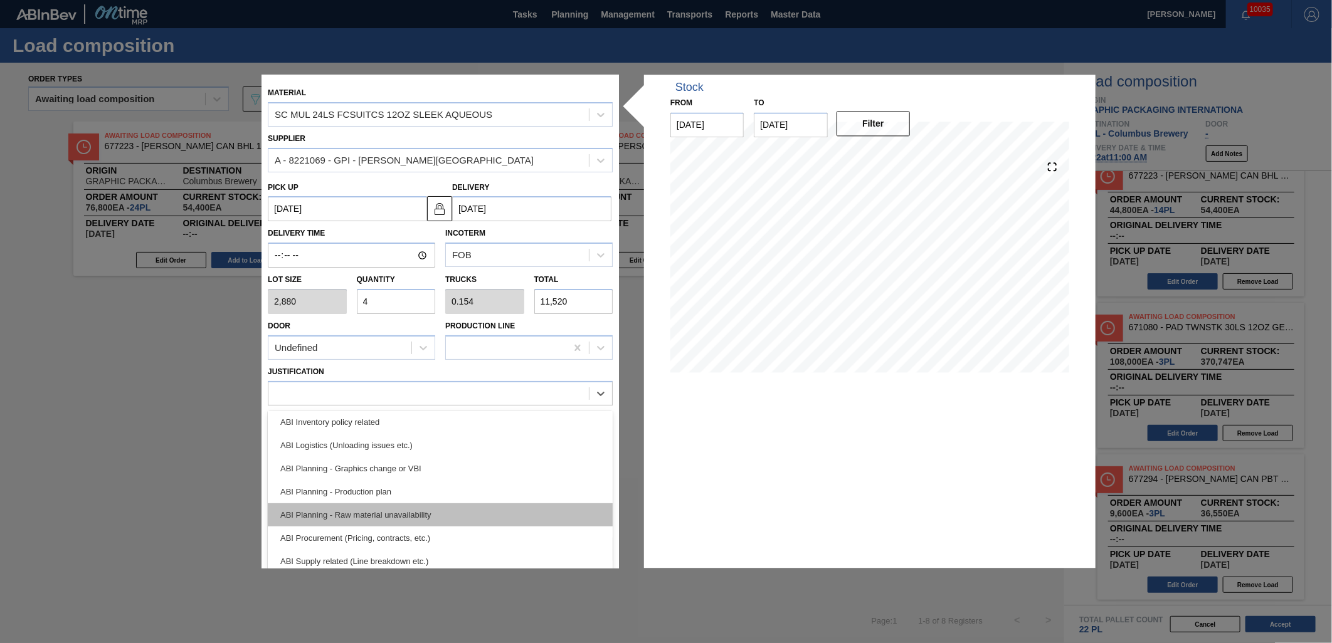
scroll to position [70, 0]
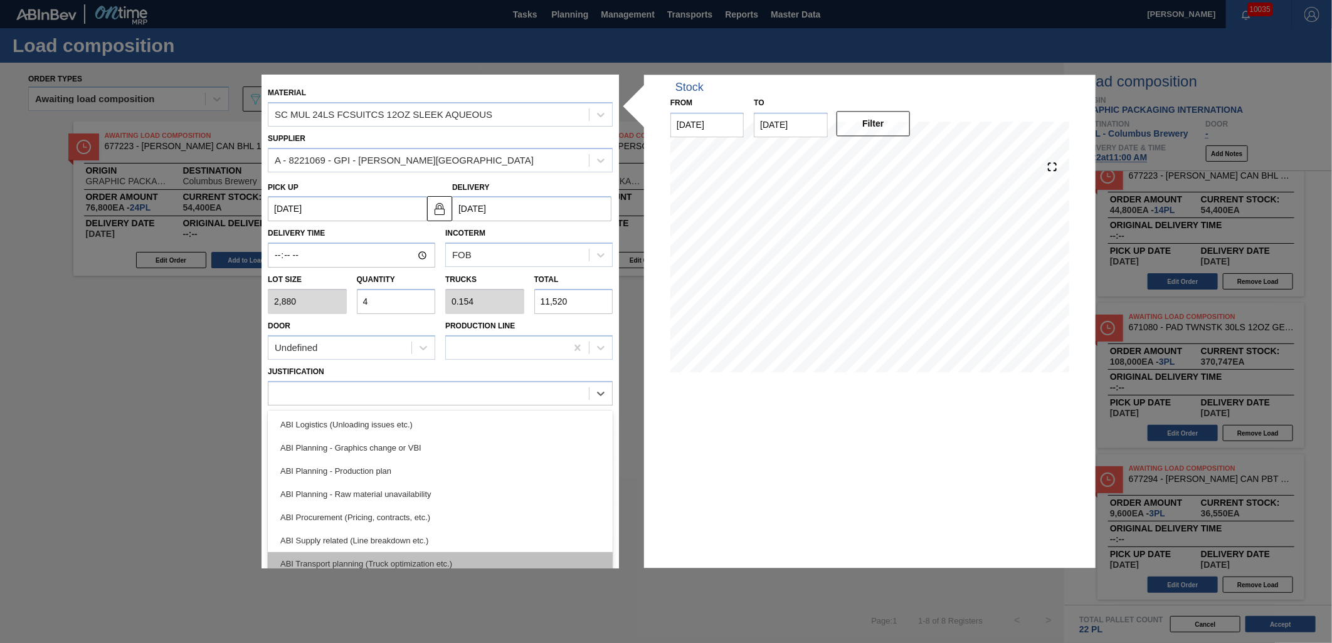
click at [475, 554] on div "ABI Transport planning (Truck optimization etc.)" at bounding box center [440, 563] width 345 height 23
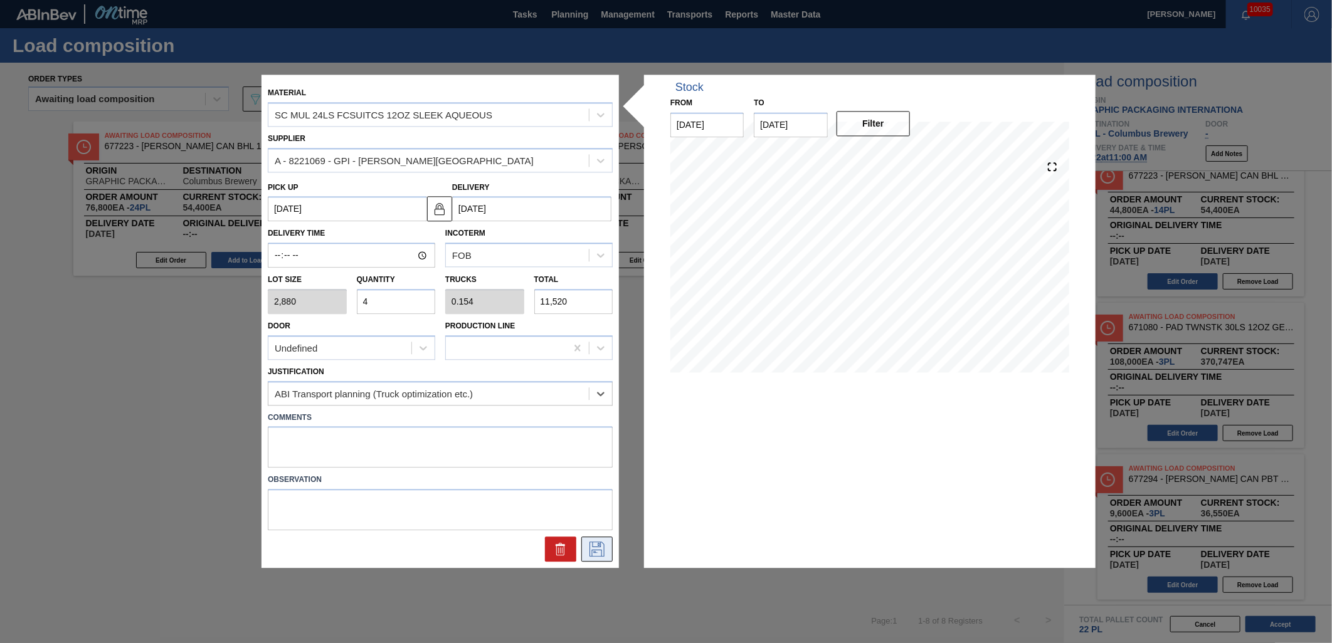
click at [597, 546] on icon at bounding box center [597, 549] width 20 height 15
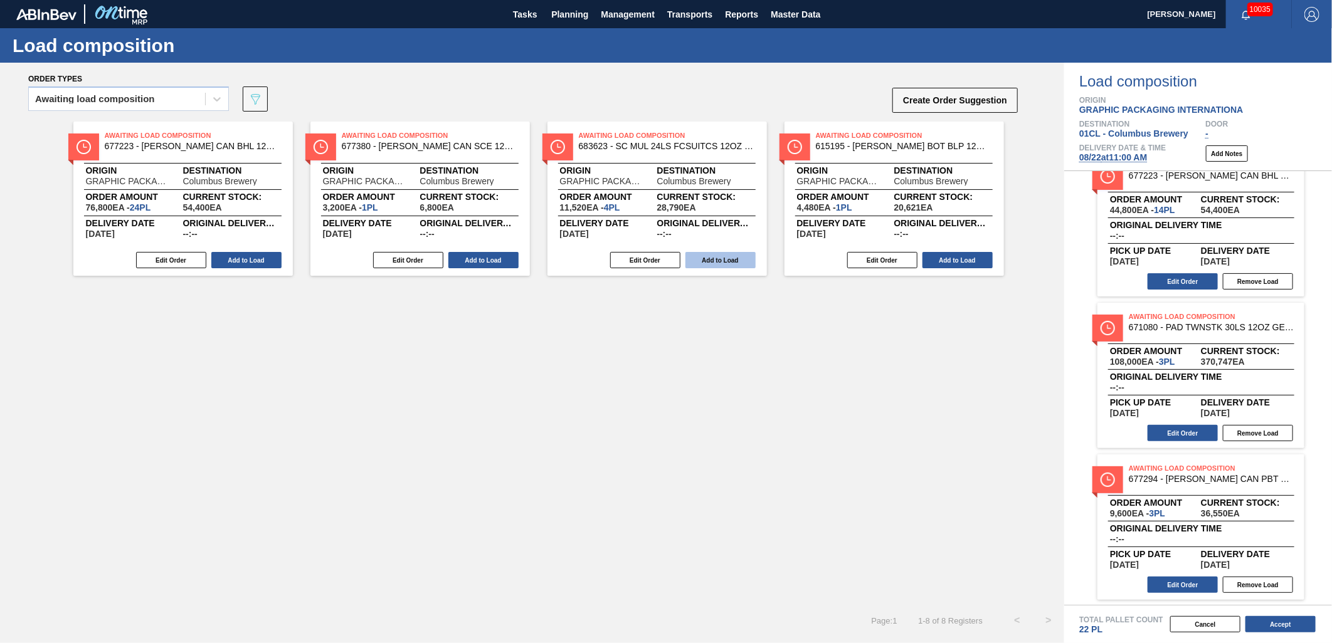
click at [715, 260] on button "Add to Load" at bounding box center [720, 260] width 70 height 16
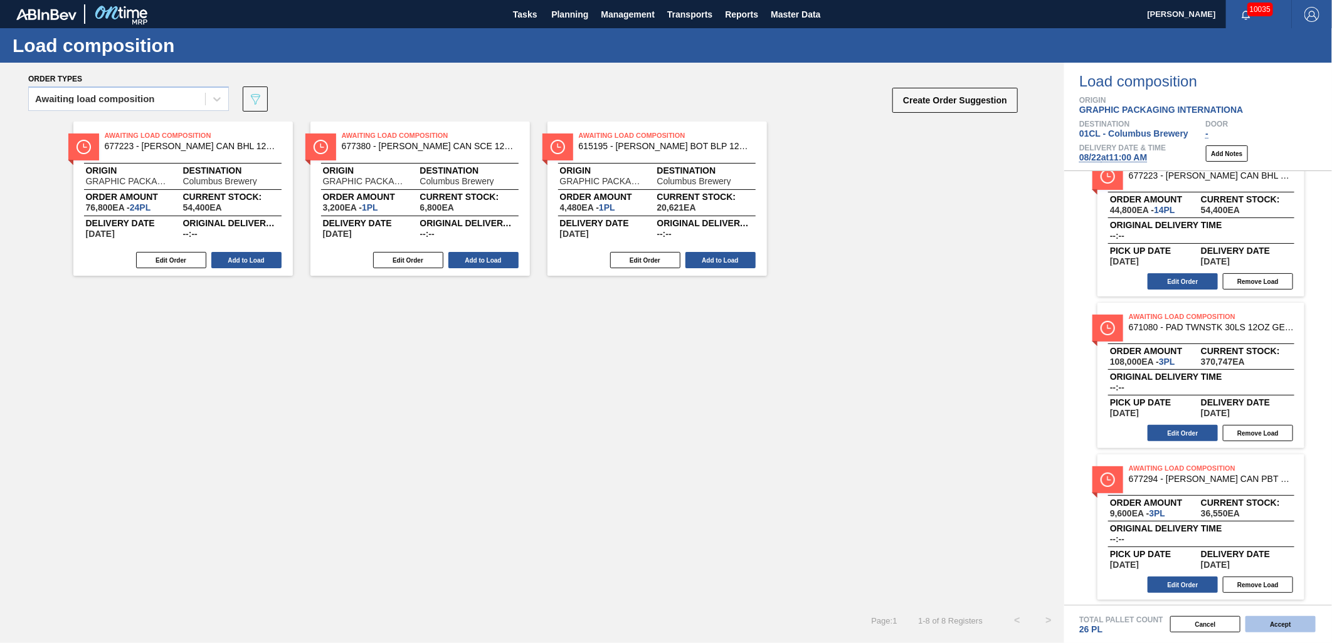
click at [1198, 579] on button "Accept" at bounding box center [1280, 624] width 70 height 16
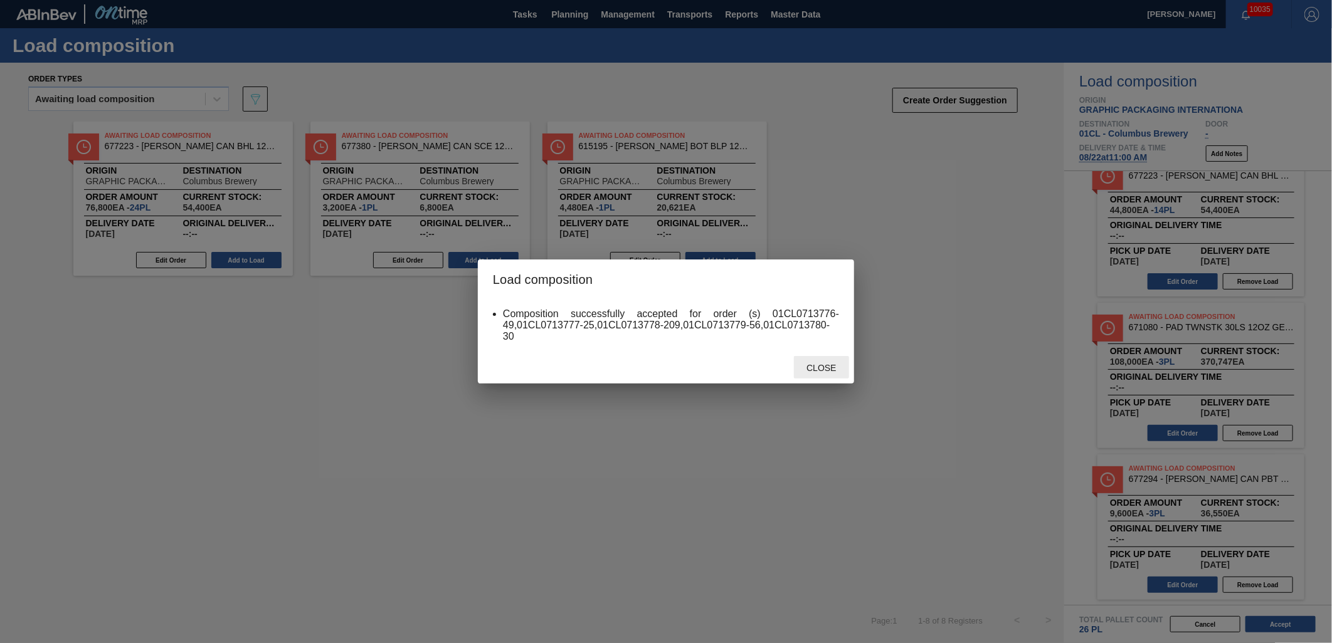
click at [819, 370] on span "Close" at bounding box center [821, 368] width 50 height 10
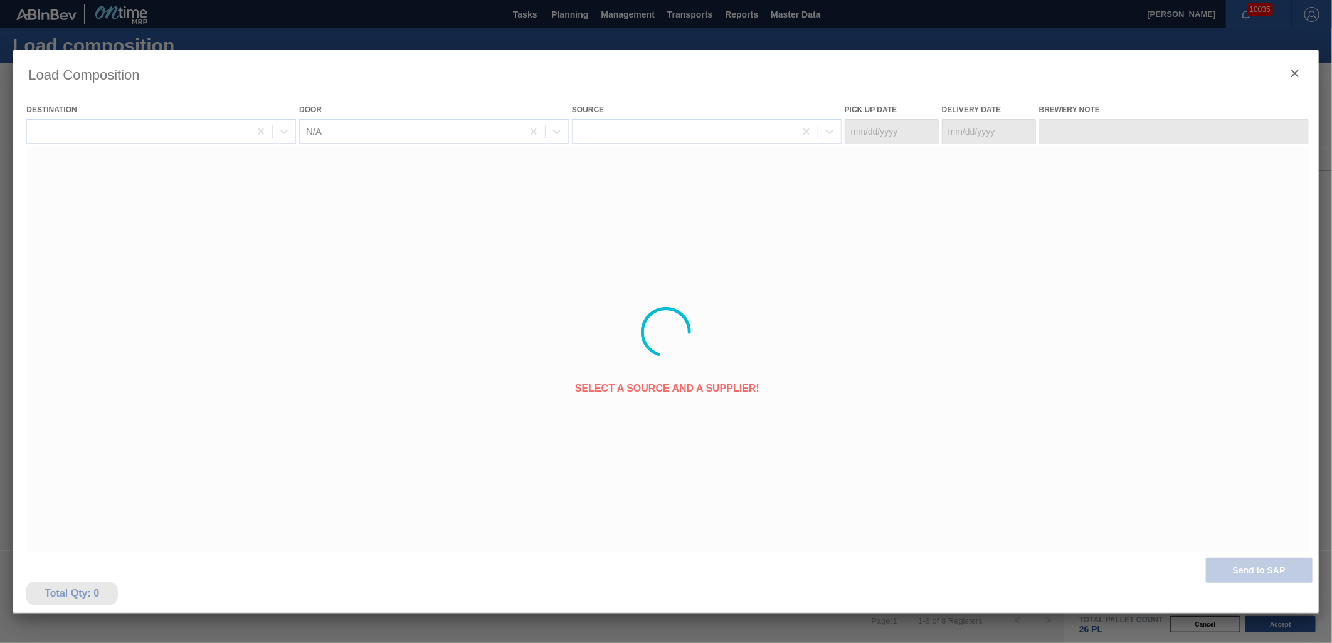
type Date "[DATE]"
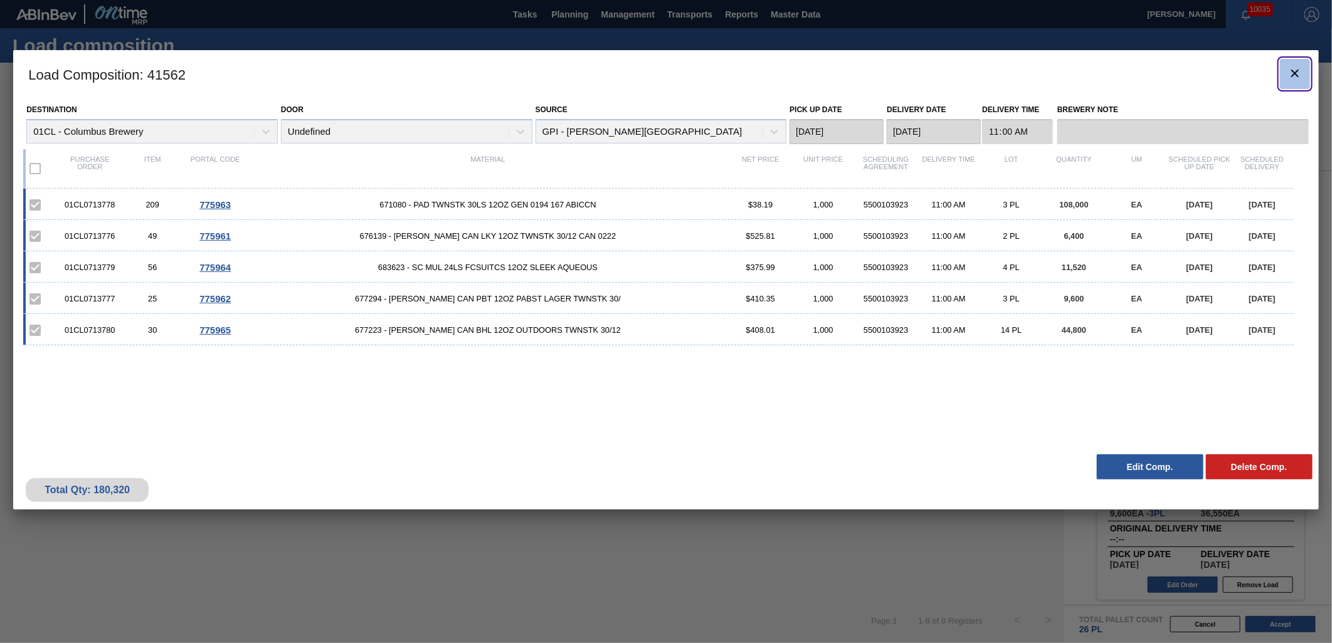
click at [1198, 67] on icon "botão de ícone" at bounding box center [1294, 73] width 15 height 15
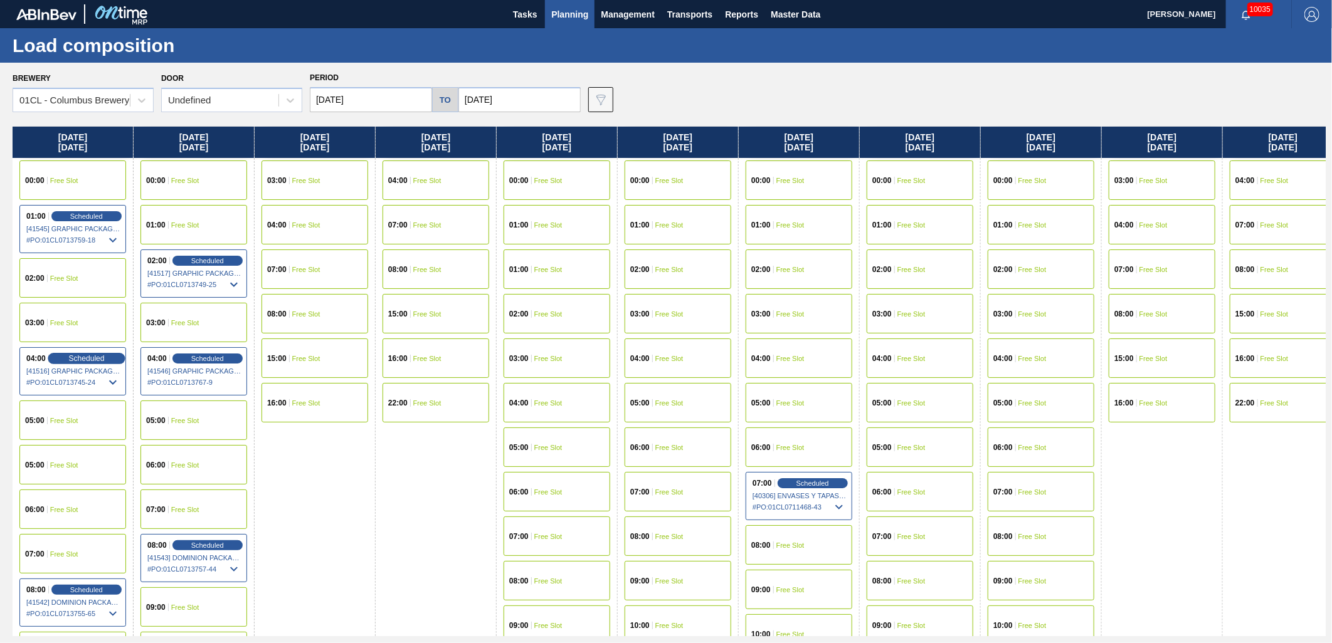
click at [80, 360] on span "Scheduled" at bounding box center [86, 358] width 36 height 8
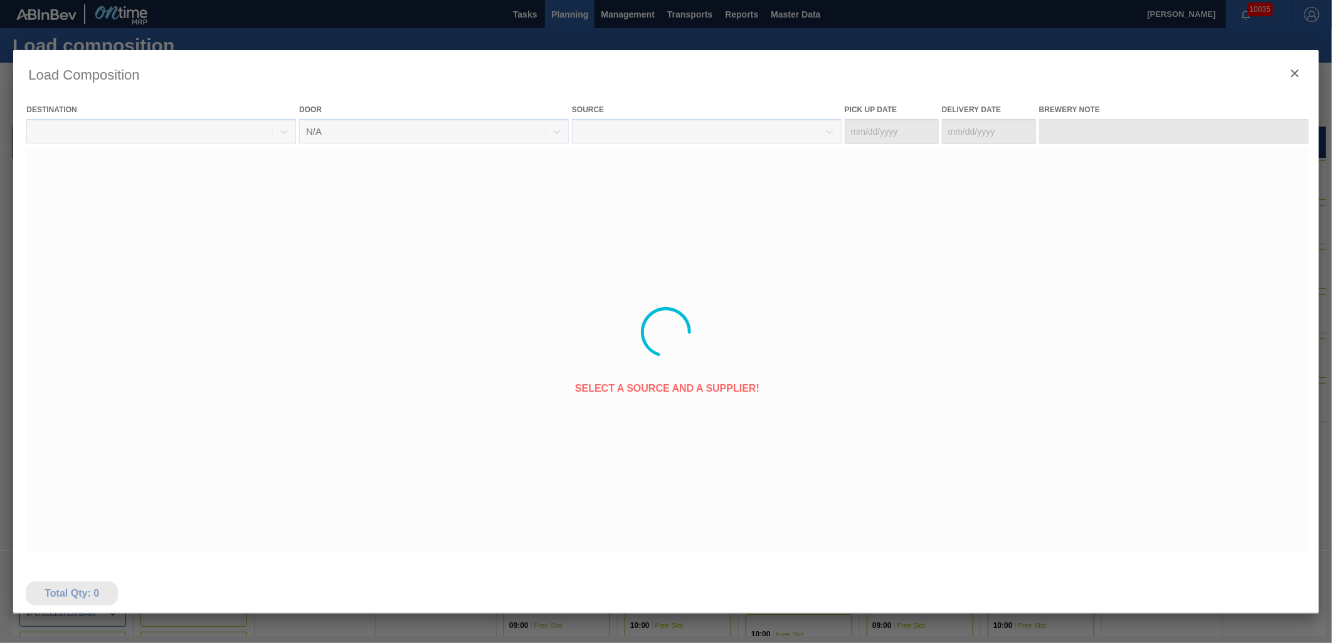
type Date "[DATE]"
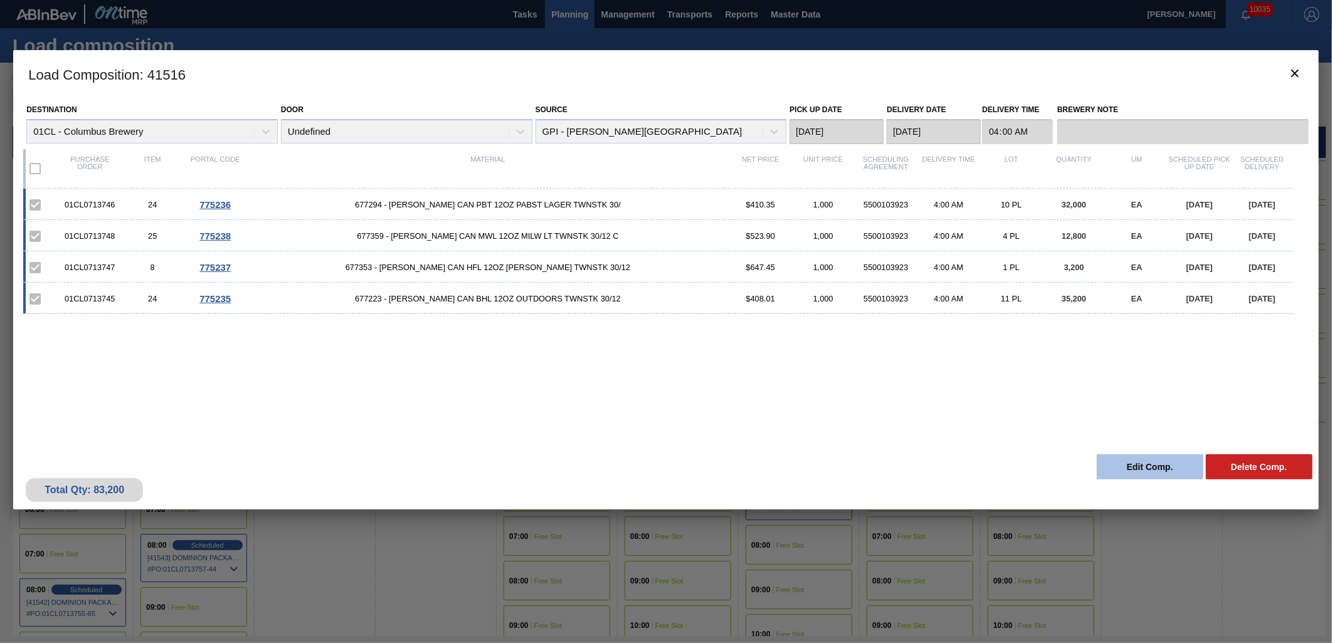
click at [1137, 468] on button "Edit Comp." at bounding box center [1149, 467] width 107 height 25
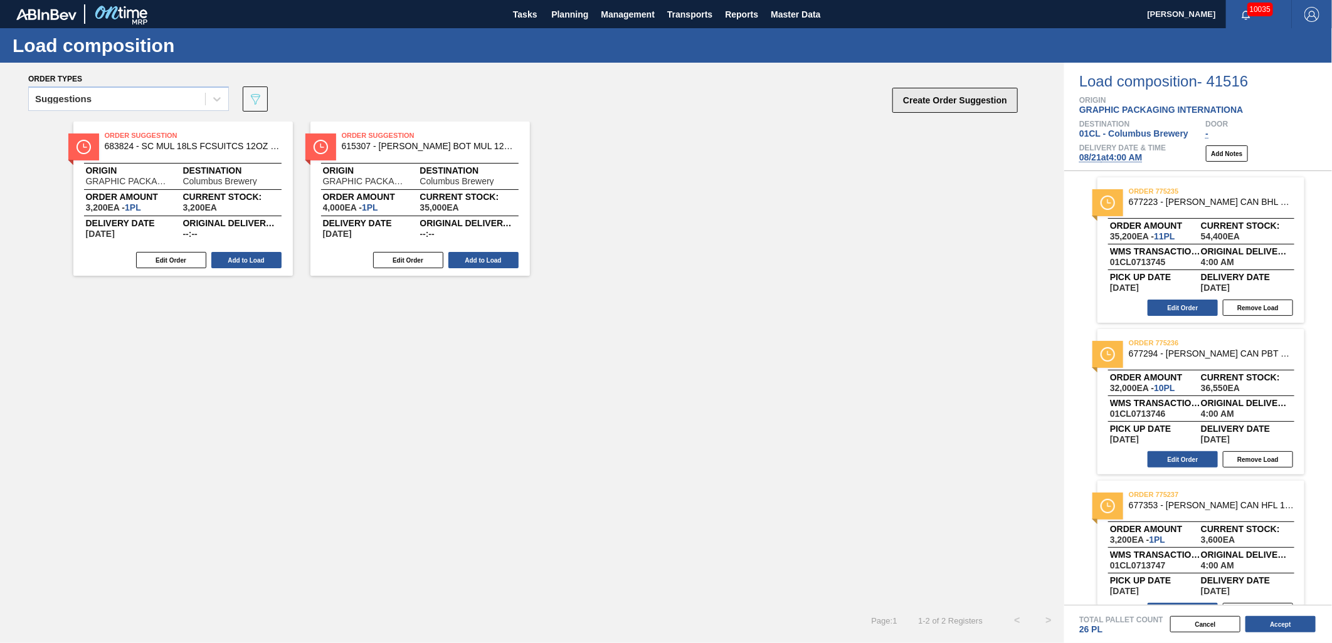
click at [912, 97] on button "Create Order Suggestion" at bounding box center [954, 100] width 125 height 25
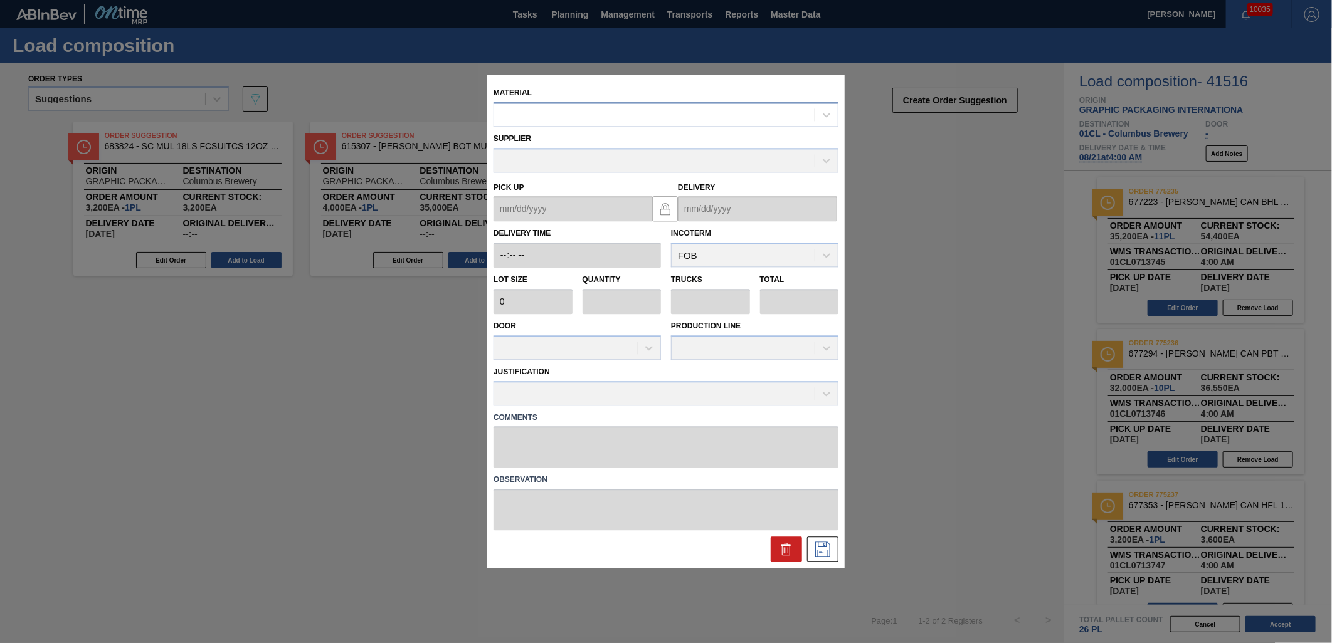
click at [556, 118] on div at bounding box center [654, 115] width 320 height 18
type input "683623"
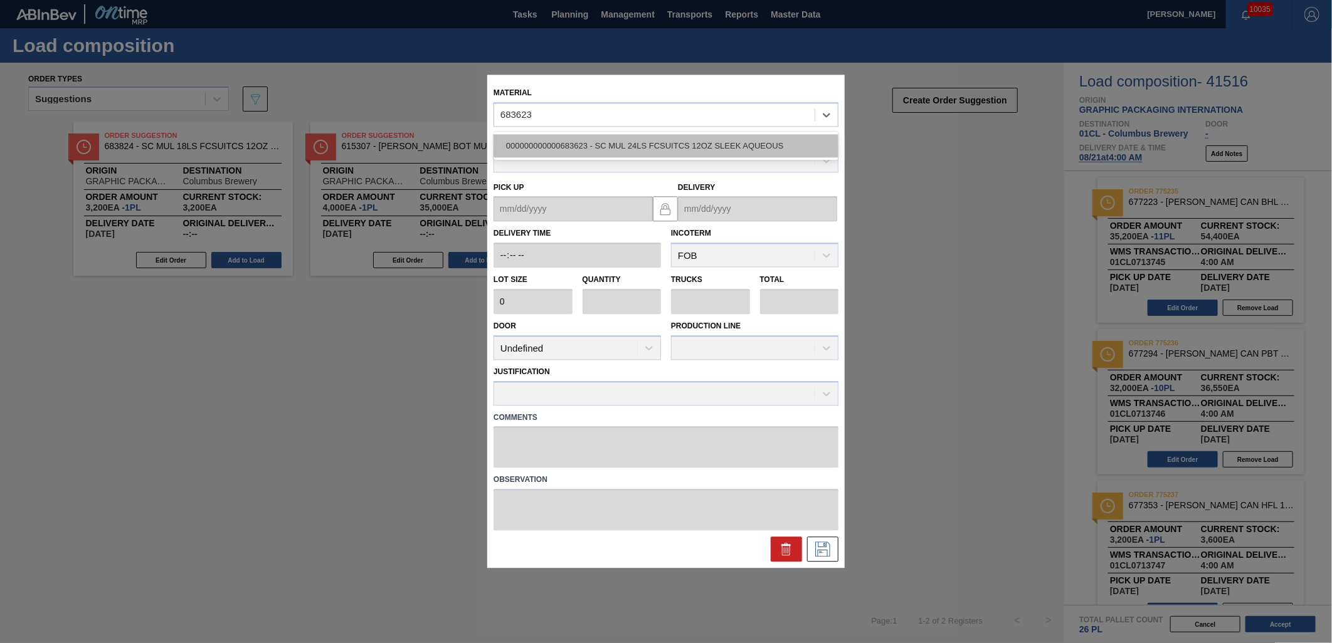
click at [598, 149] on div "000000000000683623 - SC MUL 24LS FCSUITCS 12OZ SLEEK AQUEOUS" at bounding box center [665, 145] width 345 height 23
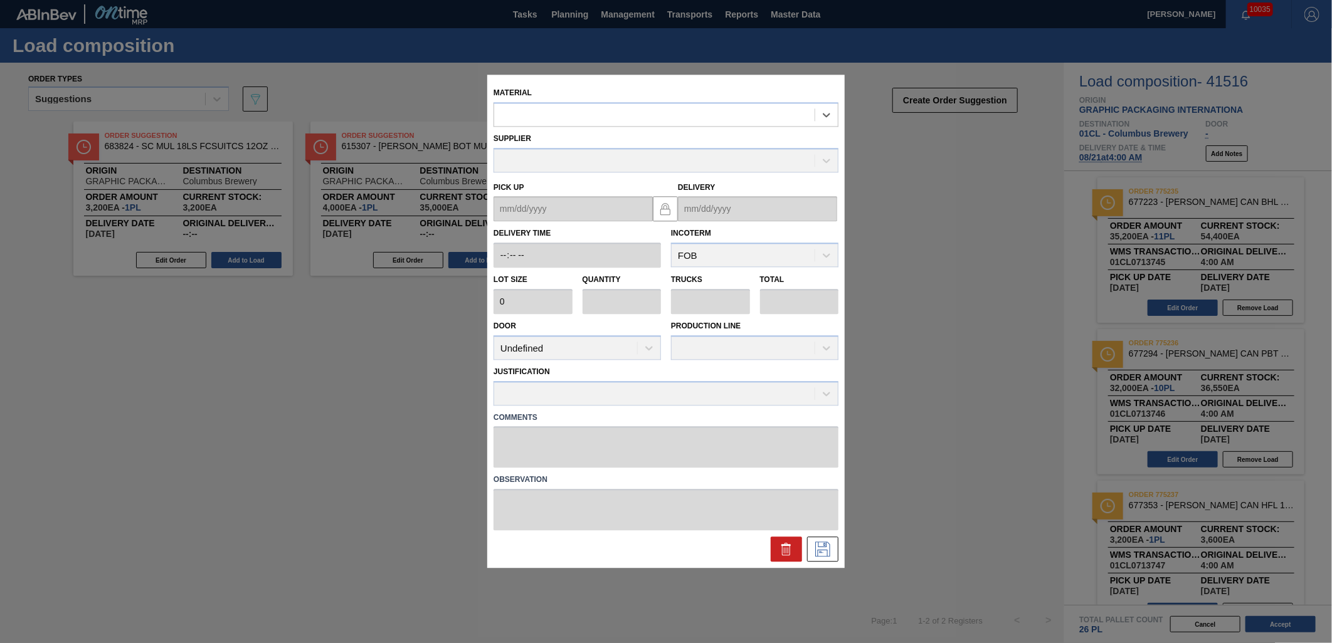
type input "2,880"
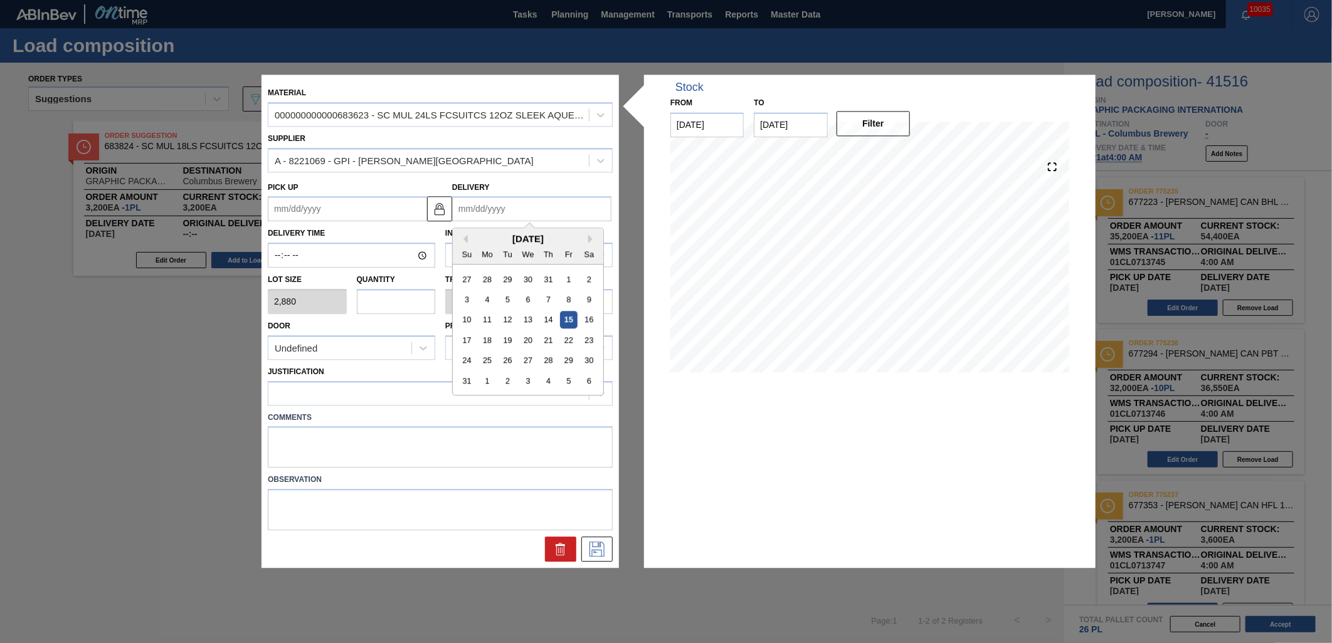
click at [544, 210] on input "Delivery" at bounding box center [531, 209] width 159 height 25
click at [544, 345] on div "21" at bounding box center [548, 340] width 17 height 17
type up "[DATE]"
type input "[DATE]"
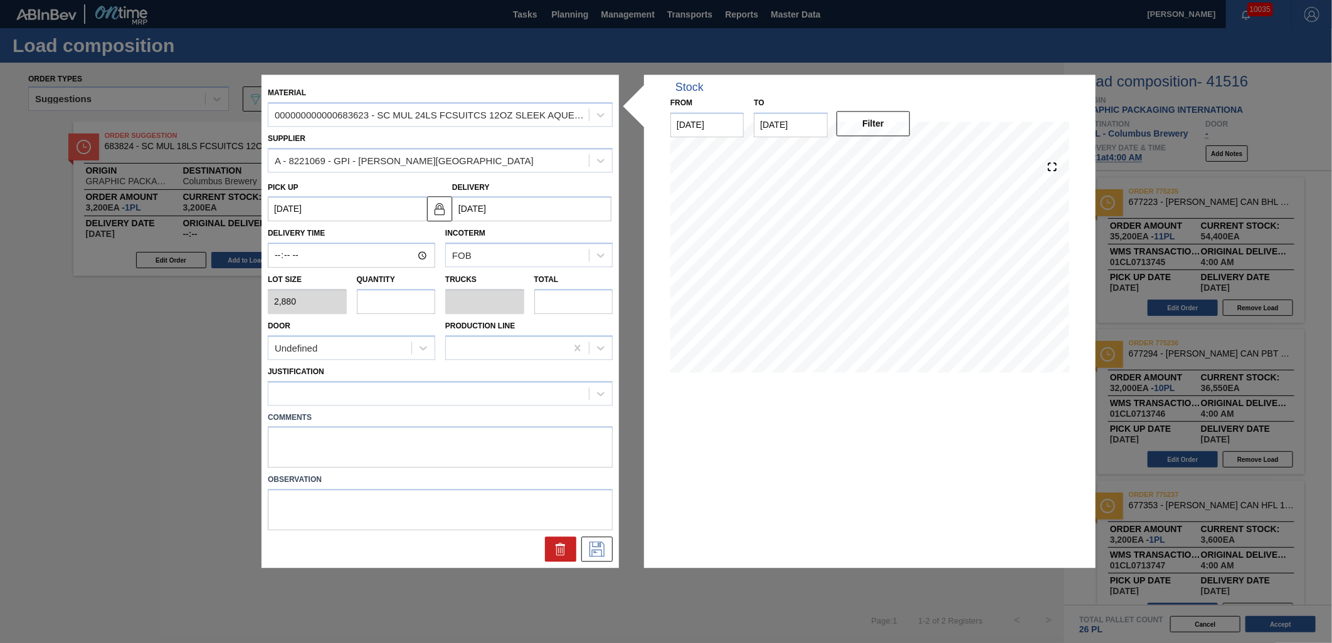
click at [400, 301] on input "text" at bounding box center [396, 301] width 79 height 25
type input "1"
type input "0.038"
type input "2,880"
type input "1"
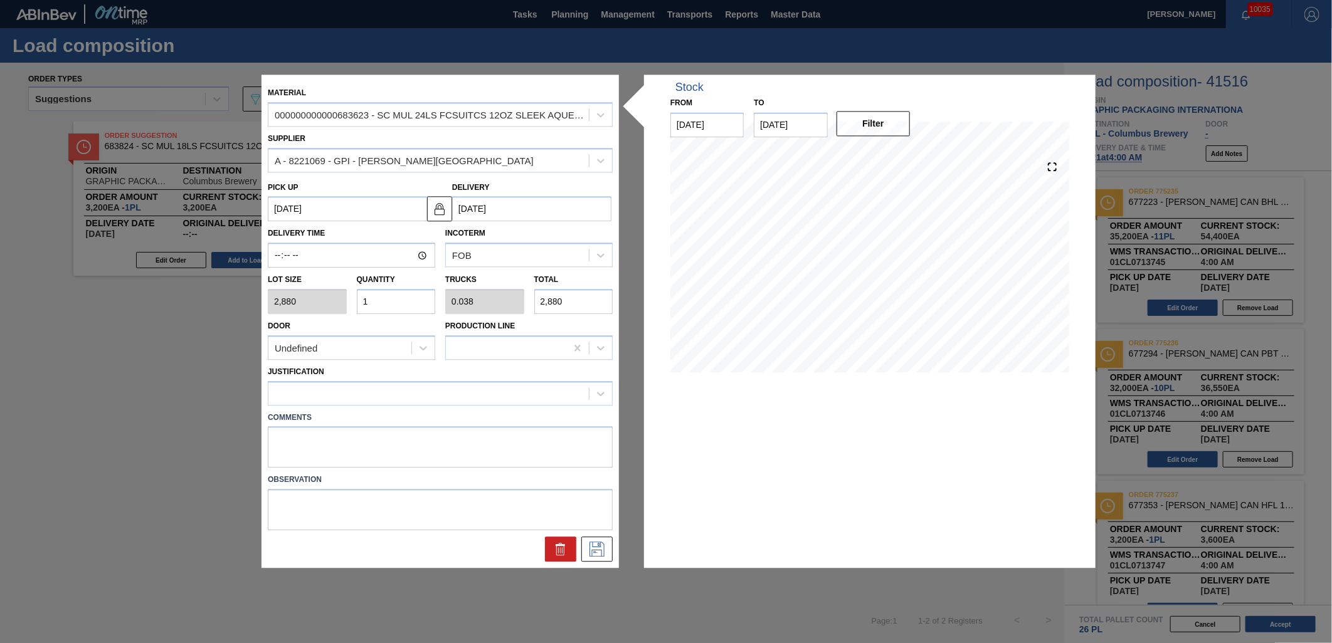
click at [433, 379] on div "Justification" at bounding box center [440, 384] width 345 height 43
click at [438, 392] on div at bounding box center [428, 393] width 320 height 18
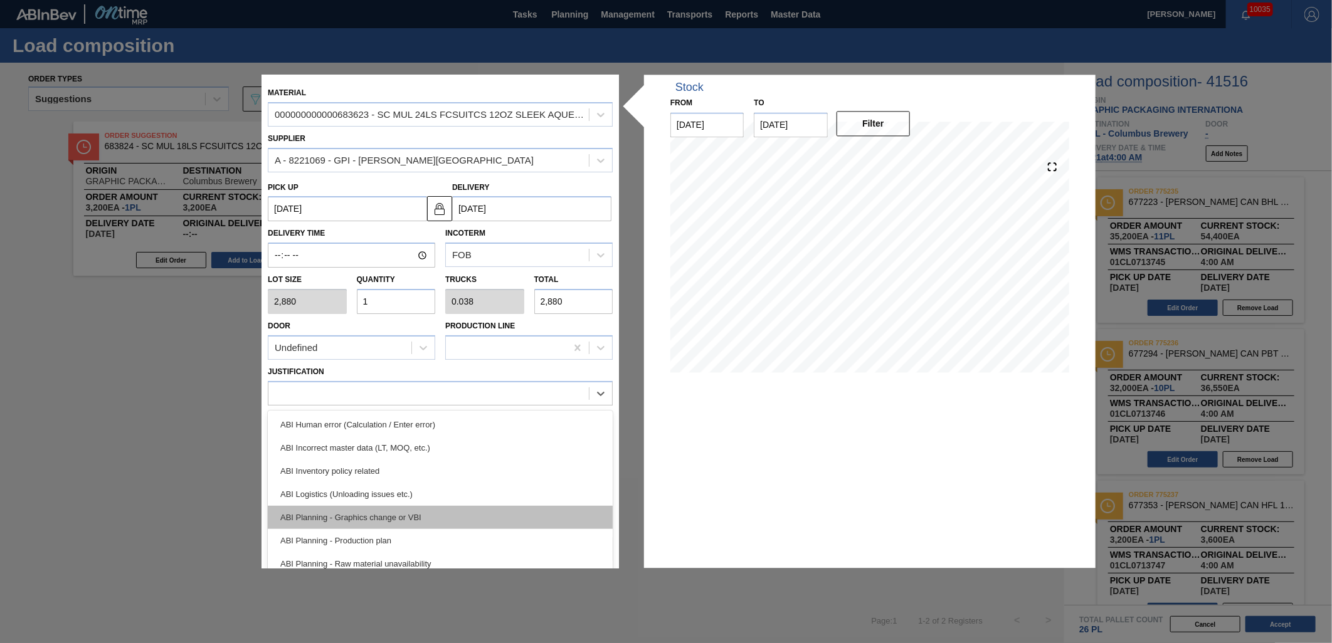
scroll to position [70, 0]
drag, startPoint x: 464, startPoint y: 555, endPoint x: 473, endPoint y: 553, distance: 9.7
click at [464, 555] on div "ABI Transport planning (Truck optimization etc.)" at bounding box center [440, 563] width 345 height 23
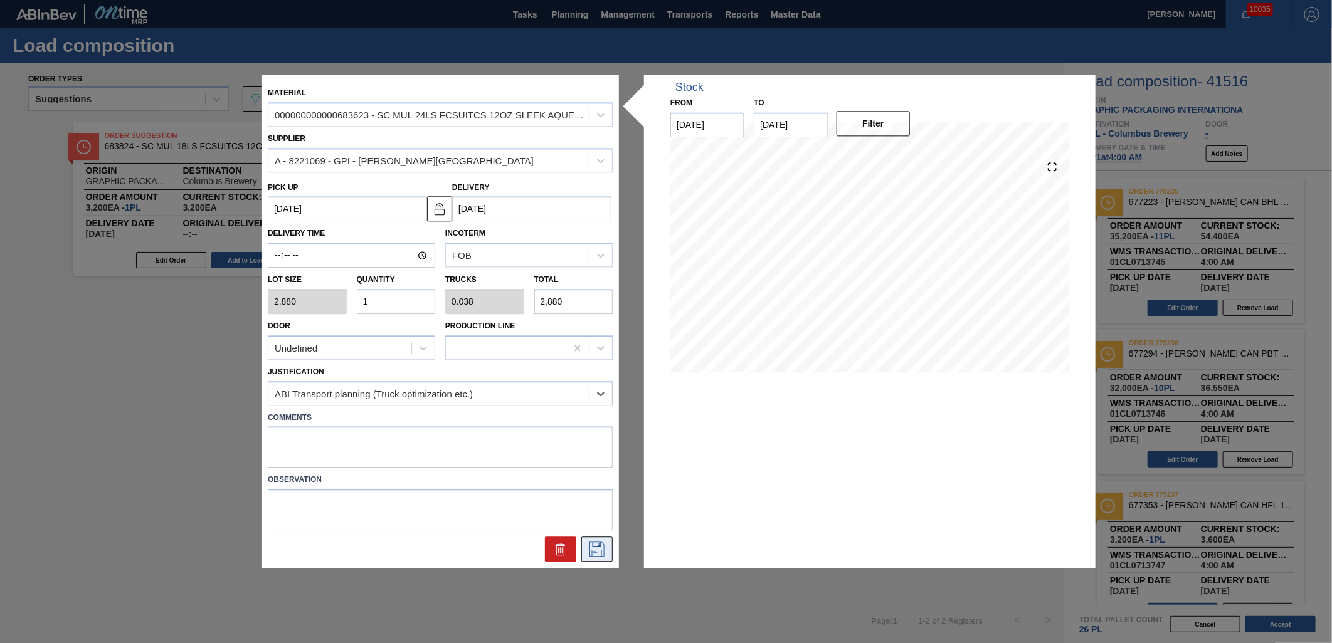
click at [597, 545] on icon at bounding box center [597, 549] width 20 height 15
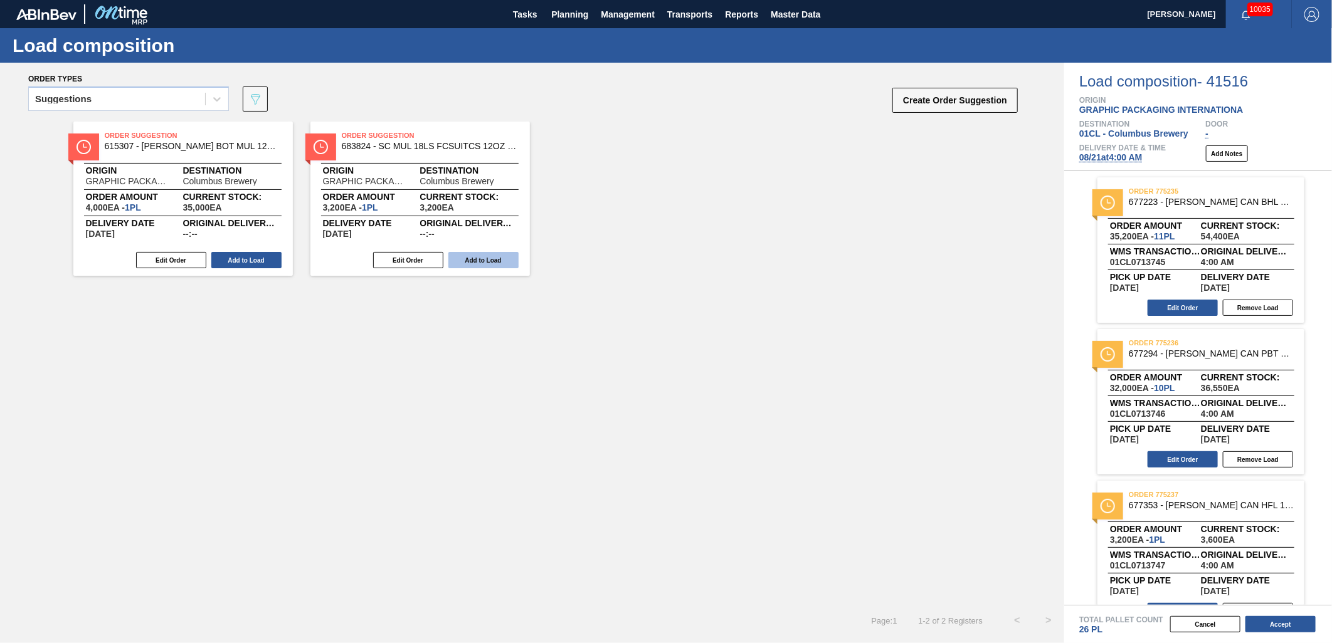
click at [481, 260] on button "Add to Load" at bounding box center [483, 260] width 70 height 16
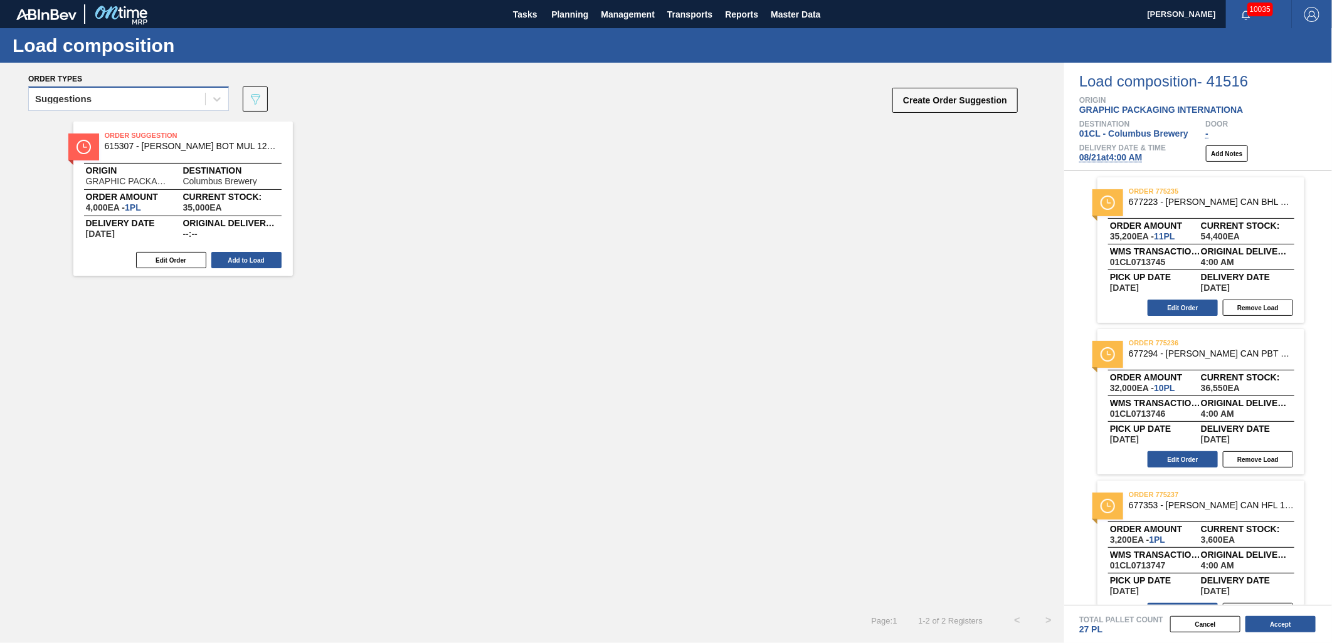
click at [157, 95] on div "Suggestions" at bounding box center [117, 99] width 176 height 18
click at [127, 116] on div "Awaiting load composition Suggestions Released - Awaiting Load Comp." at bounding box center [128, 153] width 201 height 75
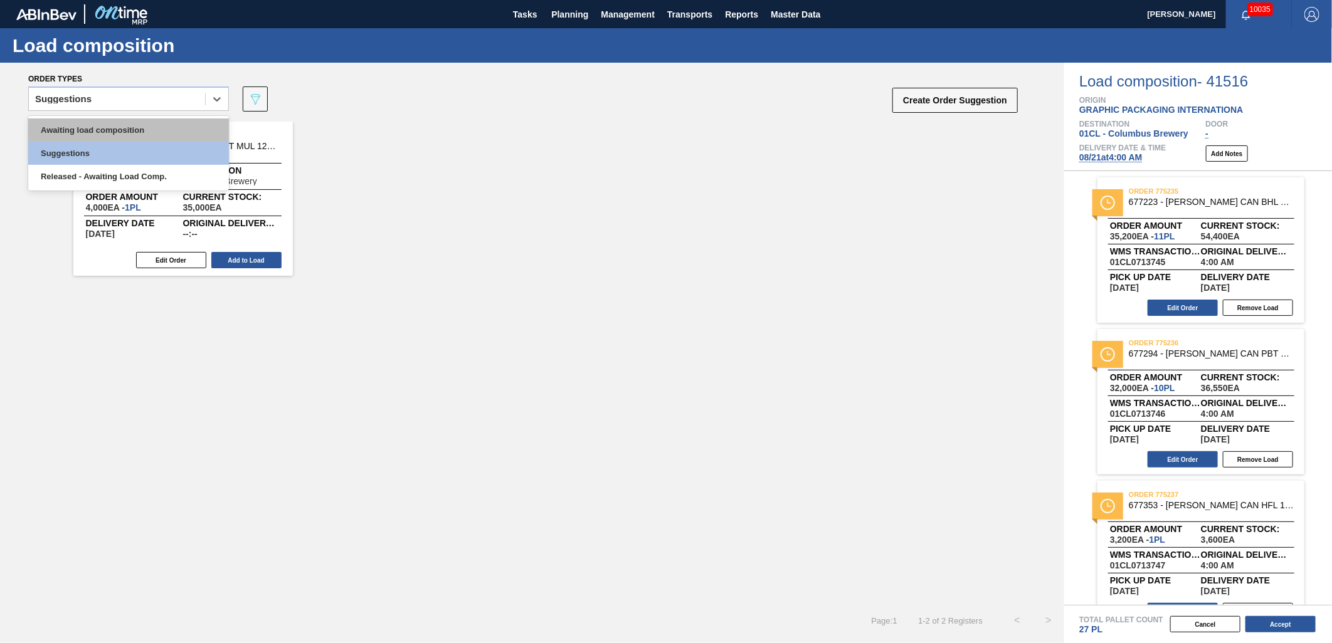
click at [122, 125] on div "Awaiting load composition" at bounding box center [128, 129] width 201 height 23
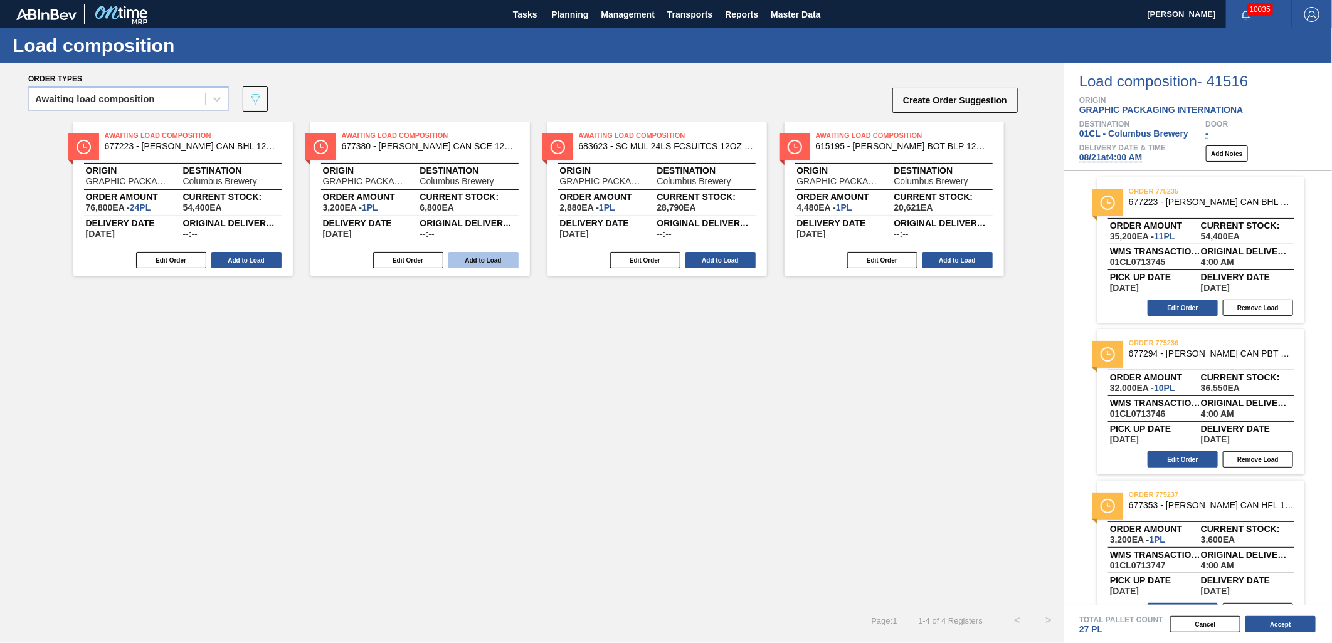
click at [472, 261] on button "Add to Load" at bounding box center [483, 260] width 70 height 16
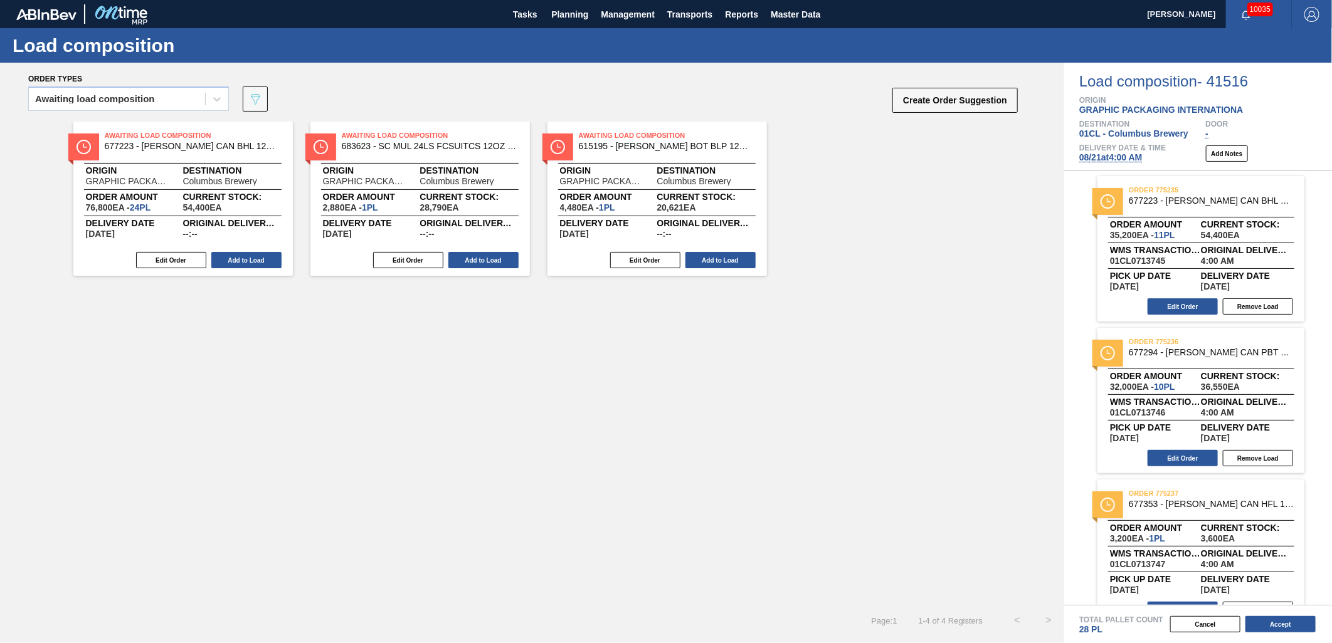
scroll to position [0, 0]
click at [1163, 313] on button "Edit Order" at bounding box center [1182, 308] width 70 height 16
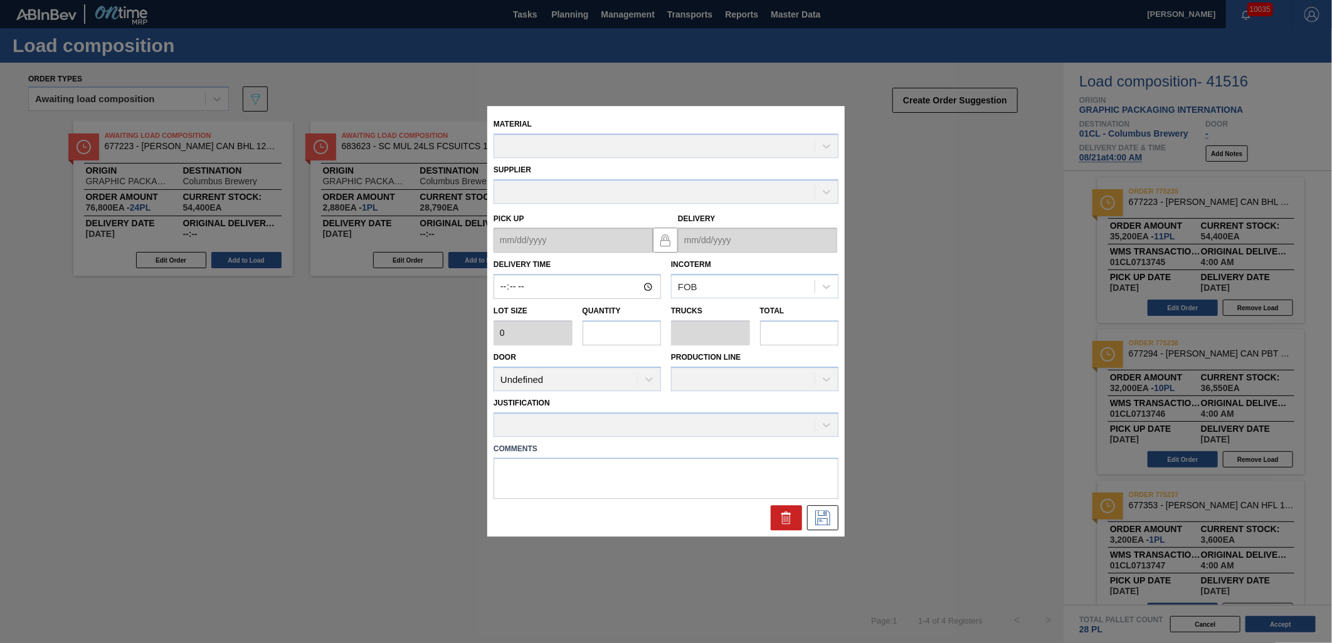
type input "04:00:00"
type input "3,200"
type input "11"
type input "0.423"
type input "35,200"
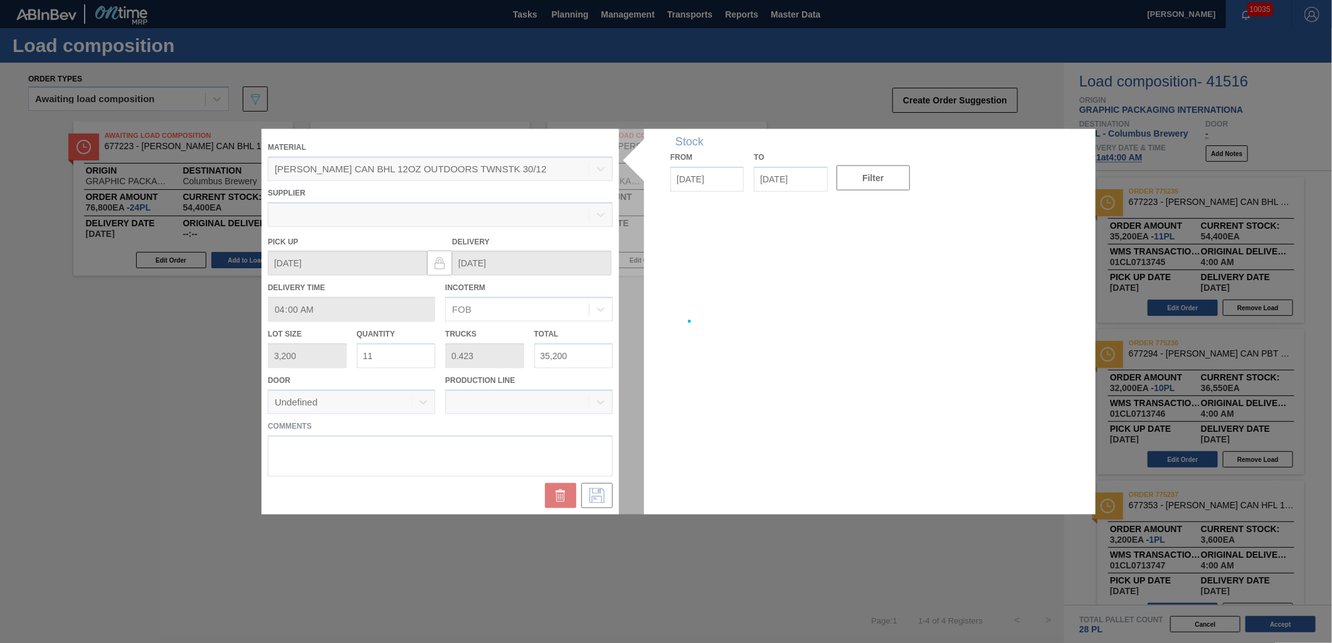
type up "[DATE]"
type input "[DATE]"
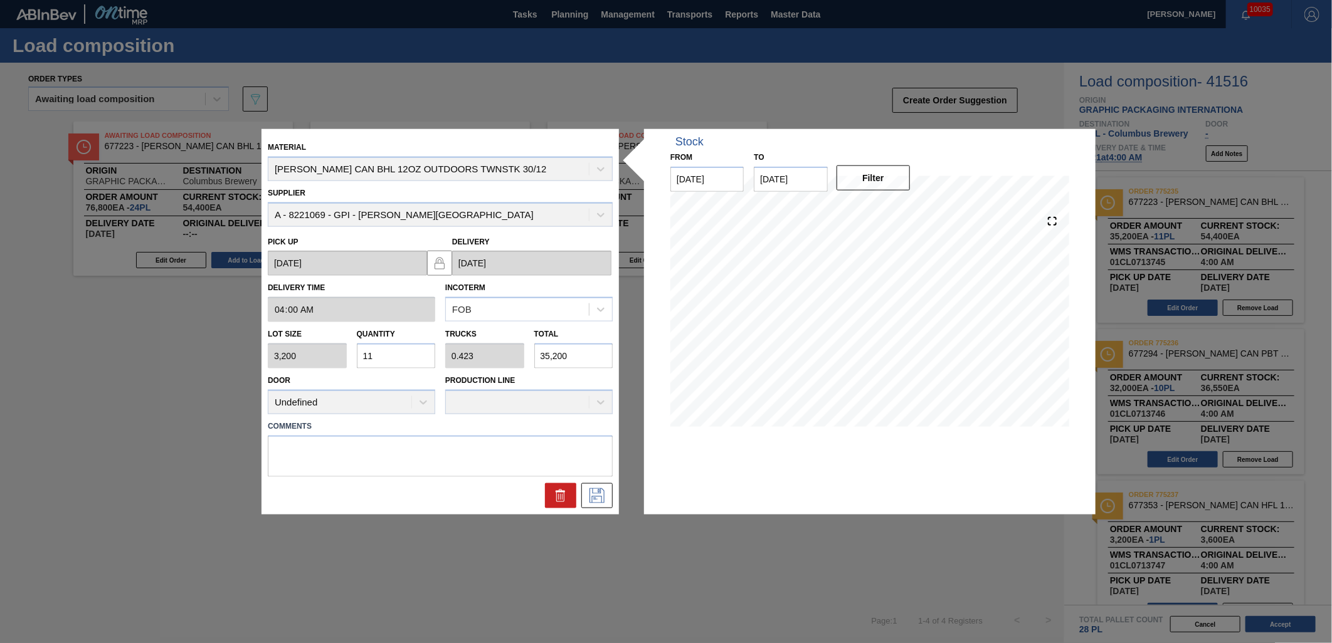
click at [407, 360] on input "11" at bounding box center [396, 356] width 79 height 25
type input "1"
type input "0.038"
type input "3,200"
type input "0"
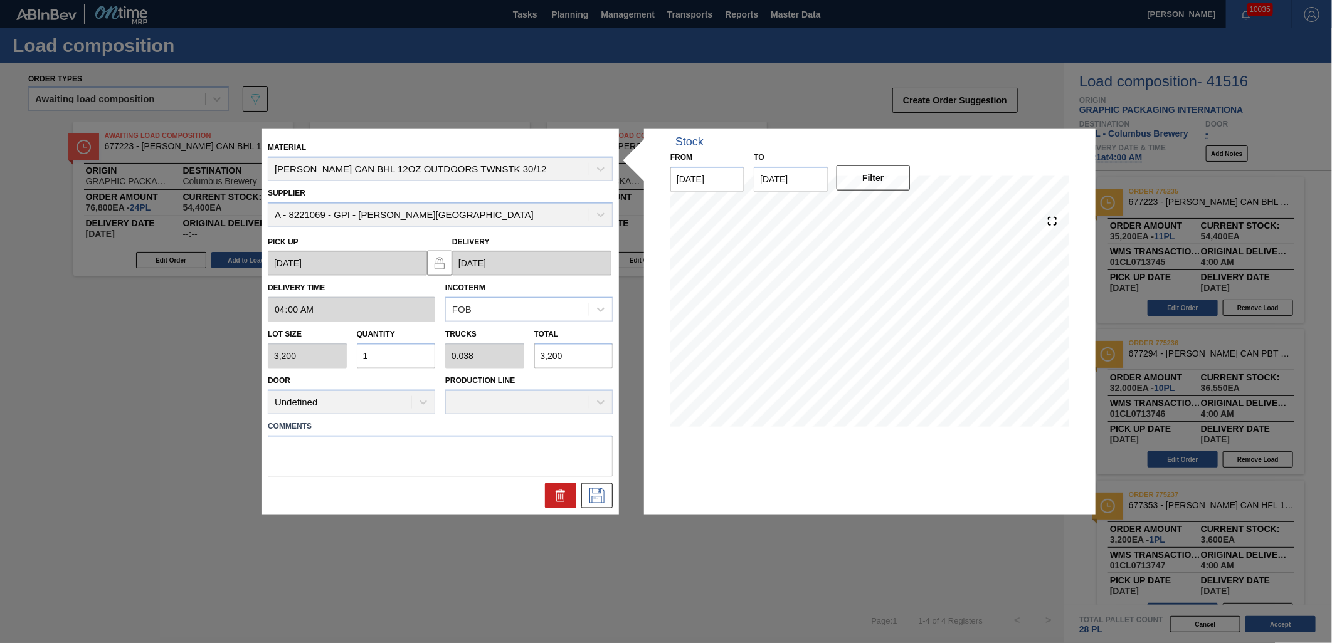
type input "0"
type input "8"
type input "0.308"
type input "25,600"
type input "8"
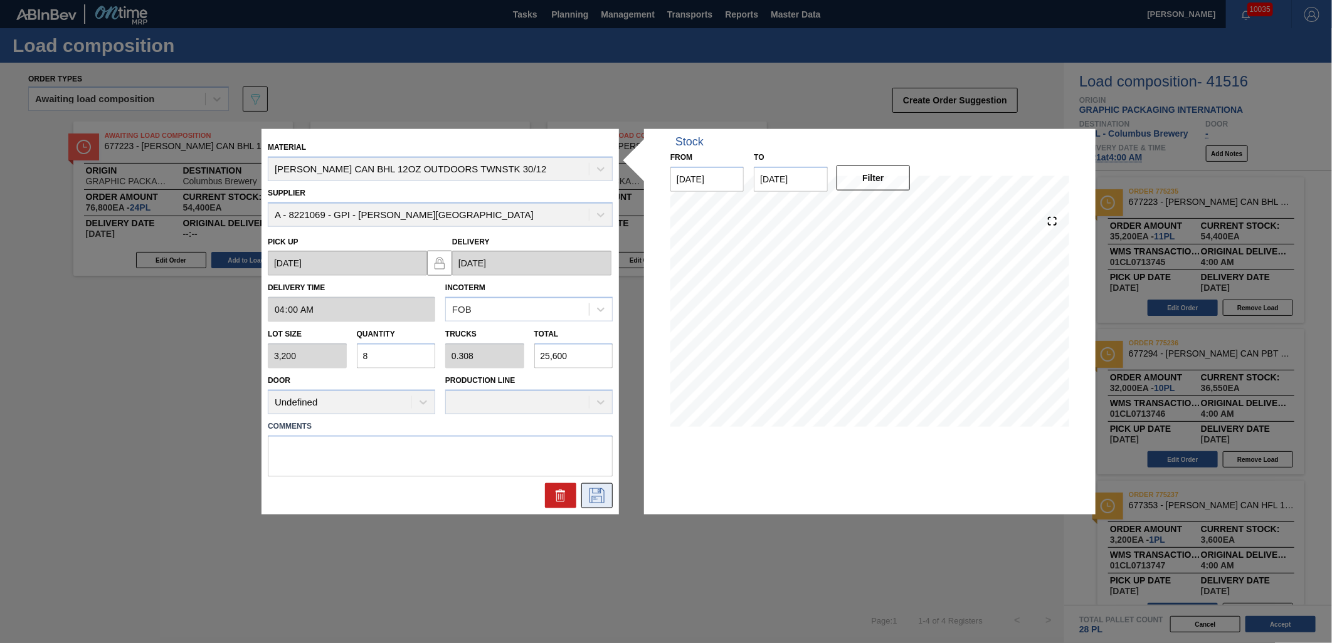
click at [599, 491] on icon at bounding box center [597, 495] width 20 height 15
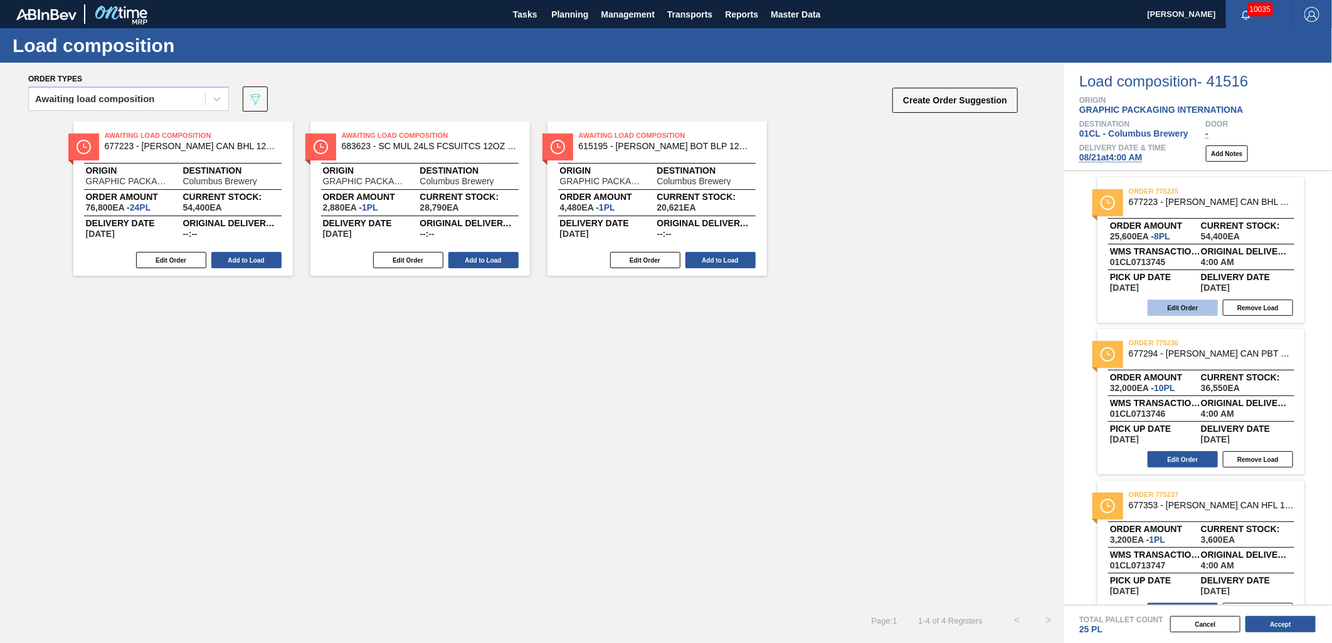
click at [1161, 303] on button "Edit Order" at bounding box center [1182, 308] width 70 height 16
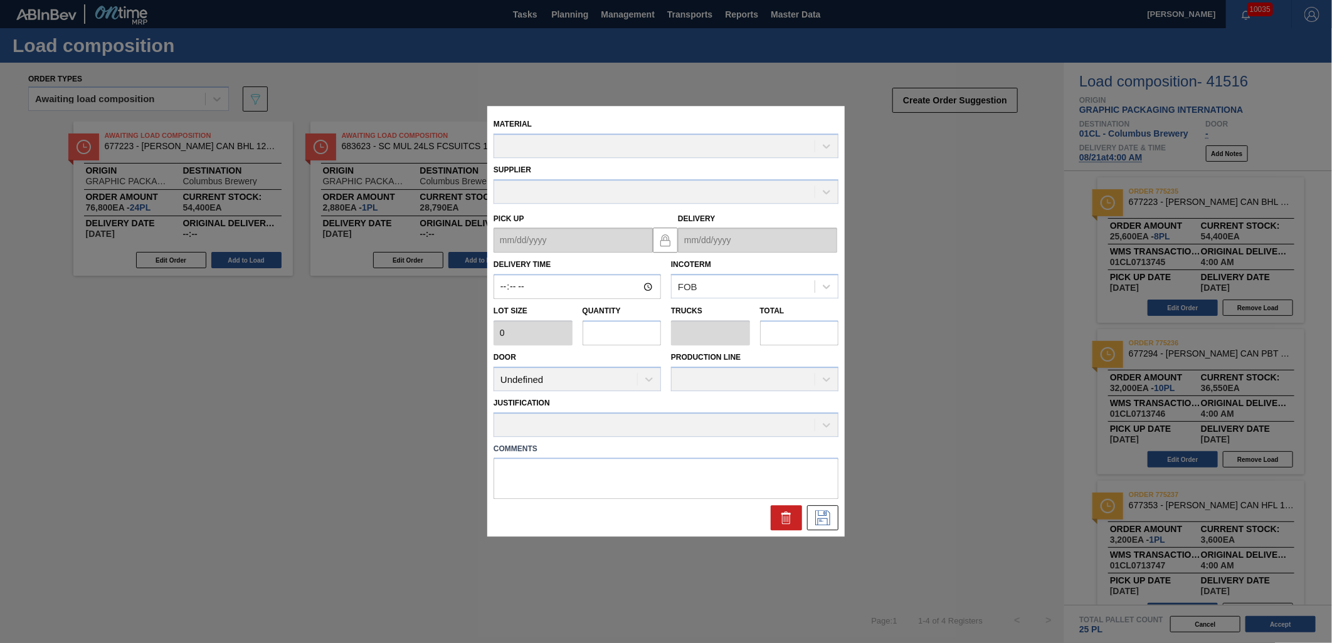
type input "04:00:00"
type input "3,200"
type input "8"
type input "0.308"
type input "25,600"
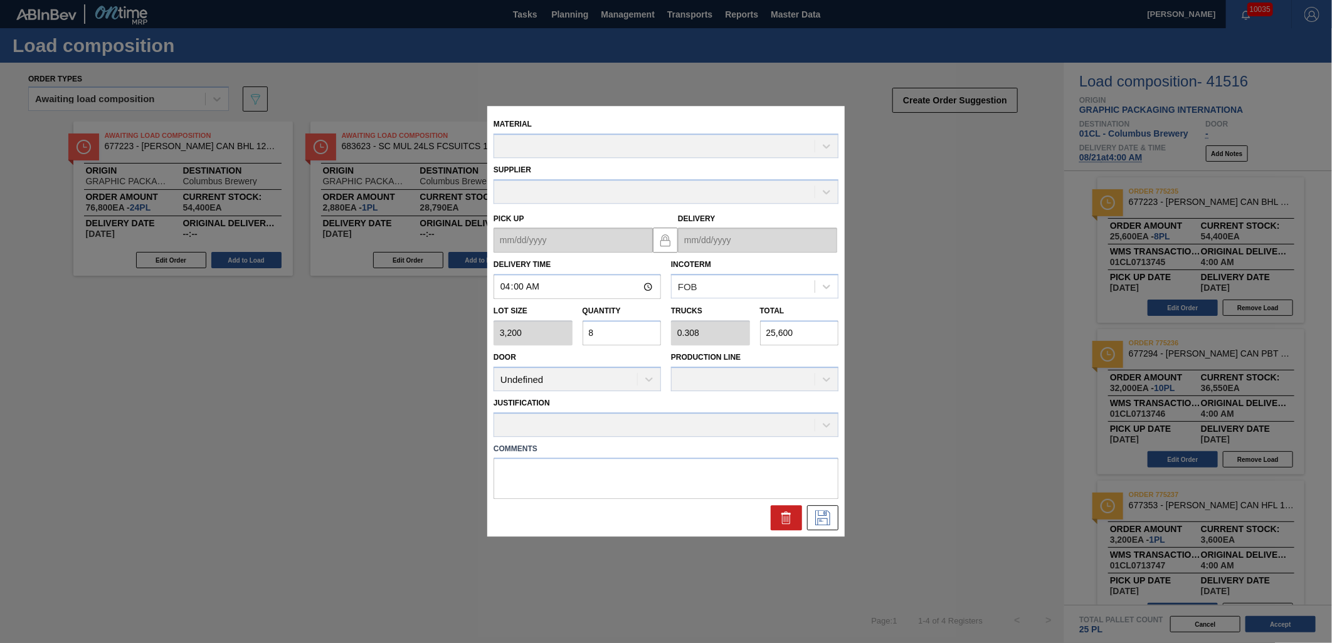
type up "[DATE]"
type input "[DATE]"
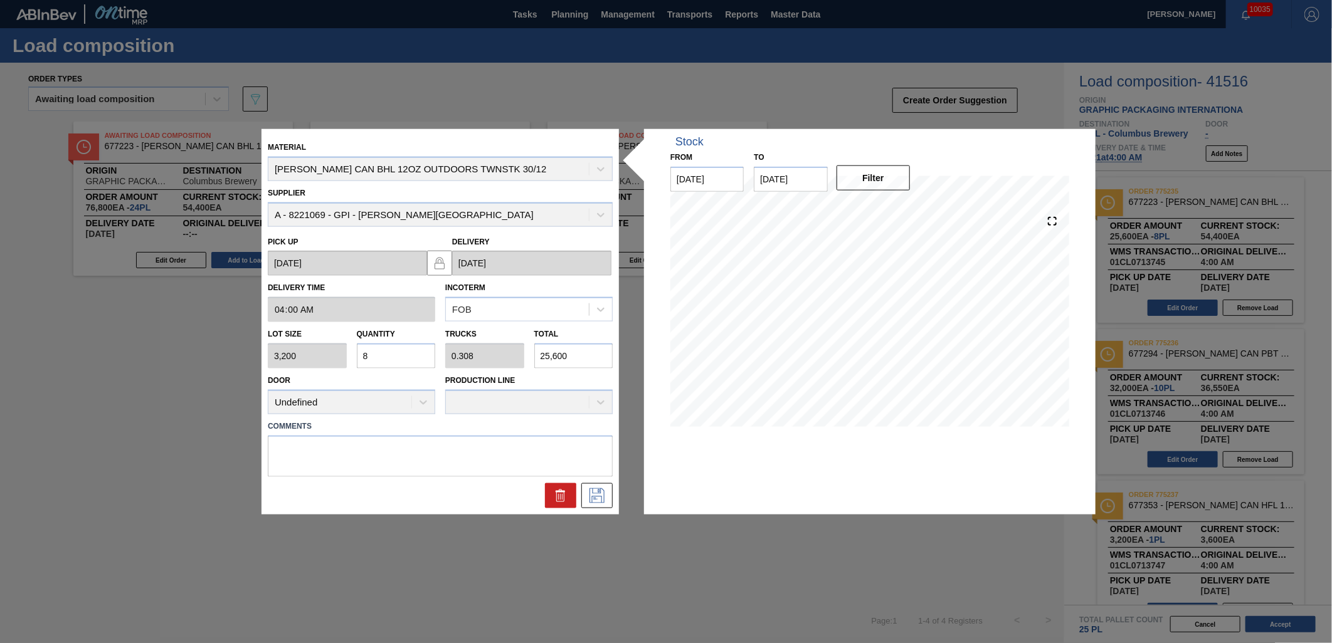
click at [409, 354] on input "8" at bounding box center [396, 356] width 79 height 25
type input "0"
type input "9"
type input "0.346"
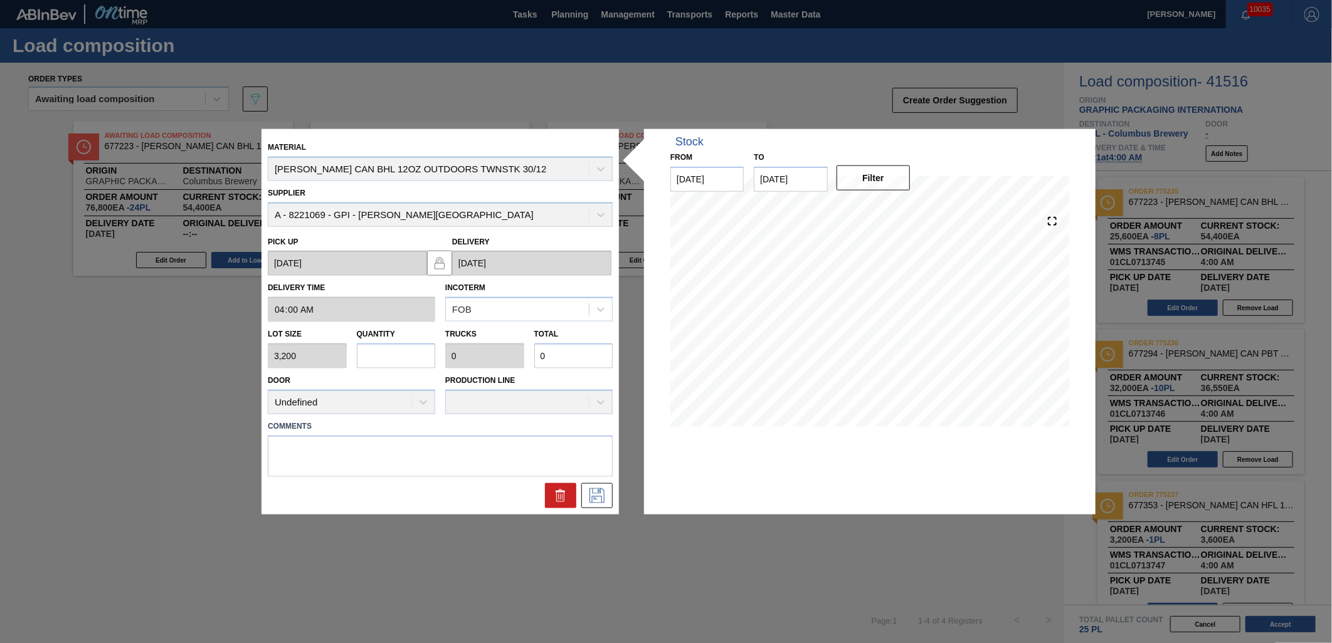
type input "28,800"
type input "9"
click at [600, 491] on icon at bounding box center [596, 495] width 15 height 15
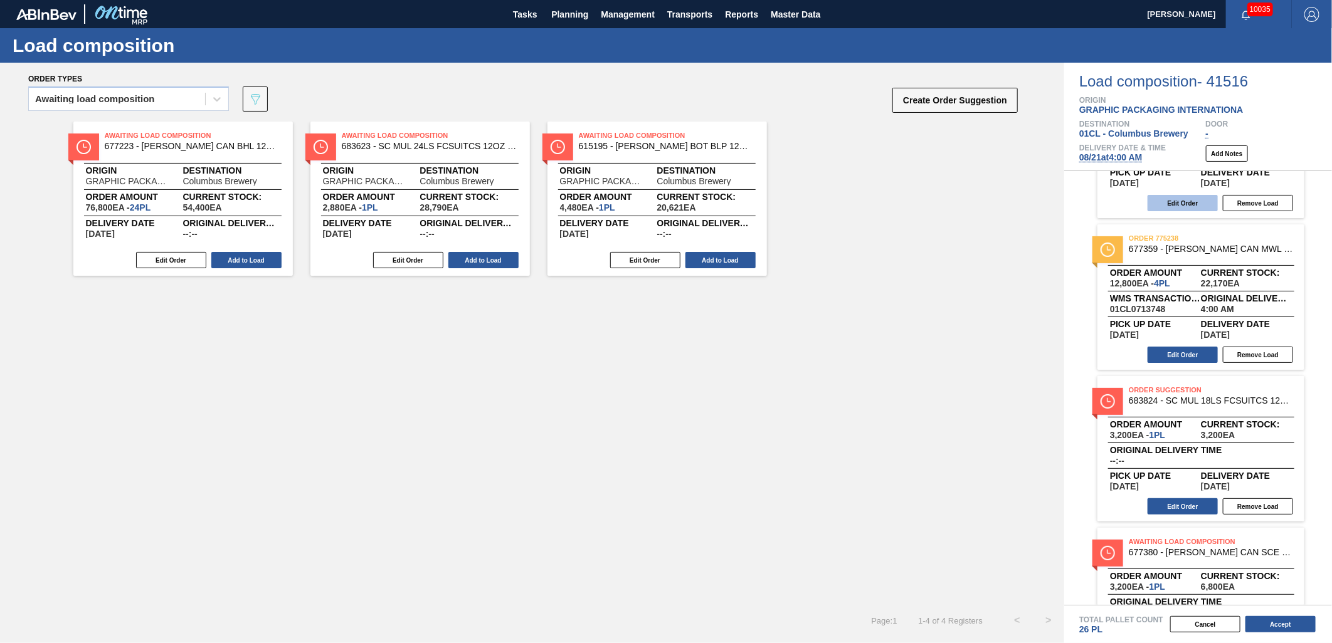
scroll to position [418, 0]
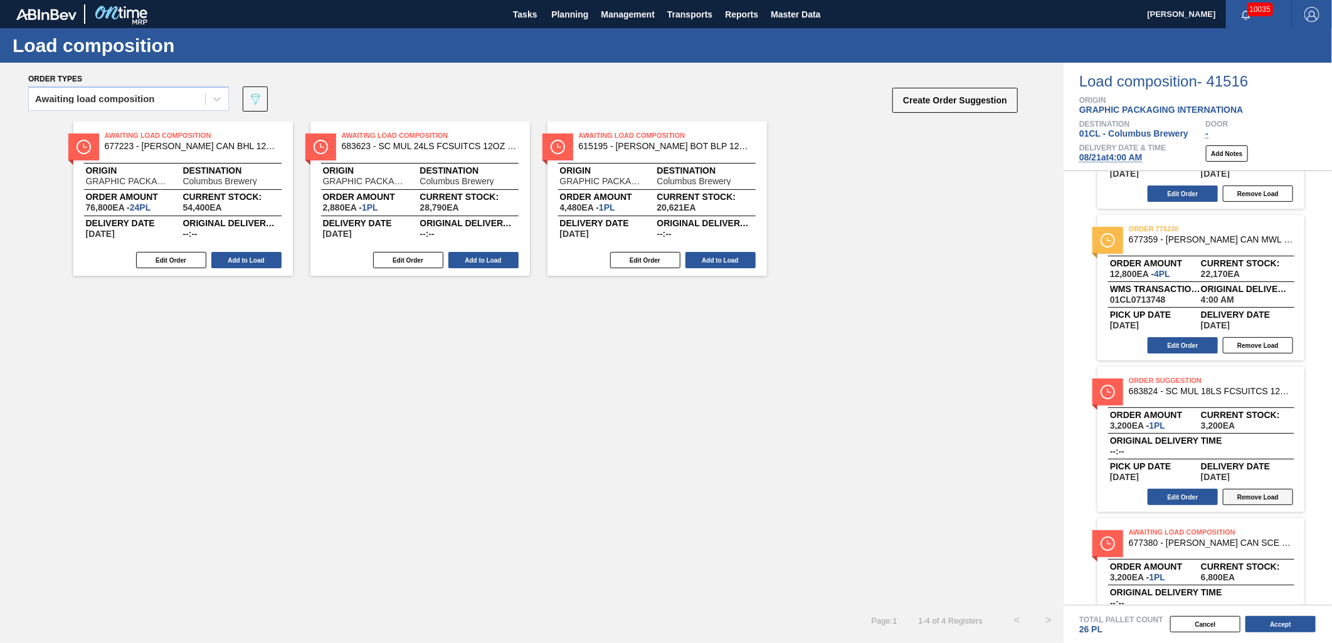
click at [1198, 496] on button "Remove Load" at bounding box center [1257, 497] width 70 height 16
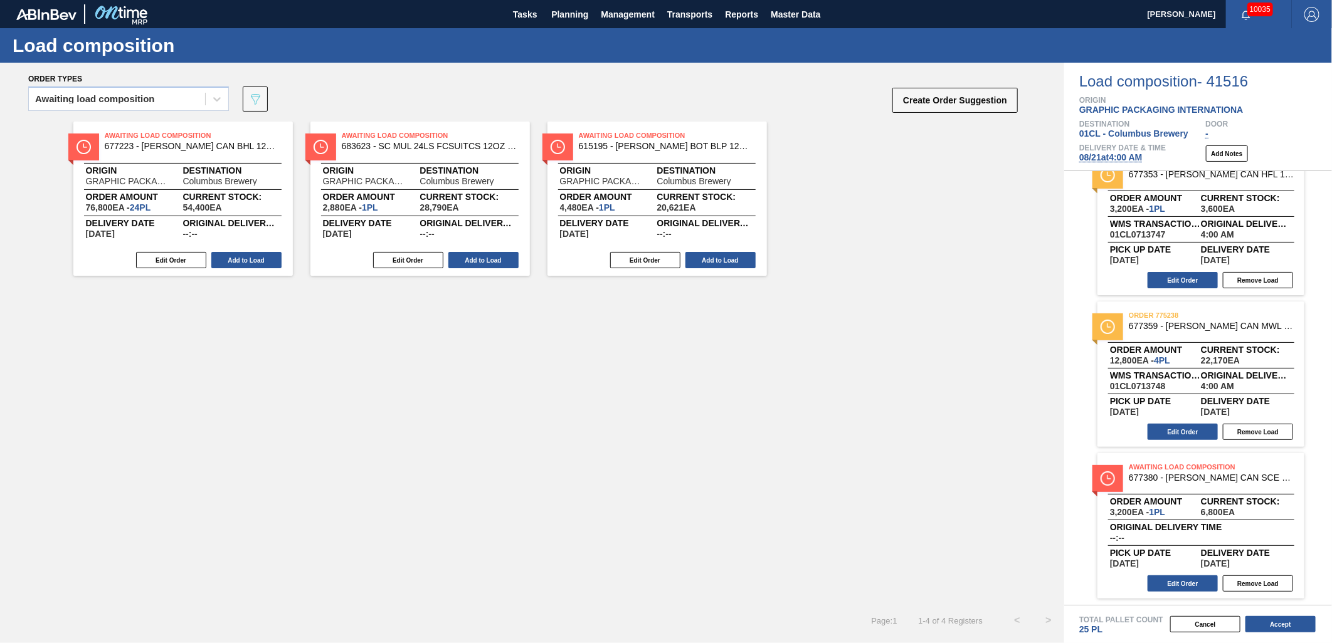
scroll to position [330, 0]
click at [466, 257] on button "Add to Load" at bounding box center [483, 260] width 70 height 16
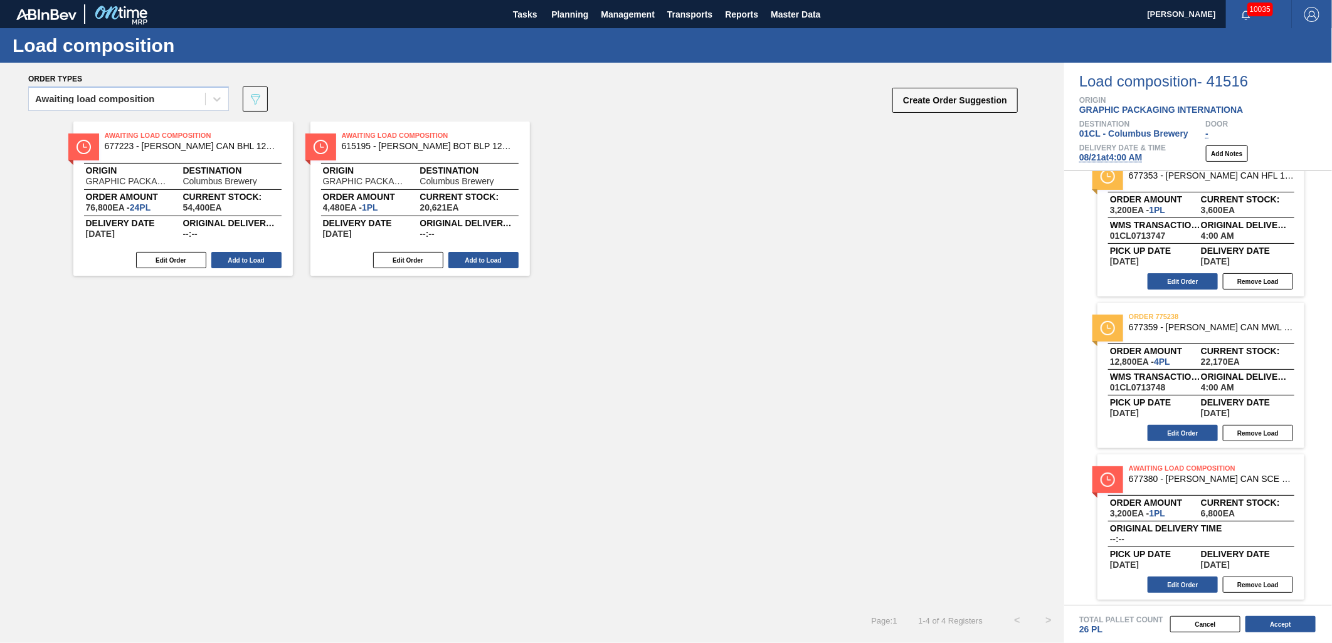
scroll to position [418, 0]
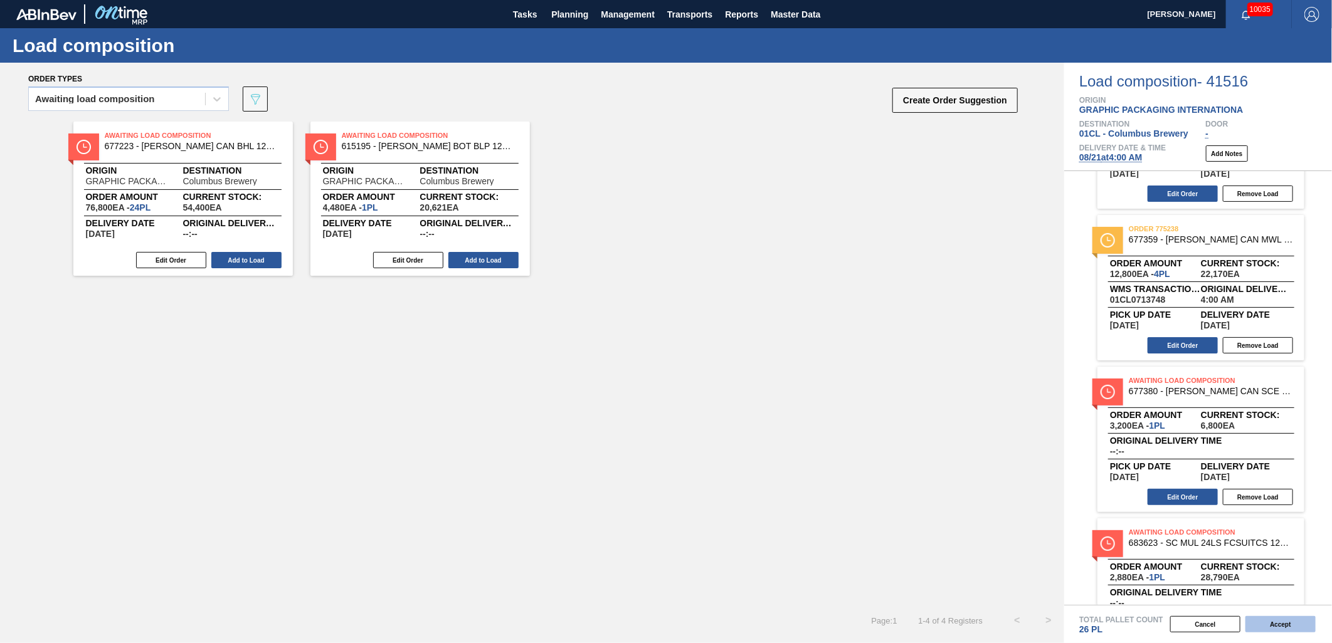
click at [1198, 579] on button "Accept" at bounding box center [1280, 624] width 70 height 16
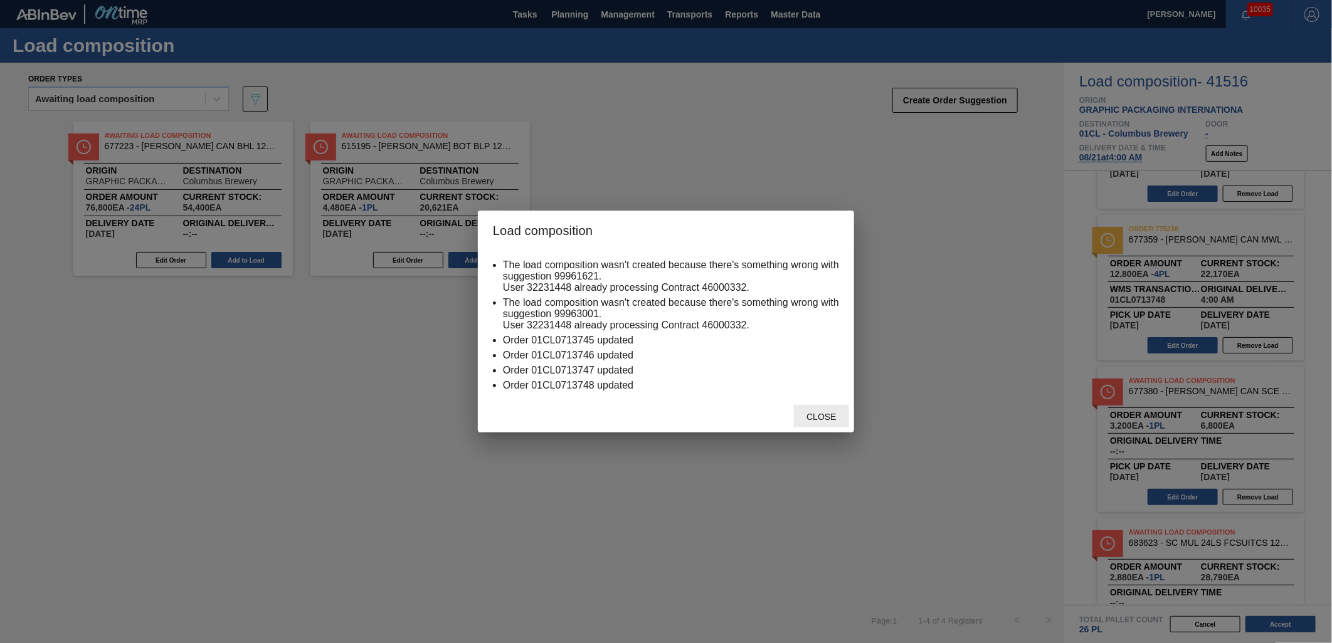
click at [816, 418] on span "Close" at bounding box center [821, 417] width 50 height 10
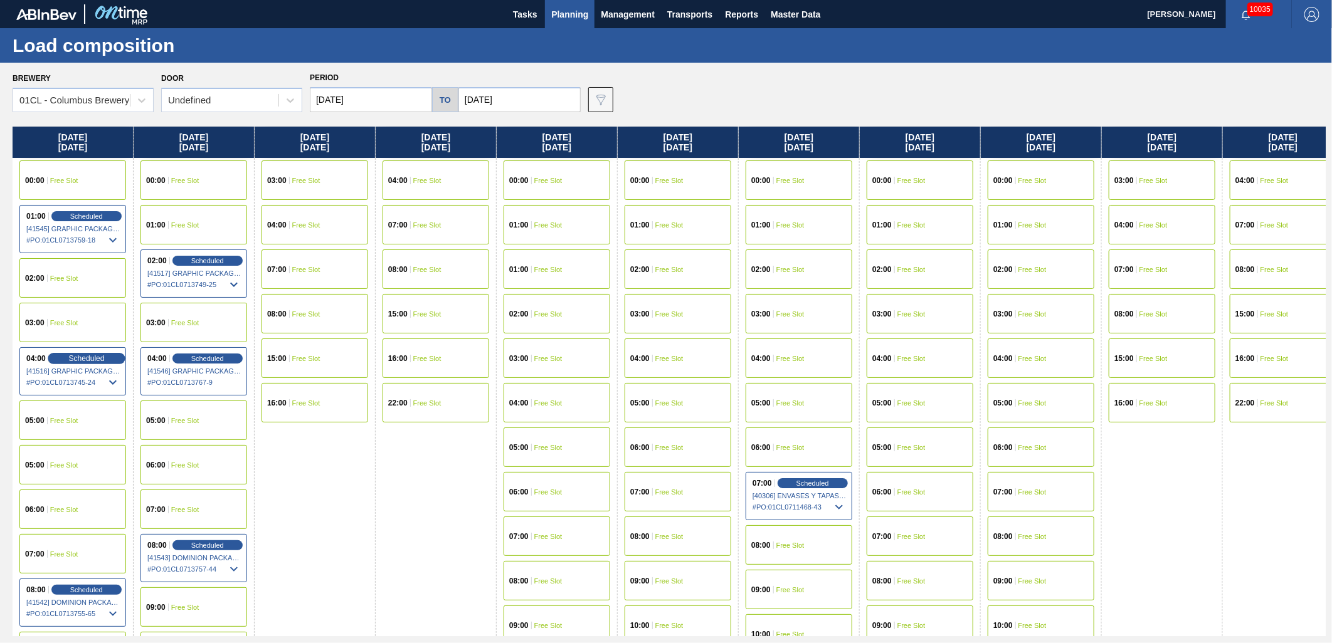
click at [85, 353] on div "Scheduled" at bounding box center [86, 358] width 77 height 11
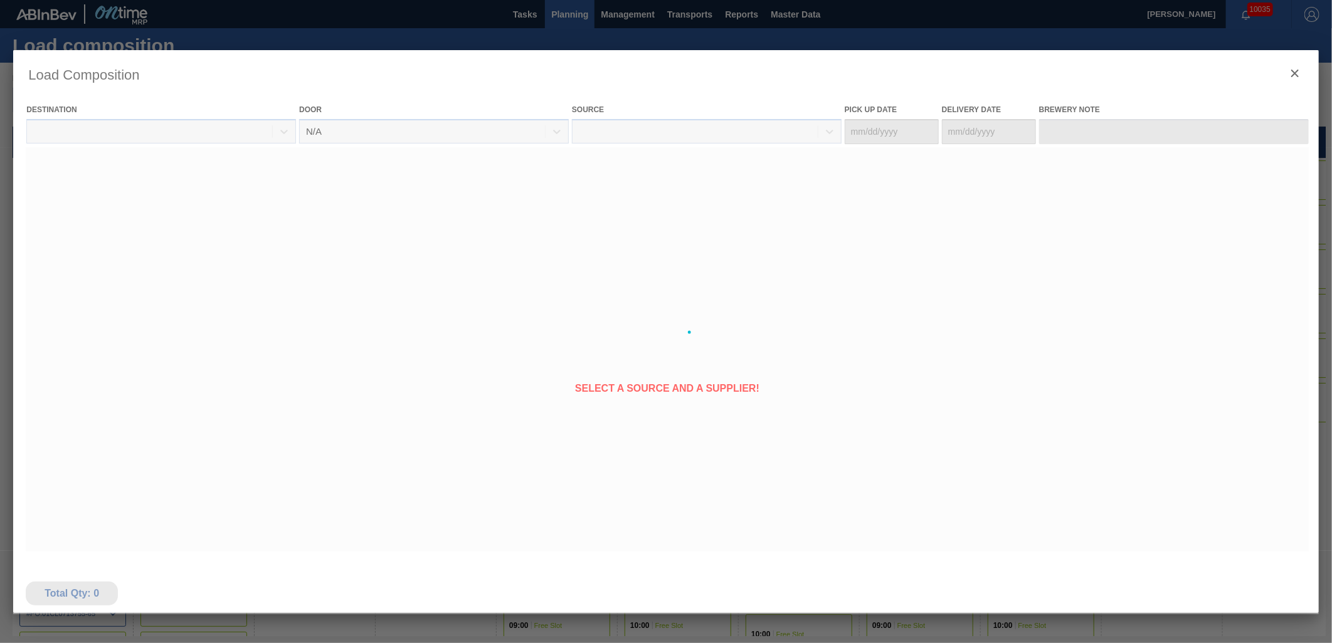
type Date "[DATE]"
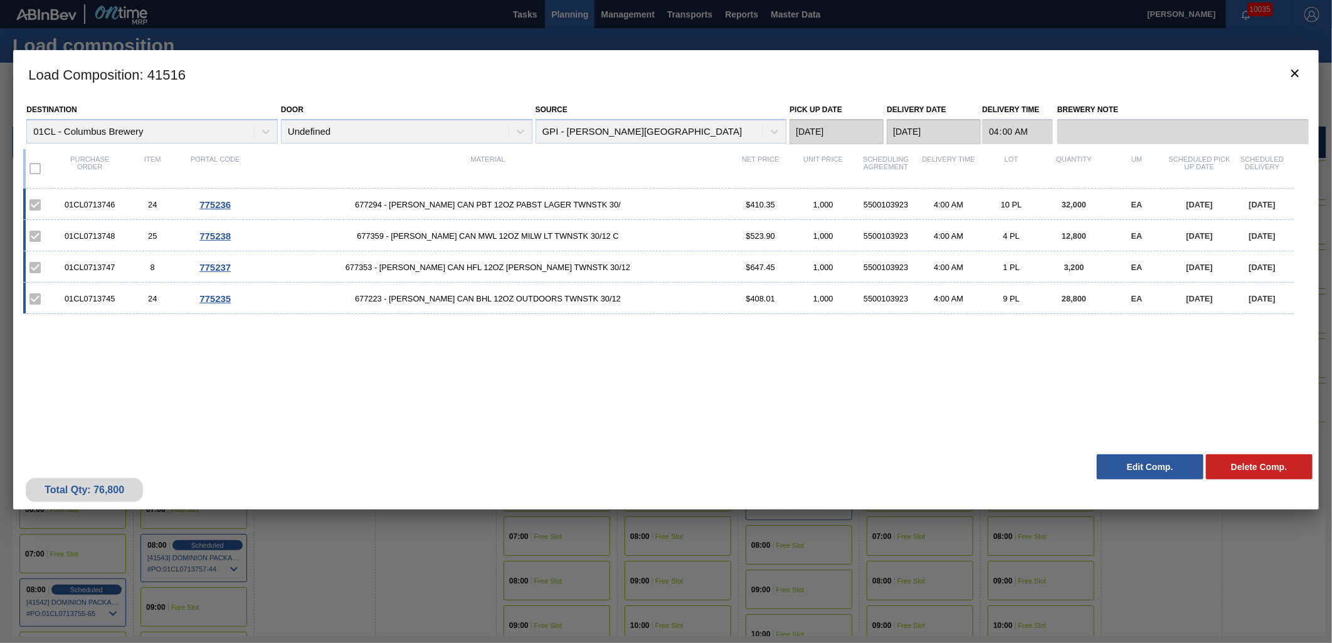
click at [1133, 472] on button "Edit Comp." at bounding box center [1149, 467] width 107 height 25
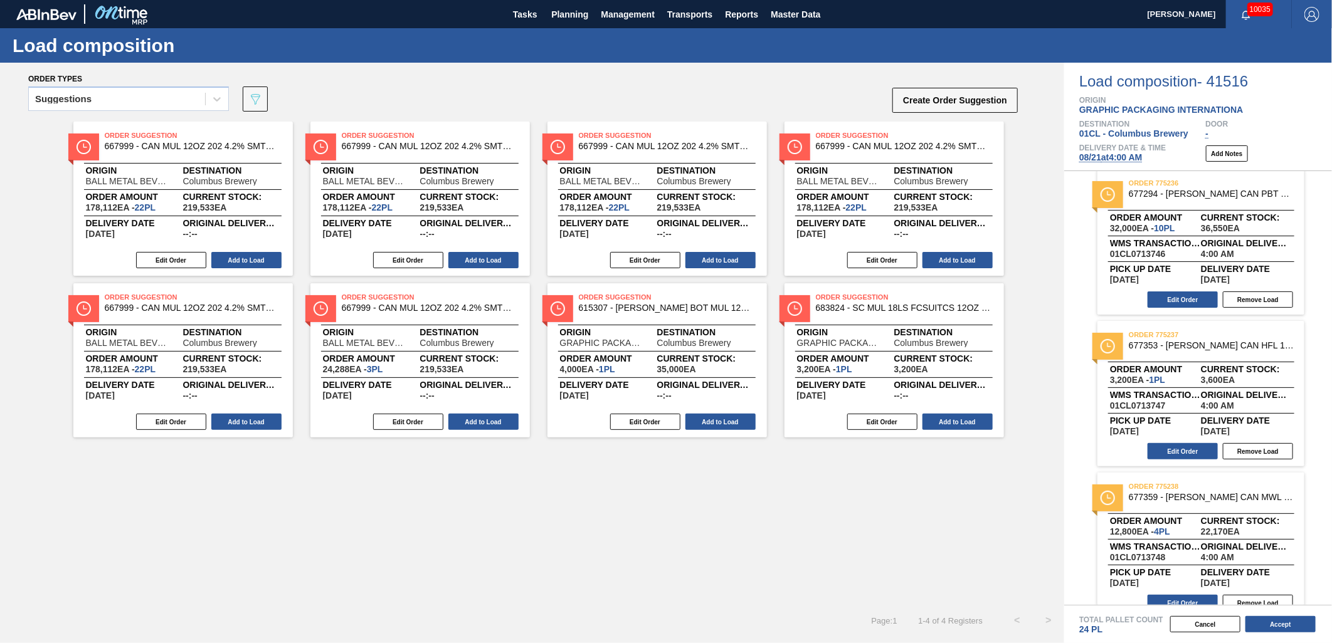
scroll to position [178, 0]
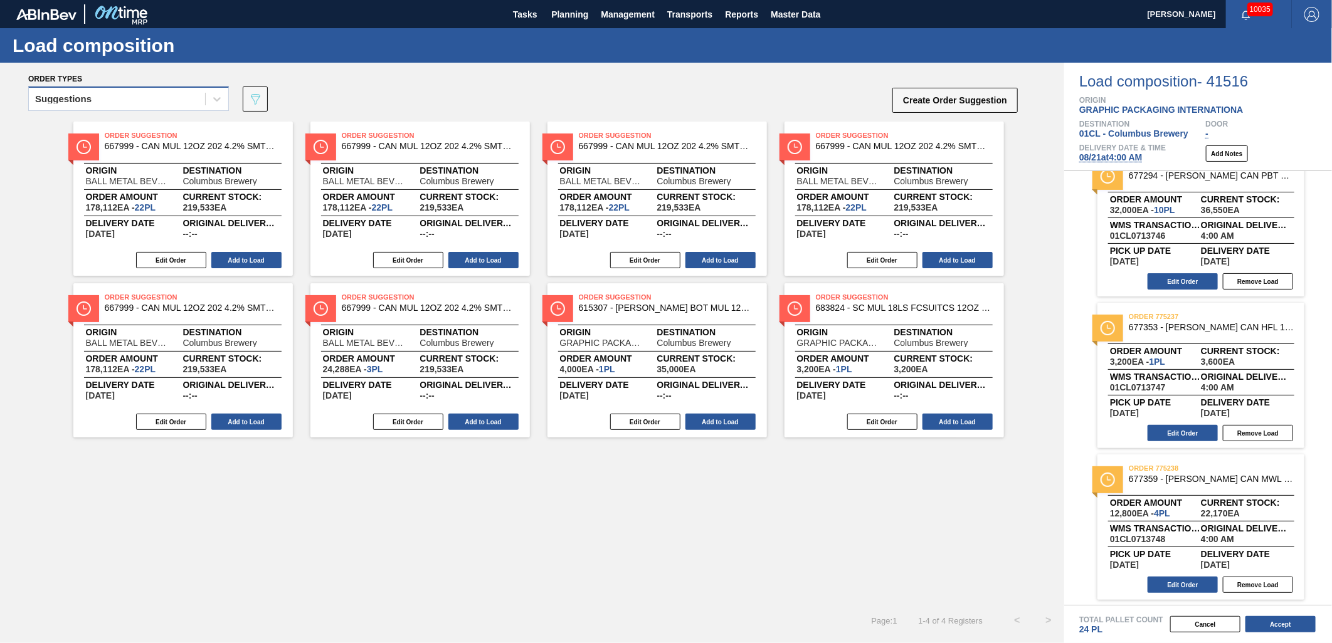
click at [177, 97] on div "Suggestions" at bounding box center [117, 99] width 176 height 18
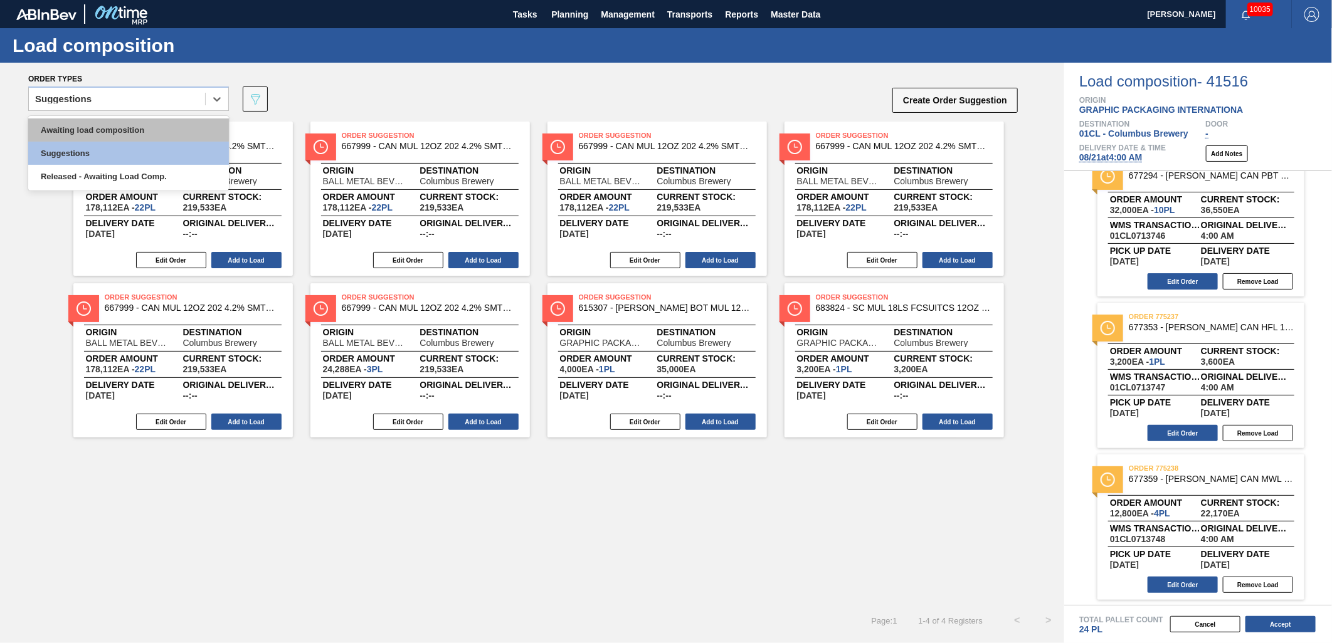
click at [141, 123] on div "Awaiting load composition" at bounding box center [128, 129] width 201 height 23
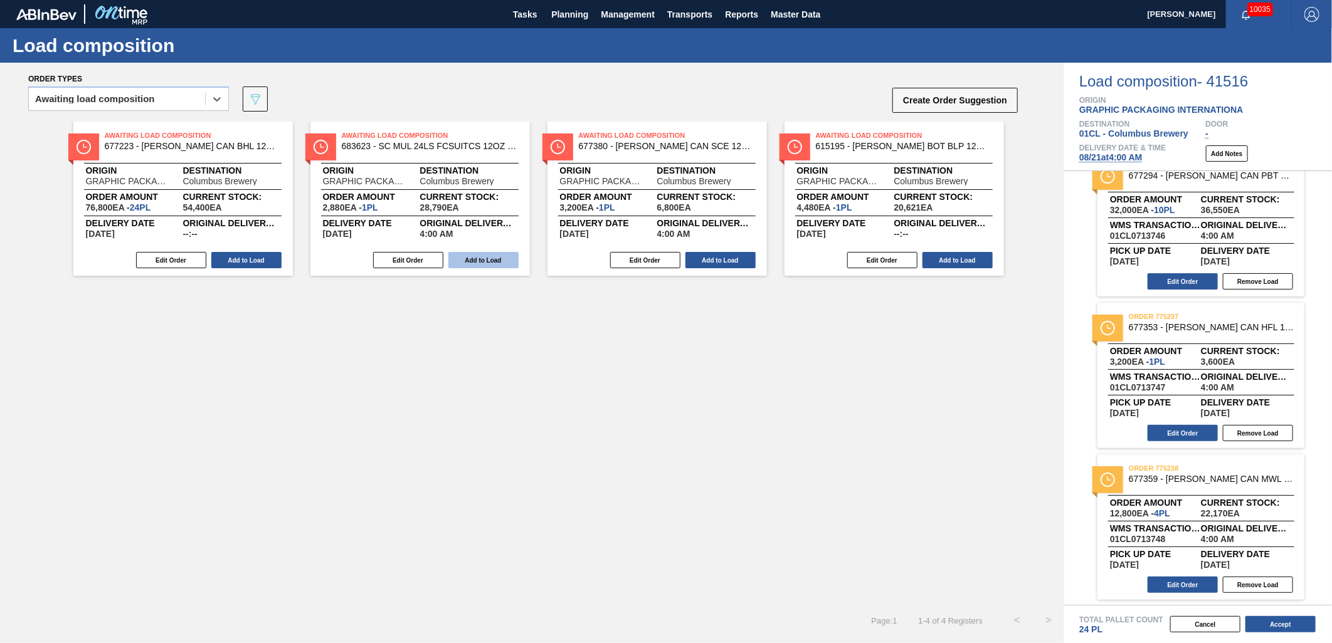
click at [466, 259] on button "Add to Load" at bounding box center [483, 260] width 70 height 16
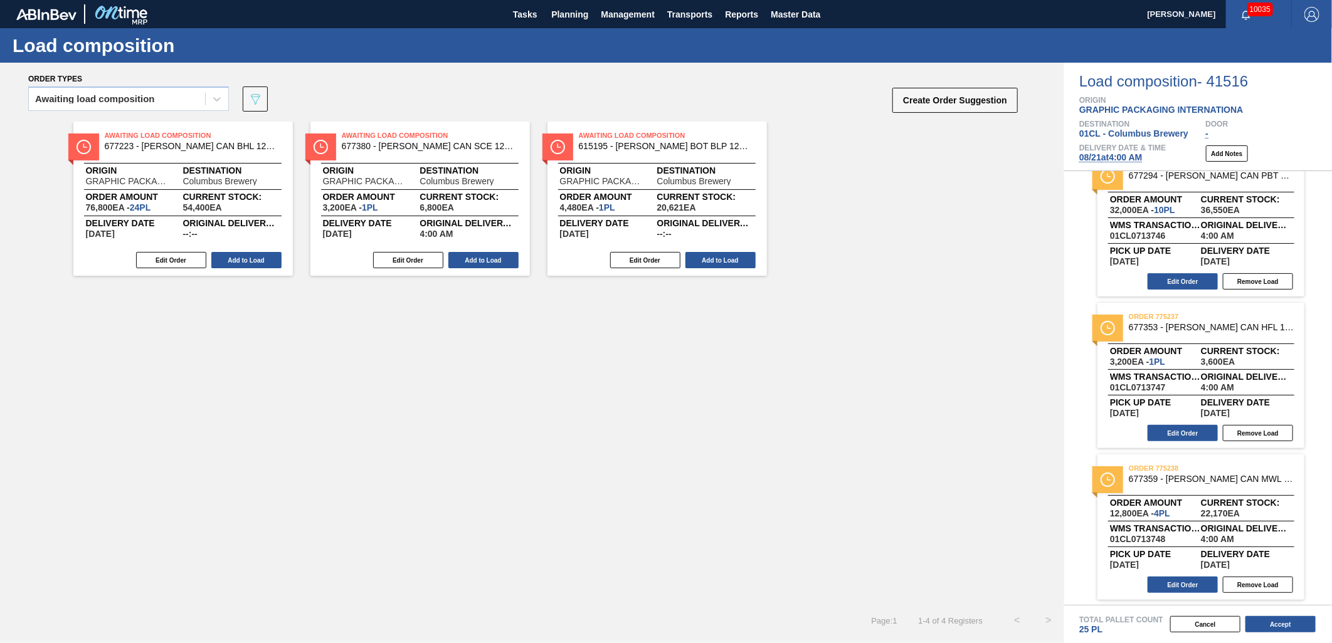
click at [466, 259] on button "Add to Load" at bounding box center [483, 260] width 70 height 16
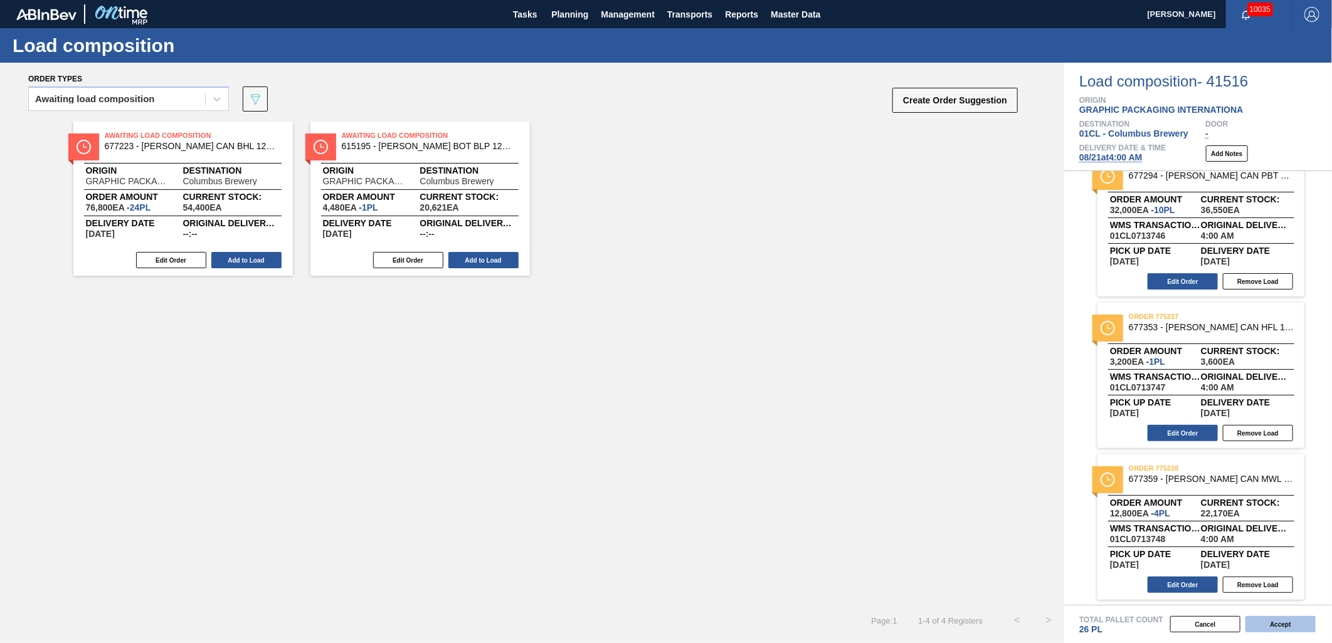
click at [1198, 579] on button "Accept" at bounding box center [1280, 624] width 70 height 16
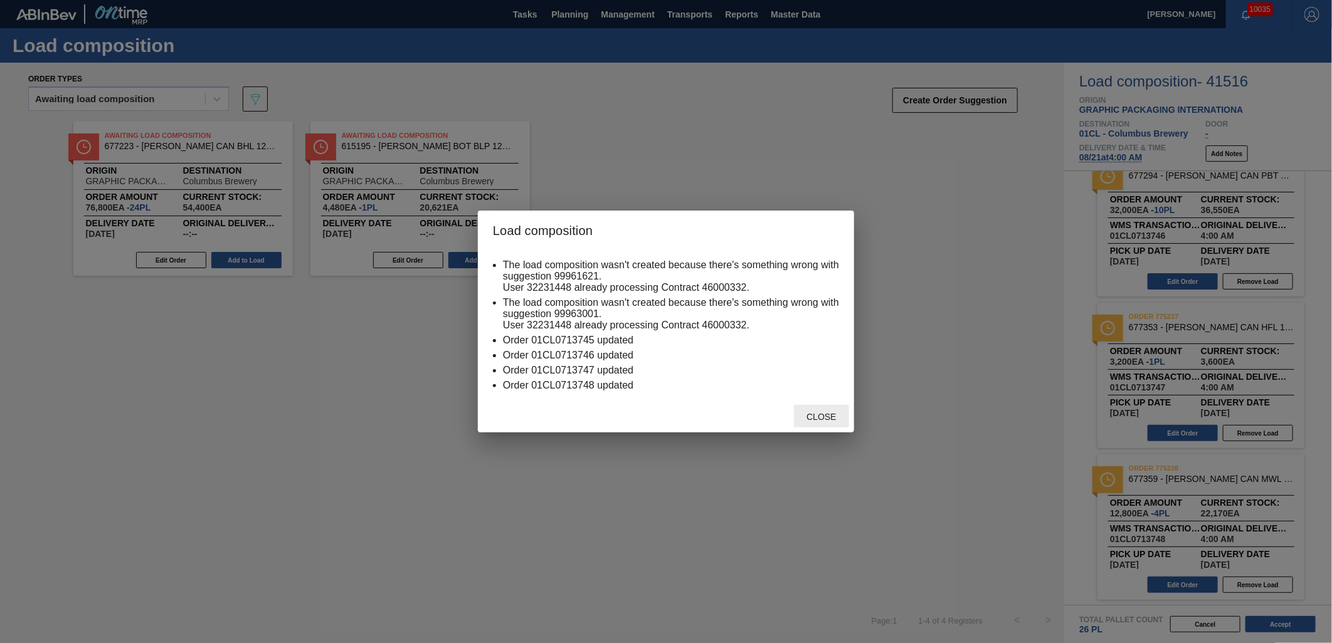
click at [822, 415] on span "Close" at bounding box center [821, 417] width 50 height 10
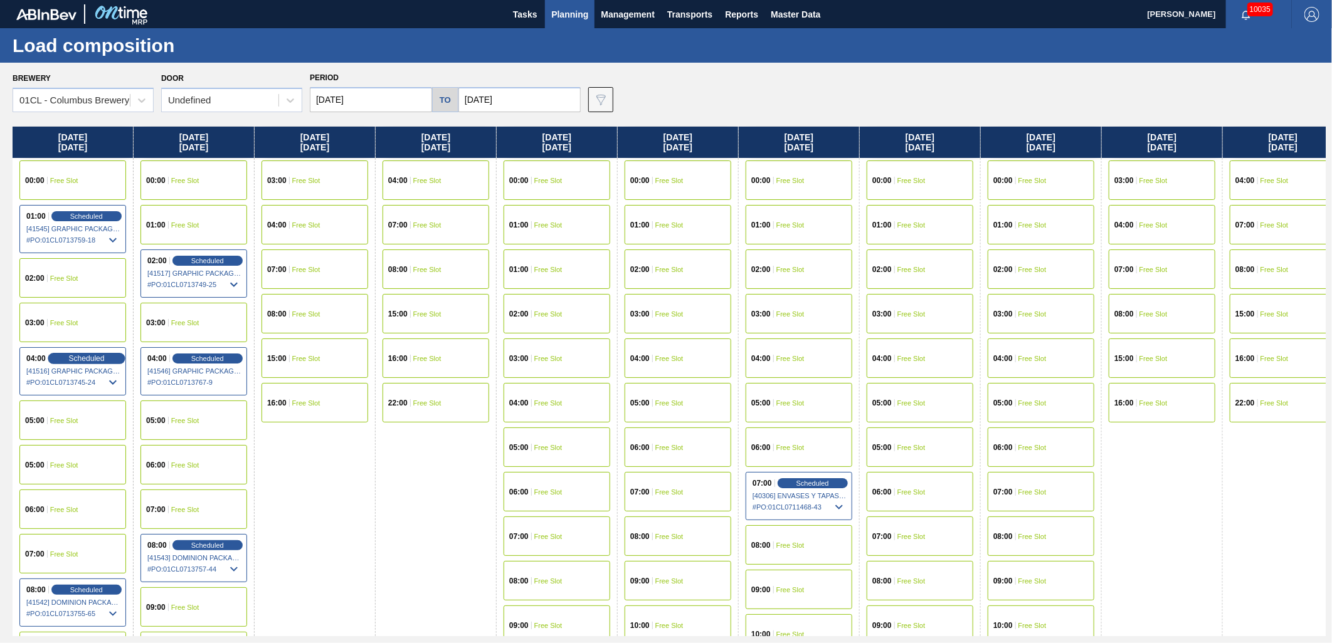
drag, startPoint x: 76, startPoint y: 357, endPoint x: 68, endPoint y: 354, distance: 9.5
click at [76, 357] on span "Scheduled" at bounding box center [86, 358] width 36 height 8
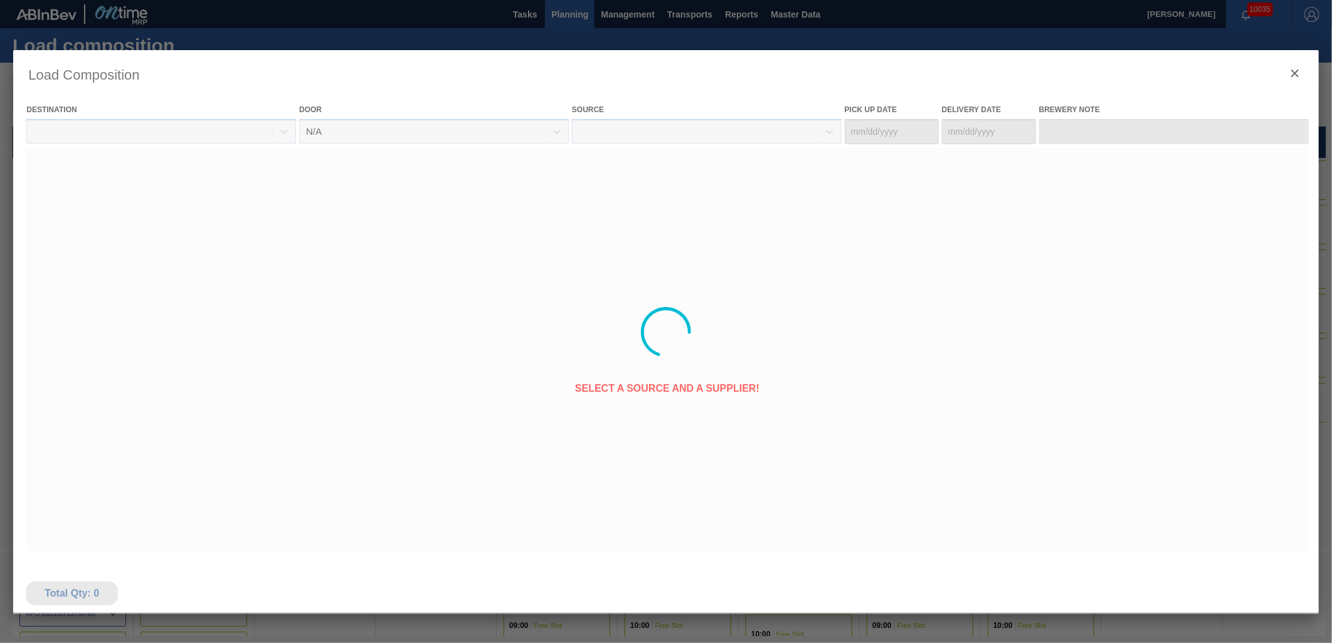
type Date "[DATE]"
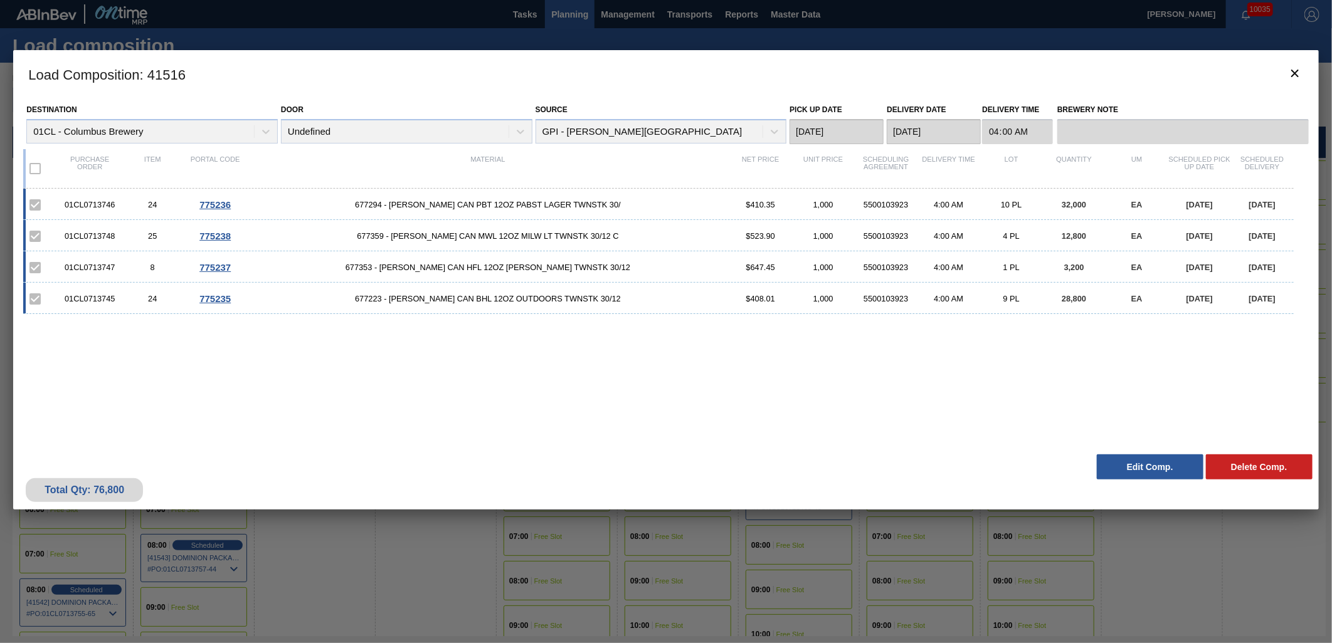
click at [1120, 460] on button "Edit Comp." at bounding box center [1149, 467] width 107 height 25
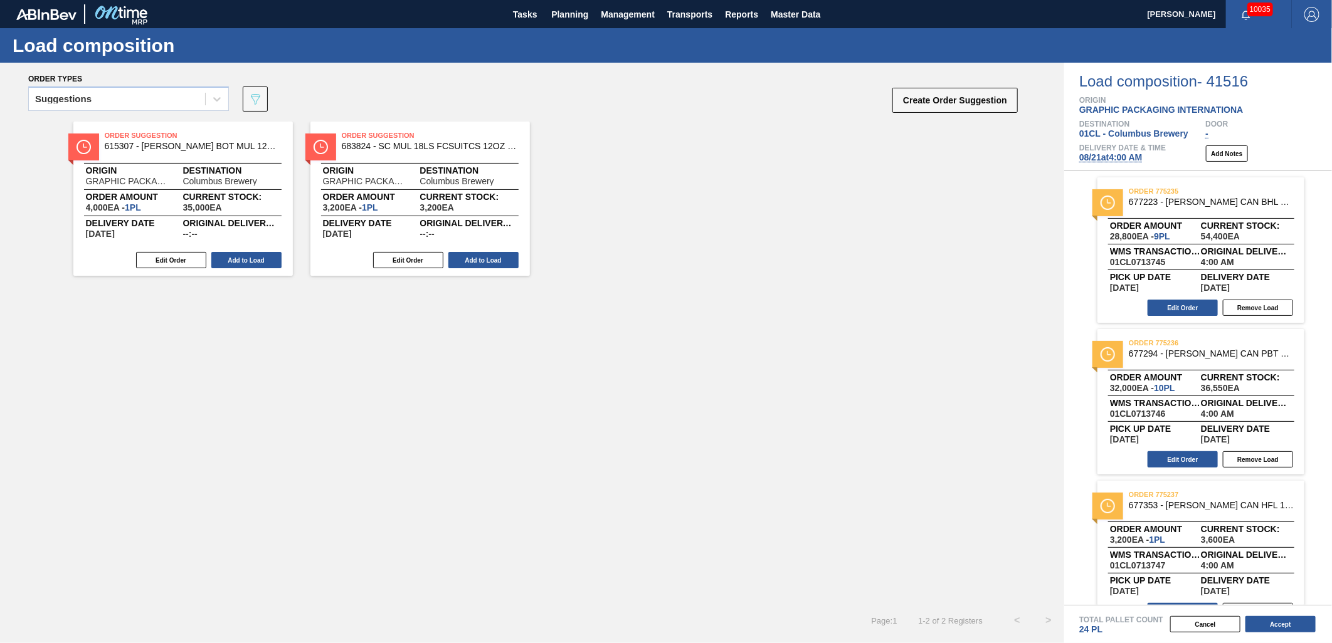
click at [120, 115] on div "Suggestions" at bounding box center [128, 103] width 201 height 33
click at [129, 102] on div "Suggestions" at bounding box center [117, 99] width 176 height 18
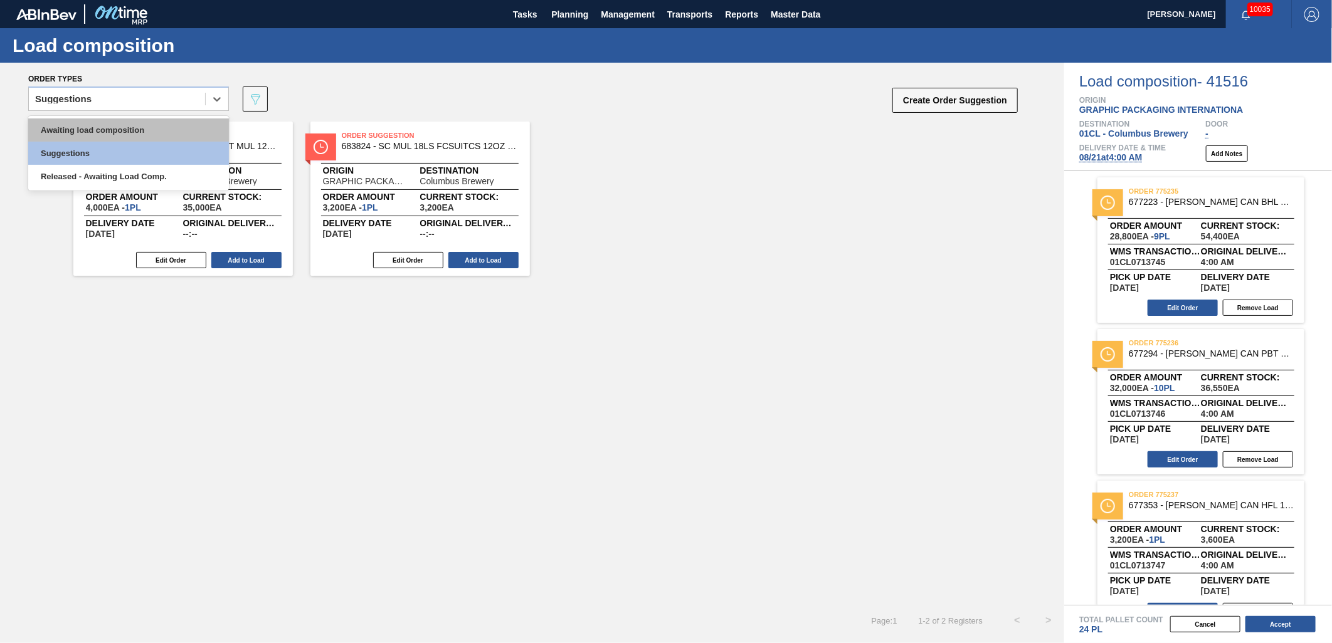
click at [102, 122] on div "Awaiting load composition" at bounding box center [128, 129] width 201 height 23
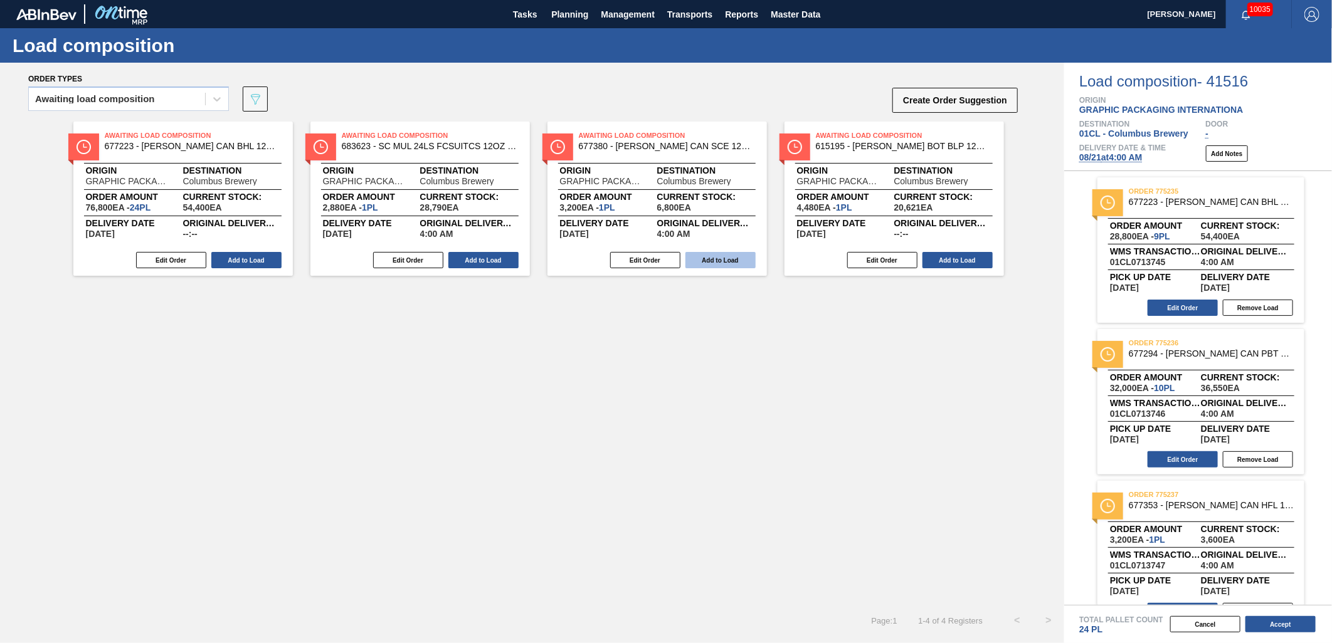
click at [704, 258] on button "Add to Load" at bounding box center [720, 260] width 70 height 16
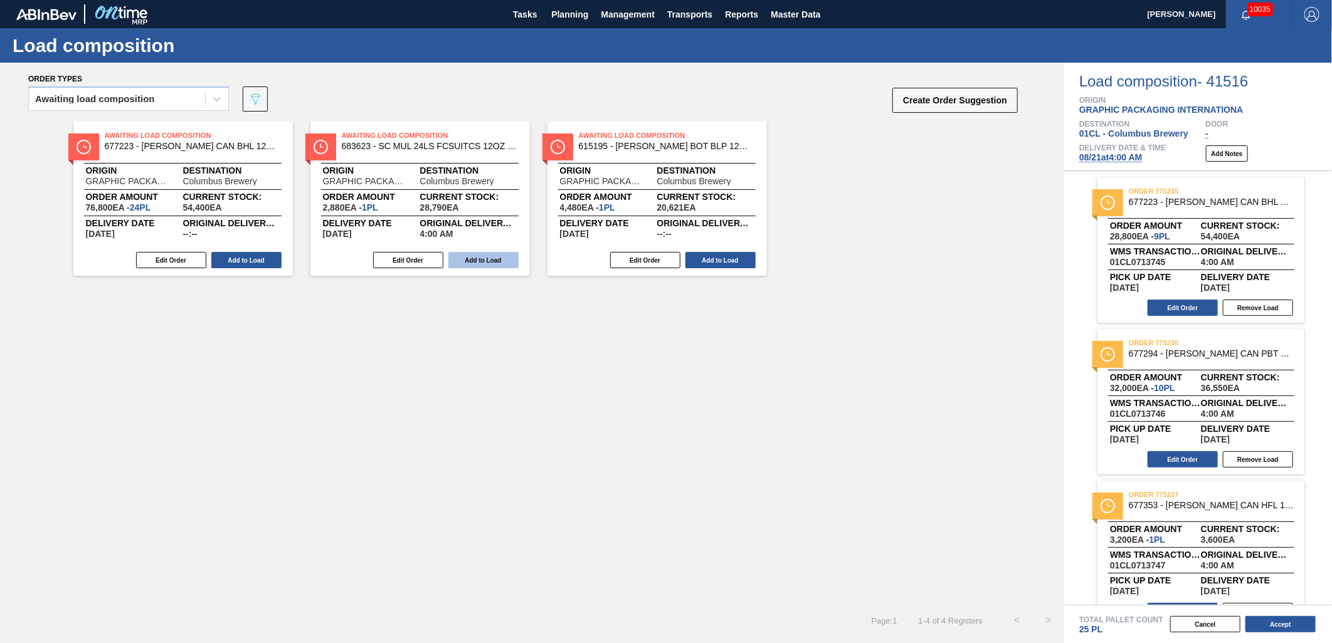
click at [491, 261] on button "Add to Load" at bounding box center [483, 260] width 70 height 16
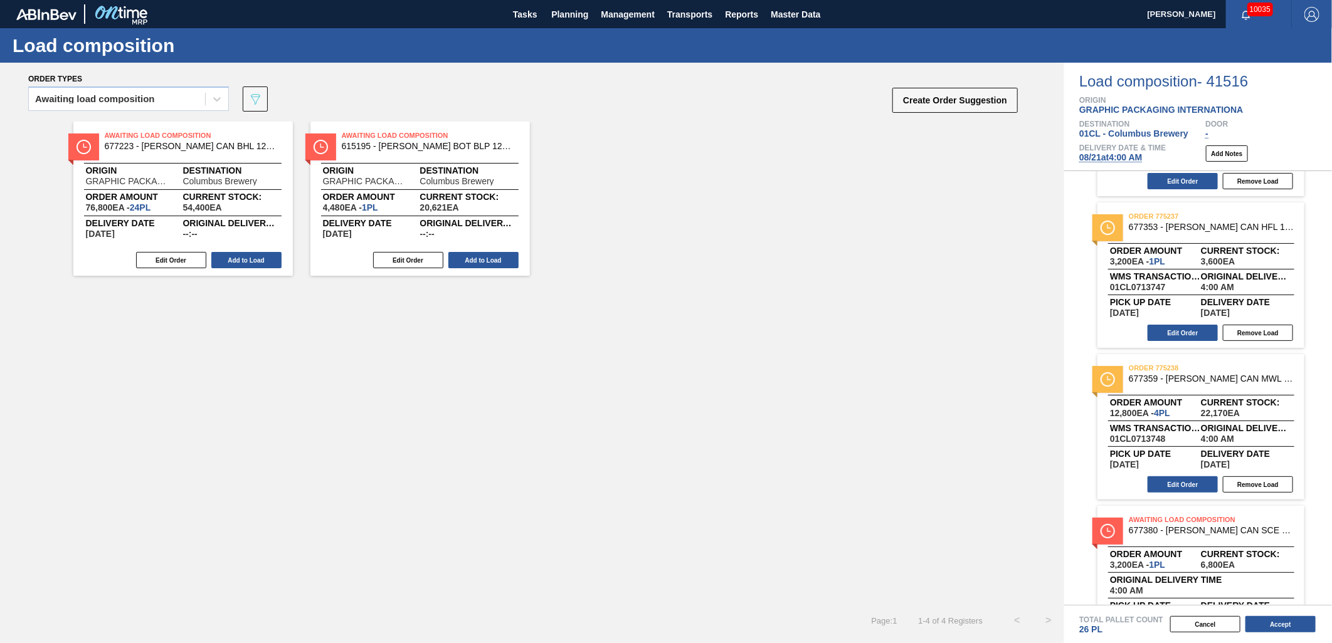
scroll to position [481, 0]
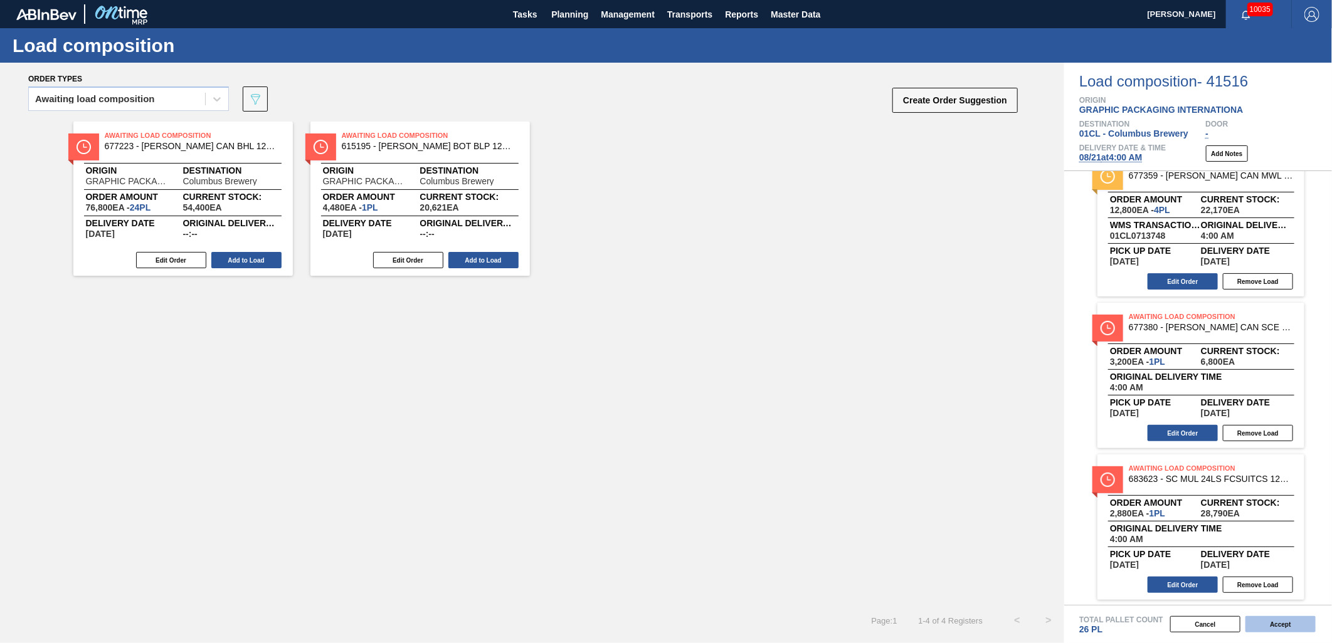
click at [1198, 579] on button "Accept" at bounding box center [1280, 624] width 70 height 16
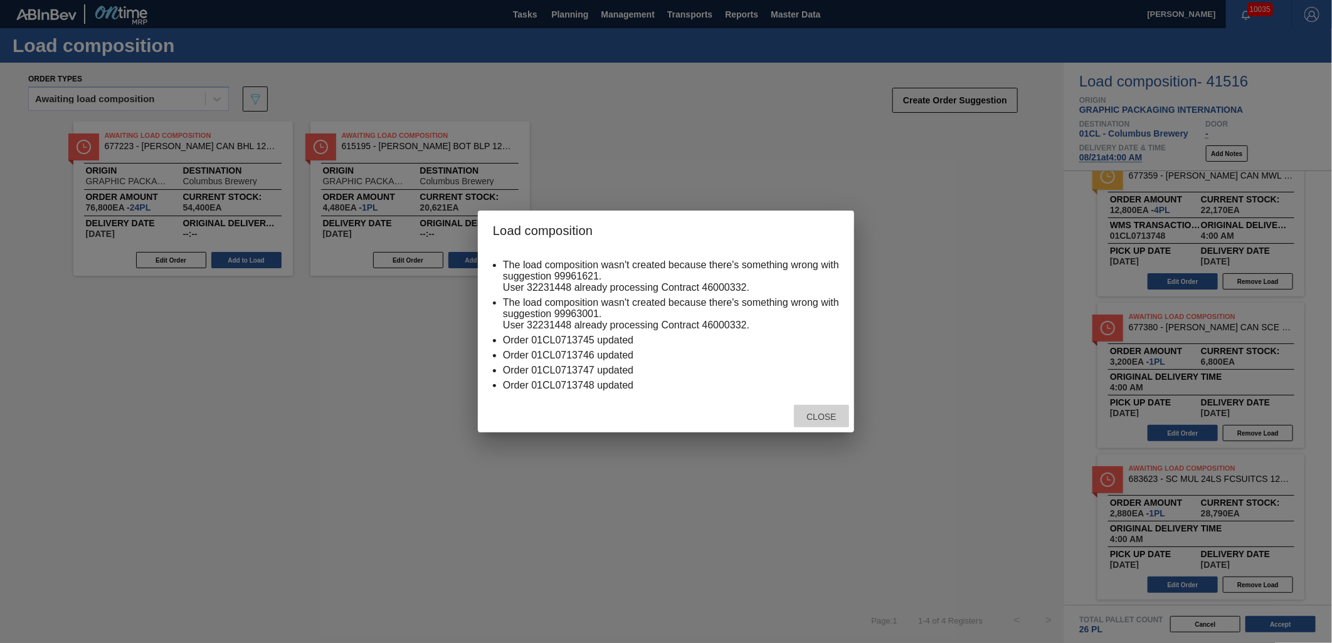
click at [818, 414] on span "Close" at bounding box center [821, 417] width 50 height 10
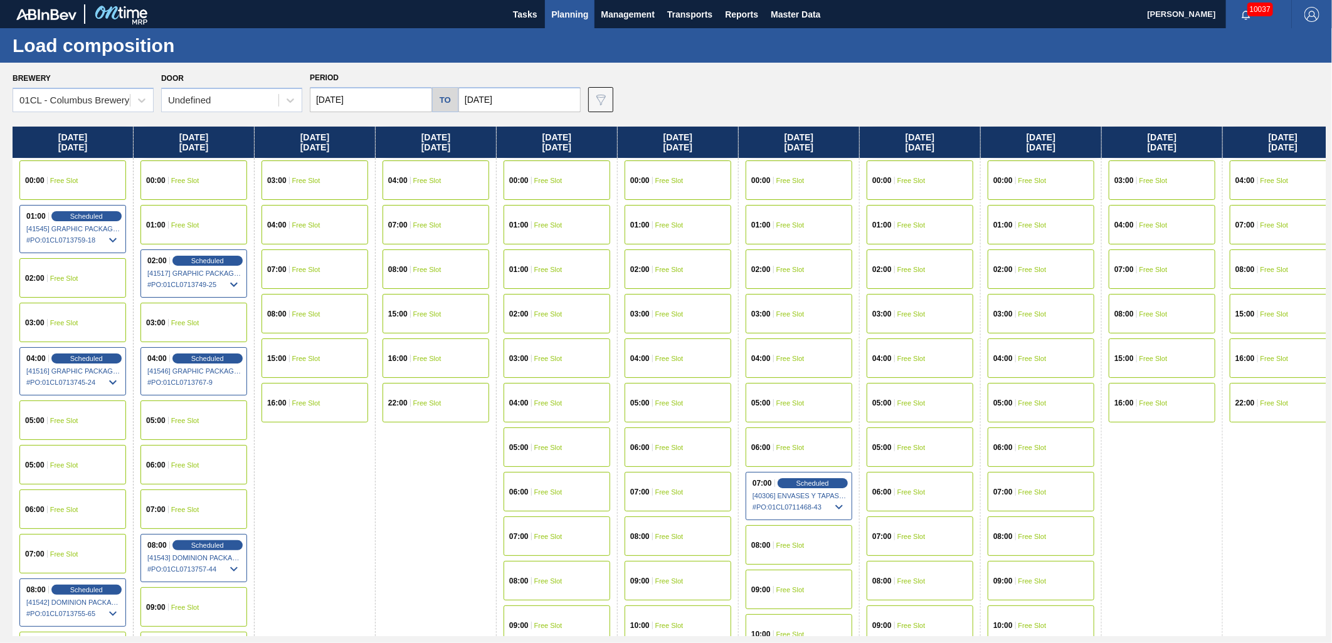
click at [544, 230] on div "01:00 Free Slot" at bounding box center [556, 224] width 107 height 39
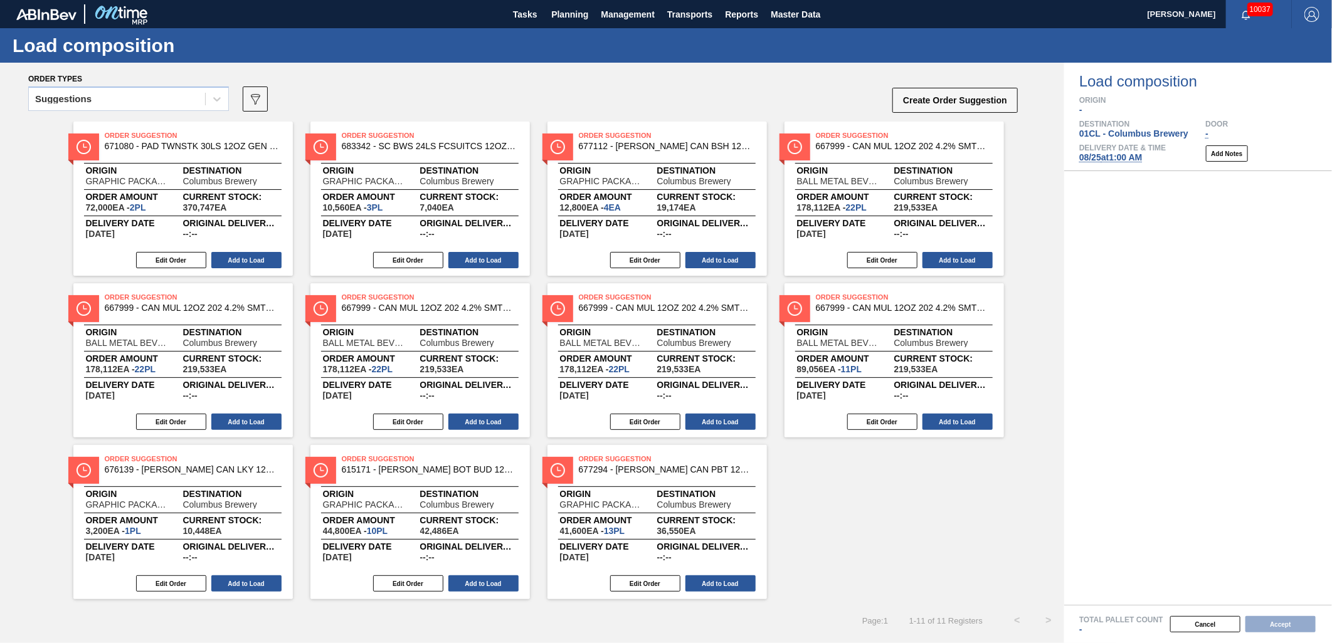
click at [179, 100] on div "Suggestions" at bounding box center [117, 99] width 176 height 18
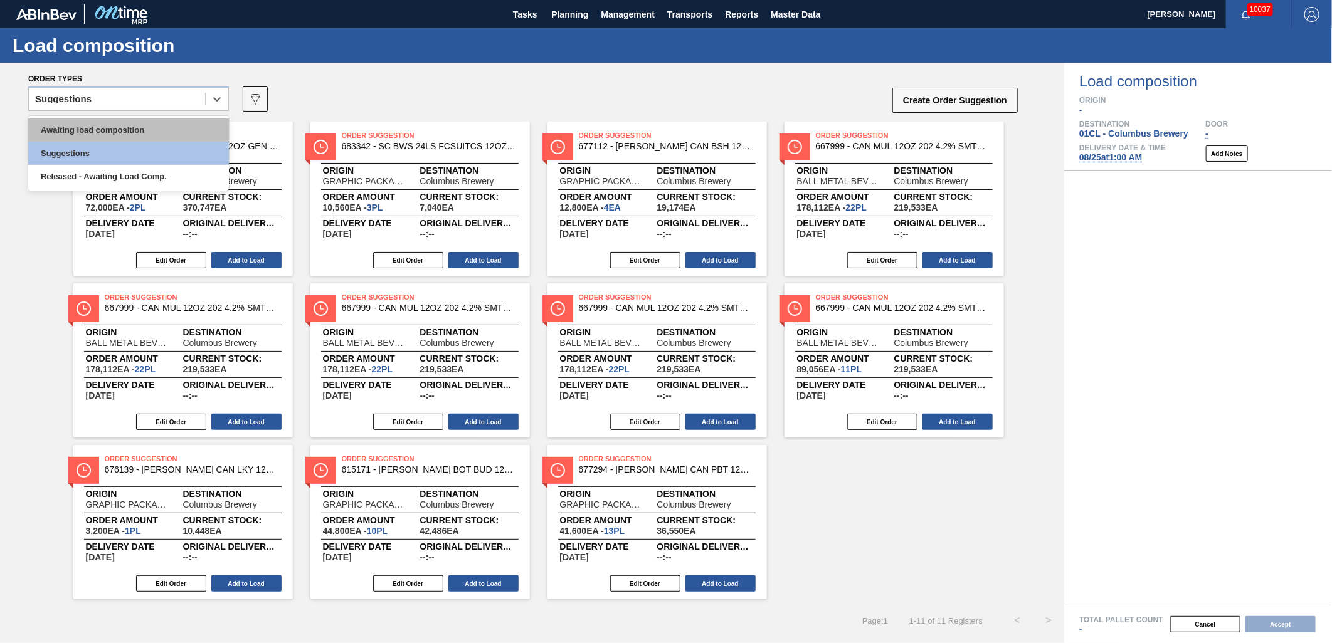
click at [167, 132] on div "Awaiting load composition" at bounding box center [128, 129] width 201 height 23
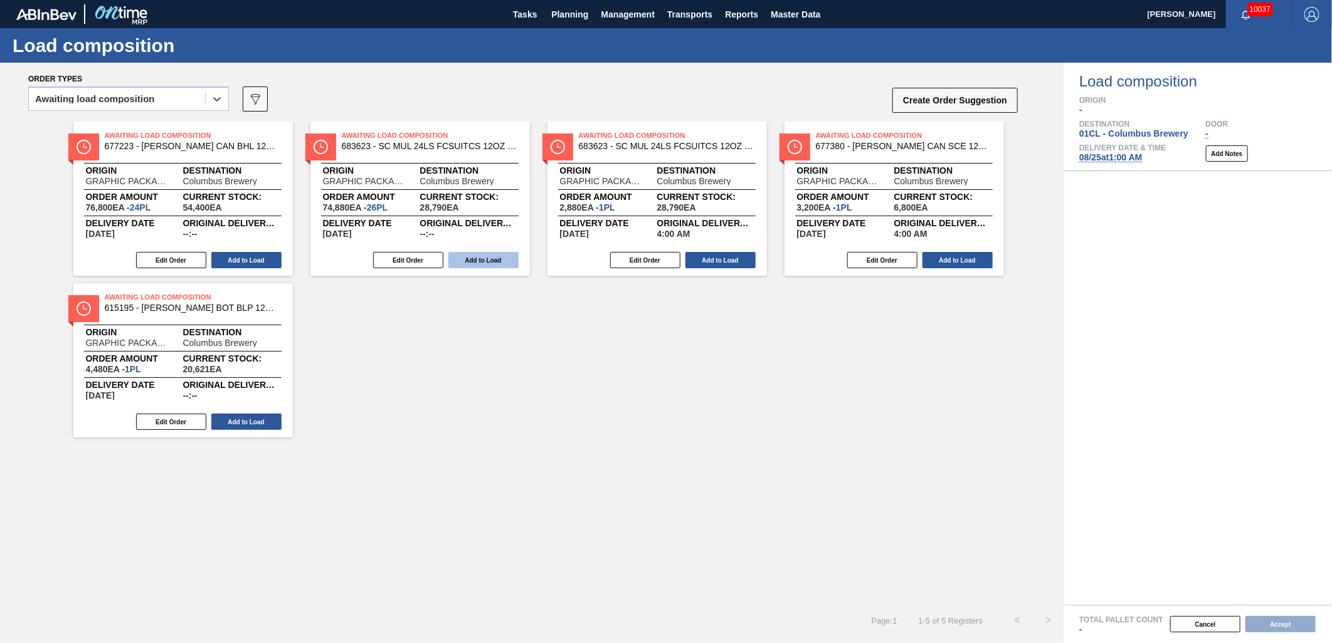
click at [490, 261] on button "Add to Load" at bounding box center [483, 260] width 70 height 16
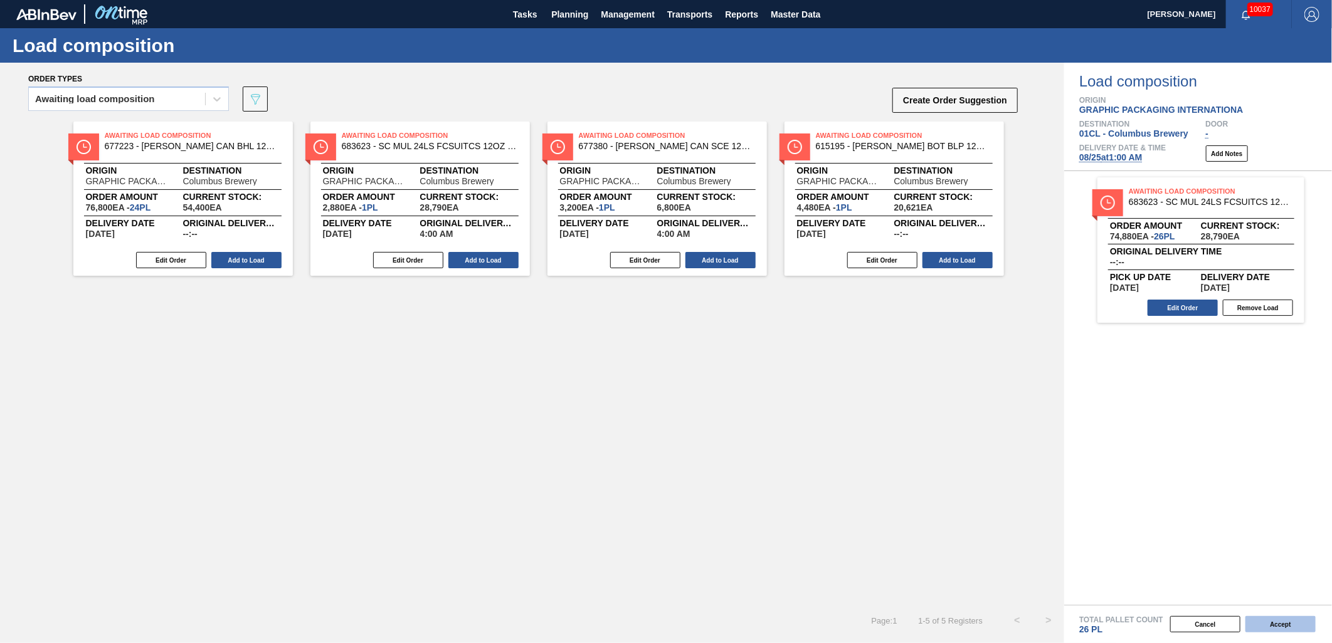
click at [1198, 579] on button "Accept" at bounding box center [1280, 624] width 70 height 16
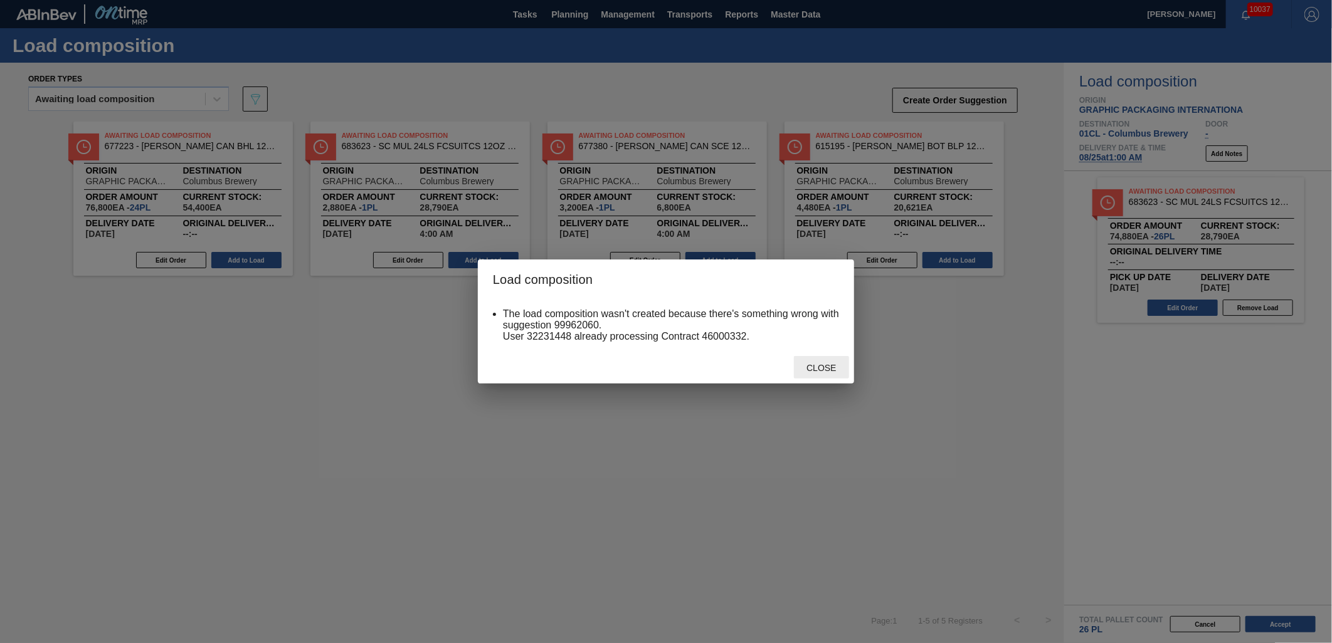
click at [807, 368] on span "Close" at bounding box center [821, 368] width 50 height 10
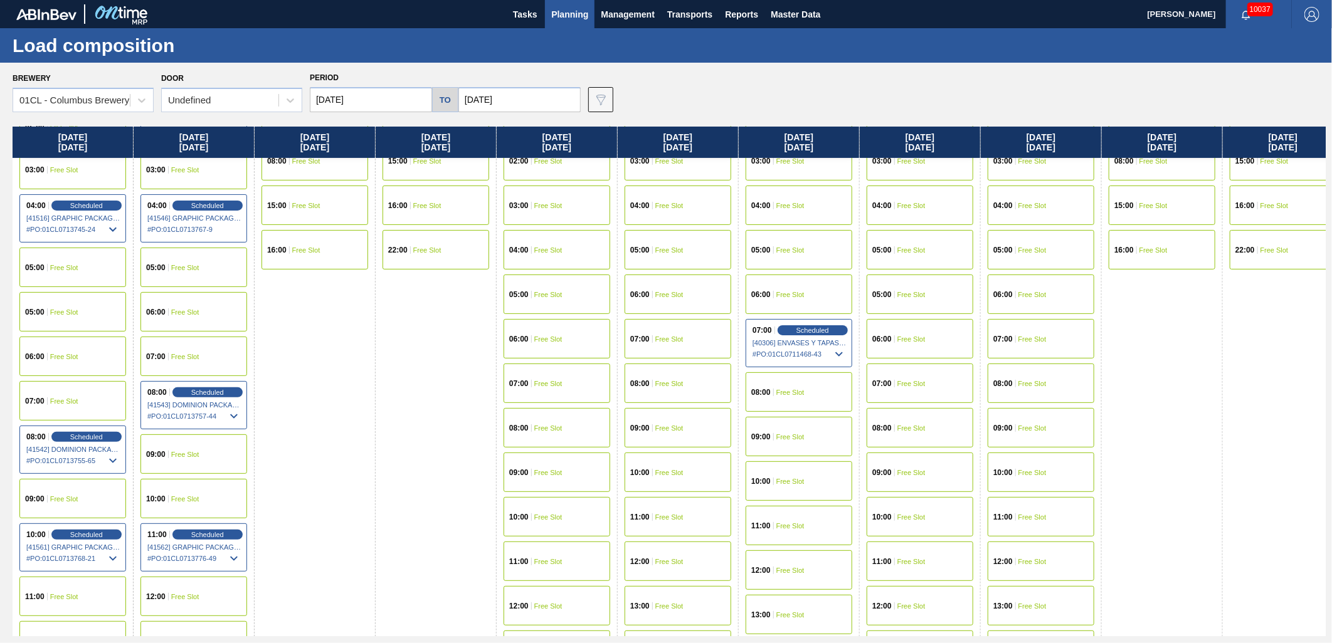
scroll to position [209, 0]
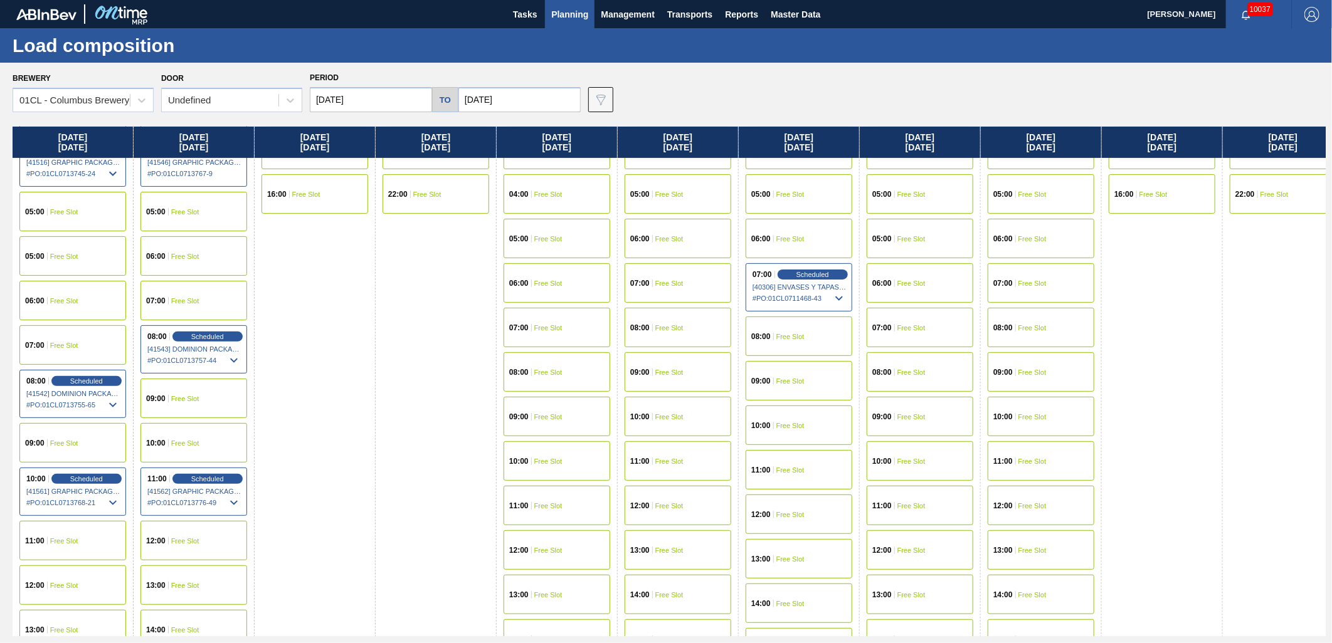
click at [555, 318] on div "07:00 Free Slot" at bounding box center [556, 327] width 107 height 39
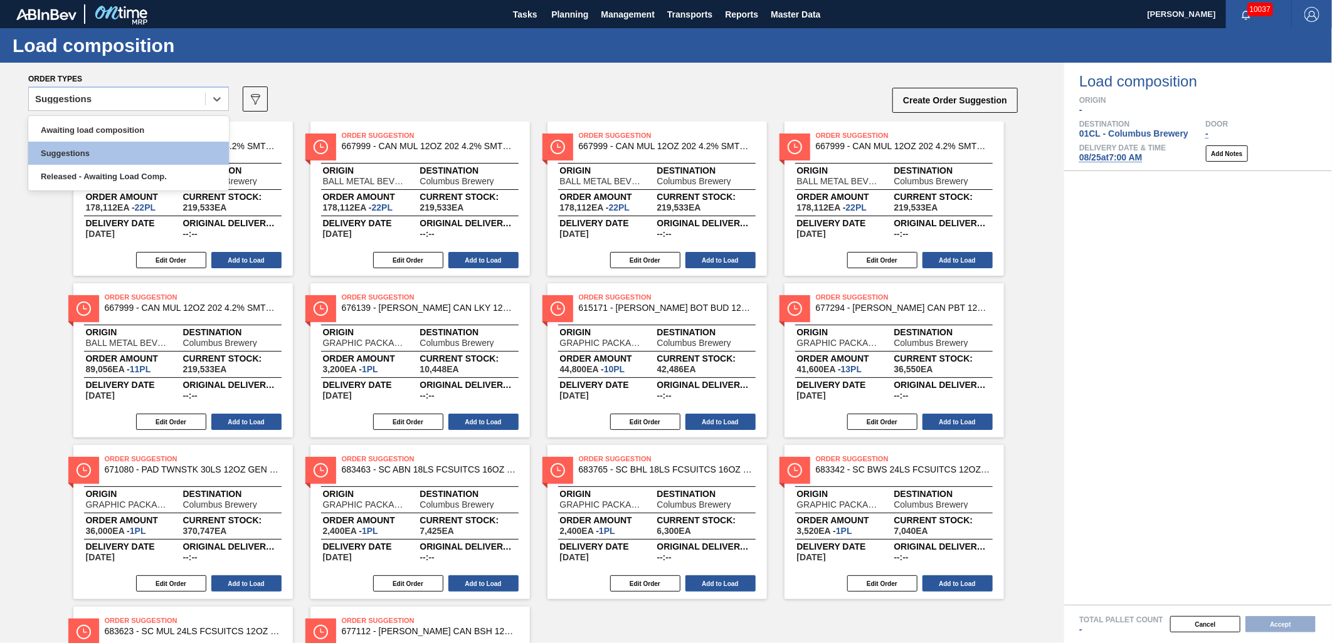
click at [180, 102] on div "Suggestions" at bounding box center [117, 99] width 176 height 18
click at [150, 122] on div "Awaiting load composition" at bounding box center [128, 129] width 201 height 23
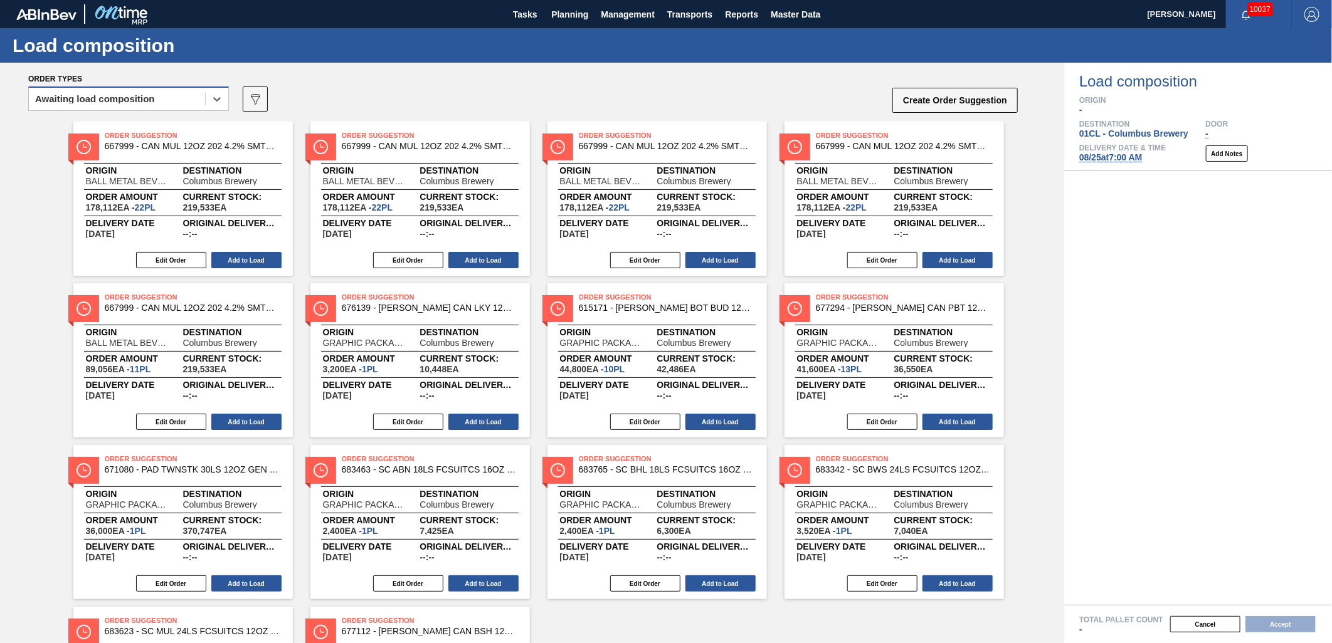
click at [177, 100] on div "Awaiting load composition" at bounding box center [117, 99] width 176 height 18
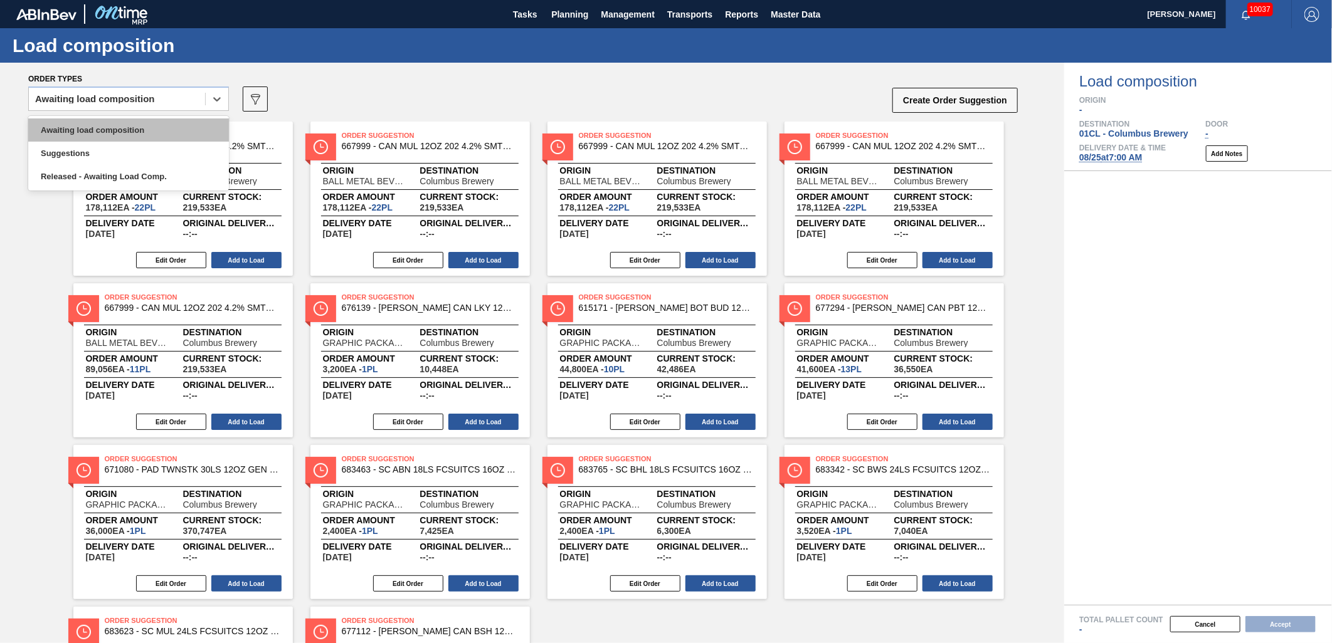
click at [158, 119] on div "Awaiting load composition" at bounding box center [128, 129] width 201 height 23
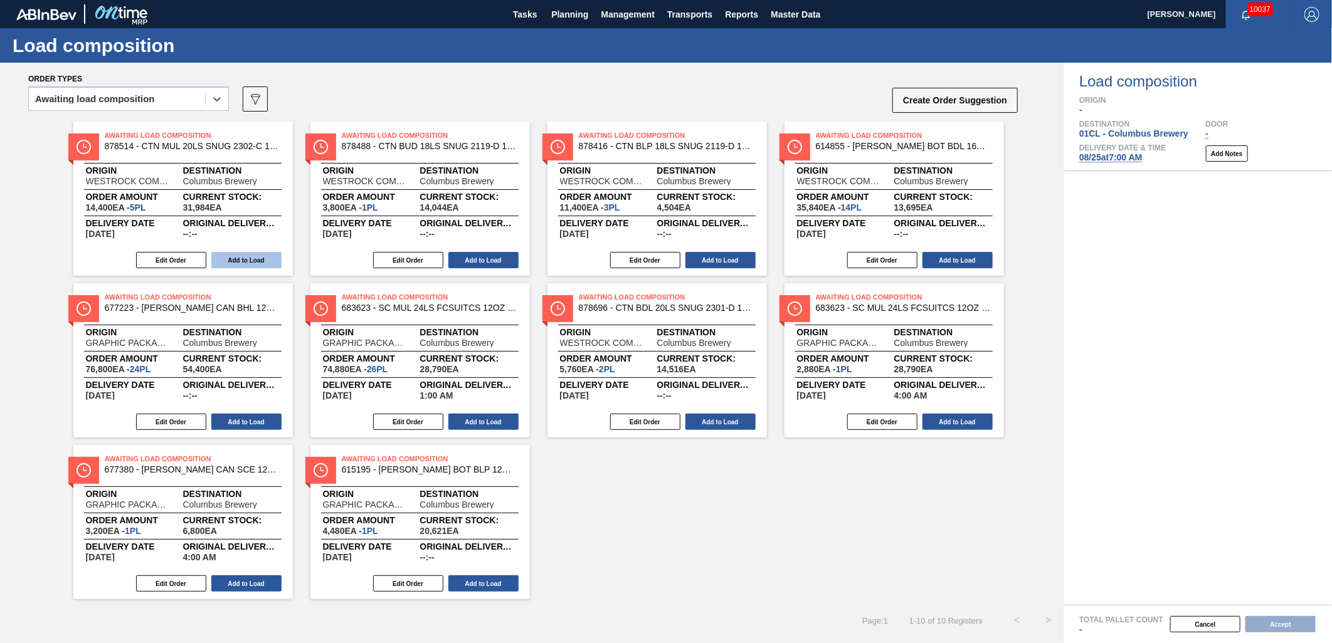
click at [233, 261] on button "Add to Load" at bounding box center [246, 260] width 70 height 16
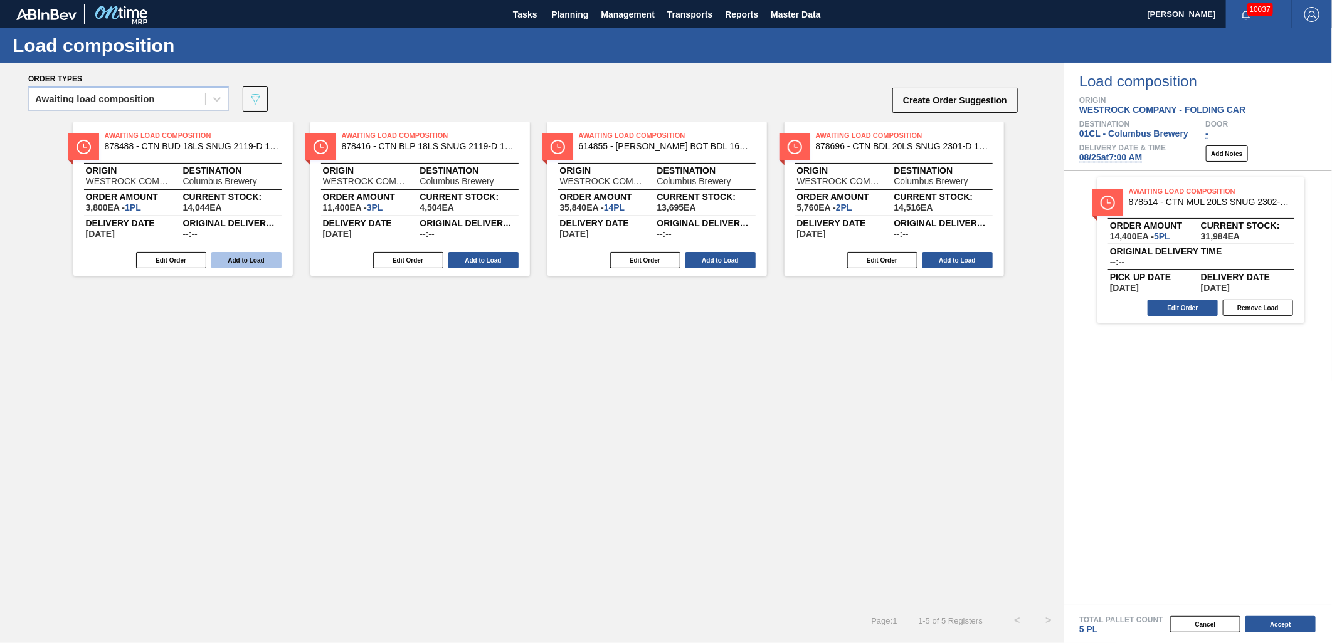
click at [229, 260] on button "Add to Load" at bounding box center [246, 260] width 70 height 16
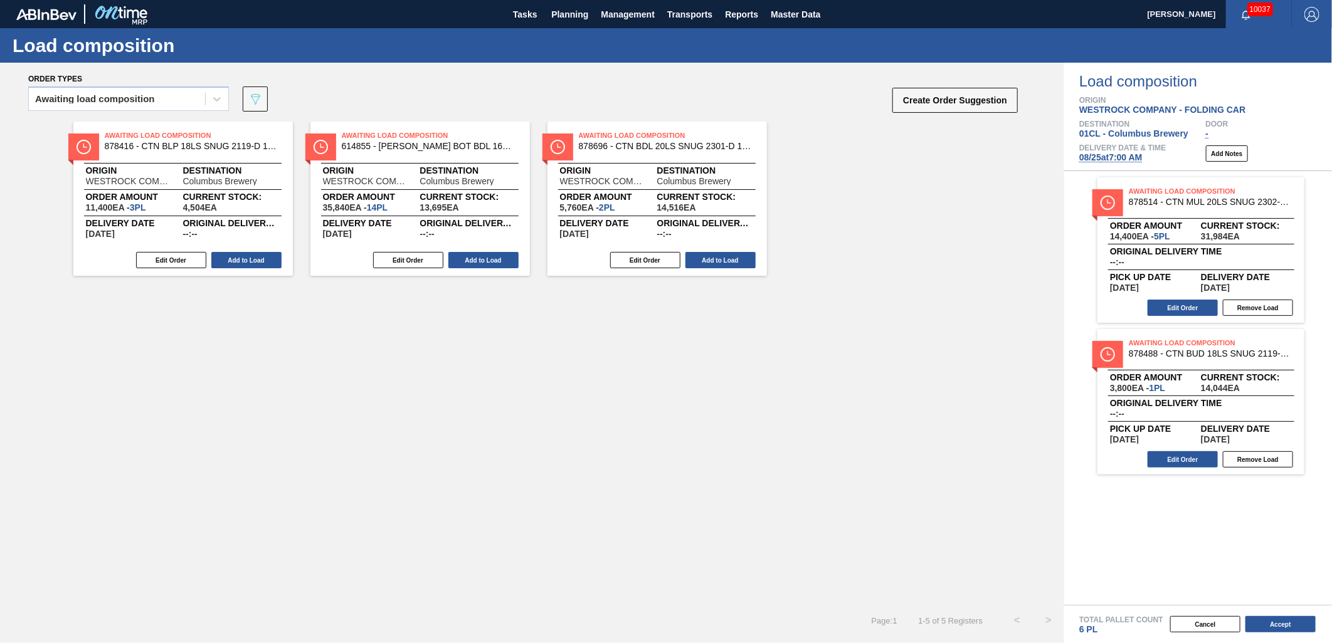
click at [229, 260] on button "Add to Load" at bounding box center [246, 260] width 70 height 16
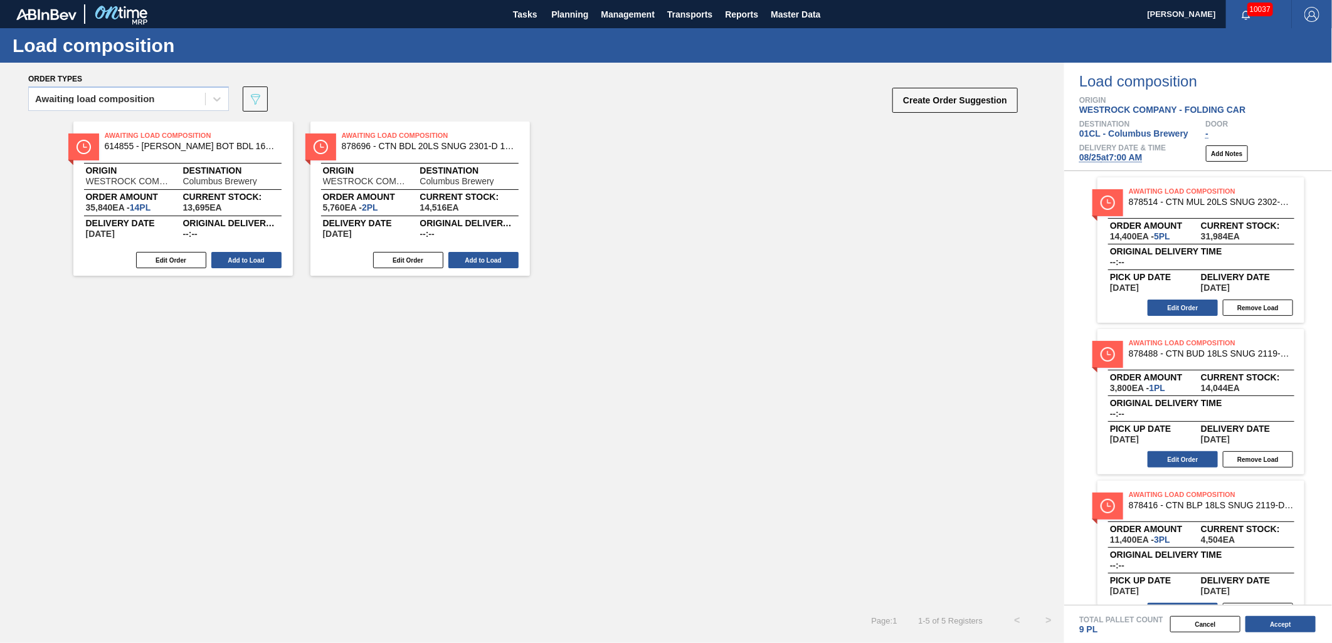
click at [229, 260] on button "Add to Load" at bounding box center [246, 260] width 70 height 16
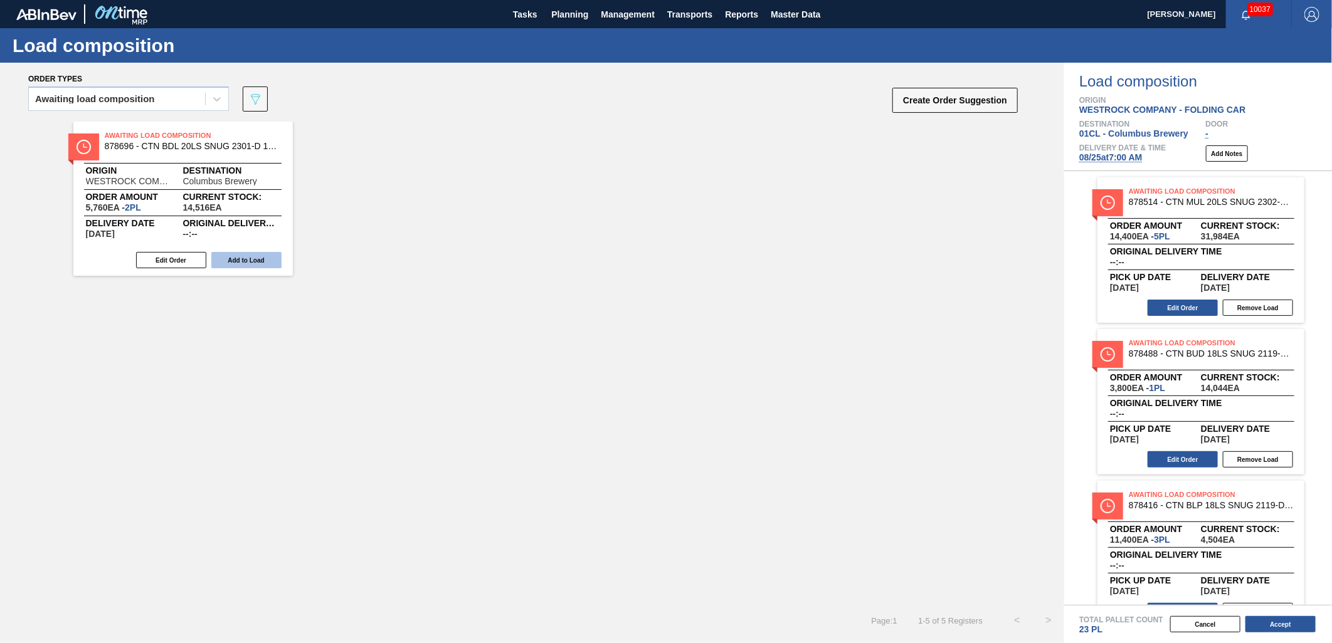
click at [229, 261] on button "Add to Load" at bounding box center [246, 260] width 70 height 16
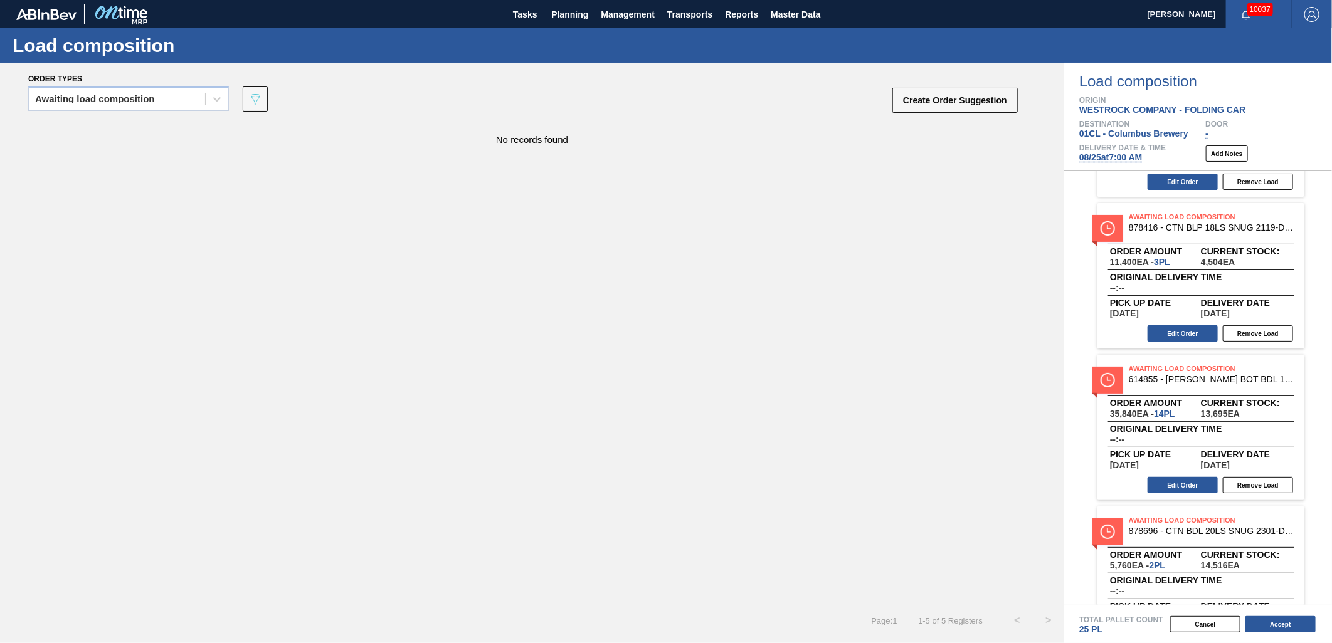
scroll to position [278, 0]
click at [1177, 484] on button "Edit Order" at bounding box center [1182, 484] width 70 height 16
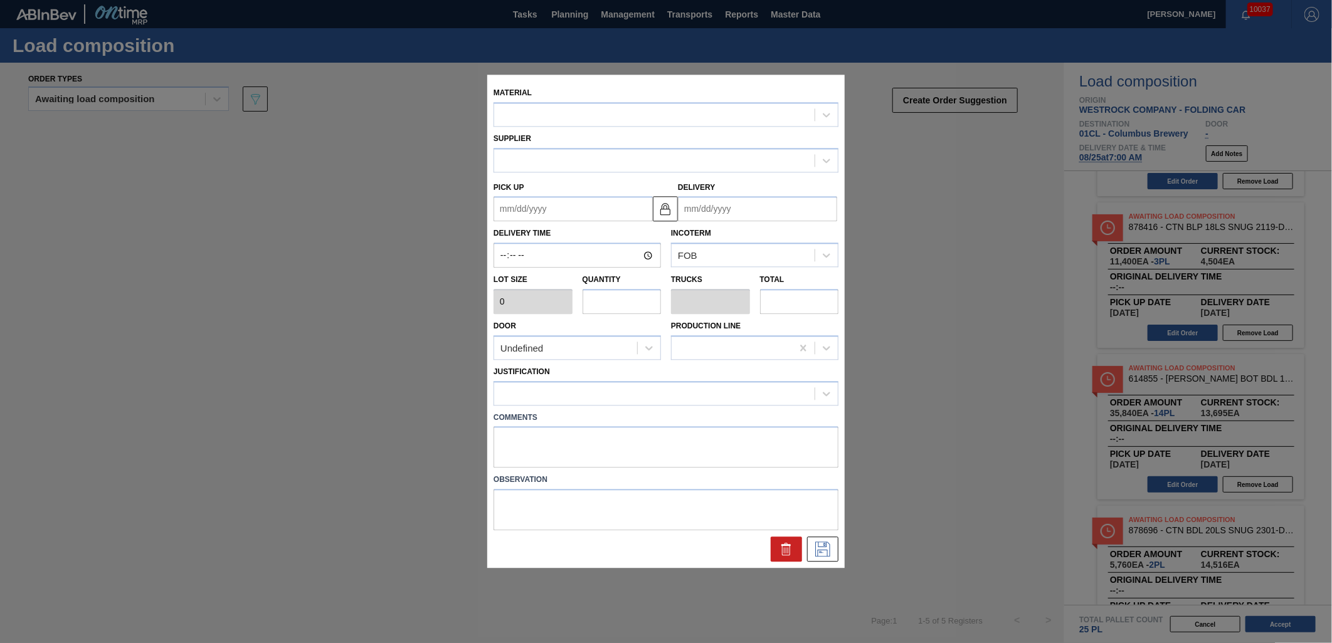
type input "2,560"
type input "14"
type input "0.583"
type input "35,840"
type up "[DATE]"
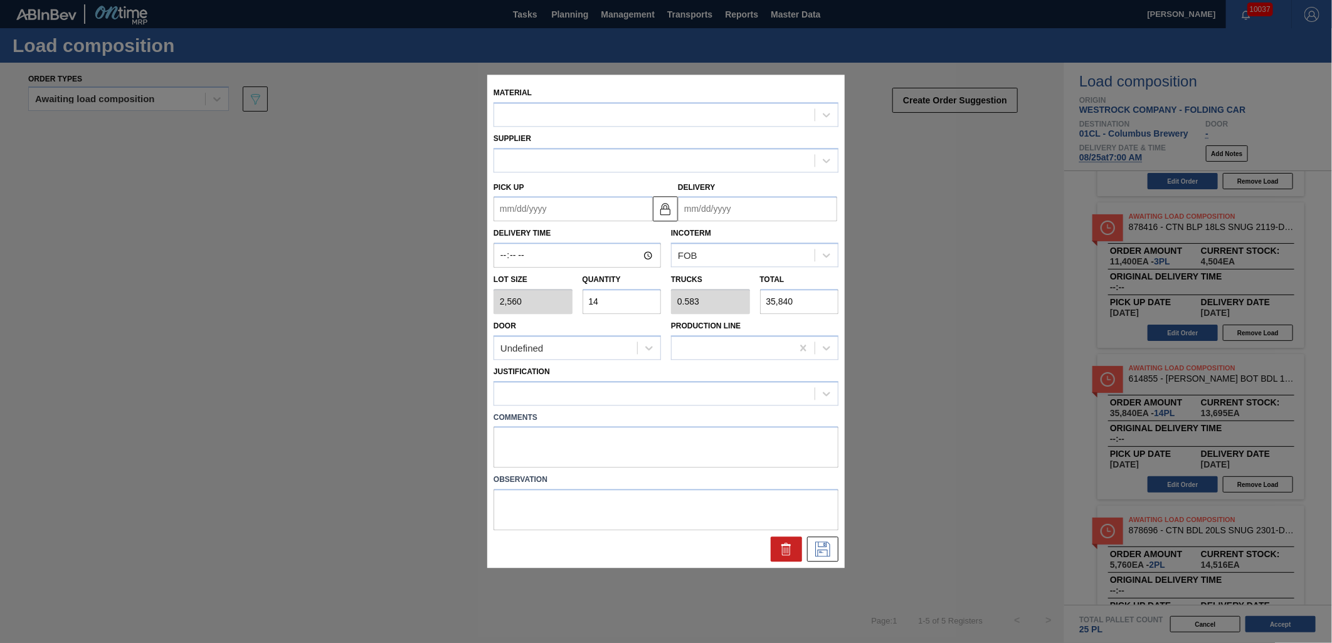
type input "[DATE]"
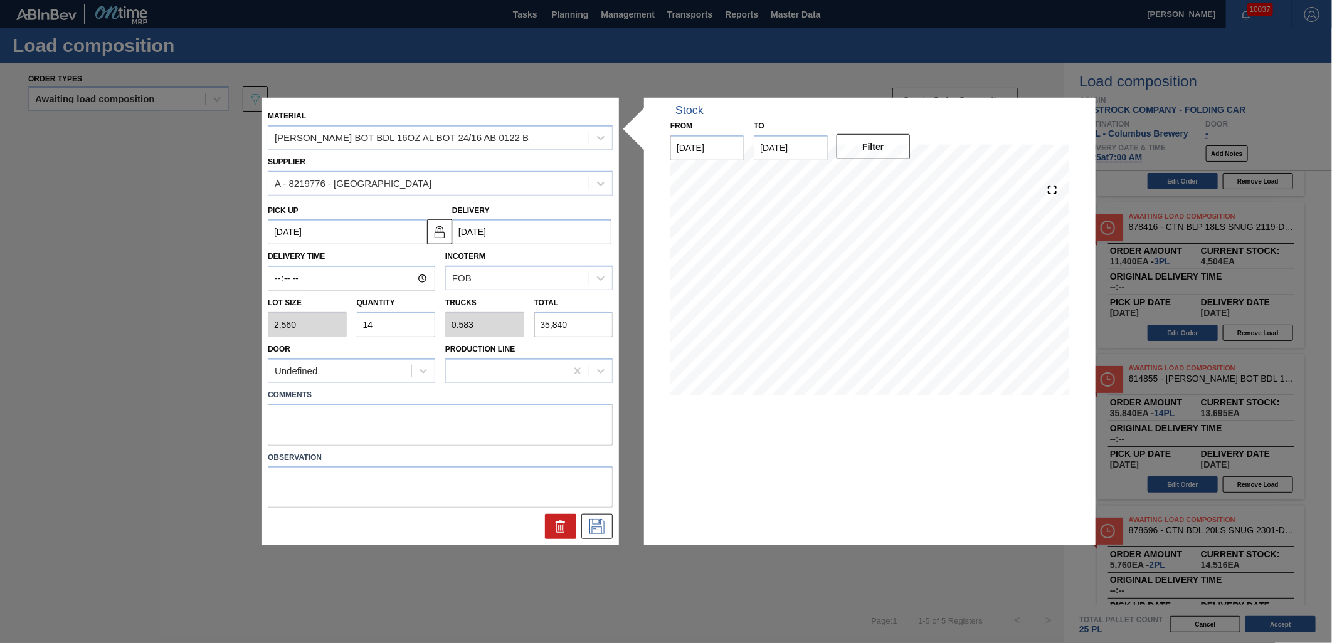
click at [414, 322] on input "14" at bounding box center [396, 324] width 79 height 25
type input "1"
type input "0.042"
type input "2,560"
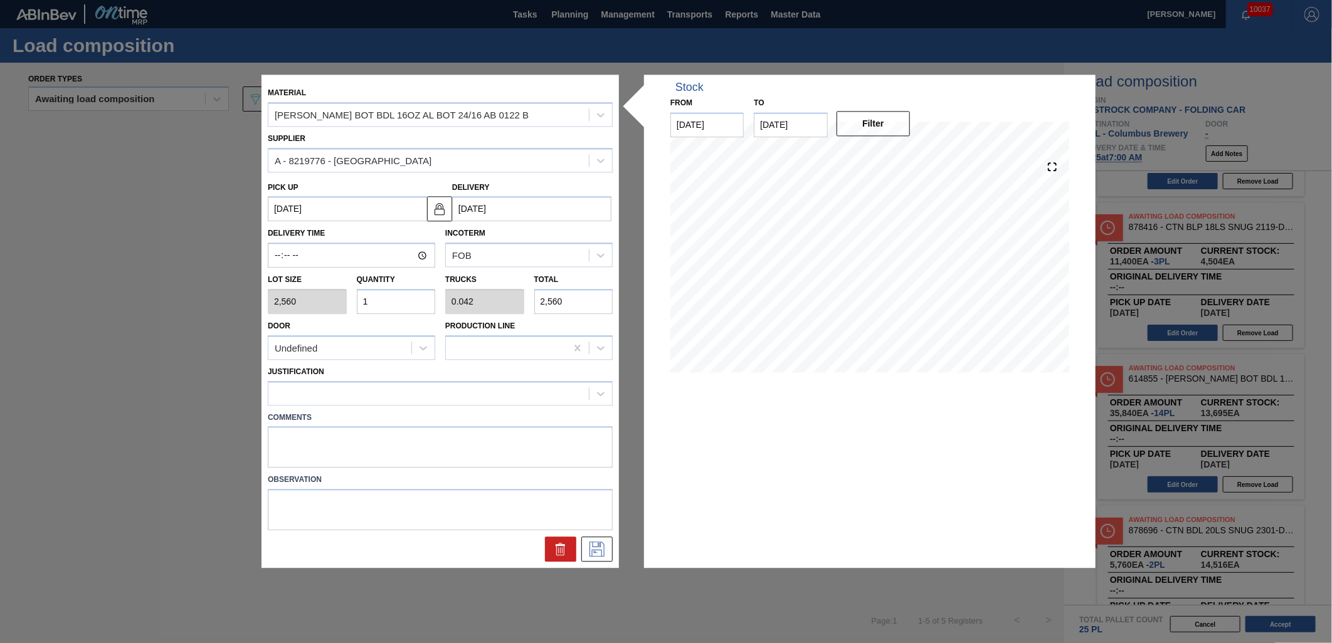
type input "13"
type input "0.542"
type input "33,280"
type input "13"
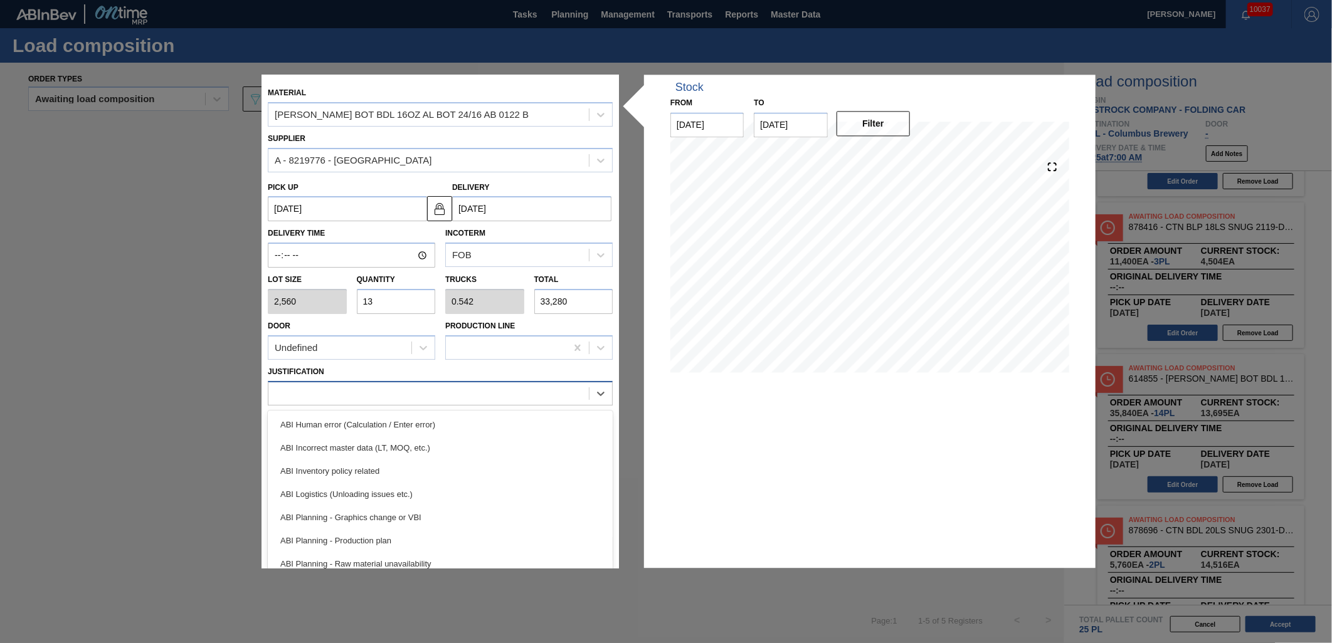
click at [499, 391] on div at bounding box center [428, 393] width 320 height 18
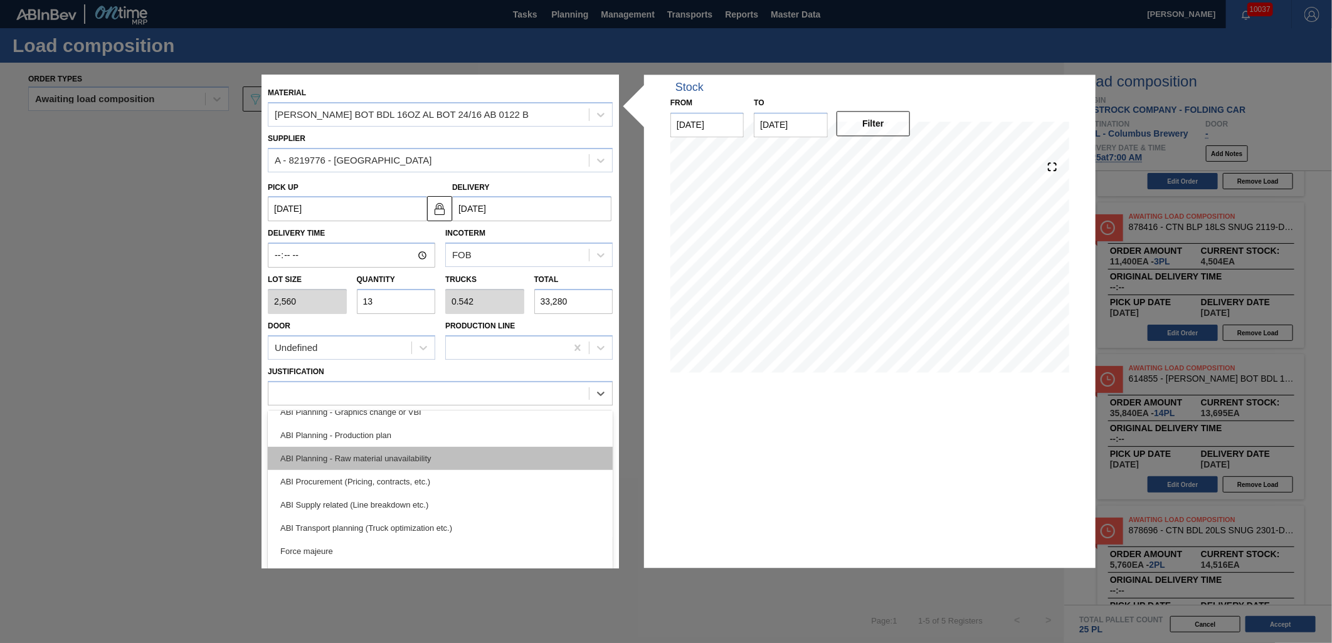
scroll to position [139, 0]
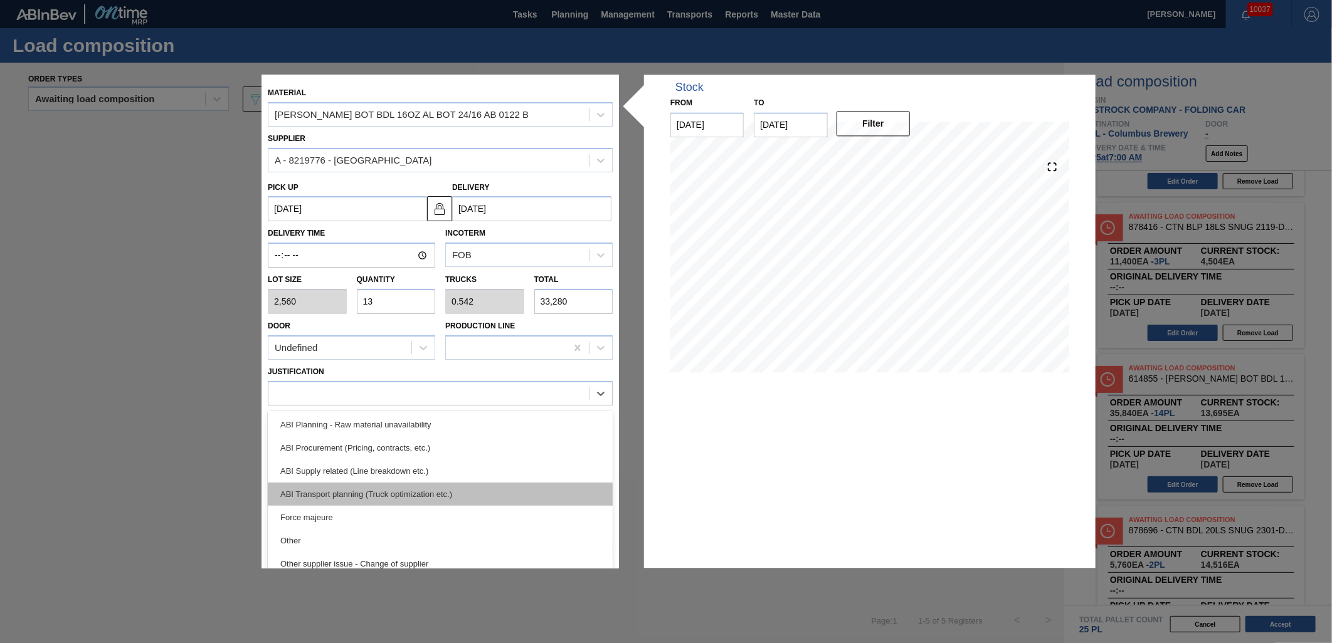
click at [467, 486] on div "ABI Transport planning (Truck optimization etc.)" at bounding box center [440, 494] width 345 height 23
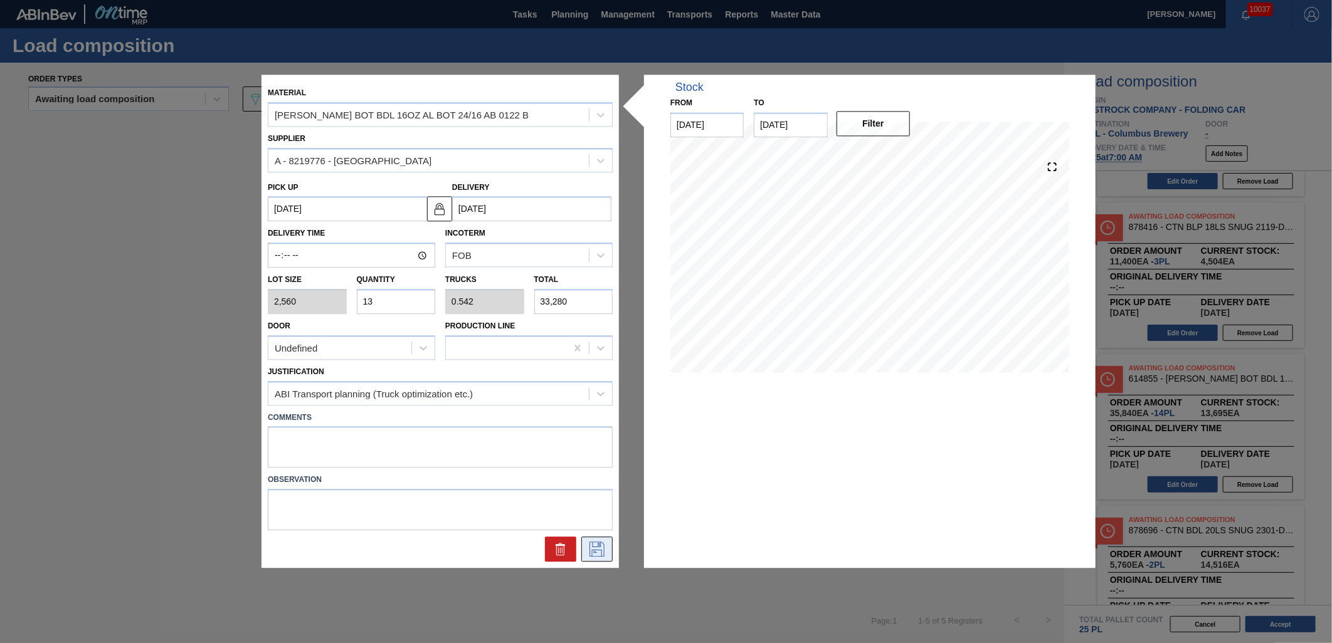
click at [596, 545] on icon at bounding box center [597, 549] width 20 height 15
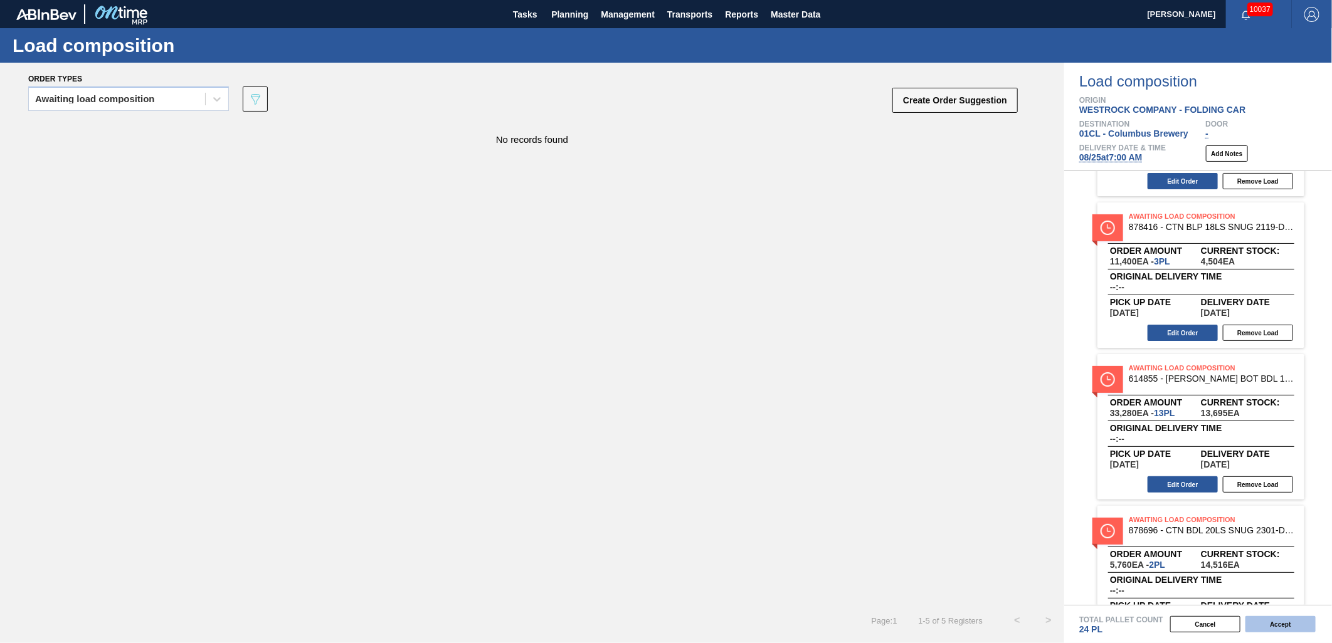
click at [1198, 579] on button "Accept" at bounding box center [1280, 624] width 70 height 16
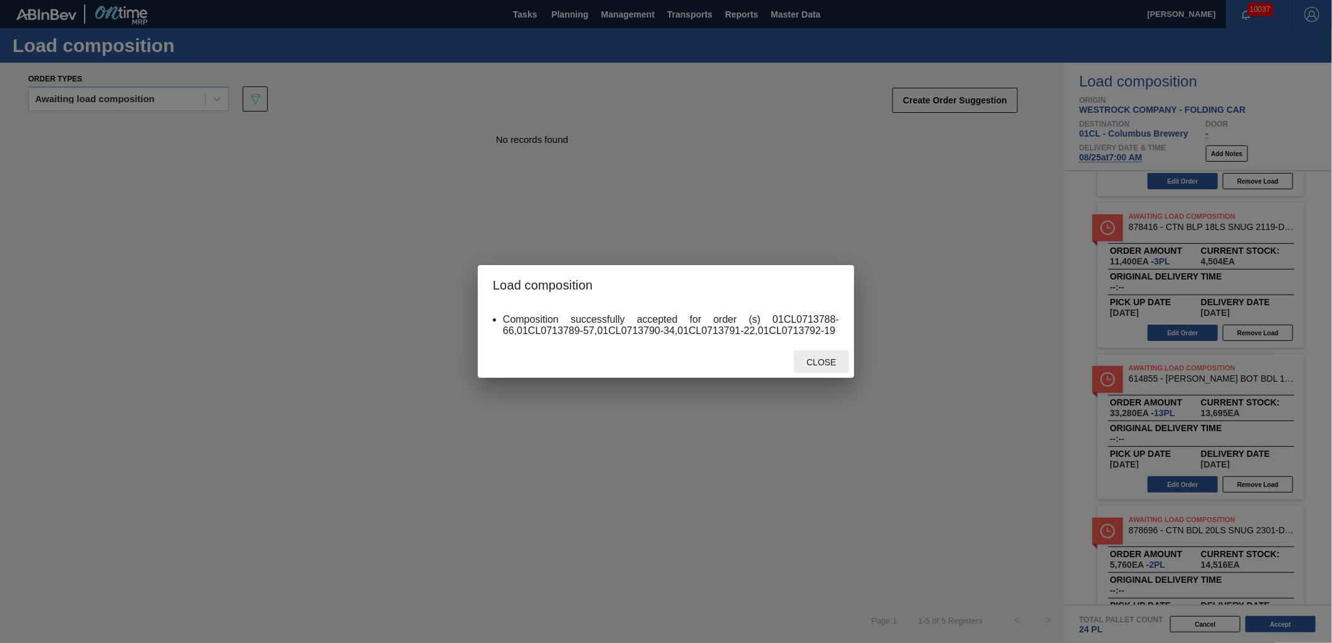
click at [829, 360] on span "Close" at bounding box center [821, 362] width 50 height 10
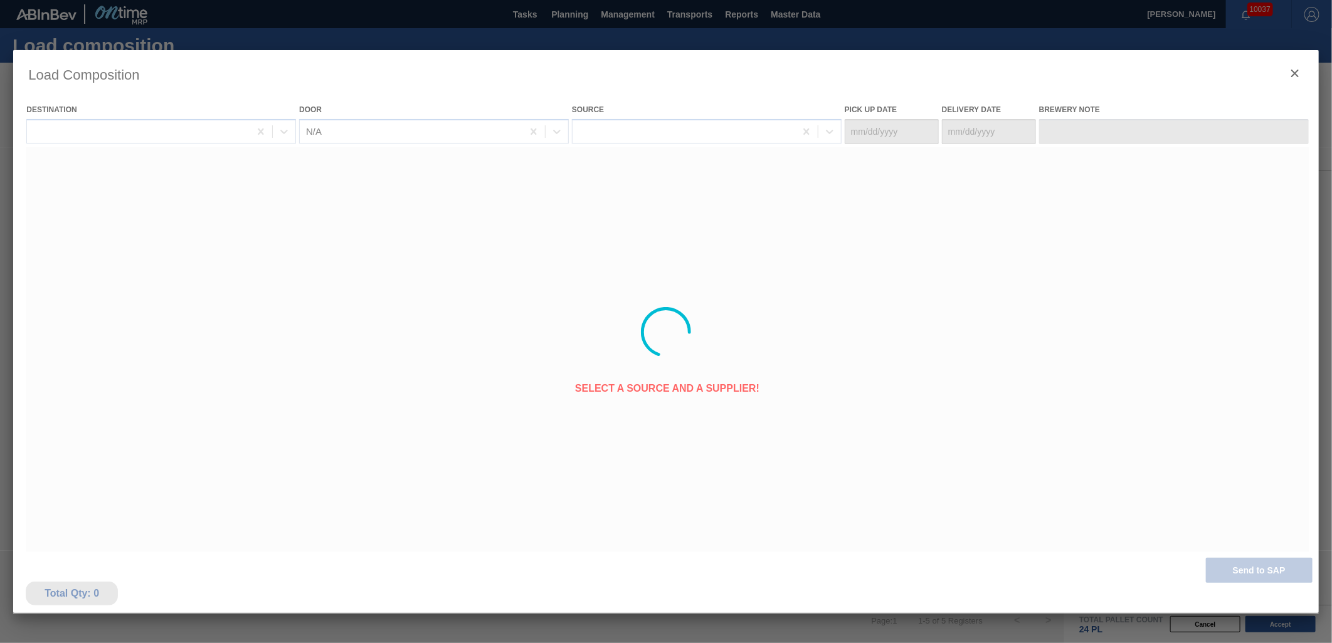
type Date "[DATE]"
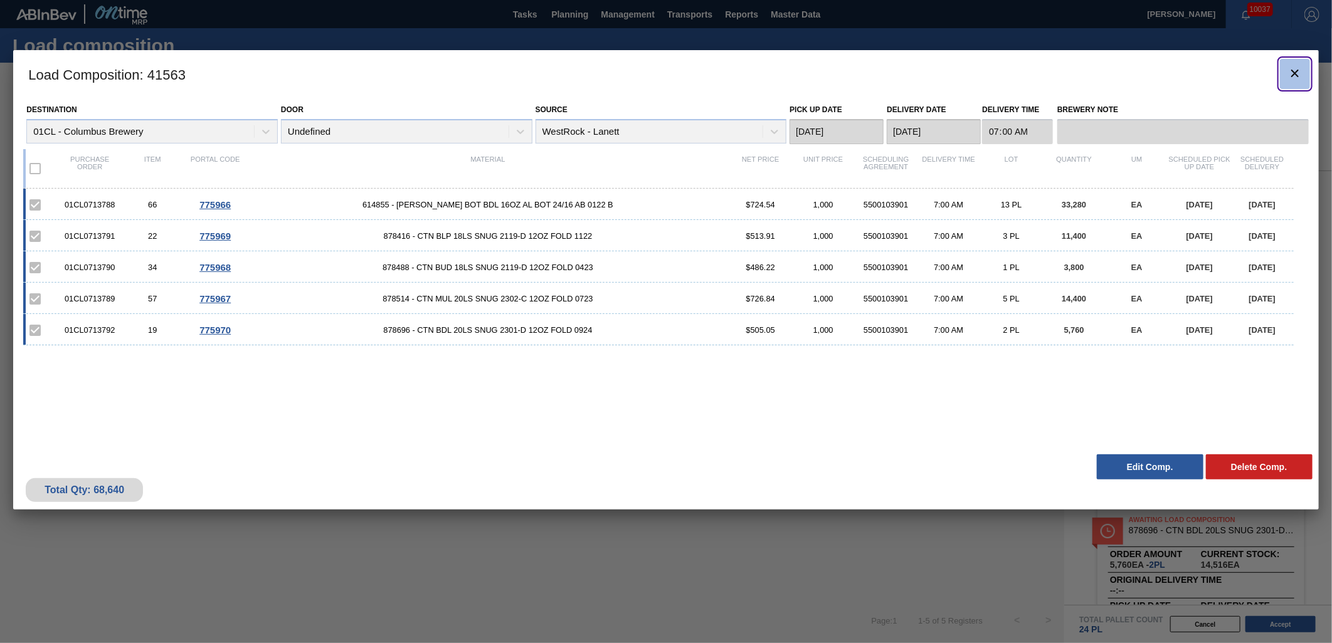
click at [1198, 73] on icon "botão de ícone" at bounding box center [1294, 73] width 15 height 15
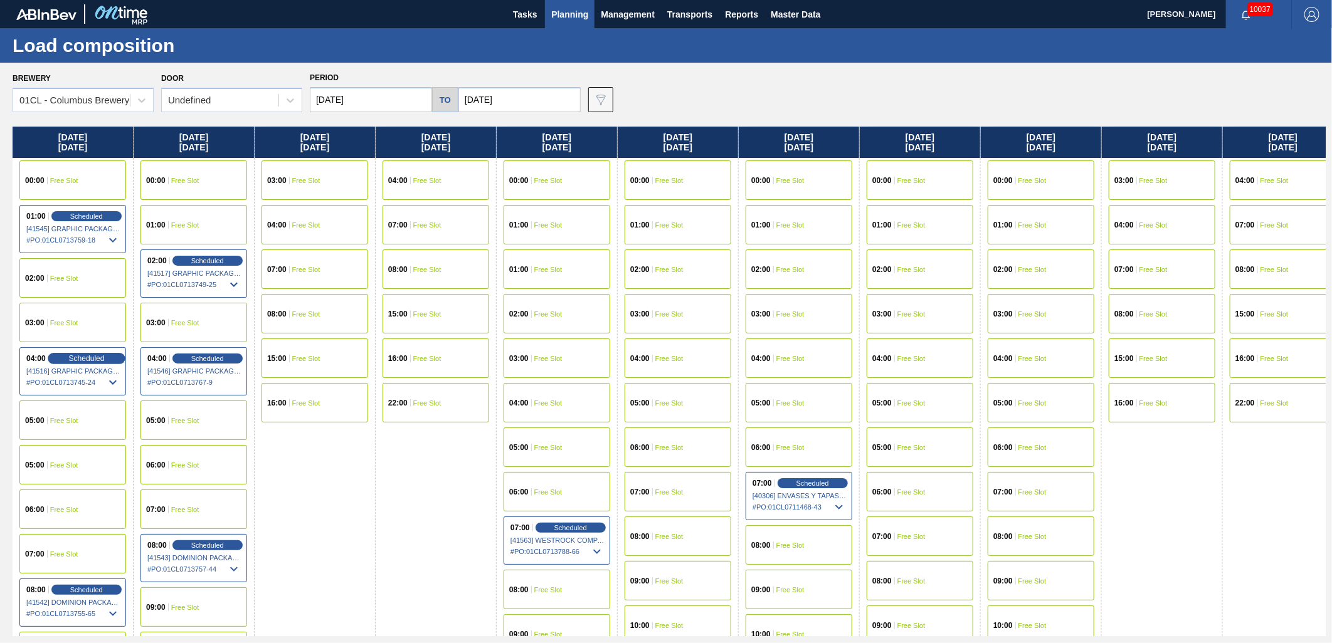
click at [61, 356] on div "Scheduled" at bounding box center [86, 358] width 77 height 11
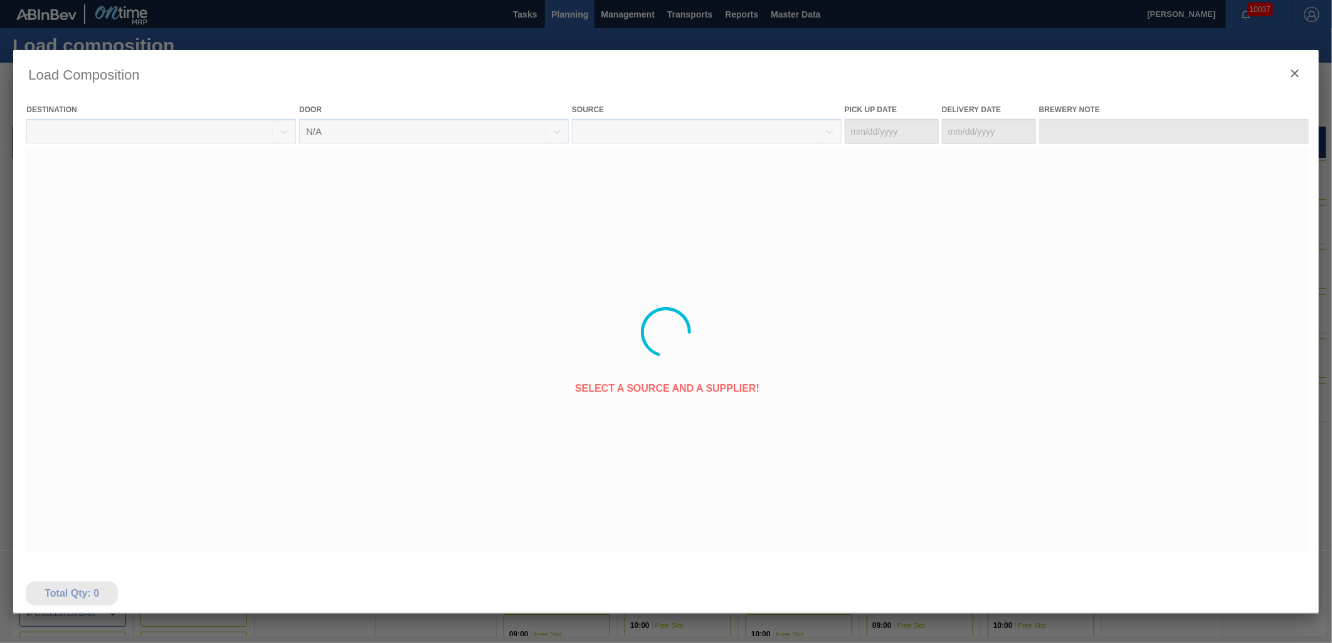
type Date "[DATE]"
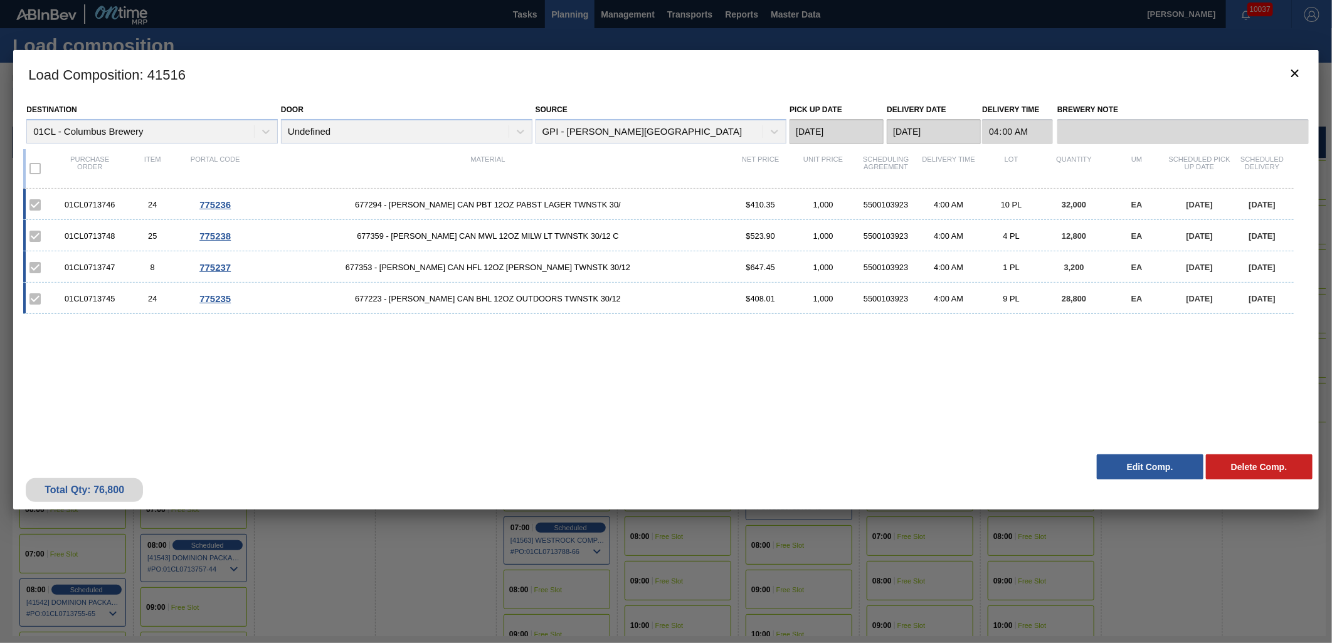
click at [1135, 469] on button "Edit Comp." at bounding box center [1149, 467] width 107 height 25
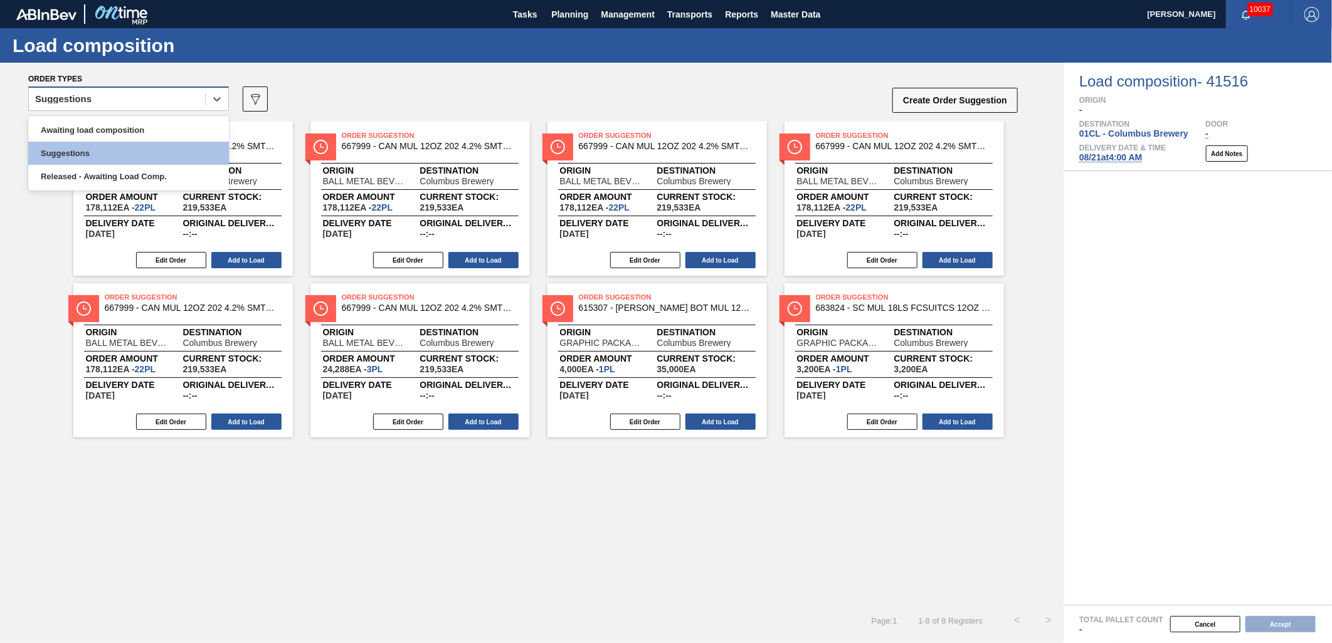
click at [132, 96] on div "Suggestions" at bounding box center [117, 99] width 176 height 18
click at [122, 130] on div "Awaiting load composition" at bounding box center [128, 129] width 201 height 23
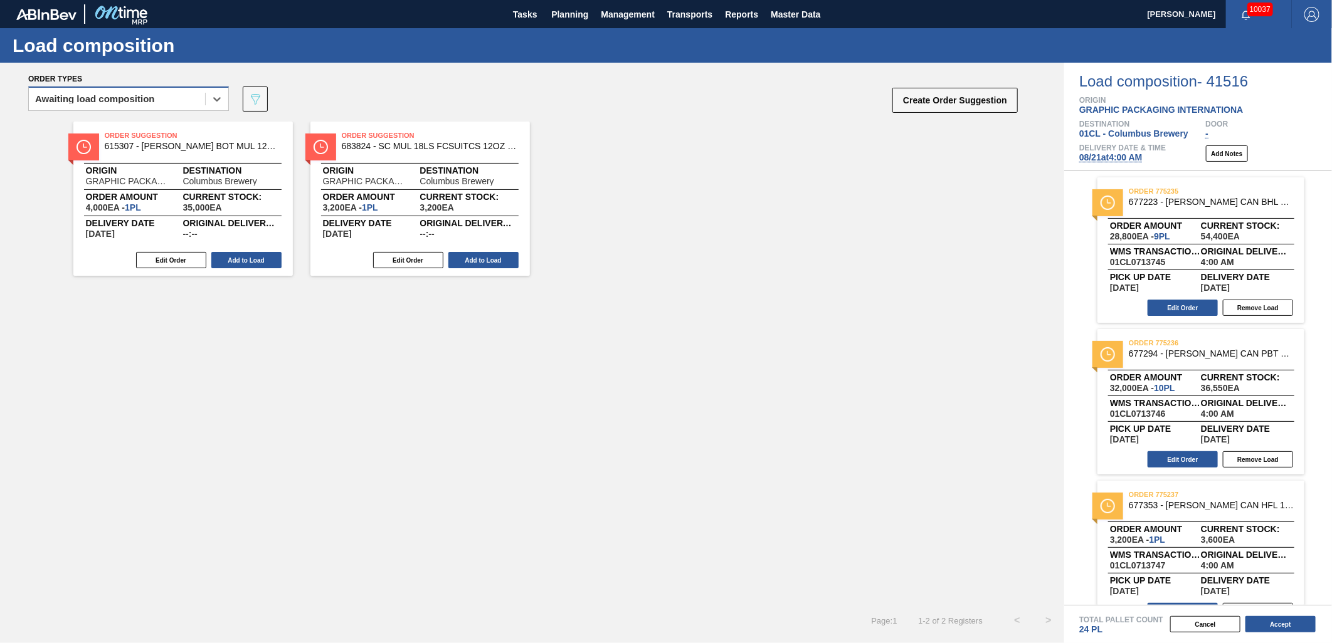
click at [139, 107] on div "Awaiting load composition" at bounding box center [117, 99] width 176 height 18
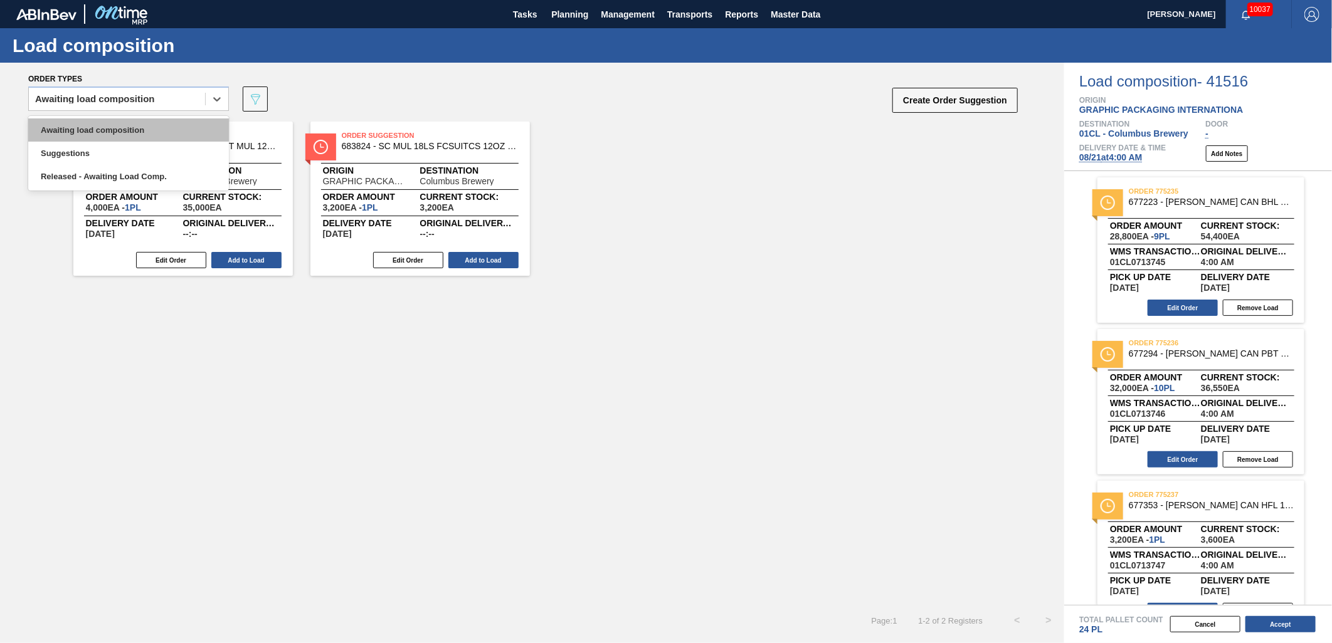
click at [130, 126] on div "Awaiting load composition" at bounding box center [128, 129] width 201 height 23
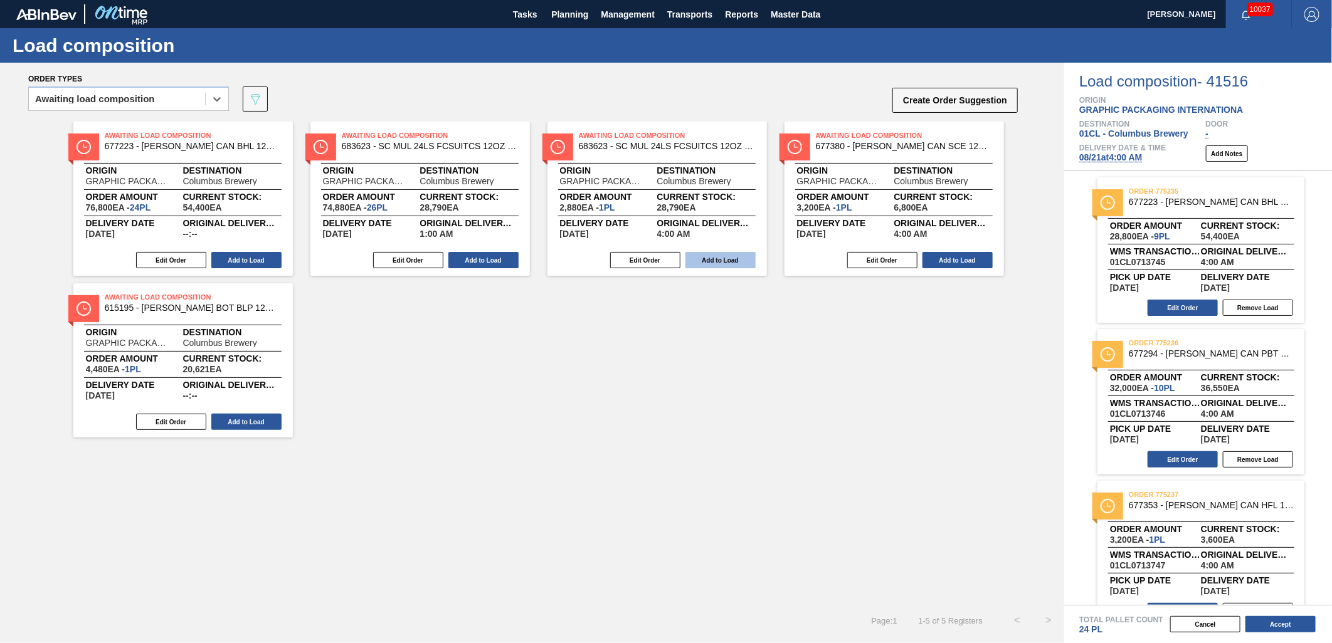
click at [705, 259] on button "Add to Load" at bounding box center [720, 260] width 70 height 16
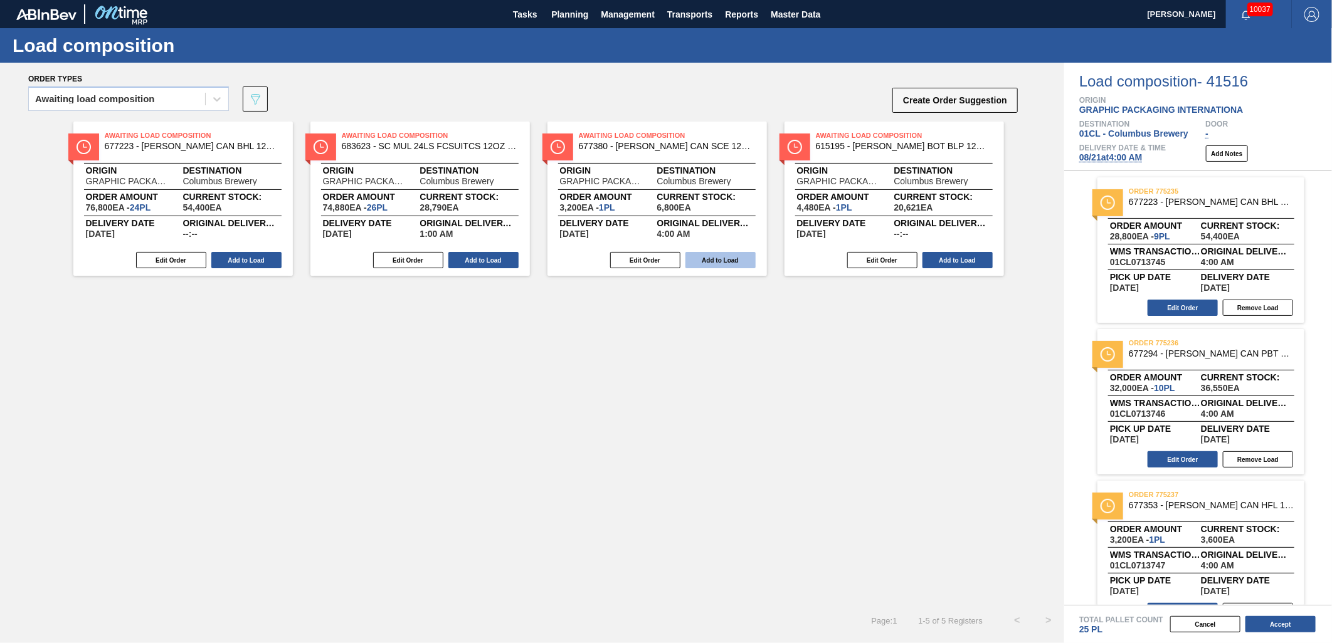
click at [717, 256] on button "Add to Load" at bounding box center [720, 260] width 70 height 16
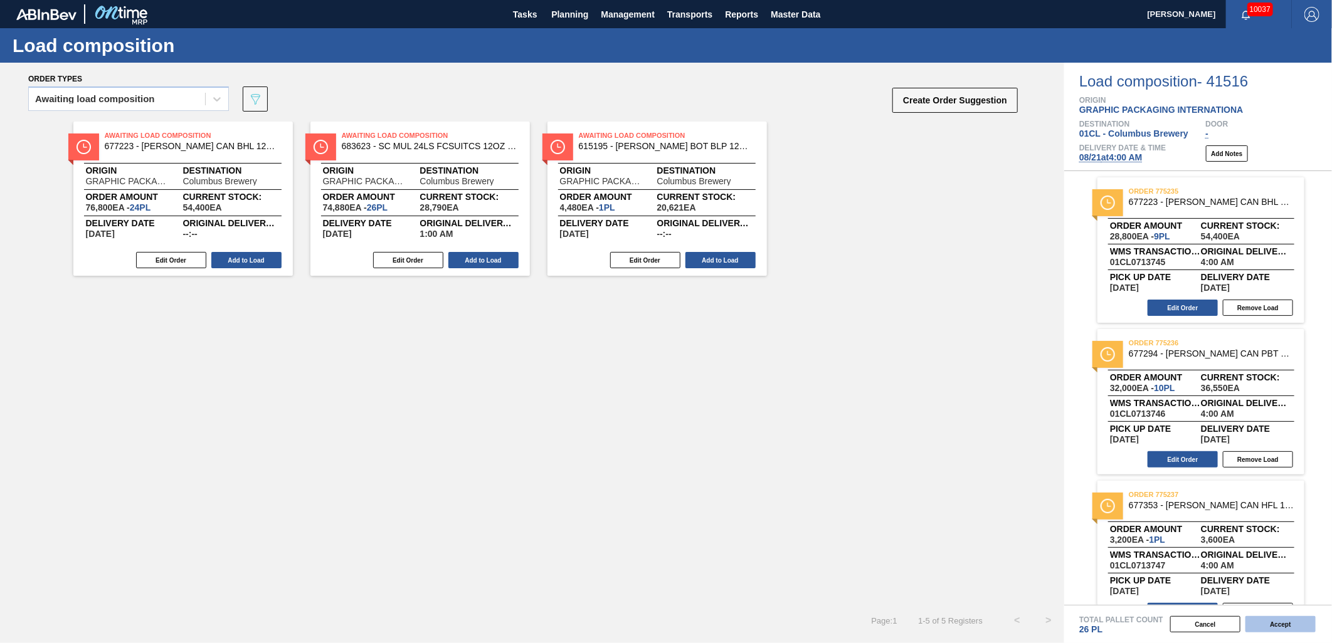
click at [1198, 579] on button "Accept" at bounding box center [1280, 624] width 70 height 16
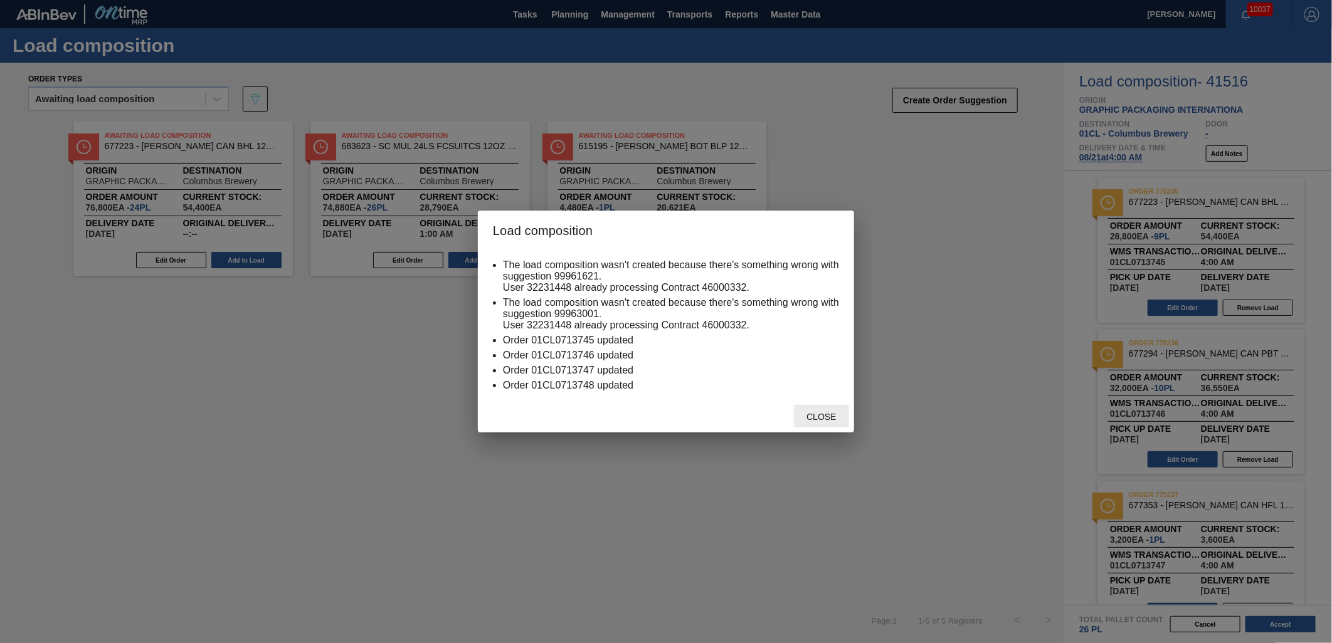
click at [810, 406] on div "Close" at bounding box center [821, 416] width 55 height 23
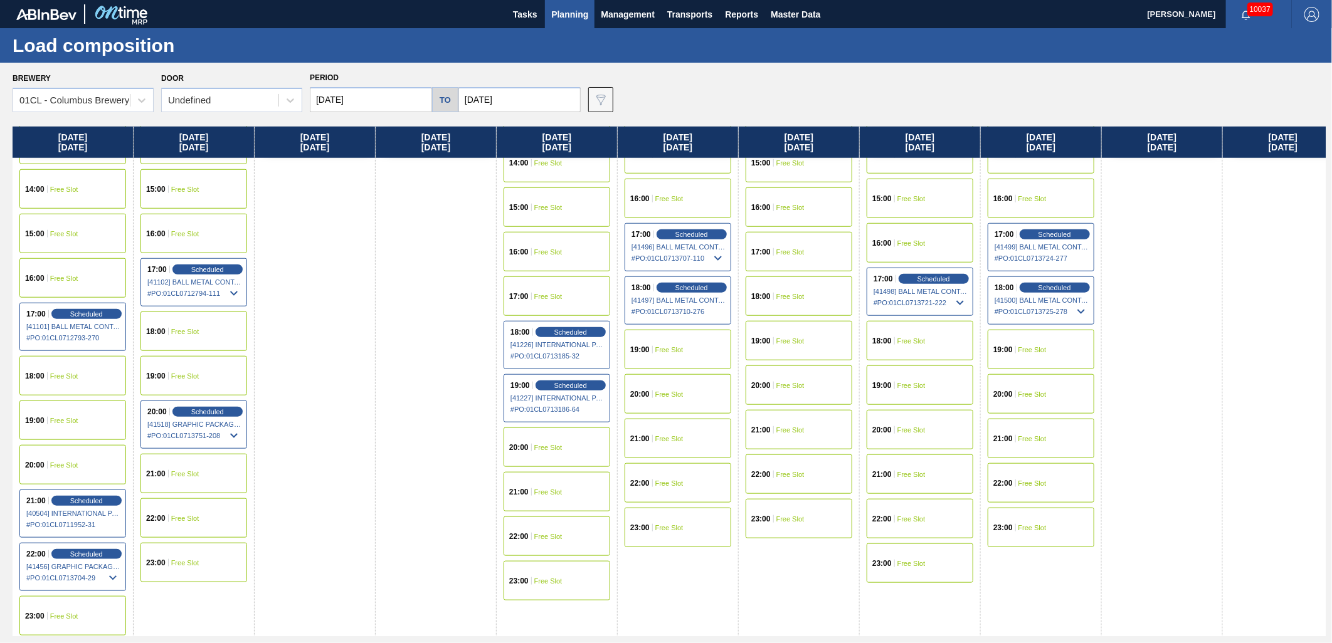
scroll to position [695, 0]
click at [387, 91] on input "[DATE]" at bounding box center [371, 99] width 122 height 25
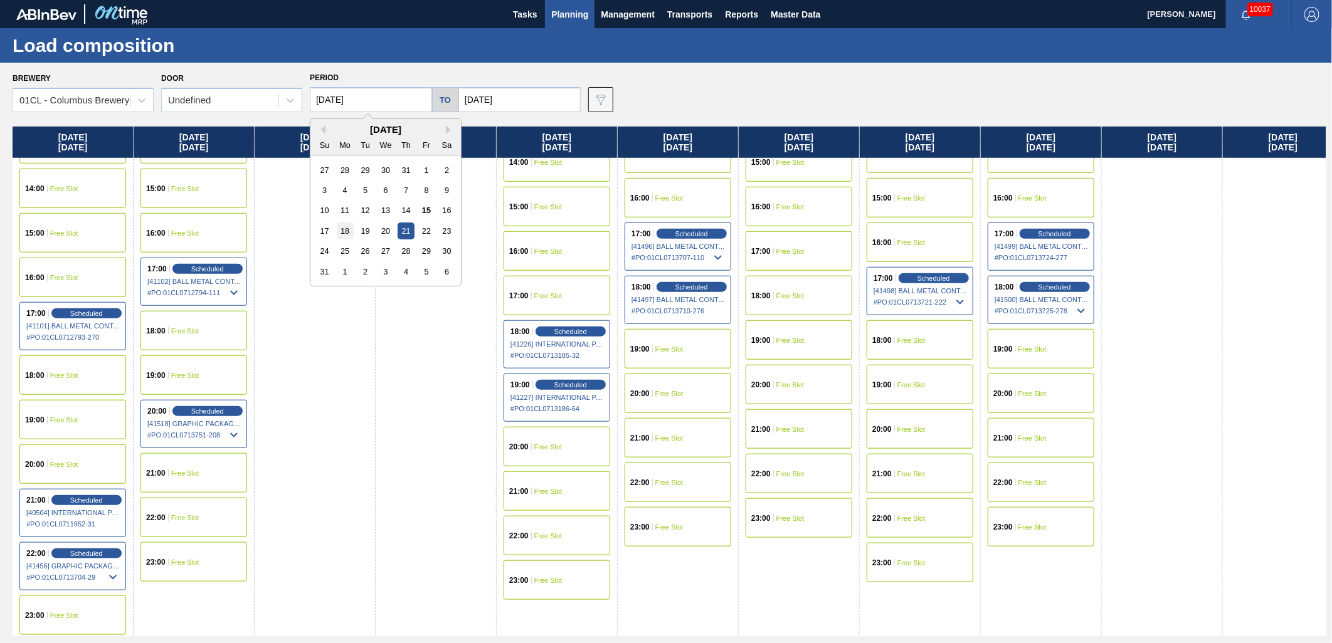
click at [342, 227] on div "18" at bounding box center [345, 231] width 17 height 17
type input "[DATE]"
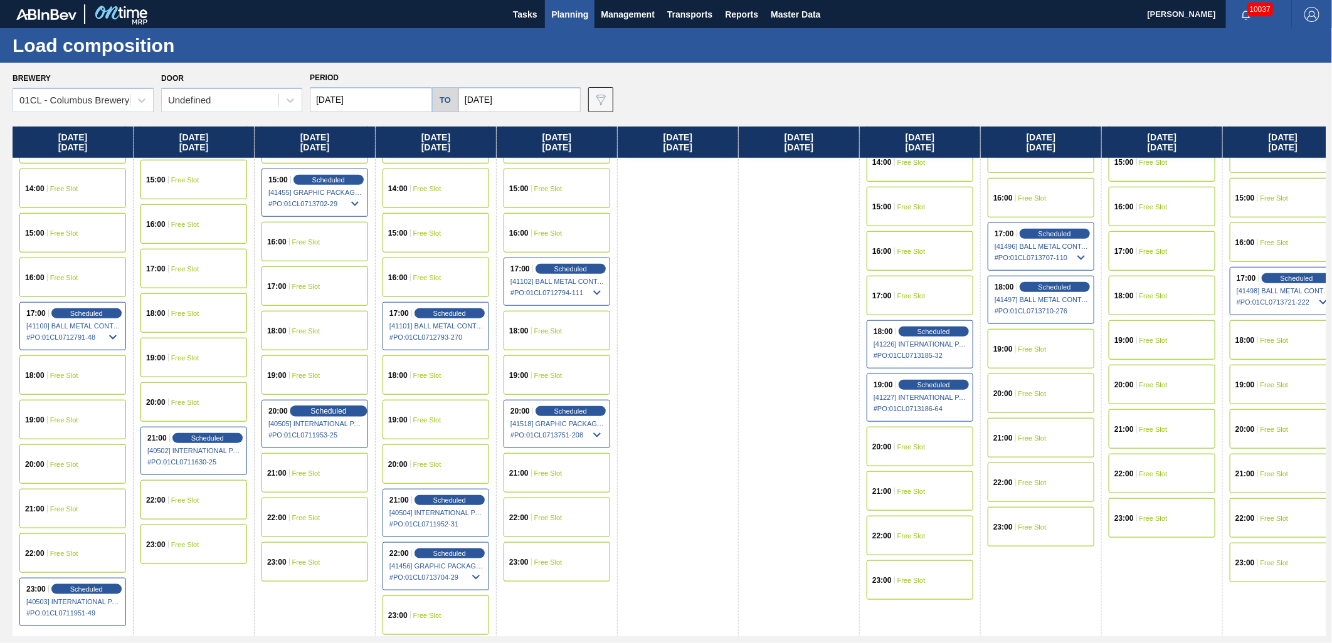
click at [340, 409] on span "Scheduled" at bounding box center [328, 411] width 36 height 8
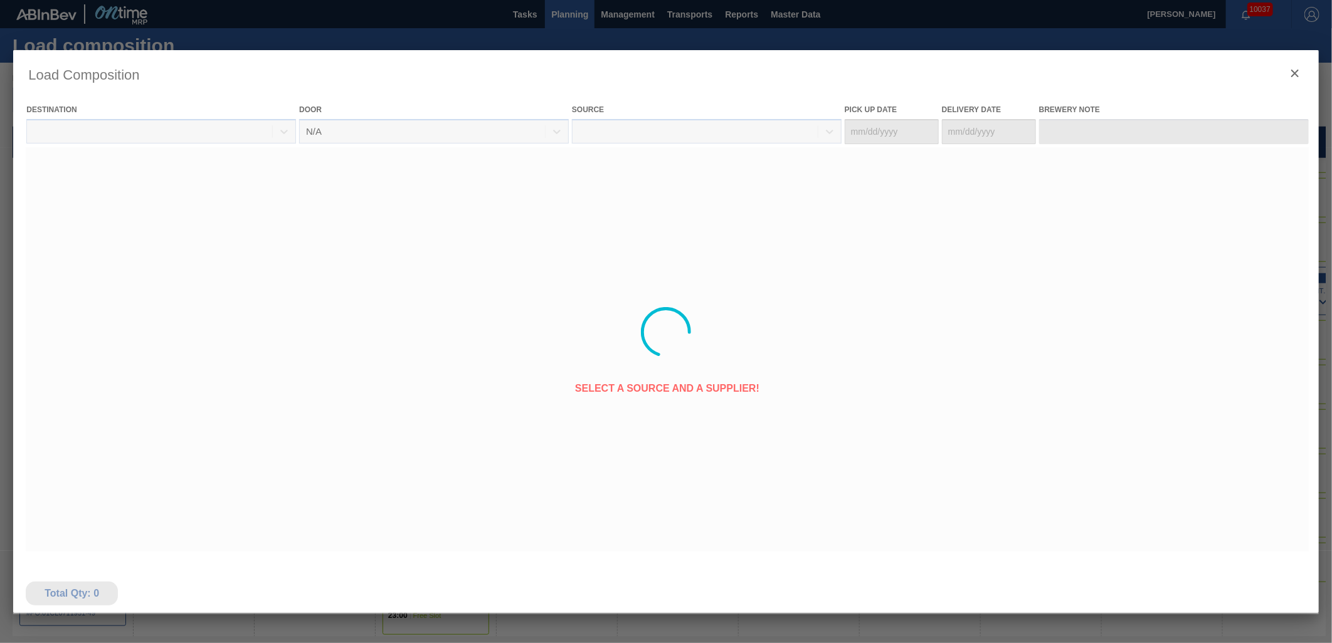
type Date "[DATE]"
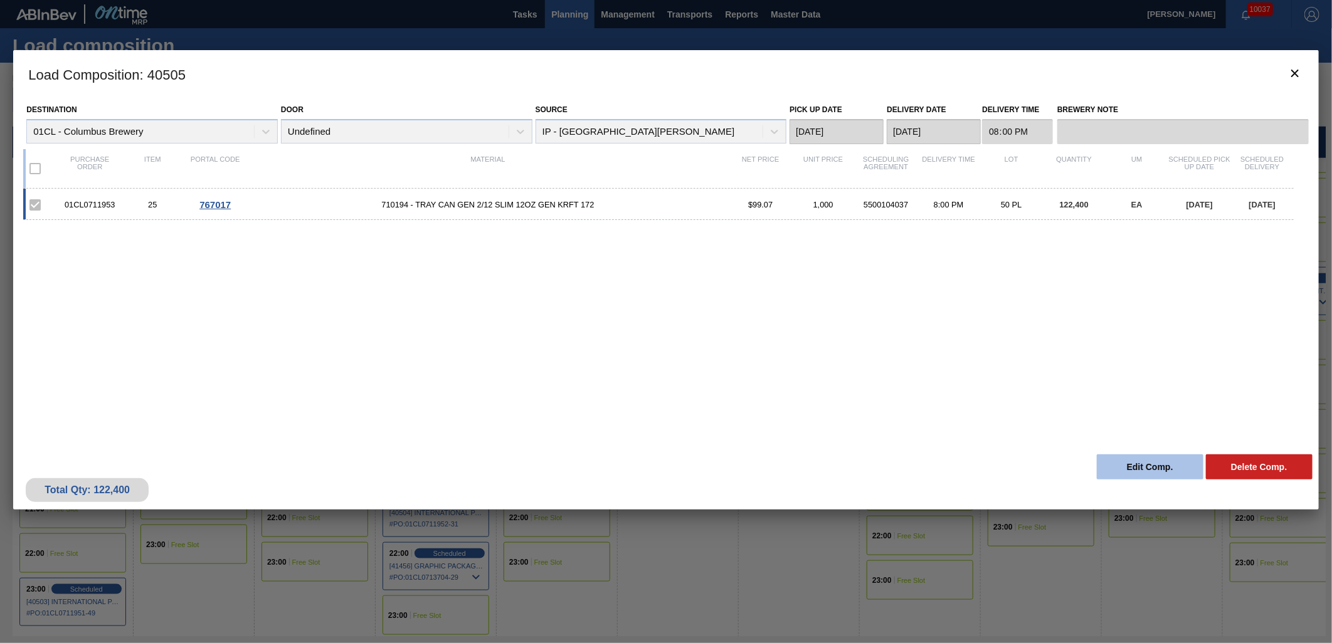
click at [1111, 466] on button "Edit Comp." at bounding box center [1149, 467] width 107 height 25
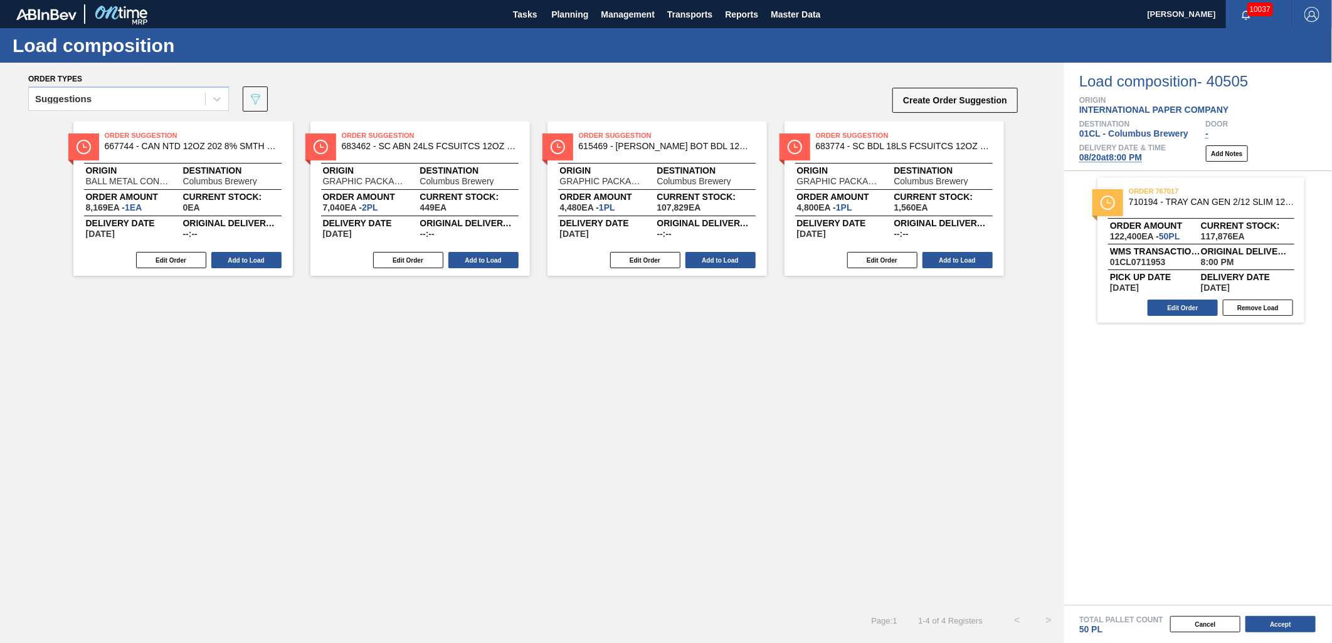
click at [1115, 157] on span "[DATE] 8:00 PM" at bounding box center [1110, 157] width 63 height 10
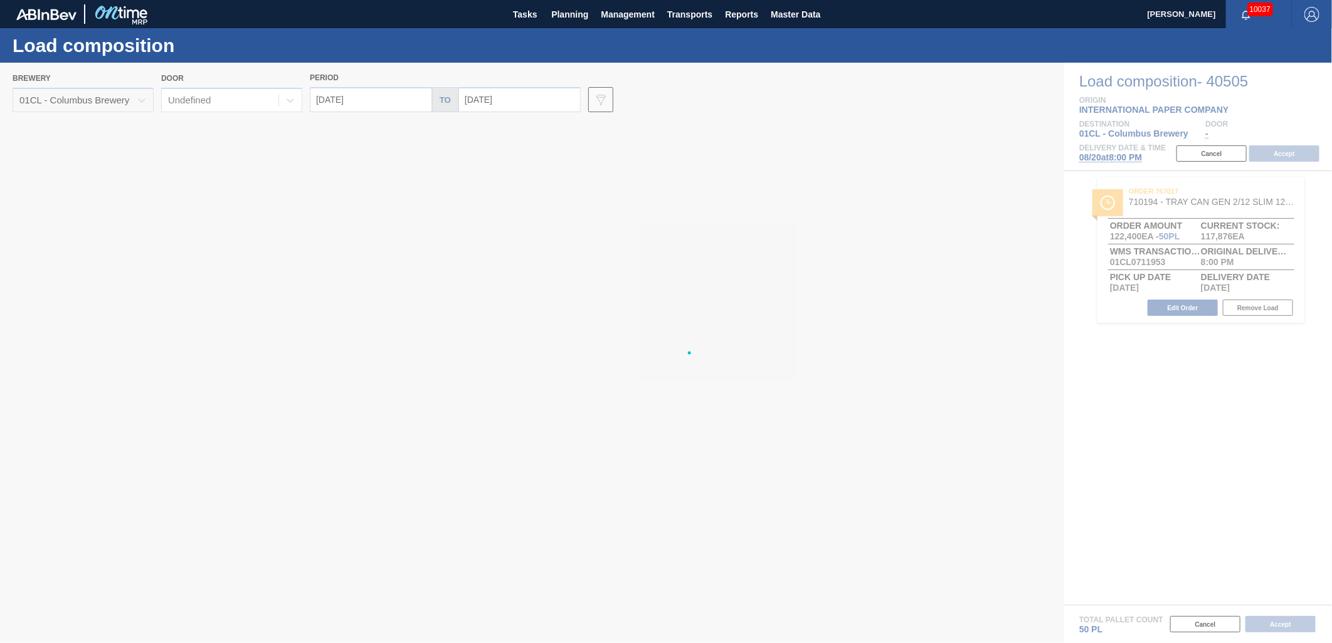
type input "[DATE]"
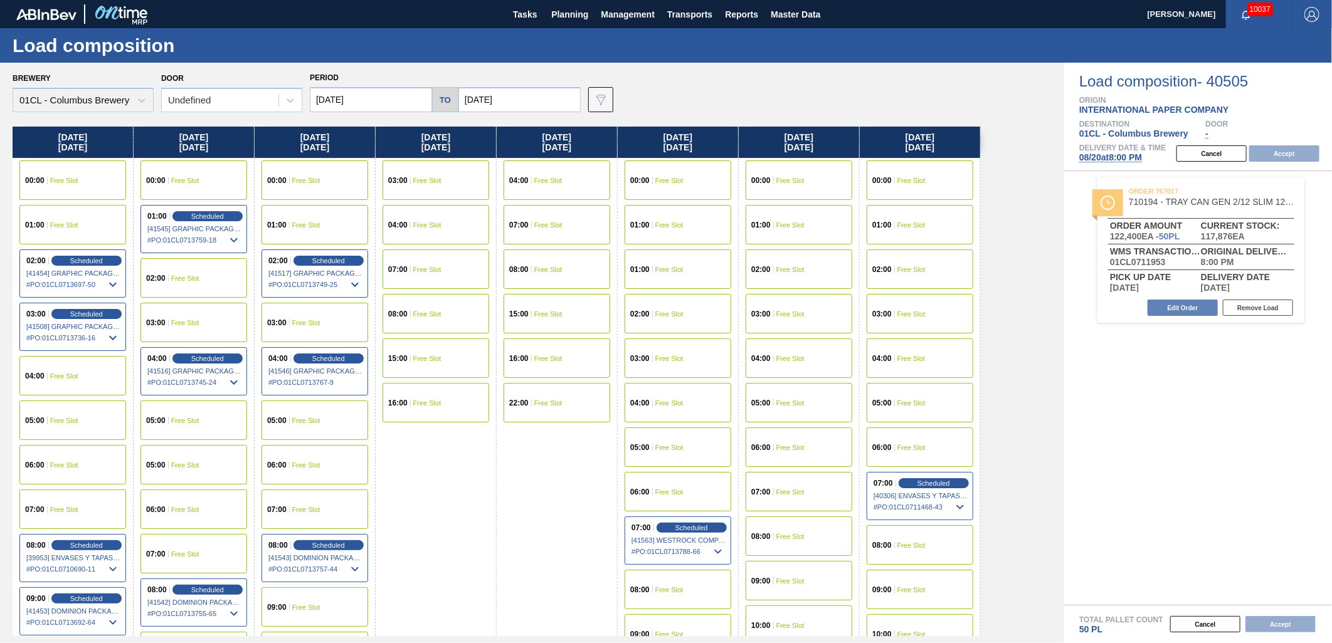
click at [192, 272] on div "02:00 Free Slot" at bounding box center [193, 277] width 107 height 39
click at [1198, 154] on button "Accept" at bounding box center [1284, 153] width 70 height 16
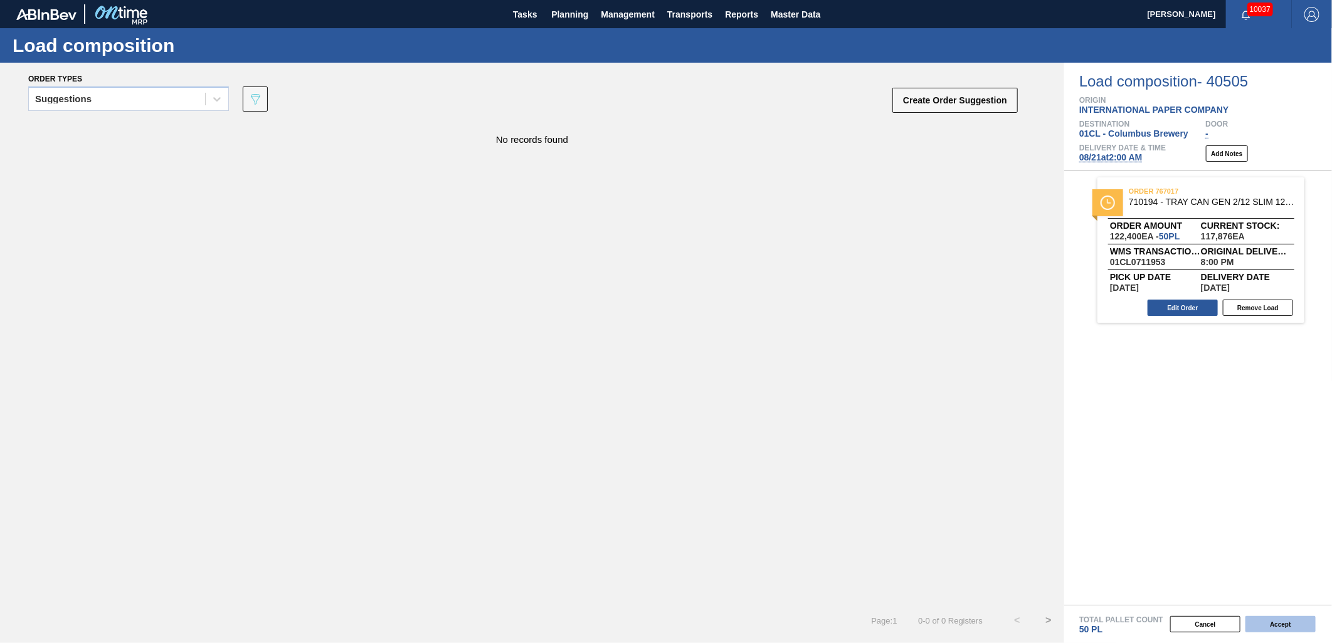
click at [1198, 579] on button "Accept" at bounding box center [1280, 624] width 70 height 16
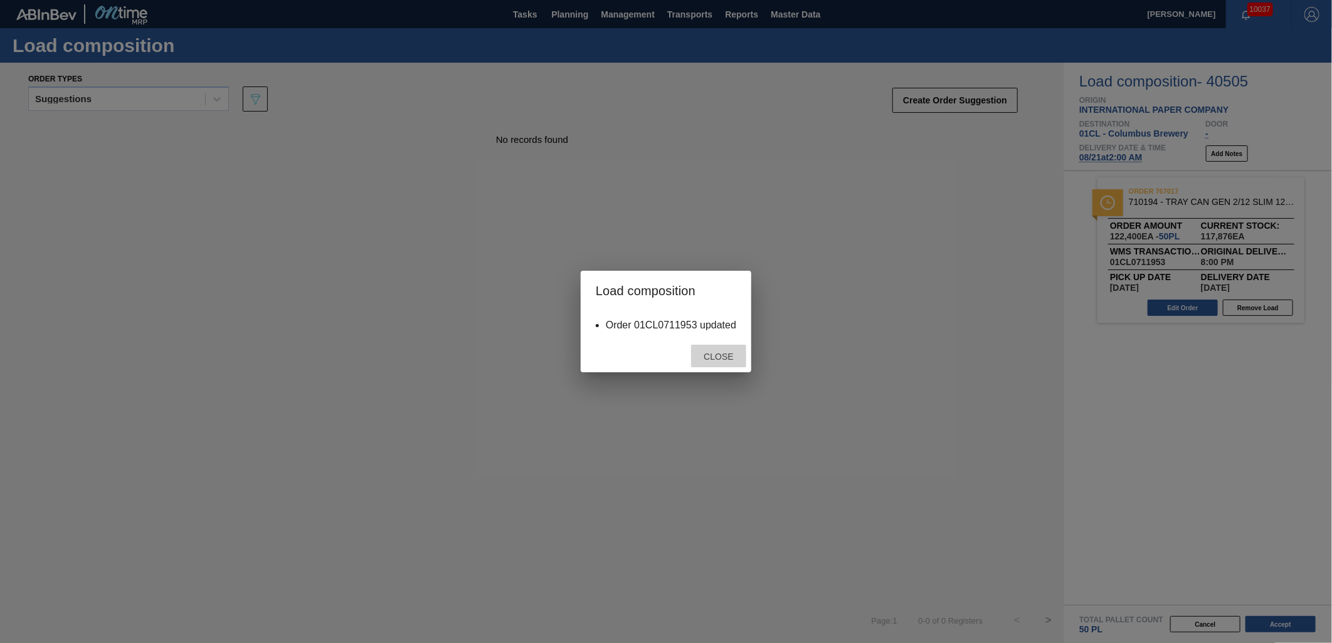
click at [715, 355] on span "Close" at bounding box center [718, 357] width 50 height 10
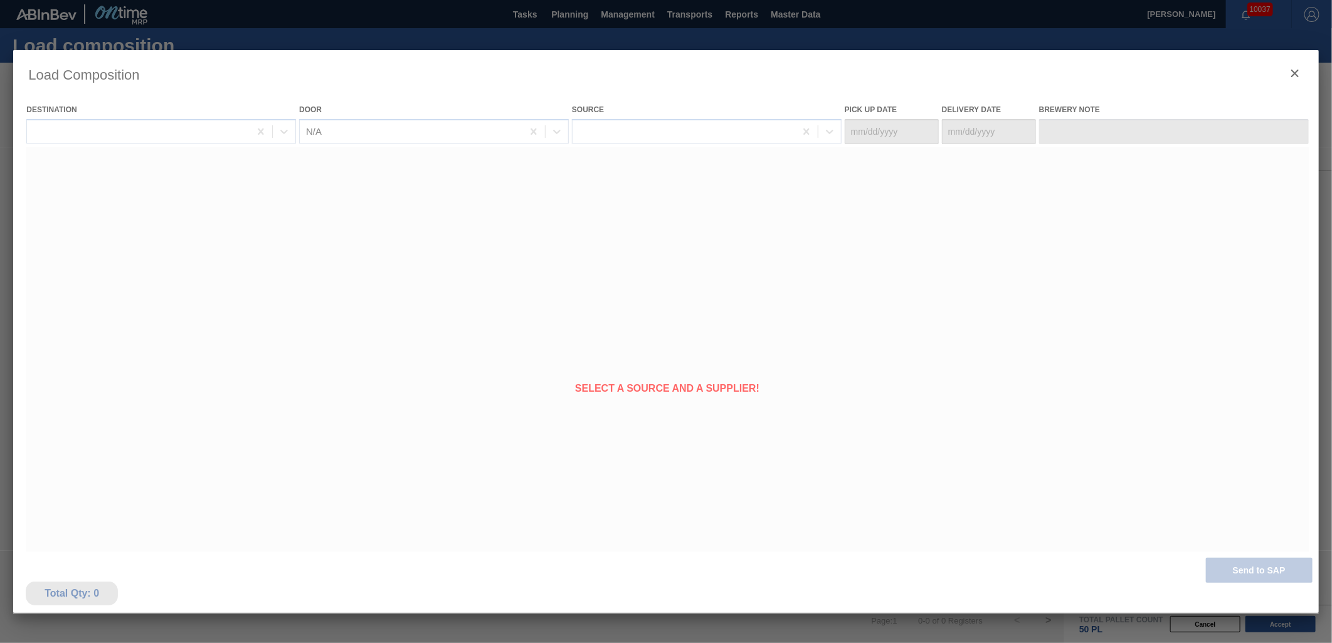
type Date "[DATE]"
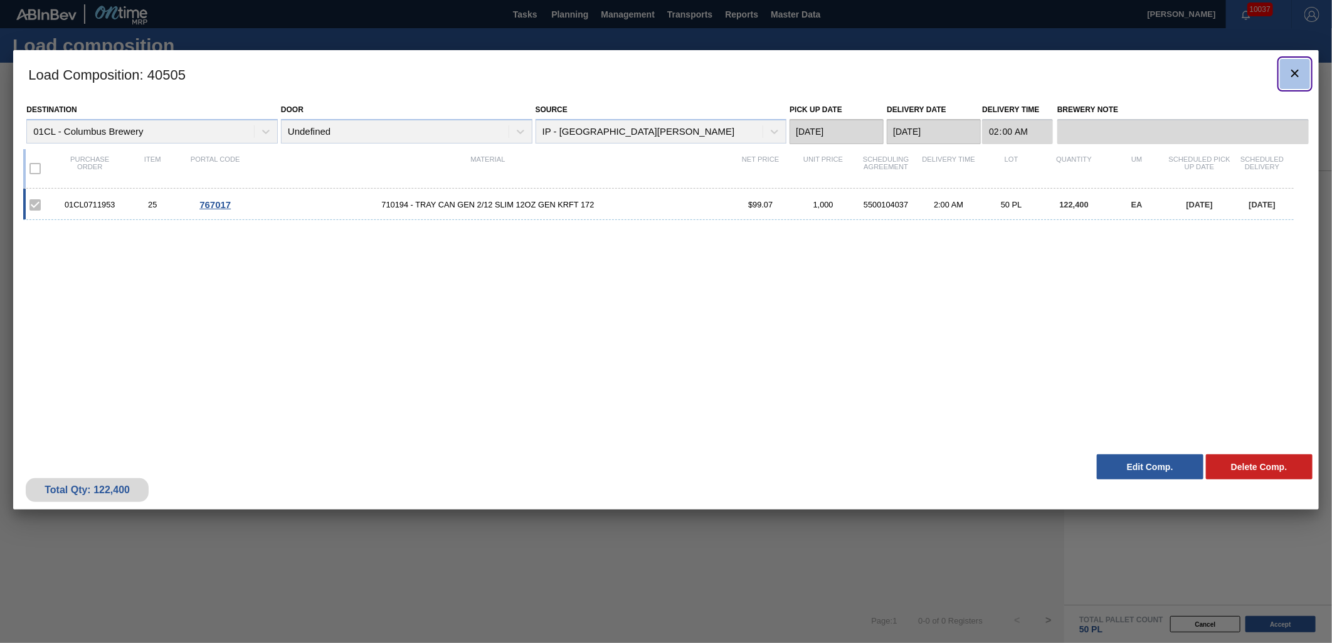
click at [1198, 75] on icon "botão de ícone" at bounding box center [1295, 74] width 8 height 8
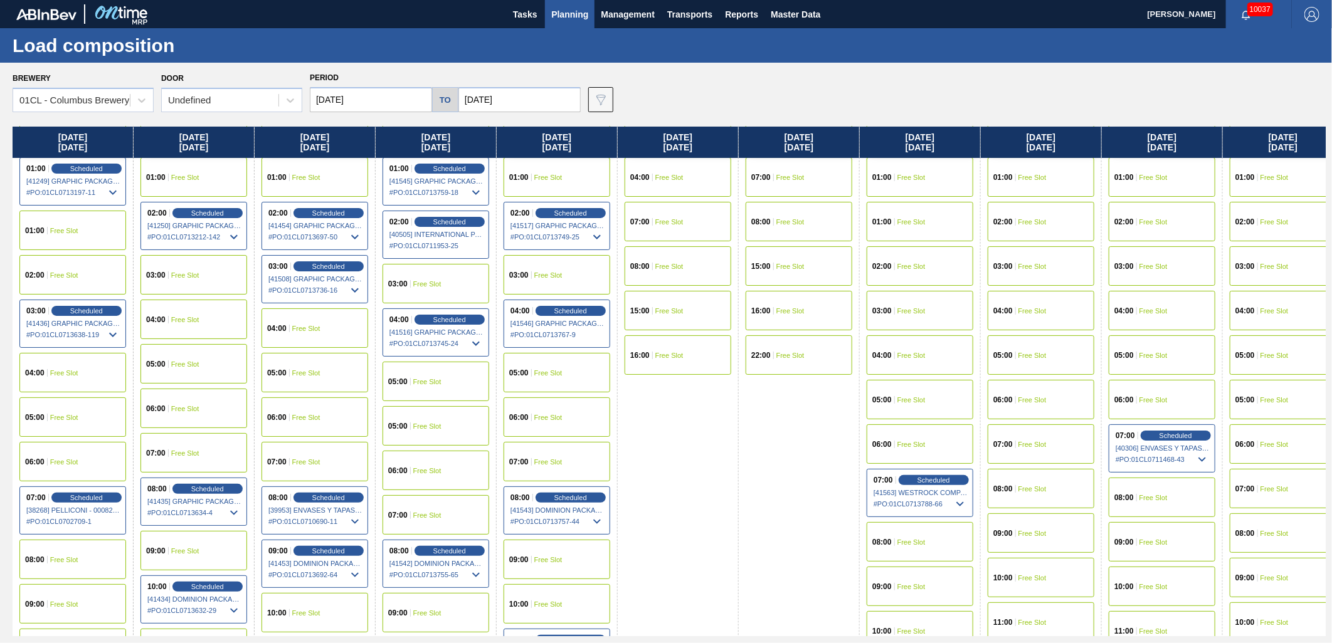
scroll to position [70, 0]
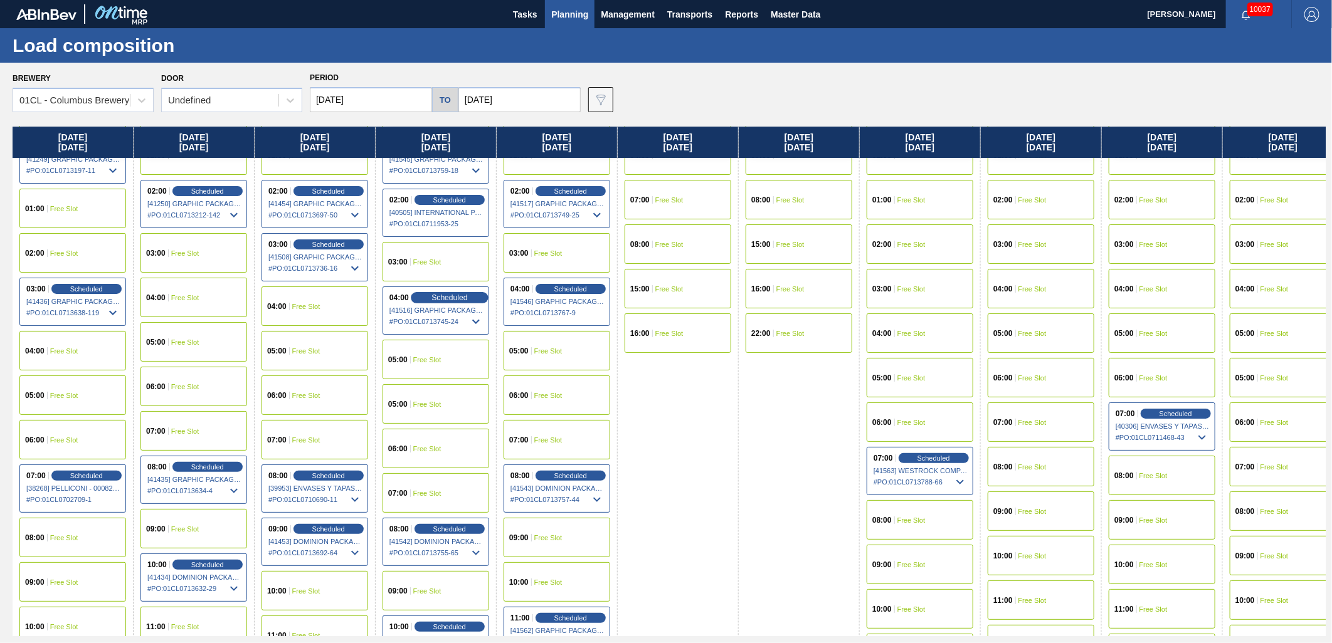
click at [452, 292] on div "Scheduled" at bounding box center [449, 297] width 77 height 11
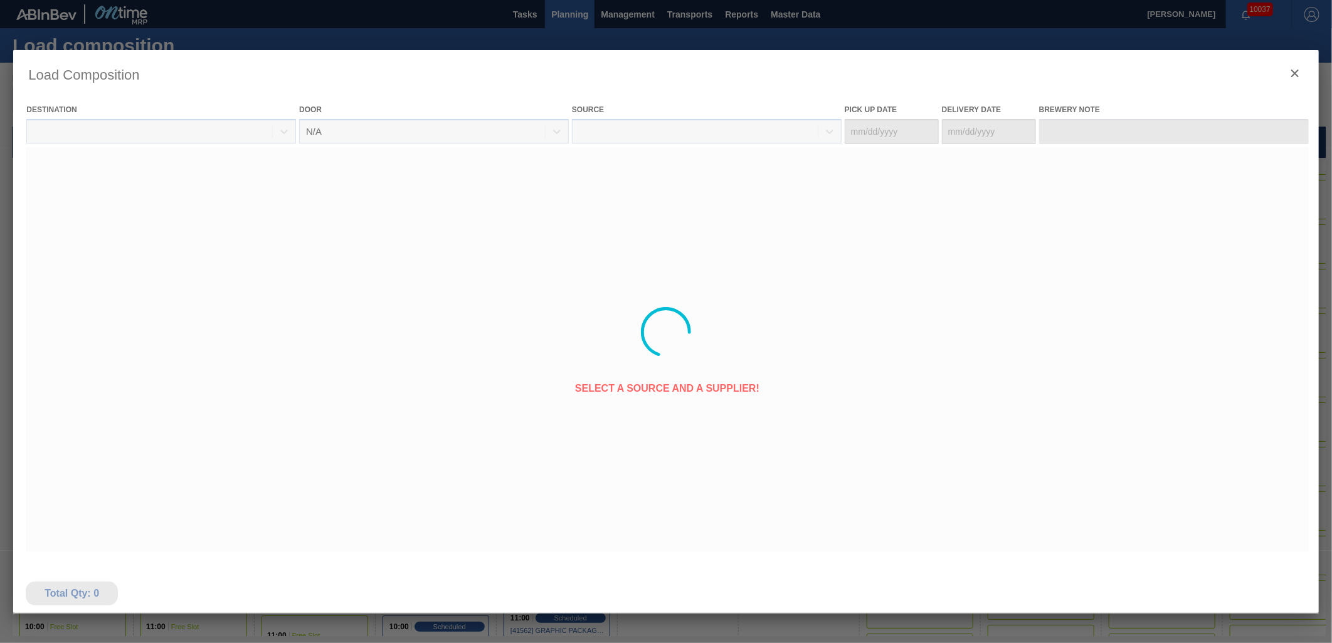
type Date "[DATE]"
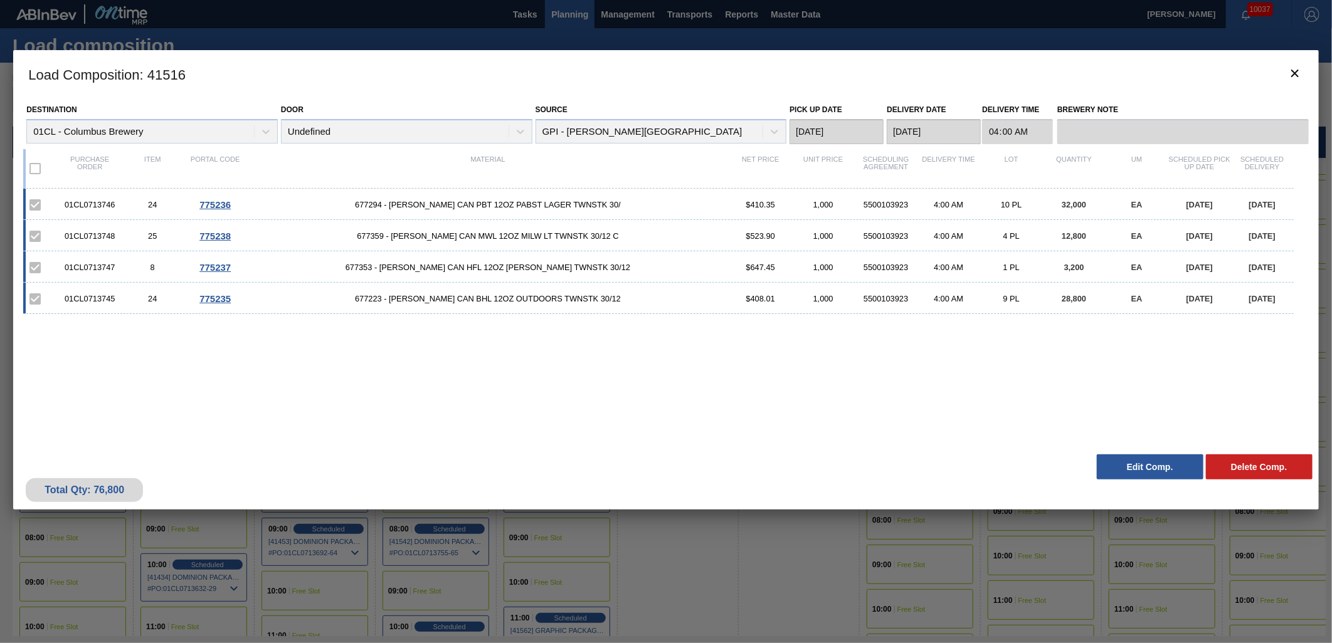
click at [1130, 465] on button "Edit Comp." at bounding box center [1149, 467] width 107 height 25
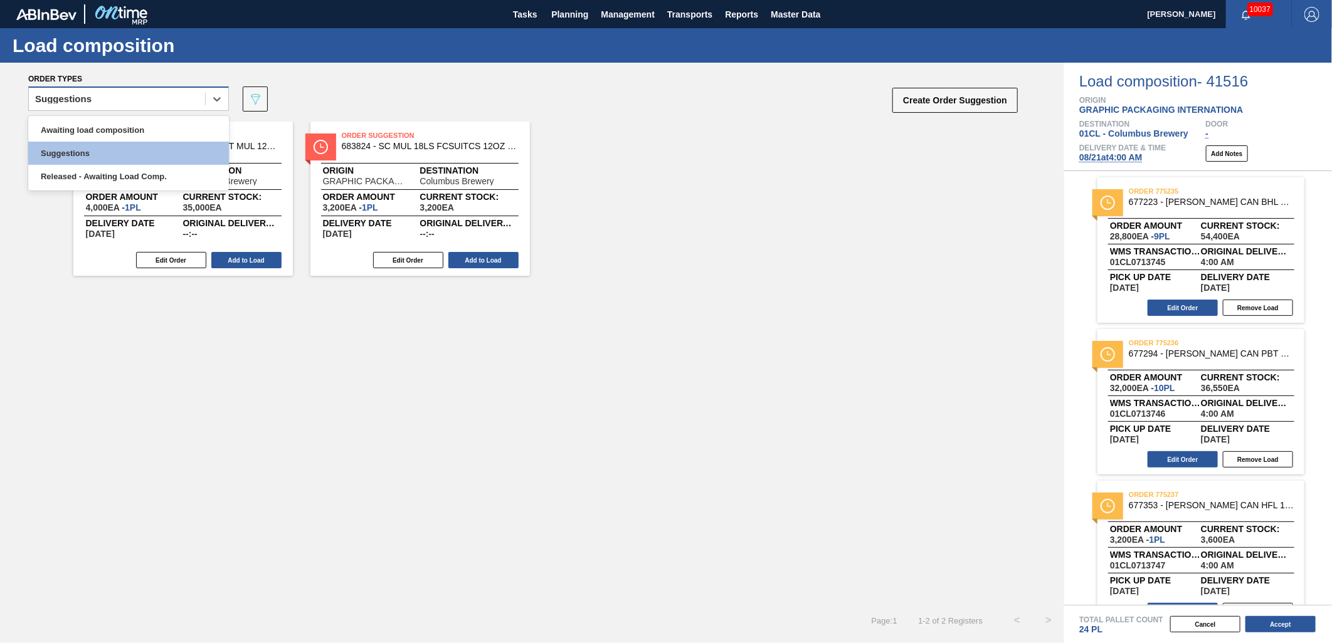
click at [191, 99] on div "Suggestions" at bounding box center [117, 99] width 176 height 18
click at [151, 122] on div "Awaiting load composition" at bounding box center [128, 129] width 201 height 23
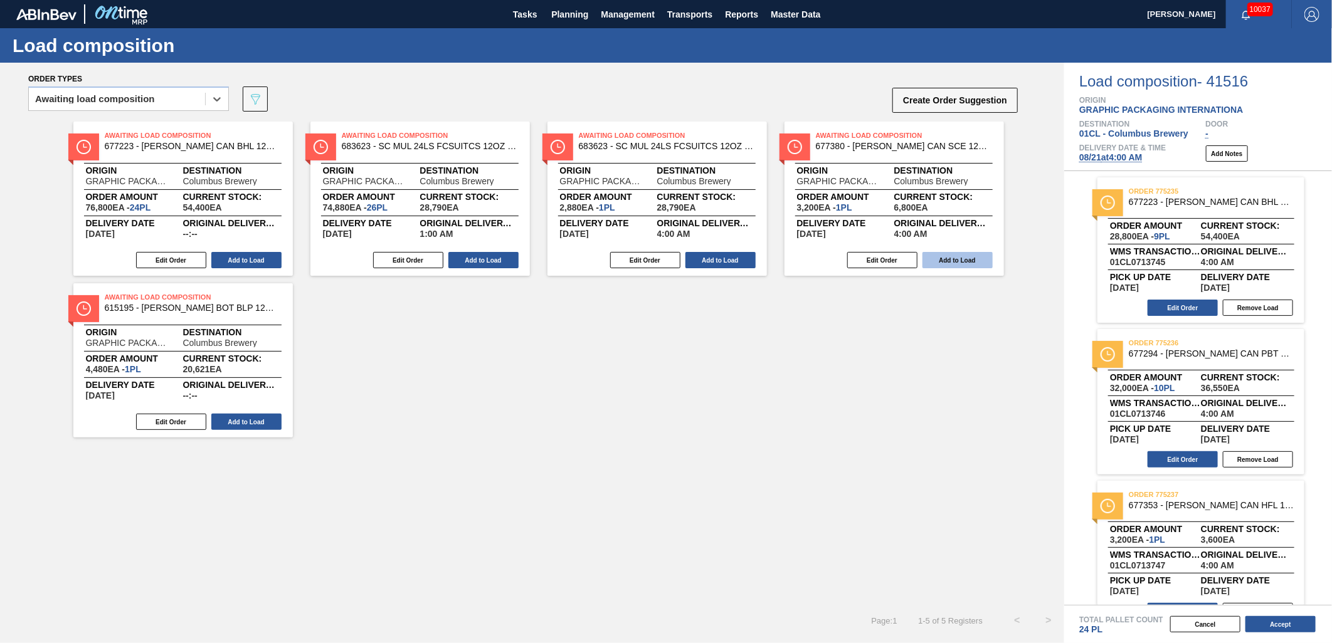
click at [710, 257] on button "Add to Load" at bounding box center [720, 260] width 70 height 16
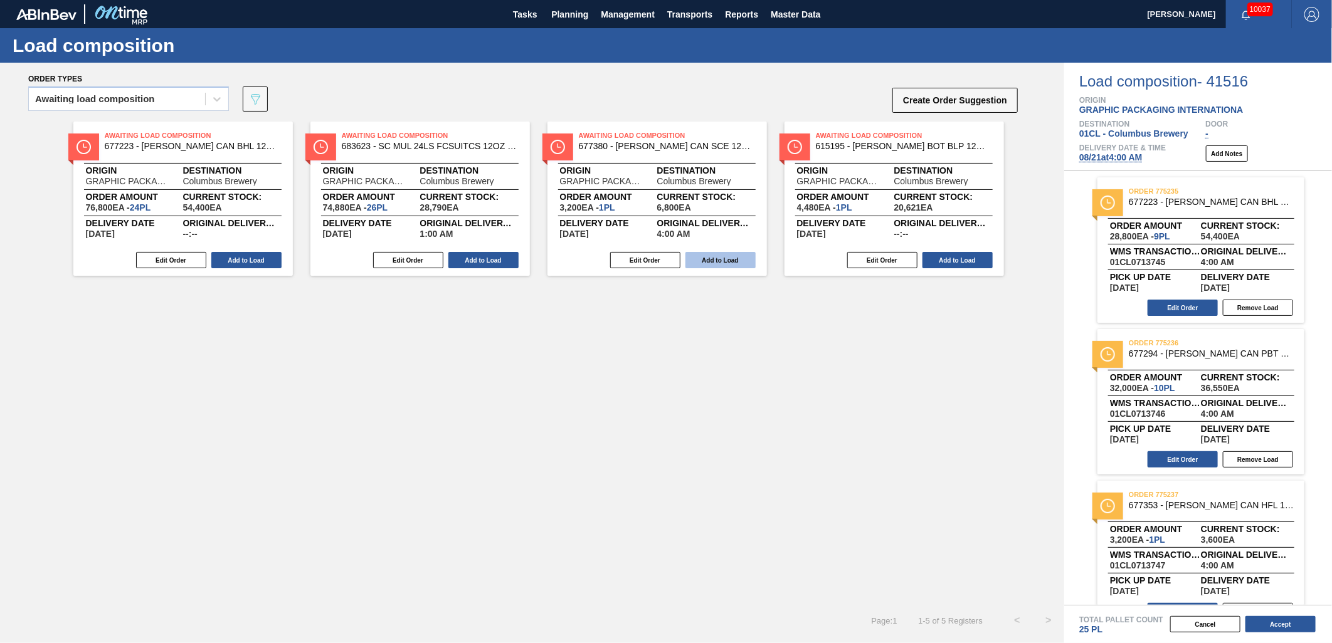
click at [710, 257] on button "Add to Load" at bounding box center [720, 260] width 70 height 16
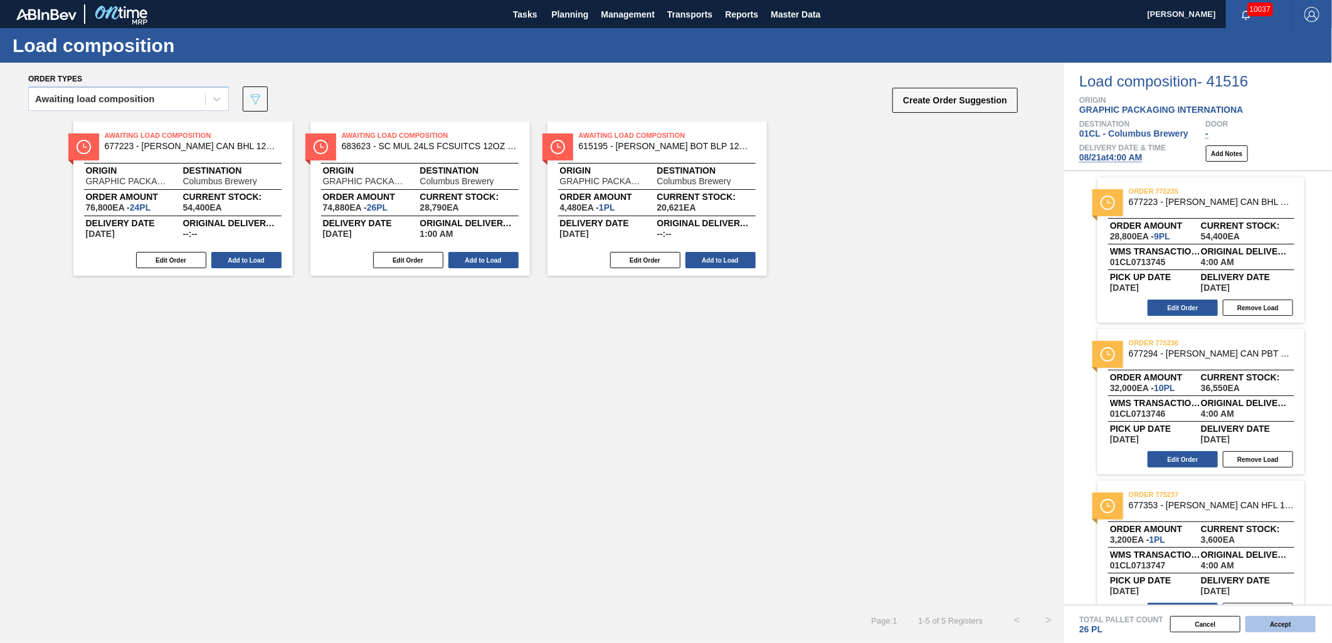
click at [1198, 579] on button "Accept" at bounding box center [1280, 624] width 70 height 16
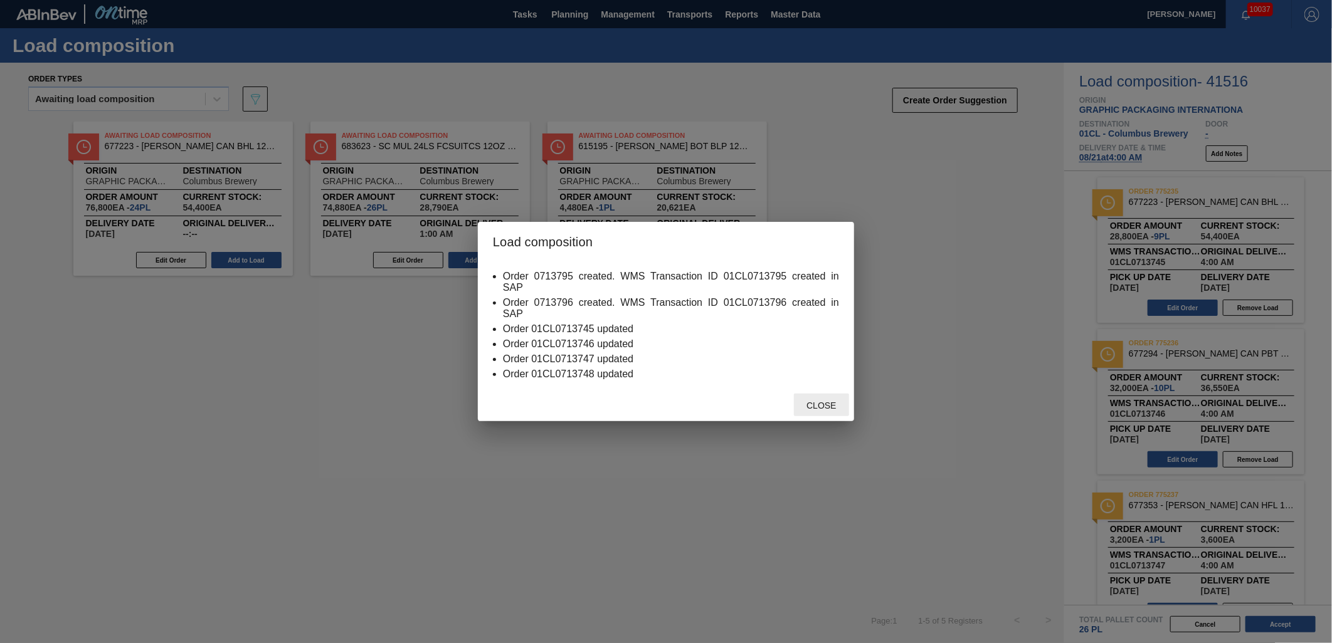
click at [818, 405] on span "Close" at bounding box center [821, 406] width 50 height 10
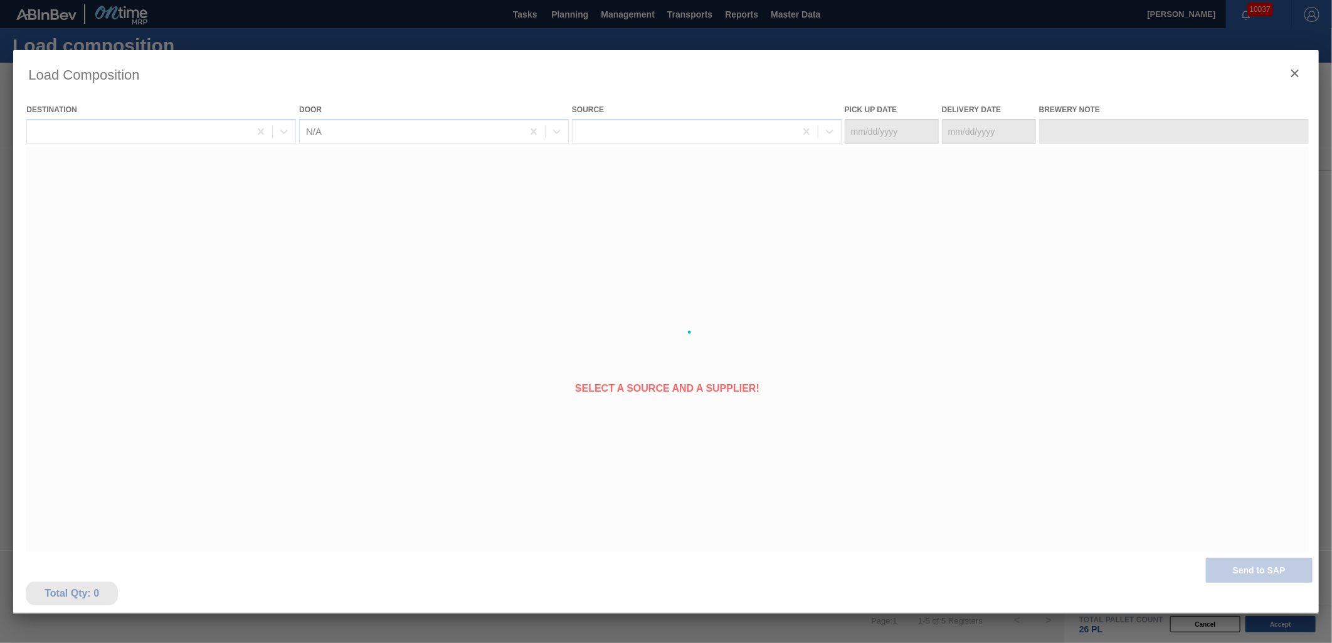
type Date "[DATE]"
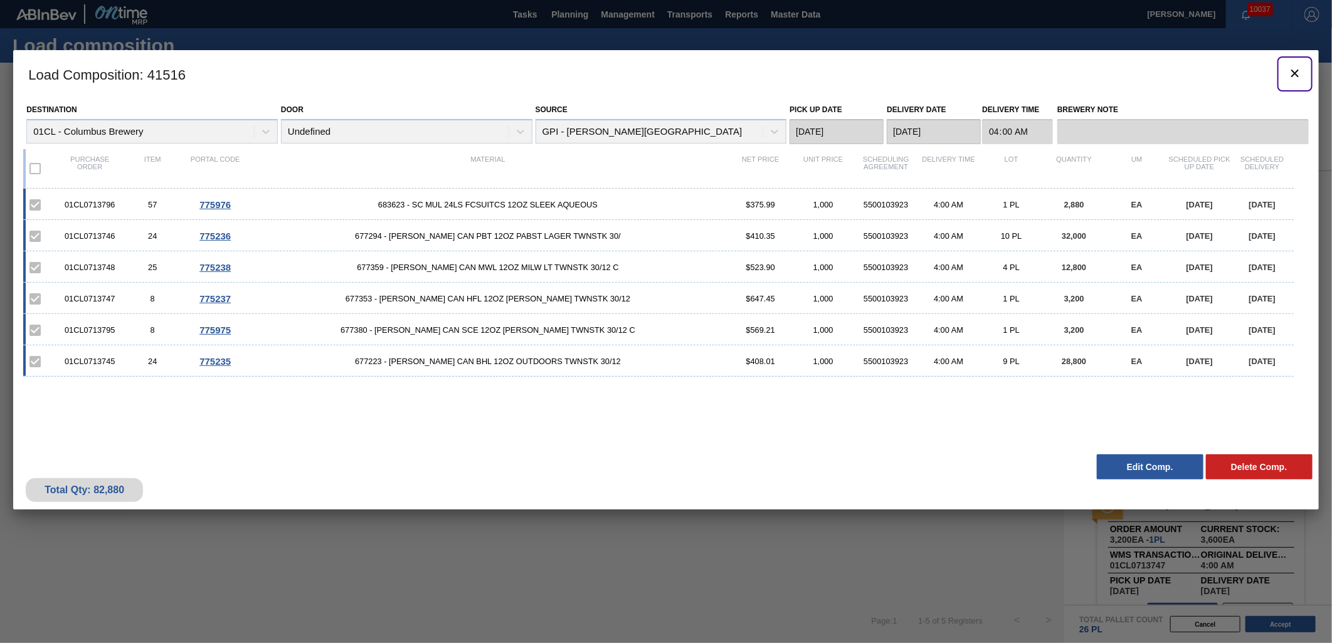
click at [1198, 76] on icon "botão de ícone" at bounding box center [1294, 73] width 15 height 15
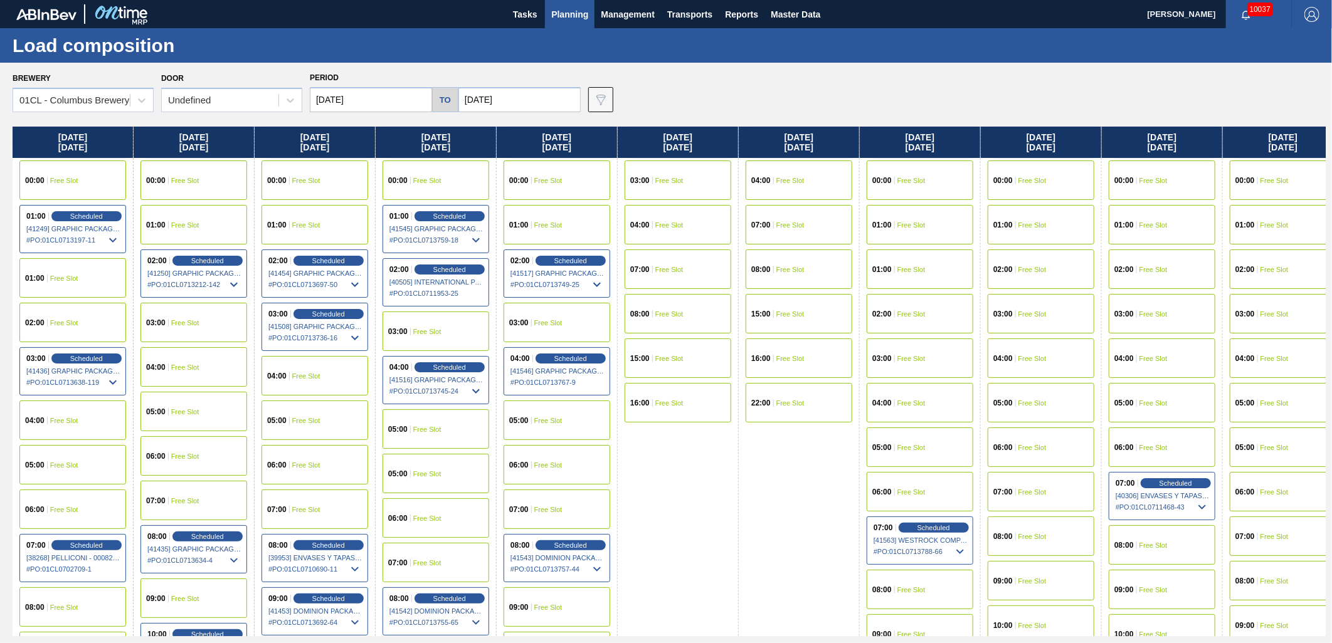
click at [914, 261] on div "01:00 Free Slot" at bounding box center [919, 269] width 107 height 39
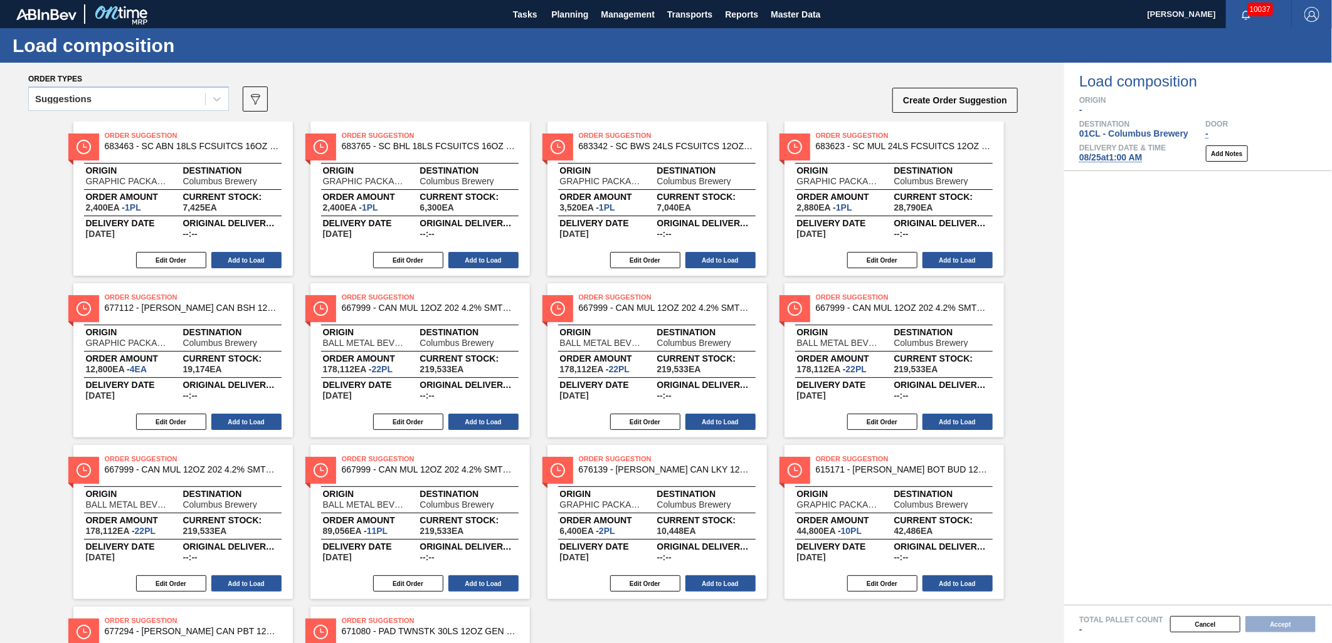
click at [192, 98] on div "Suggestions" at bounding box center [117, 99] width 176 height 18
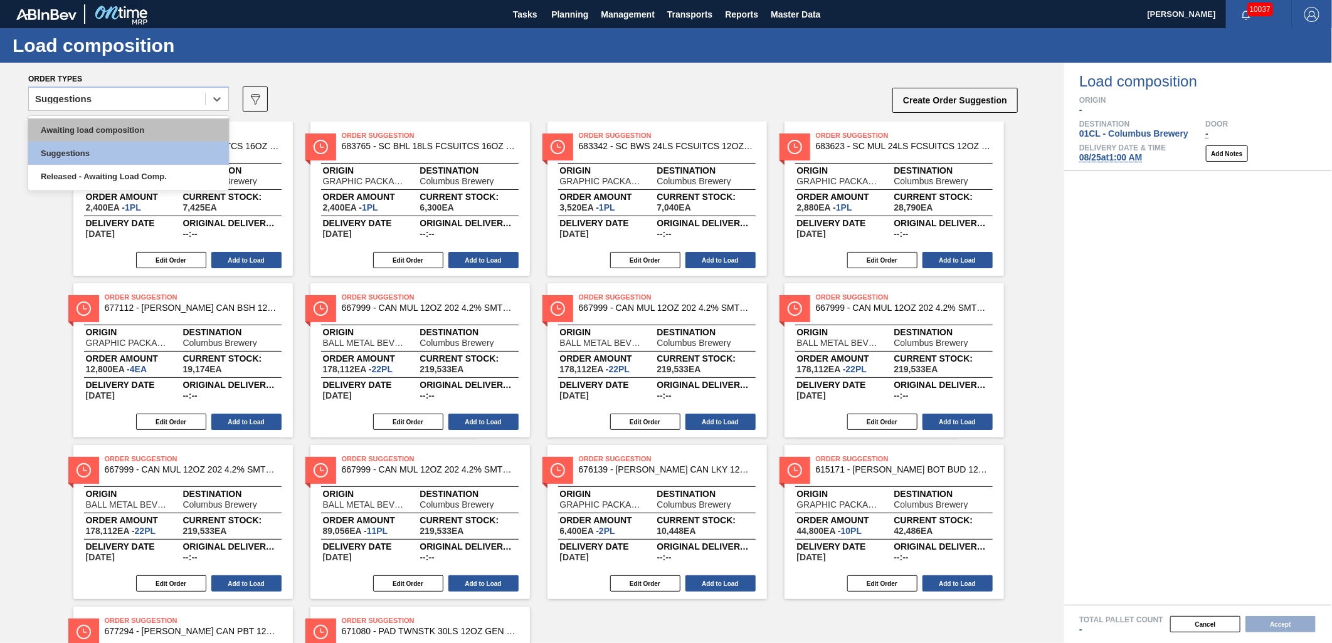
click at [159, 128] on div "Awaiting load composition" at bounding box center [128, 129] width 201 height 23
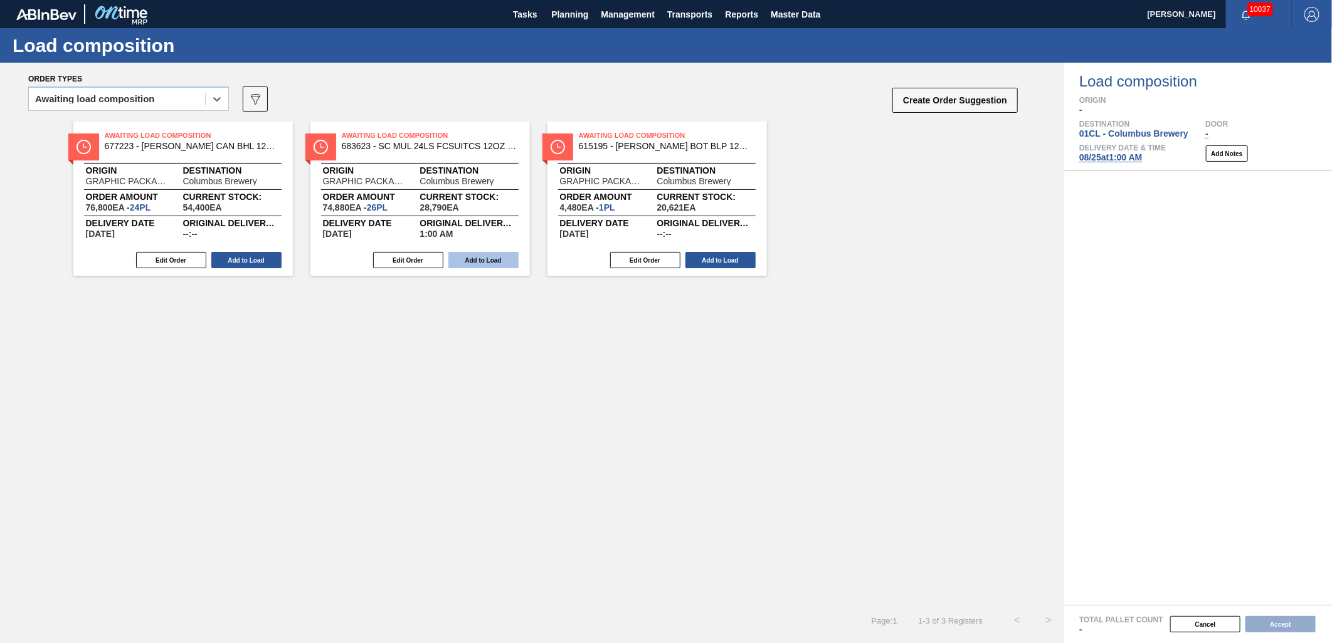
click at [481, 260] on button "Add to Load" at bounding box center [483, 260] width 70 height 16
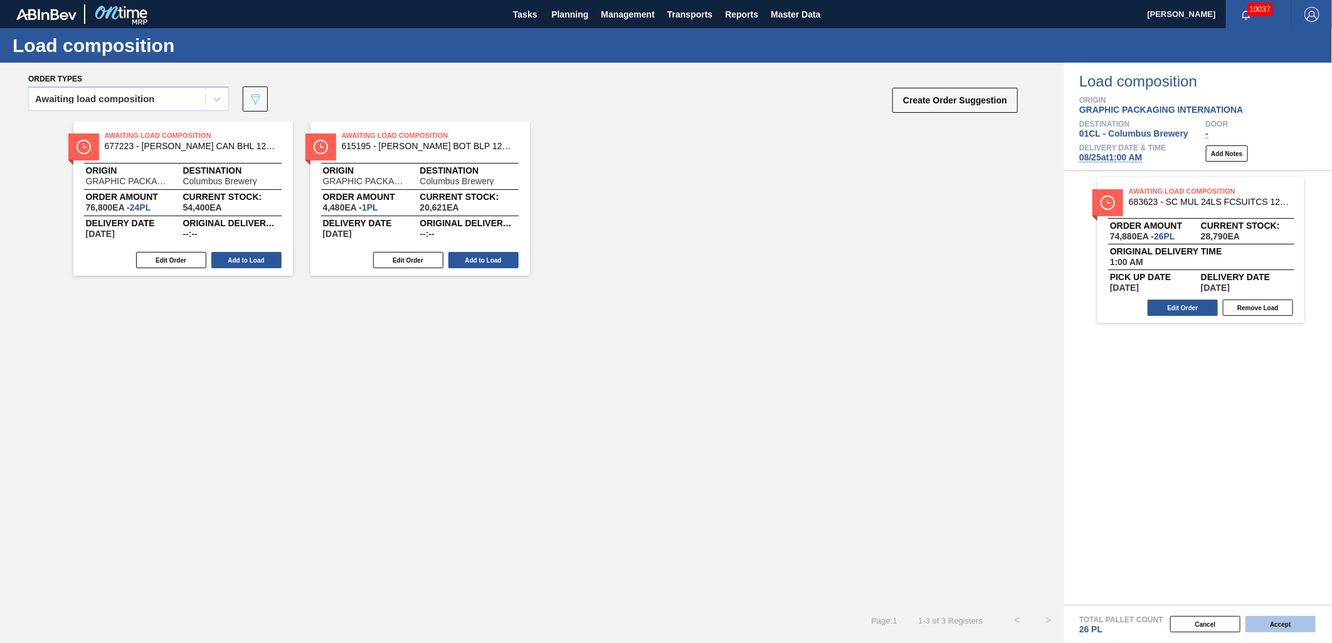
click at [1198, 579] on button "Accept" at bounding box center [1280, 624] width 70 height 16
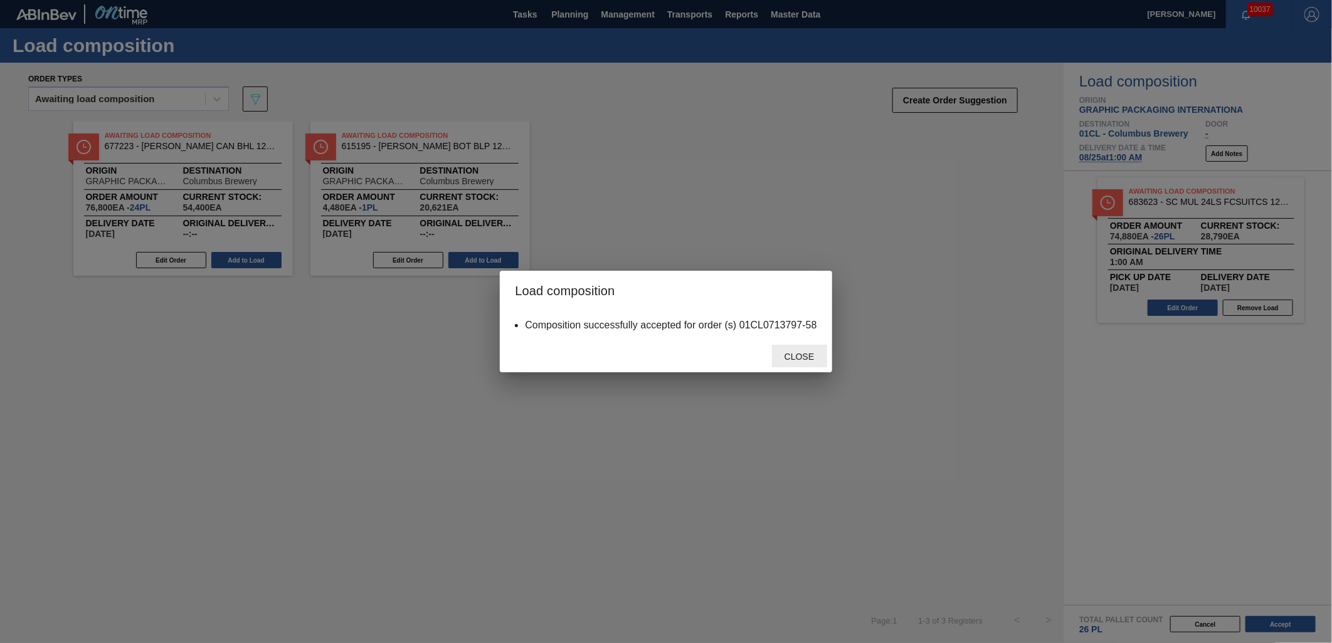
click at [797, 351] on div "Close" at bounding box center [799, 356] width 55 height 23
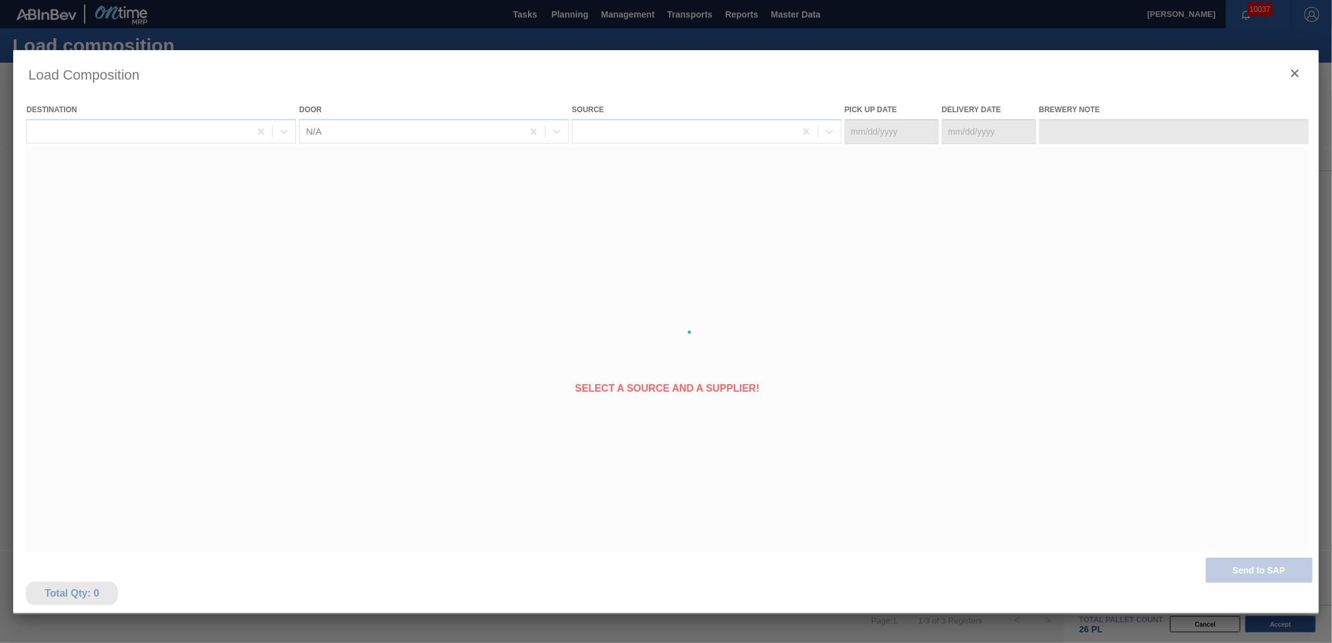
type Date "[DATE]"
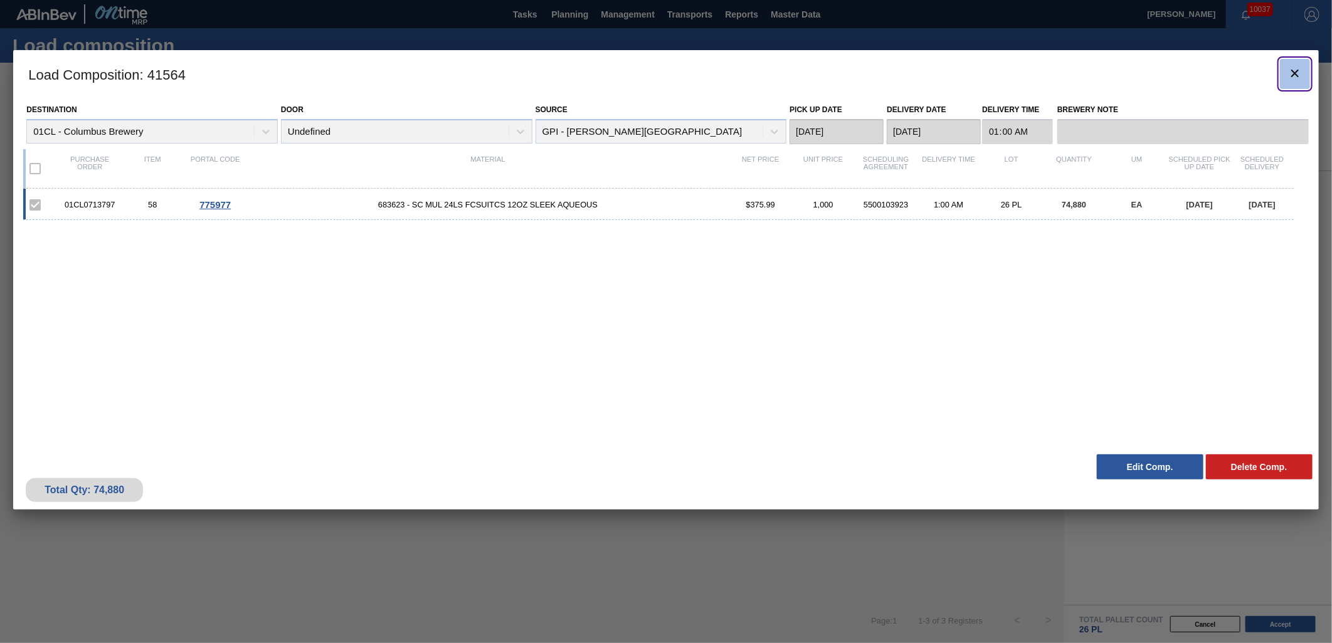
click at [1198, 69] on icon "botão de ícone" at bounding box center [1294, 73] width 15 height 15
